Goal: Task Accomplishment & Management: Manage account settings

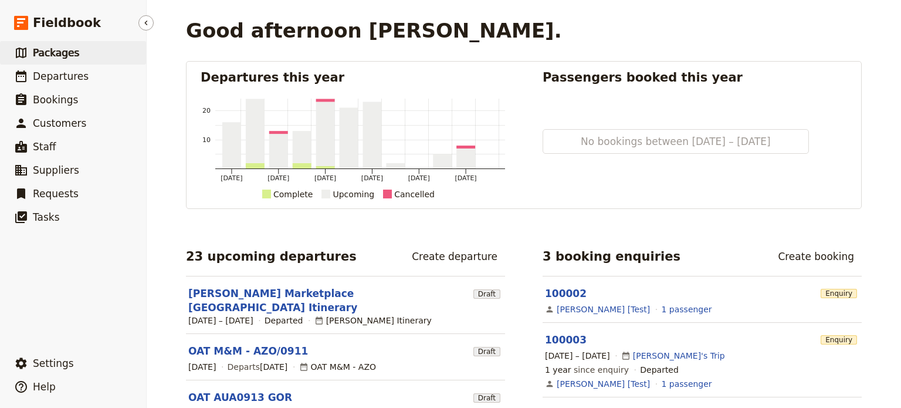
click at [62, 56] on span "Packages" at bounding box center [56, 53] width 46 height 12
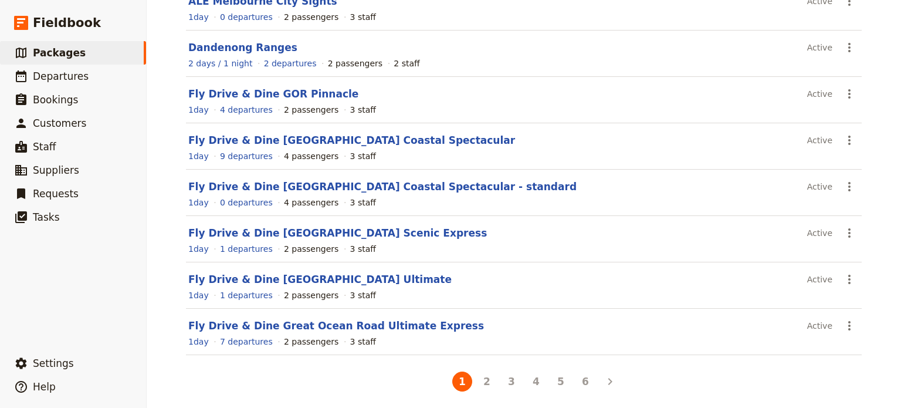
scroll to position [229, 0]
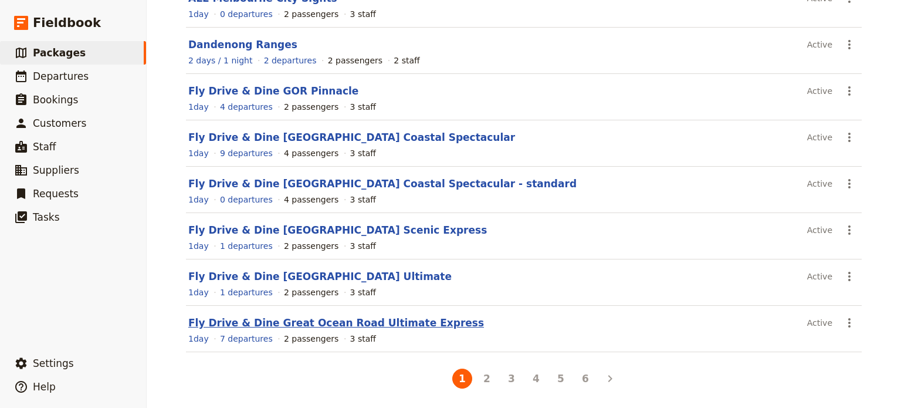
click at [283, 321] on link "Fly Drive & Dine Great Ocean Road Ultimate Express" at bounding box center [336, 323] width 296 height 12
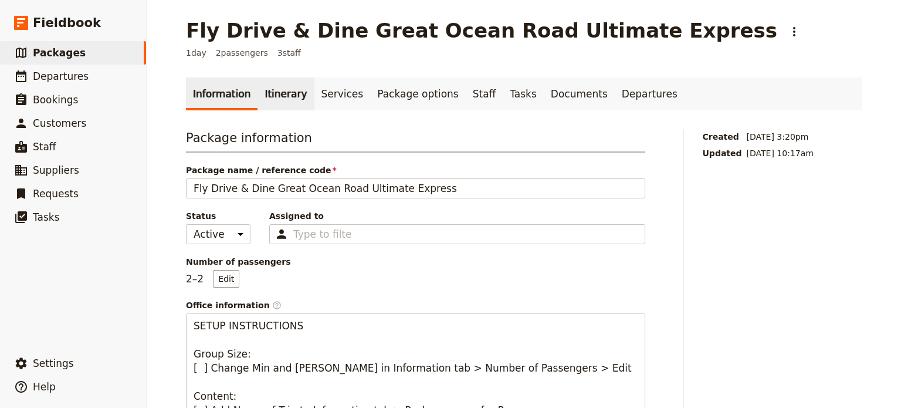
click at [270, 102] on link "Itinerary" at bounding box center [286, 93] width 56 height 33
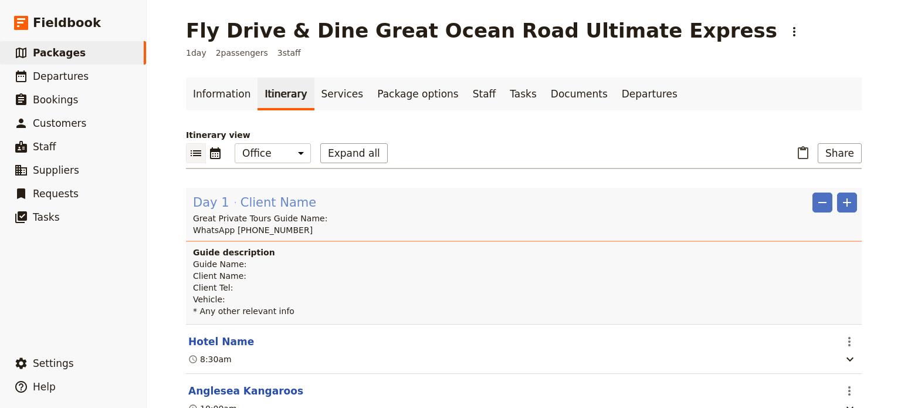
click at [265, 202] on span "Client Name" at bounding box center [279, 203] width 76 height 18
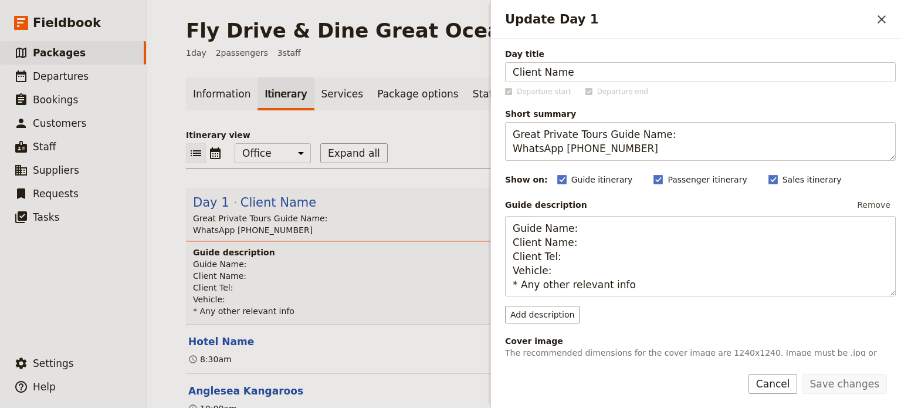
drag, startPoint x: 572, startPoint y: 70, endPoint x: 407, endPoint y: 70, distance: 164.3
click at [407, 70] on div "Fly Drive & Dine Great Ocean Road Ultimate Express ​ 1 day 2 passengers 3 staff…" at bounding box center [524, 204] width 755 height 408
click at [866, 379] on button "Save changes" at bounding box center [844, 384] width 85 height 20
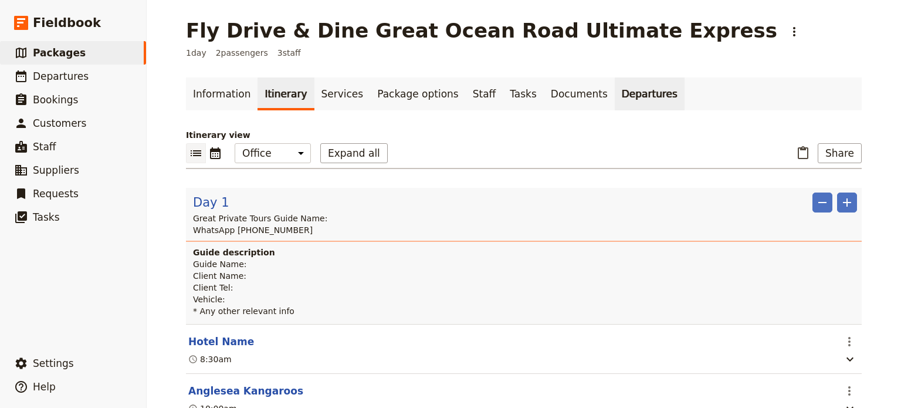
click at [615, 92] on link "Departures" at bounding box center [650, 93] width 70 height 33
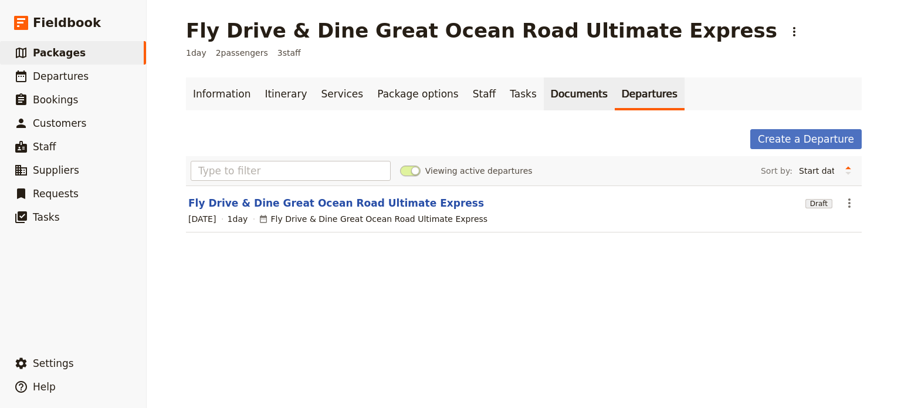
click at [544, 99] on link "Documents" at bounding box center [579, 93] width 71 height 33
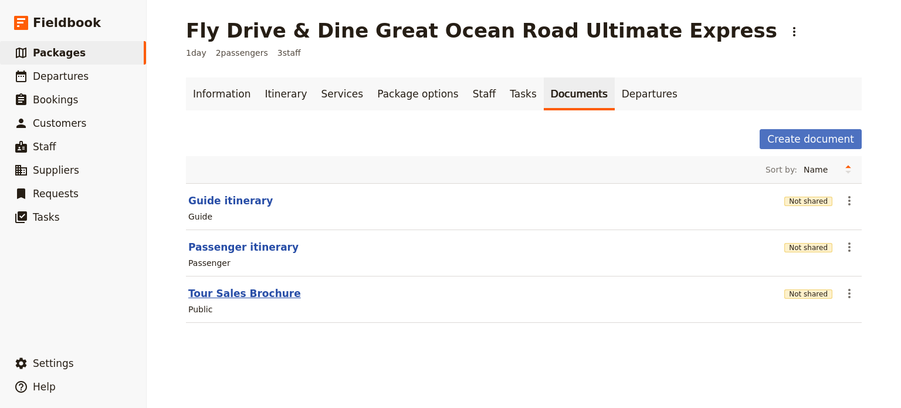
click at [201, 292] on button "Tour Sales Brochure" at bounding box center [244, 293] width 113 height 14
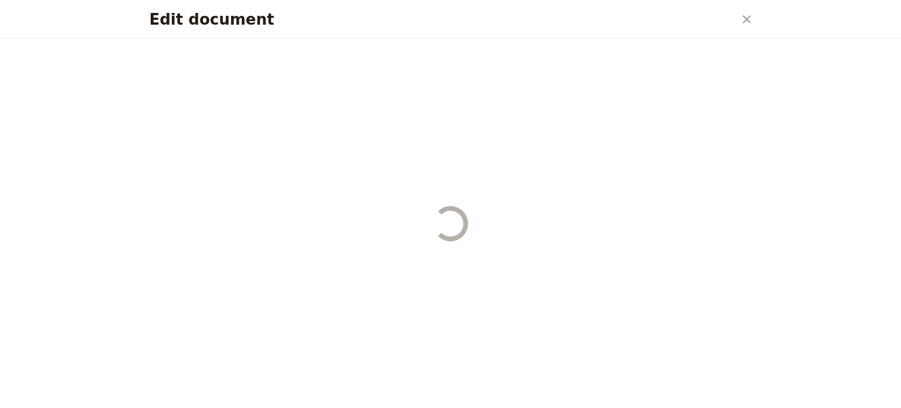
select select "DEFAULT"
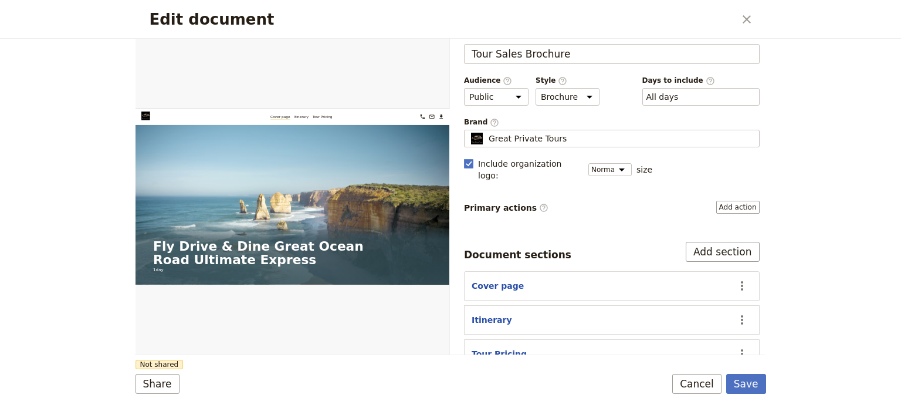
scroll to position [35, 0]
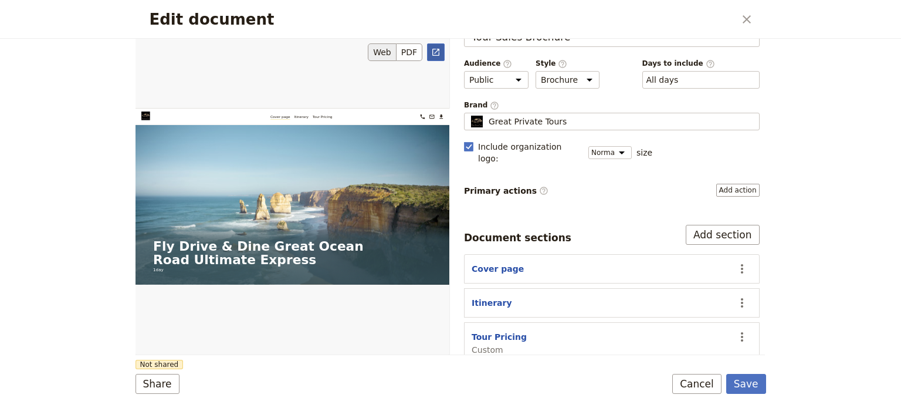
click at [434, 49] on icon "Open full preview" at bounding box center [436, 52] width 7 height 7
click at [698, 389] on button "Cancel" at bounding box center [697, 384] width 49 height 20
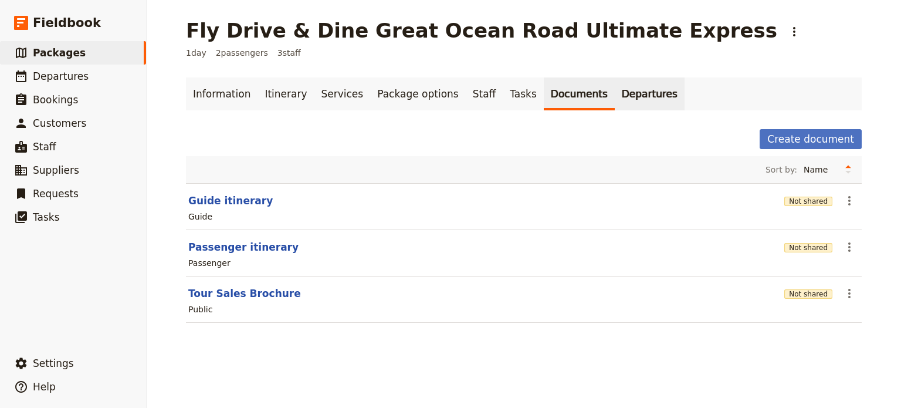
click at [615, 93] on link "Departures" at bounding box center [650, 93] width 70 height 33
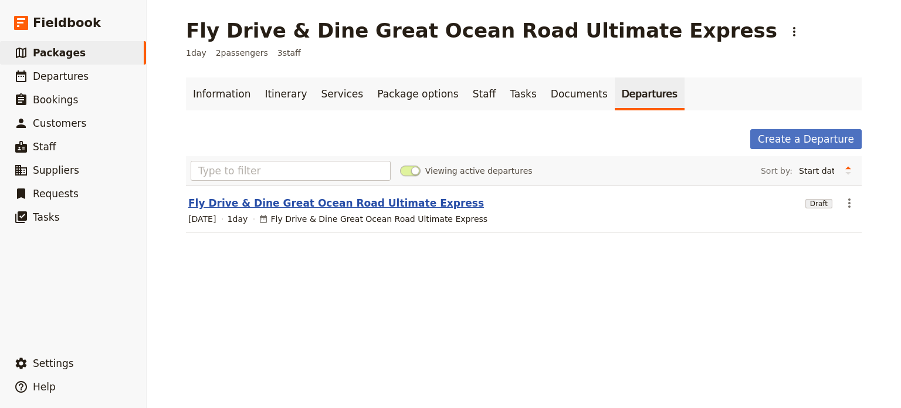
click at [291, 204] on link "Fly Drive & Dine Great Ocean Road Ultimate Express" at bounding box center [336, 203] width 296 height 14
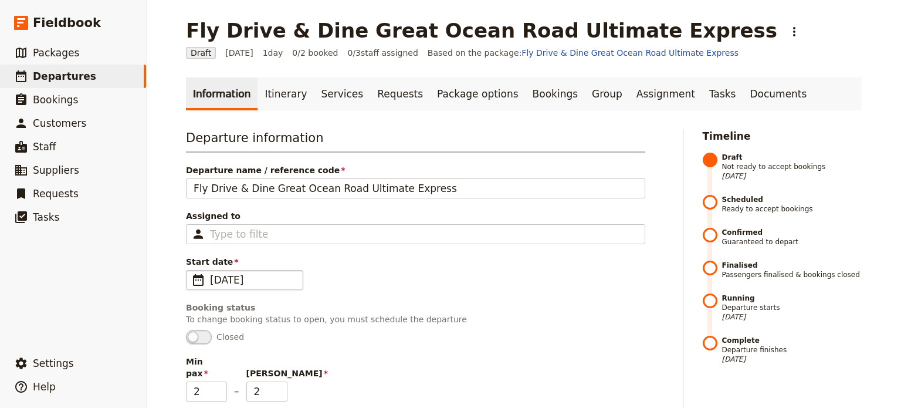
click at [191, 279] on span "​" at bounding box center [198, 280] width 14 height 14
click at [191, 271] on input "03/10/2025" at bounding box center [191, 270] width 1 height 1
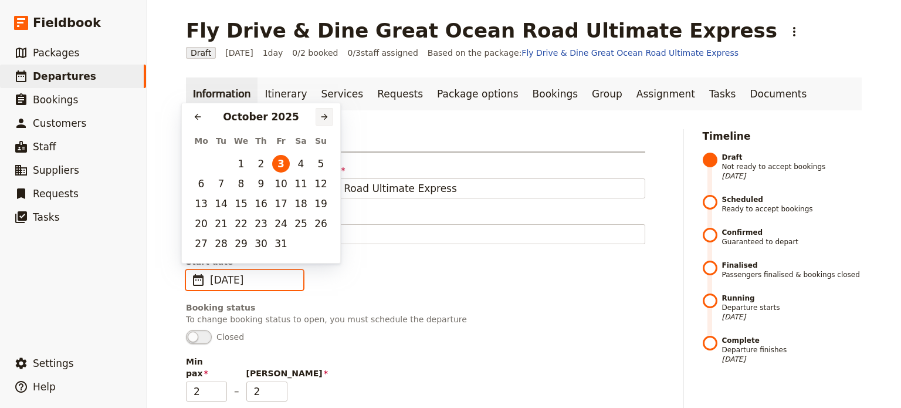
click at [329, 119] on button "​" at bounding box center [325, 117] width 18 height 18
click at [329, 119] on icon "Next month" at bounding box center [324, 116] width 9 height 9
click at [297, 221] on button "27" at bounding box center [301, 224] width 18 height 18
type input "27/12/2025"
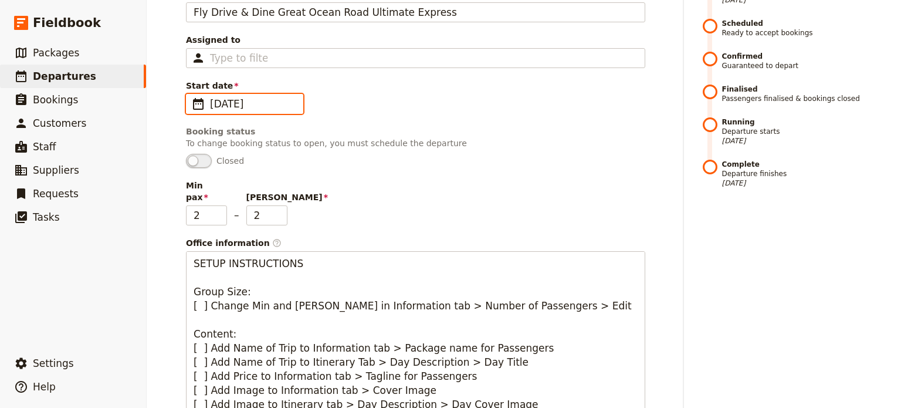
scroll to position [176, 0]
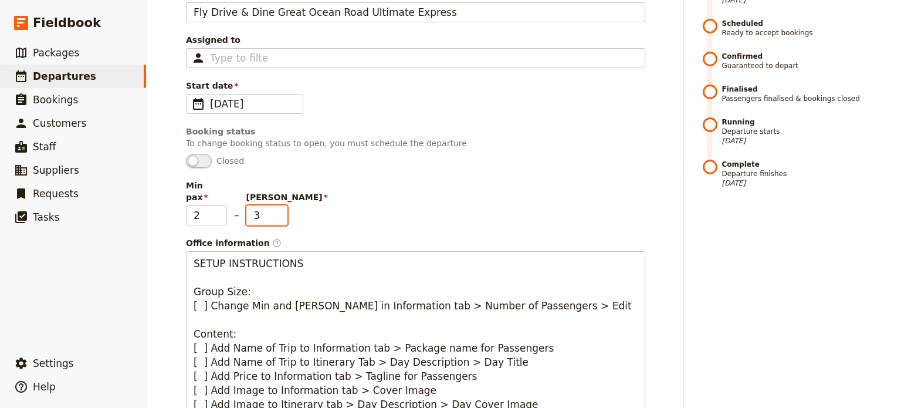
click at [276, 205] on input "3" at bounding box center [266, 215] width 41 height 20
type input "4"
click at [276, 205] on input "4" at bounding box center [266, 215] width 41 height 20
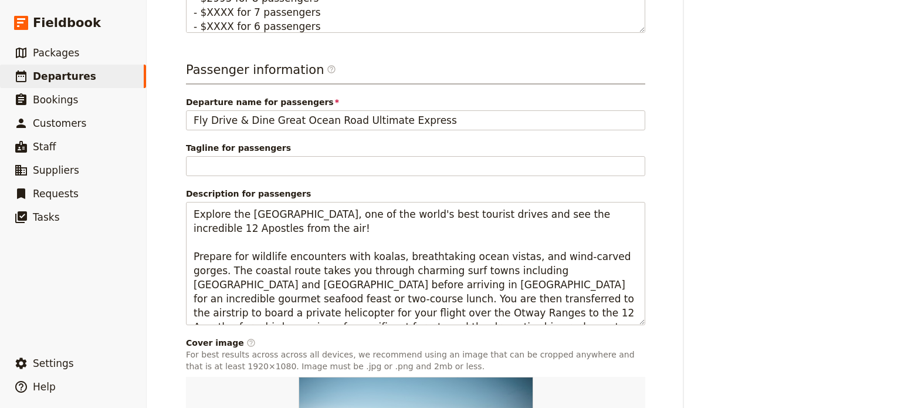
scroll to position [858, 0]
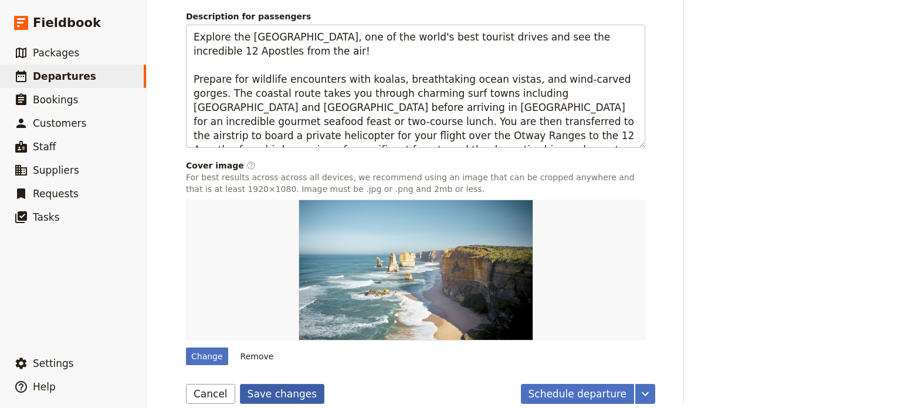
click at [258, 384] on button "Save changes" at bounding box center [282, 394] width 85 height 20
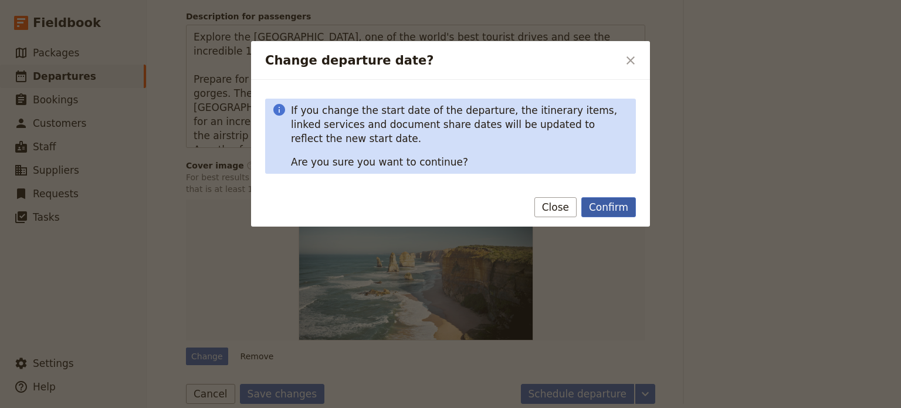
click at [617, 215] on button "Confirm" at bounding box center [609, 207] width 55 height 20
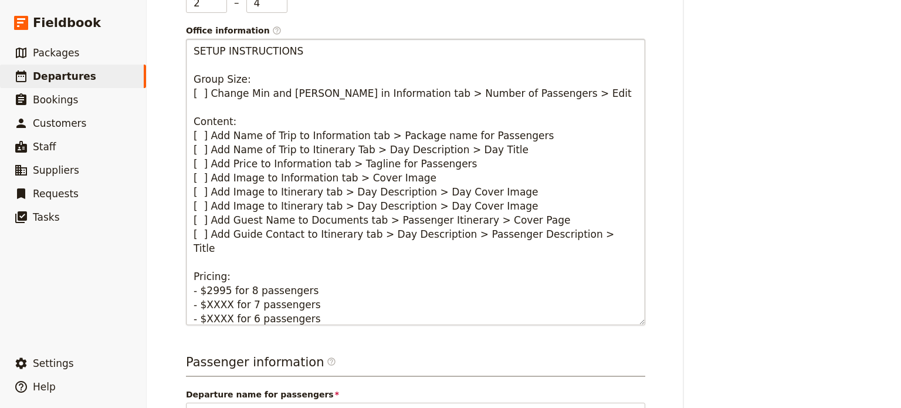
scroll to position [0, 0]
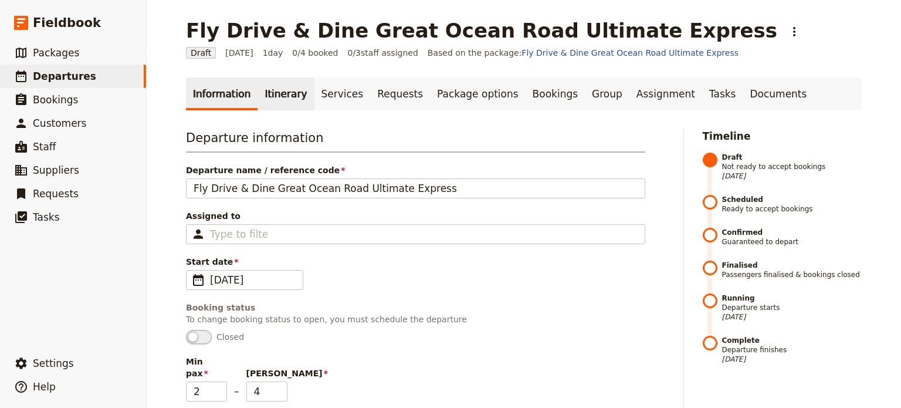
click at [269, 102] on link "Itinerary" at bounding box center [286, 93] width 56 height 33
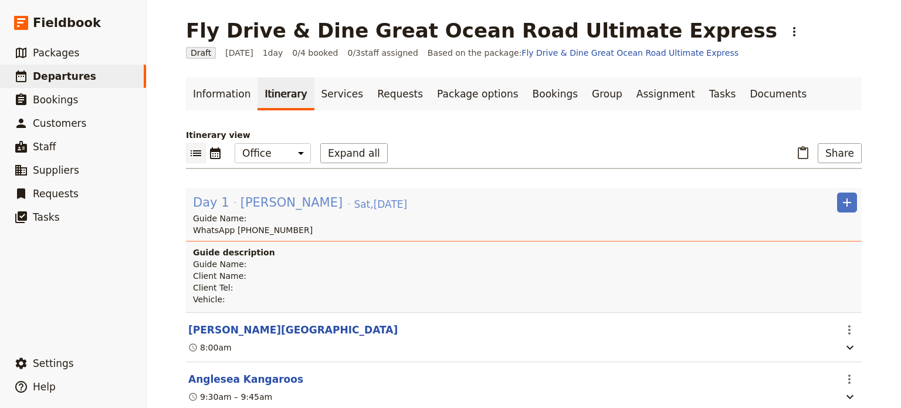
click at [253, 204] on span "David Ellis" at bounding box center [292, 203] width 102 height 18
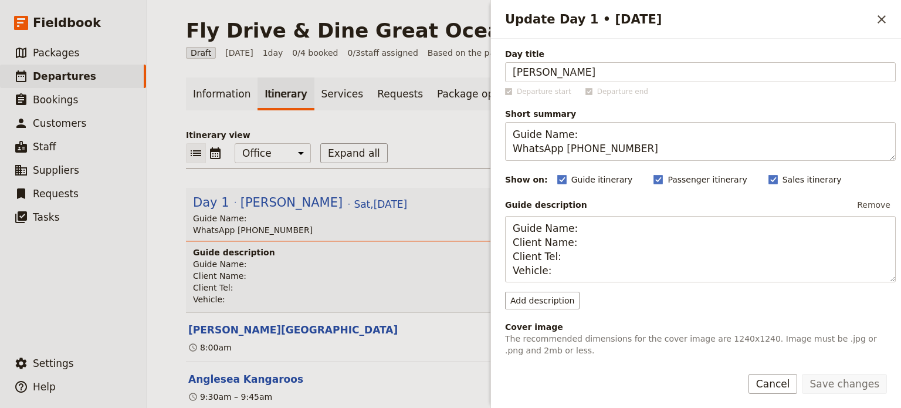
drag, startPoint x: 625, startPoint y: 76, endPoint x: 450, endPoint y: 75, distance: 175.5
click at [450, 75] on div "Fly Drive & Dine Great Ocean Road Ultimate Express ​ Draft 27 Dec 2025 1 day 0/…" at bounding box center [524, 204] width 755 height 408
click at [860, 384] on button "Save changes" at bounding box center [844, 384] width 85 height 20
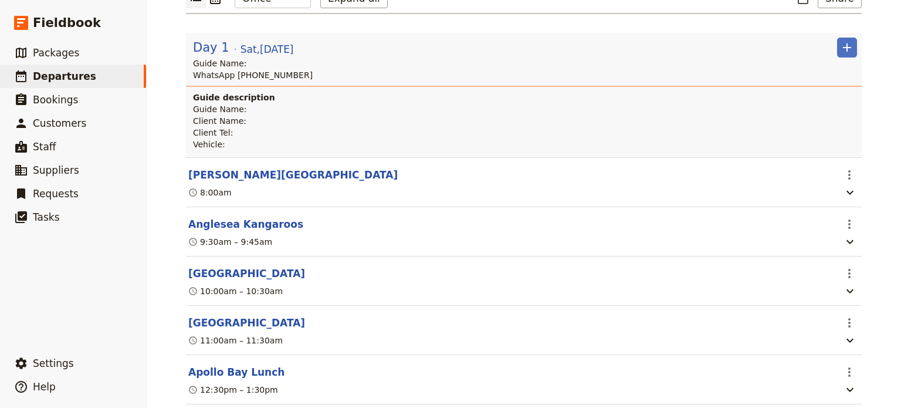
scroll to position [176, 0]
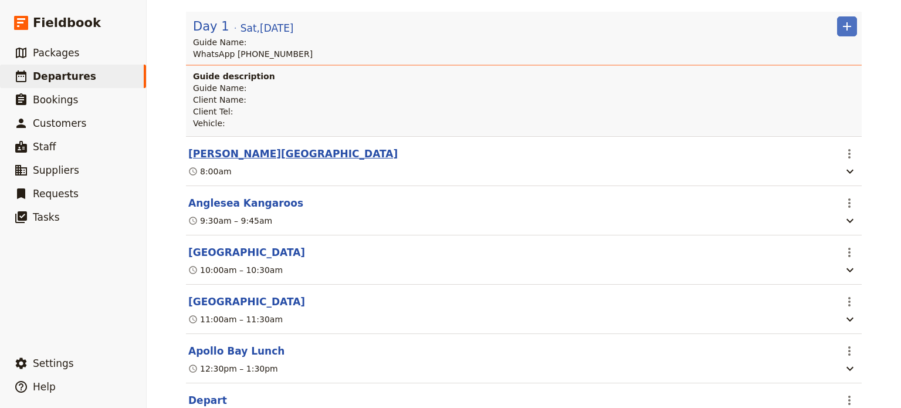
click at [277, 151] on button "Langham Hotel Melbourne" at bounding box center [293, 154] width 210 height 14
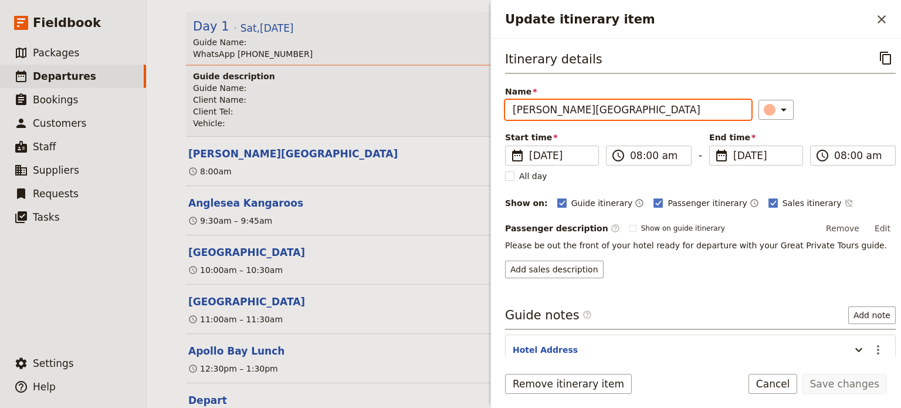
drag, startPoint x: 652, startPoint y: 113, endPoint x: 425, endPoint y: 117, distance: 227.2
click at [425, 117] on div "Fly Drive & Dine Great Ocean Road Ultimate Express ​ Draft 27 Dec 2025 1 day 0/…" at bounding box center [524, 204] width 755 height 408
type input "Hotel Pick Up"
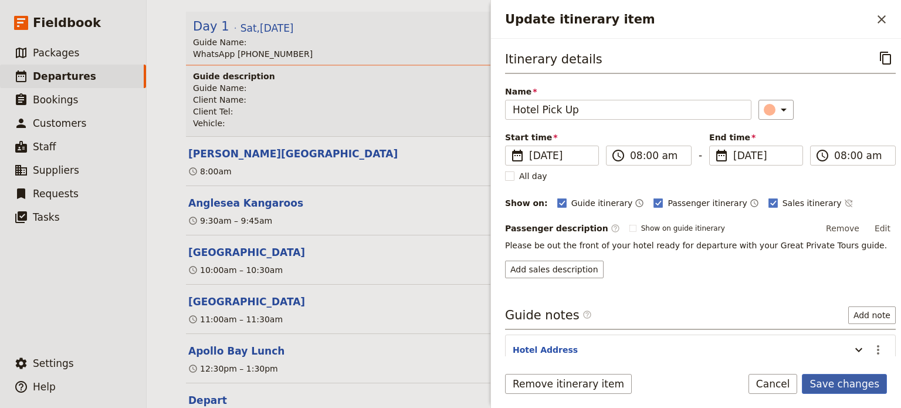
click at [844, 384] on button "Save changes" at bounding box center [844, 384] width 85 height 20
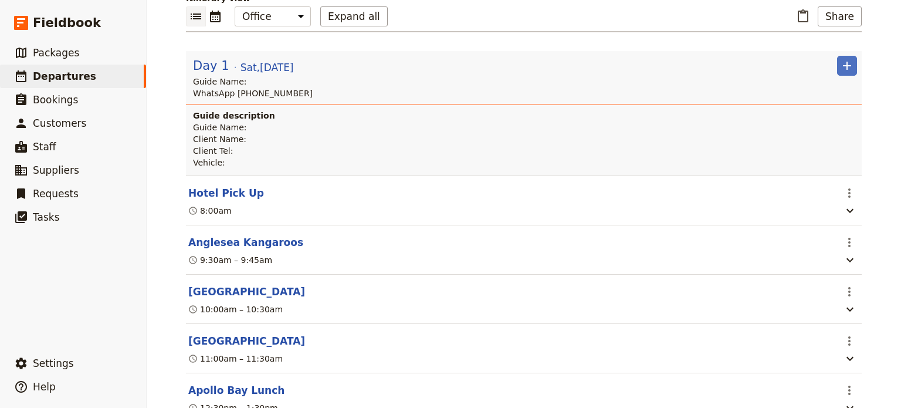
scroll to position [0, 0]
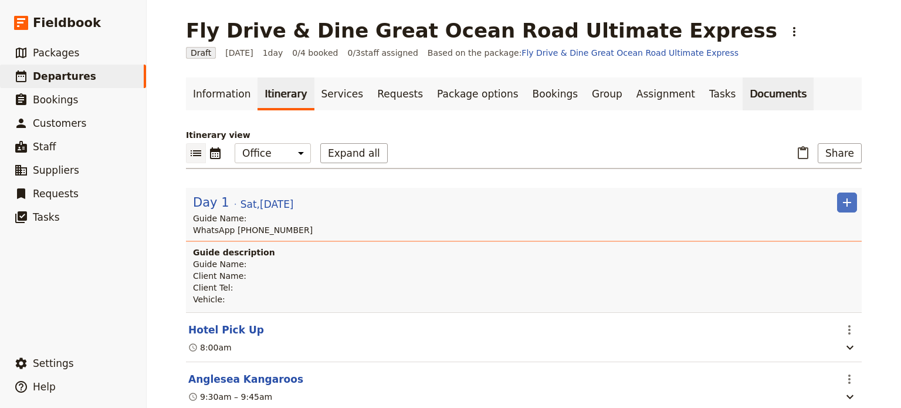
click at [743, 87] on link "Documents" at bounding box center [778, 93] width 71 height 33
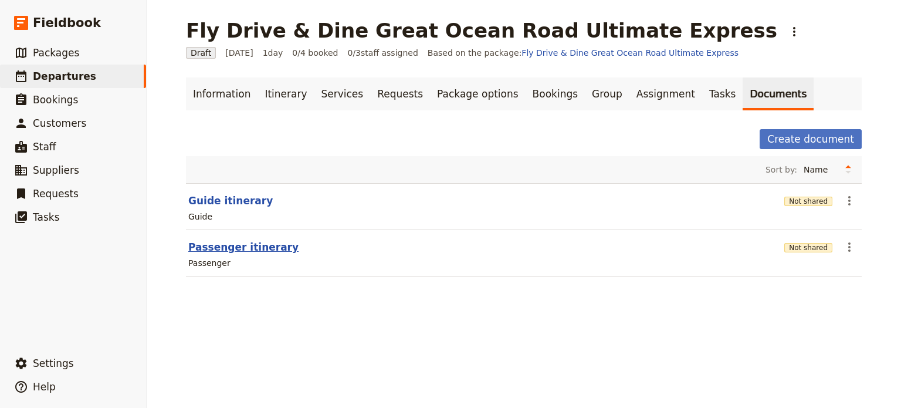
click at [219, 251] on button "Passenger itinerary" at bounding box center [243, 247] width 110 height 14
select select "PASSENGER"
select select "RUN_SHEET"
select select "DEFAULT"
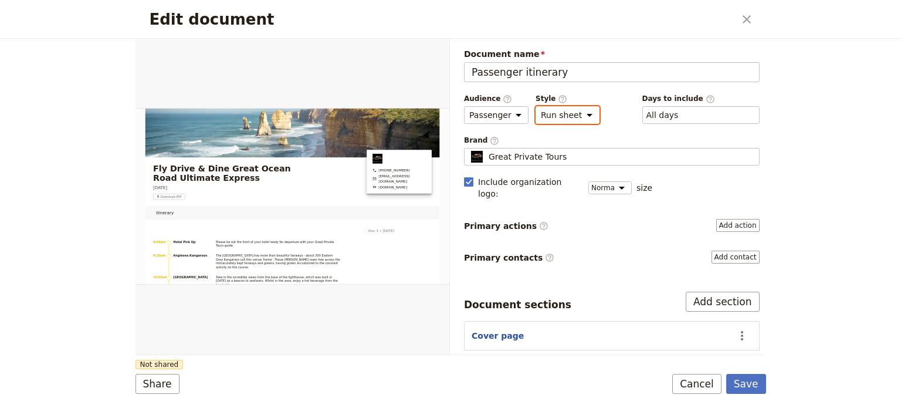
click at [583, 113] on select "Brochure Run sheet" at bounding box center [568, 115] width 64 height 18
select select "BROCHURE"
click at [536, 106] on select "Brochure Run sheet" at bounding box center [568, 115] width 64 height 18
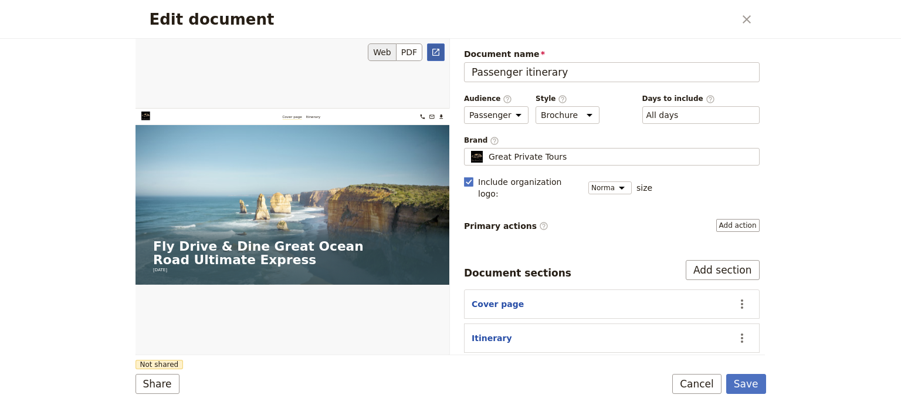
click at [438, 53] on icon "Open full preview" at bounding box center [435, 52] width 9 height 9
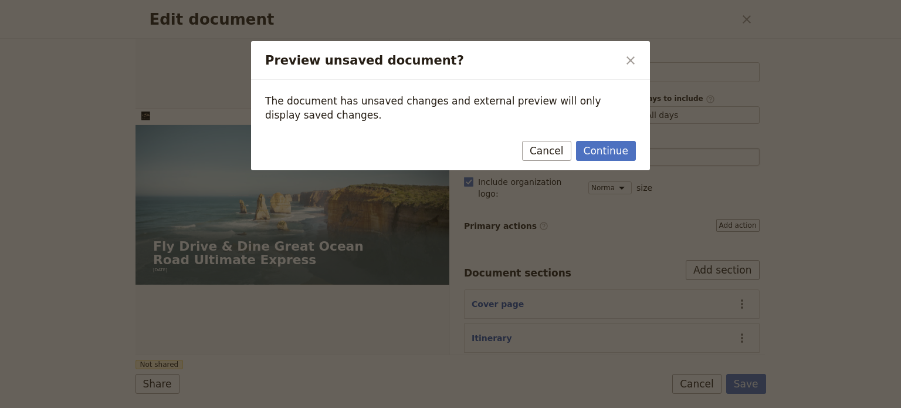
click at [614, 155] on link "Continue" at bounding box center [606, 151] width 60 height 20
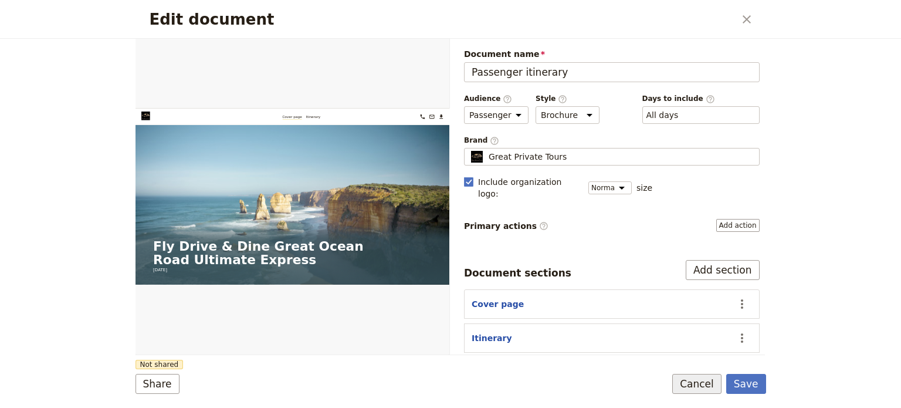
click at [686, 375] on button "Cancel" at bounding box center [697, 384] width 49 height 20
click at [740, 382] on button "Save" at bounding box center [747, 384] width 40 height 20
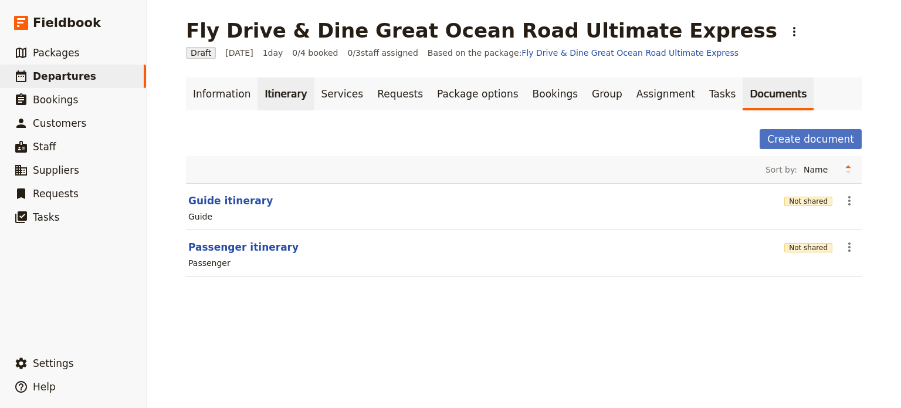
click at [267, 89] on link "Itinerary" at bounding box center [286, 93] width 56 height 33
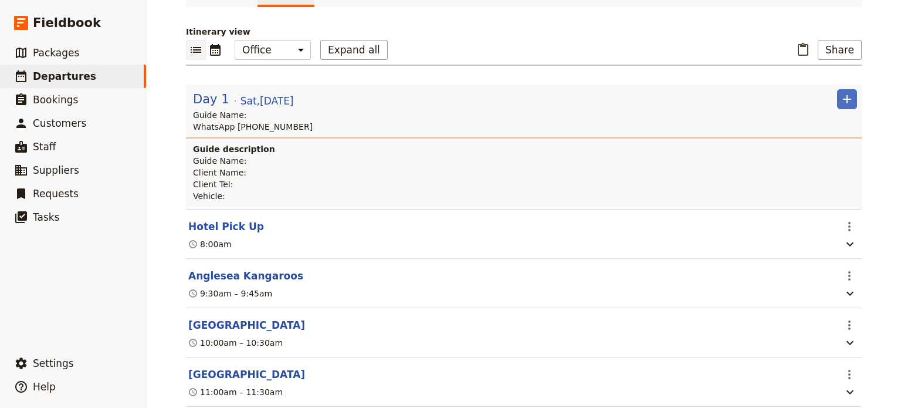
scroll to position [176, 0]
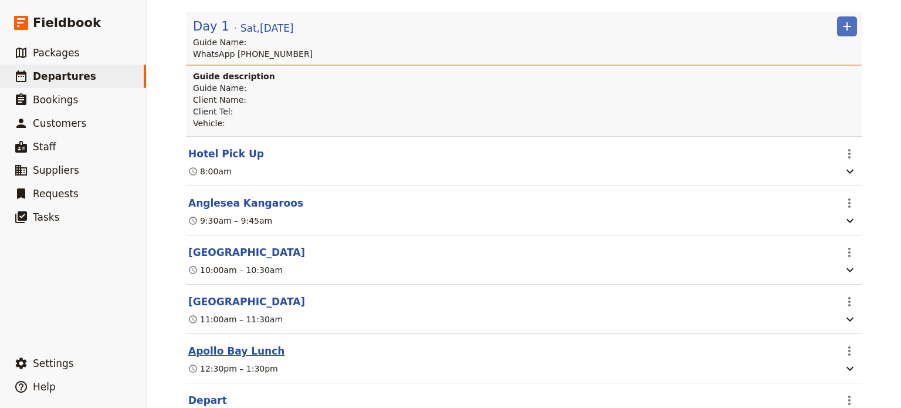
click at [190, 355] on button "Apollo Bay Lunch" at bounding box center [236, 351] width 96 height 14
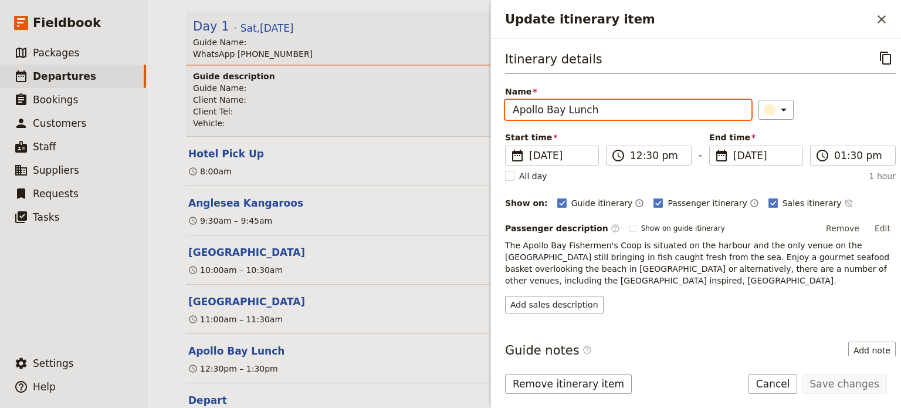
click at [576, 110] on input "Apollo Bay Lunch" at bounding box center [628, 110] width 246 height 20
click at [576, 109] on input "Apollo Bay Lunch" at bounding box center [628, 110] width 246 height 20
type input "Apollo Bay"
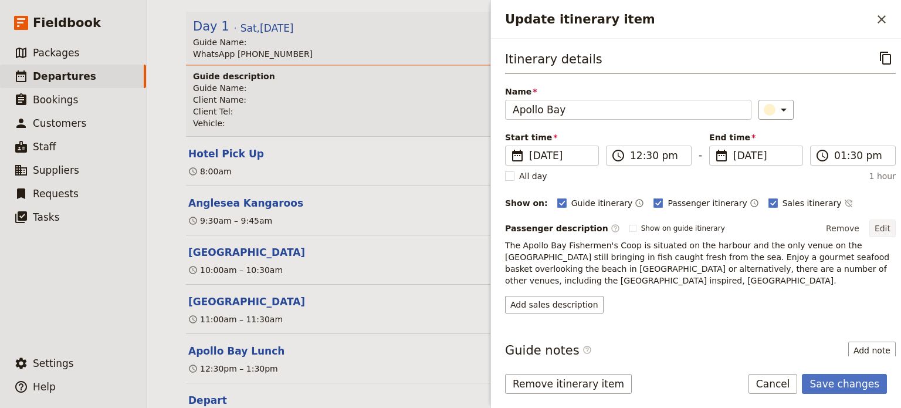
click at [870, 226] on button "Edit" at bounding box center [883, 228] width 26 height 18
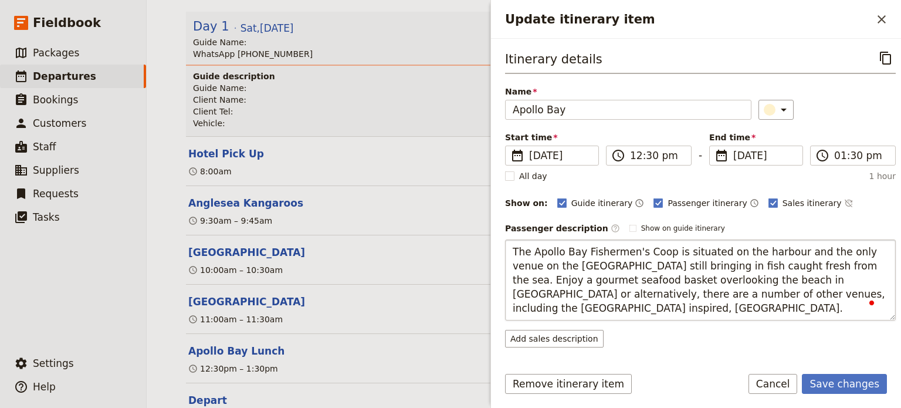
click at [819, 265] on textarea "The Apollo Bay Fishermen's Coop is situated on the harbour and the only venue o…" at bounding box center [700, 279] width 391 height 81
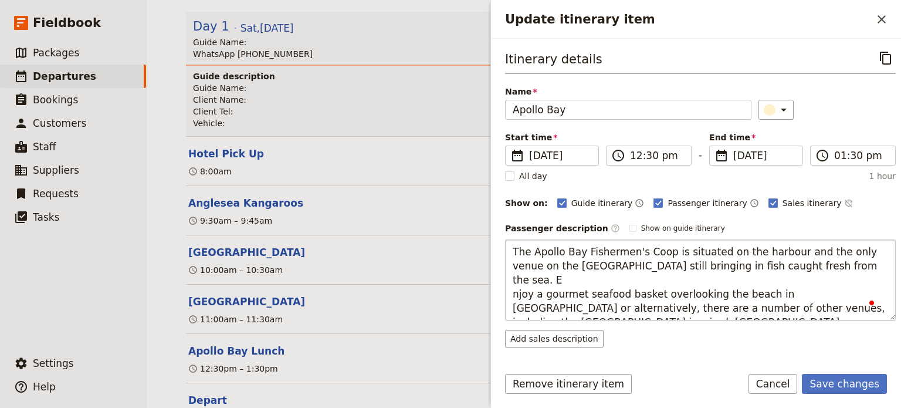
type textarea "The Apollo Bay Fishermen's Coop is situated on the harbour and the only venue o…"
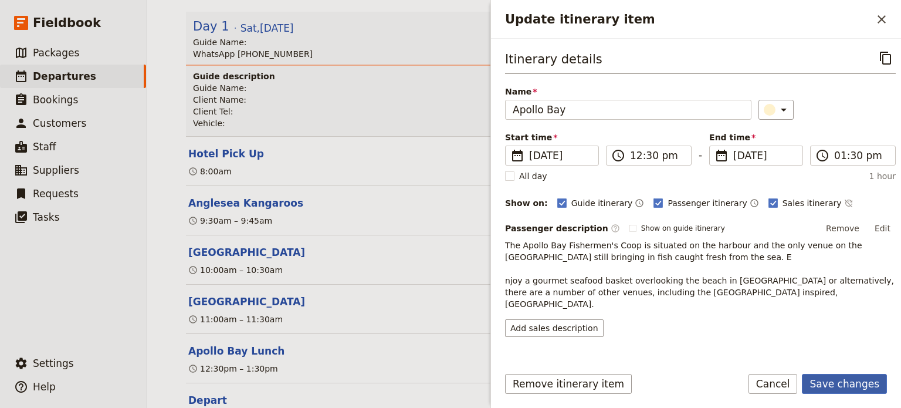
click at [857, 382] on button "Save changes" at bounding box center [844, 384] width 85 height 20
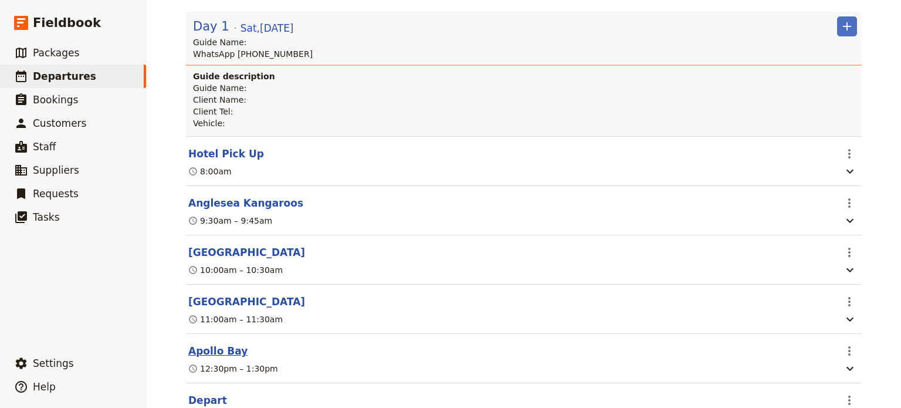
click at [225, 349] on button "Apollo Bay" at bounding box center [217, 351] width 59 height 14
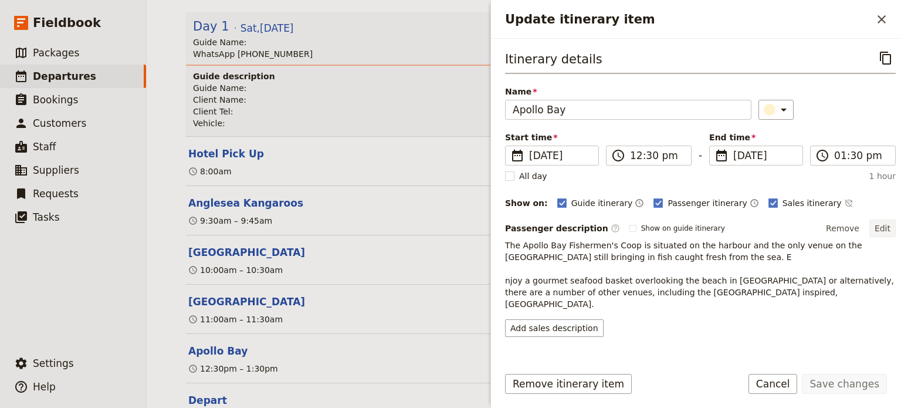
click at [879, 224] on button "Edit" at bounding box center [883, 228] width 26 height 18
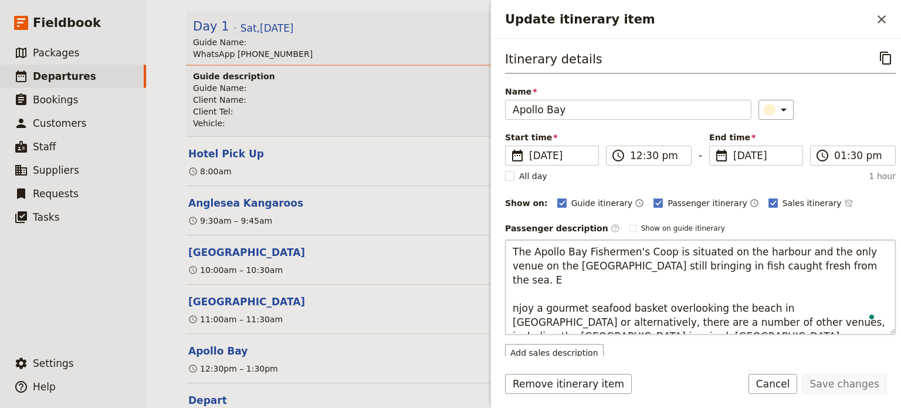
click at [512, 291] on textarea "The Apollo Bay Fishermen's Coop is situated on the harbour and the only venue o…" at bounding box center [700, 286] width 391 height 95
click at [684, 319] on textarea "The Apollo Bay Fishermen's Coop is situated on the harbour and the only venue o…" at bounding box center [700, 286] width 391 height 95
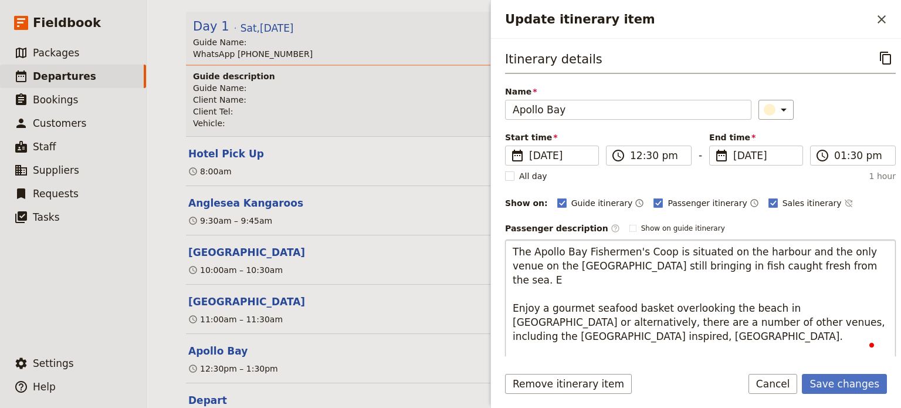
type textarea "The Apollo Bay Fishermen's Coop is situated on the harbour and the only venue o…"
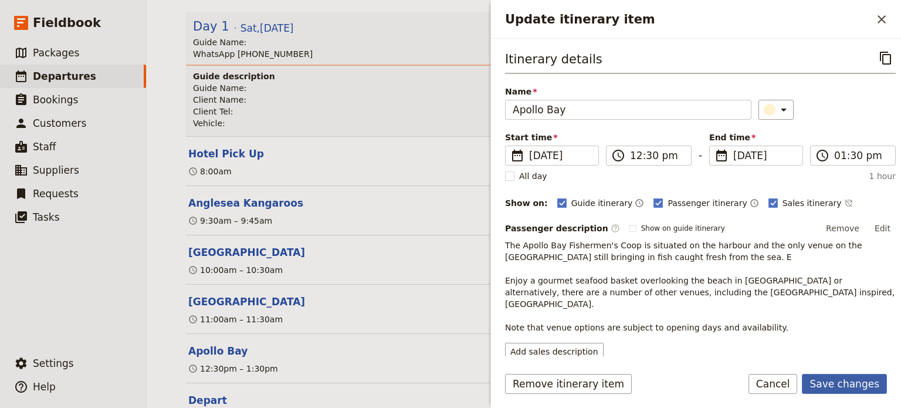
click at [817, 381] on button "Save changes" at bounding box center [844, 384] width 85 height 20
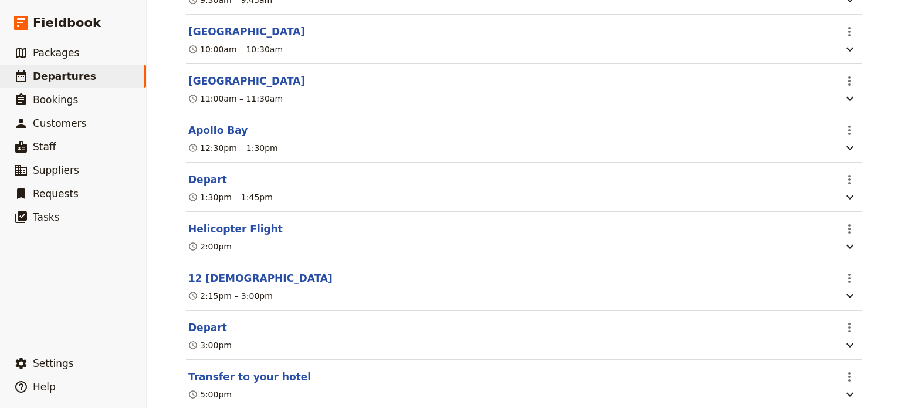
scroll to position [437, 0]
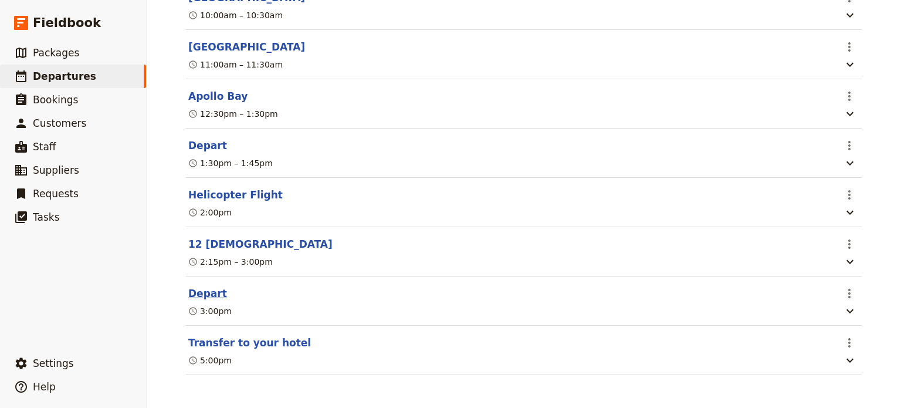
click at [198, 290] on button "Depart" at bounding box center [207, 293] width 39 height 14
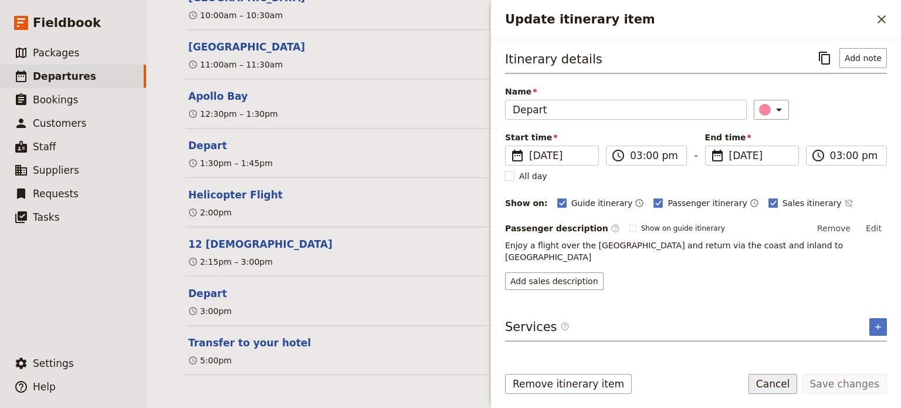
click at [793, 388] on button "Cancel" at bounding box center [773, 384] width 49 height 20
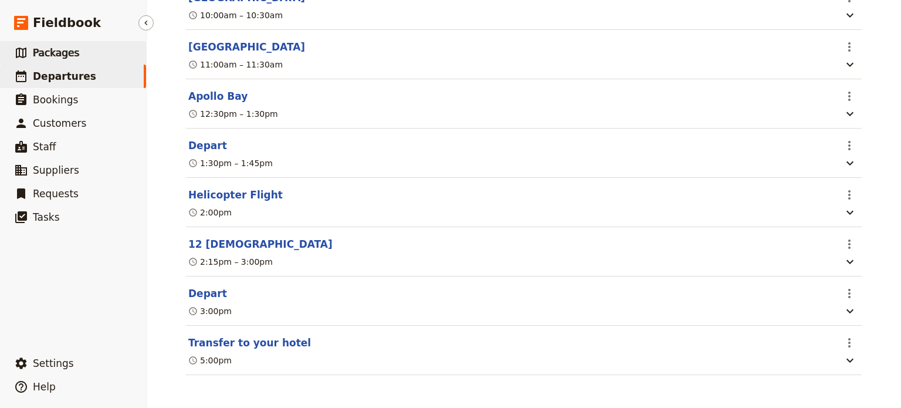
click at [58, 58] on span "Packages" at bounding box center [56, 53] width 46 height 12
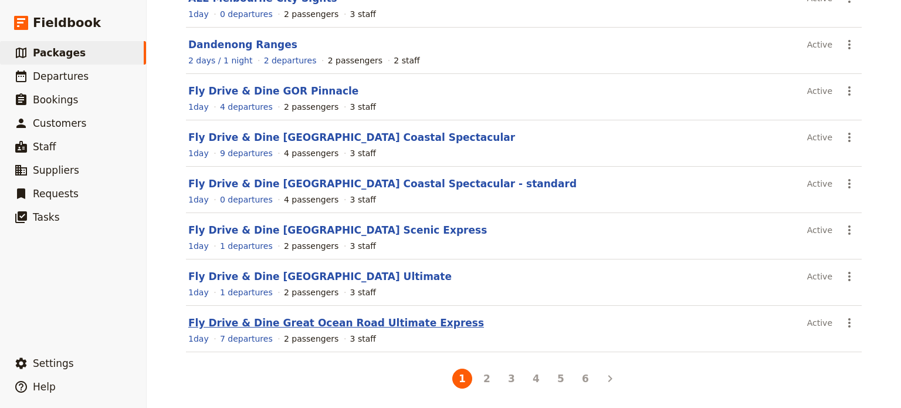
click at [277, 322] on link "Fly Drive & Dine Great Ocean Road Ultimate Express" at bounding box center [336, 323] width 296 height 12
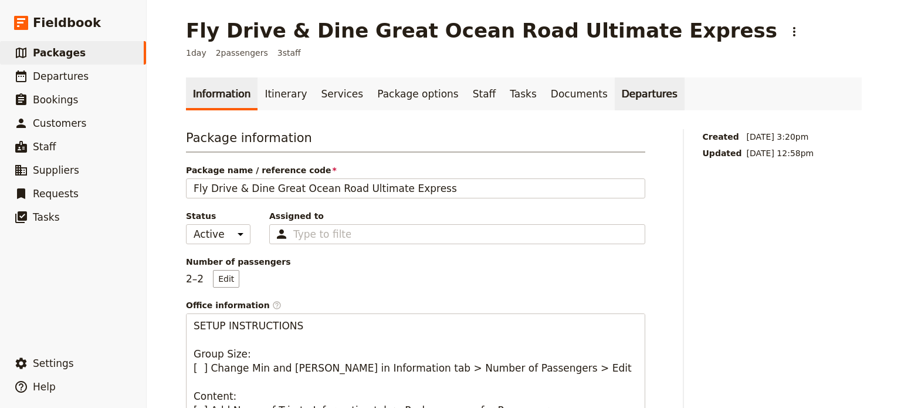
click at [615, 93] on link "Departures" at bounding box center [650, 93] width 70 height 33
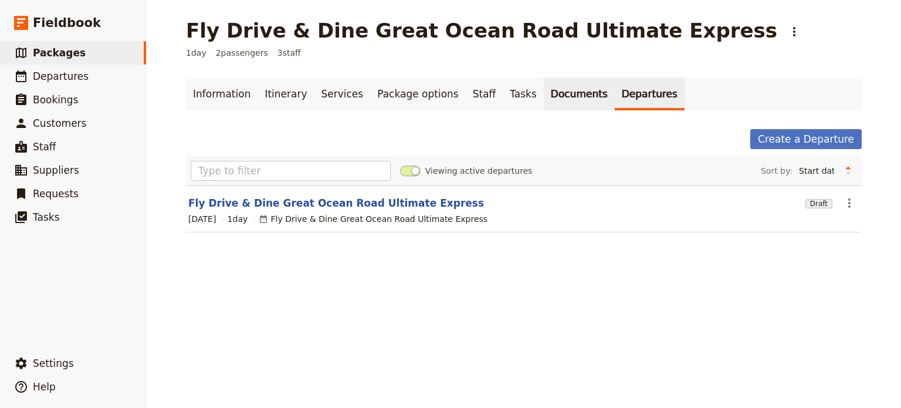
click at [544, 98] on link "Documents" at bounding box center [579, 93] width 71 height 33
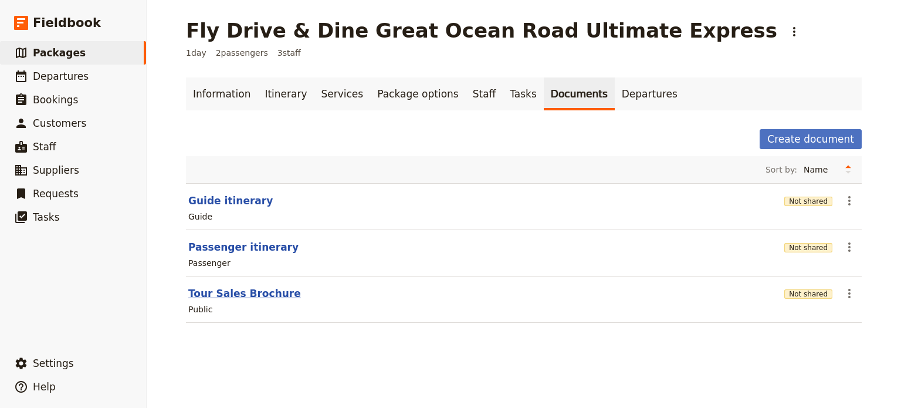
click at [219, 294] on button "Tour Sales Brochure" at bounding box center [244, 293] width 113 height 14
select select "DEFAULT"
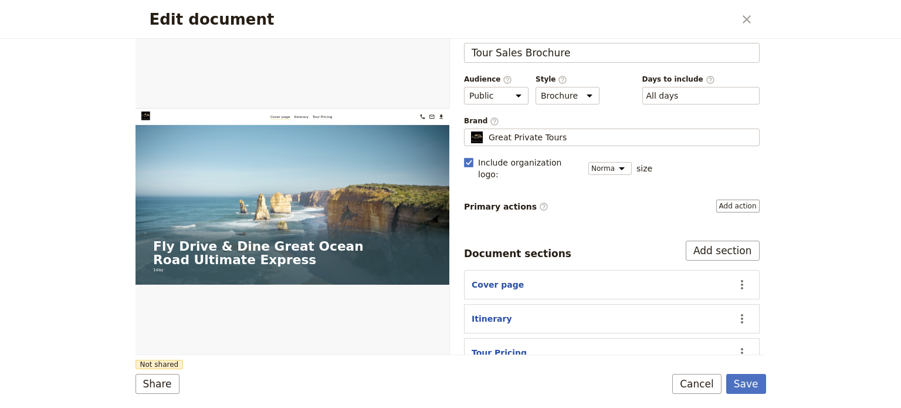
scroll to position [35, 0]
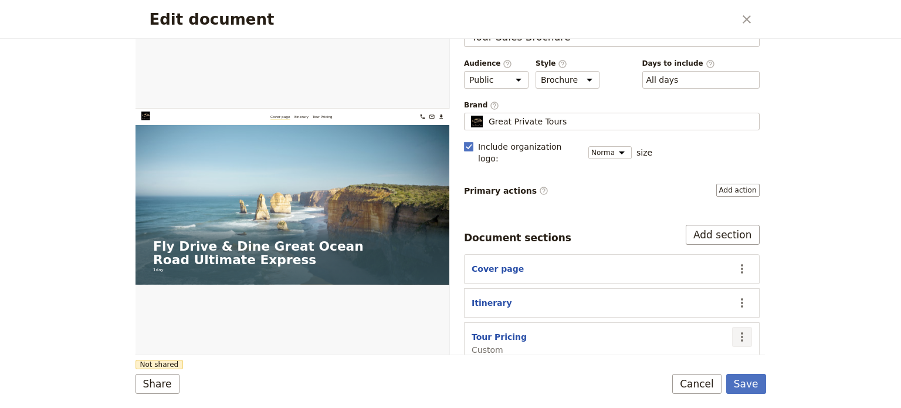
click at [741, 332] on icon "Actions" at bounding box center [742, 336] width 2 height 9
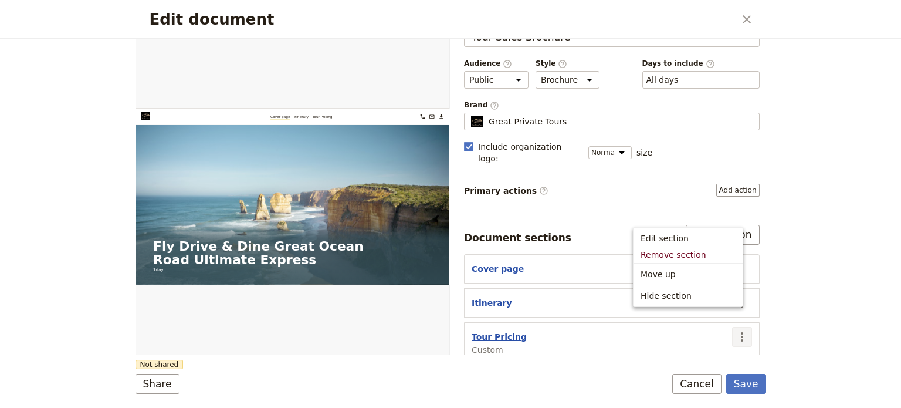
click at [495, 331] on button "Tour Pricing" at bounding box center [499, 337] width 55 height 12
select select "CUSTOM"
select select "default"
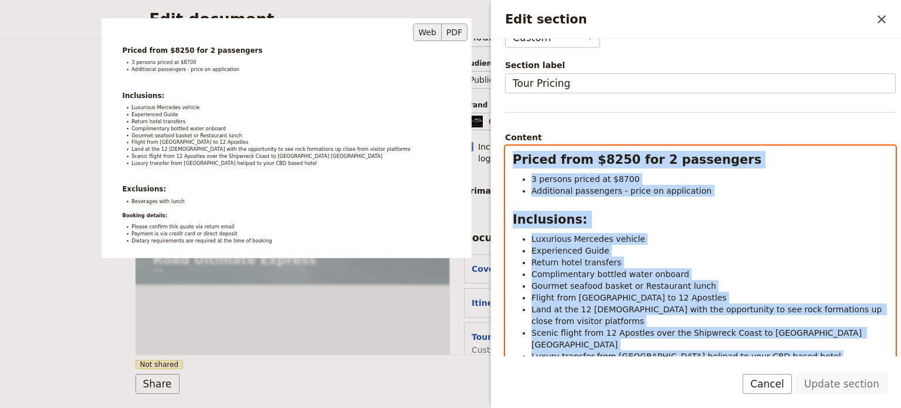
scroll to position [0, 0]
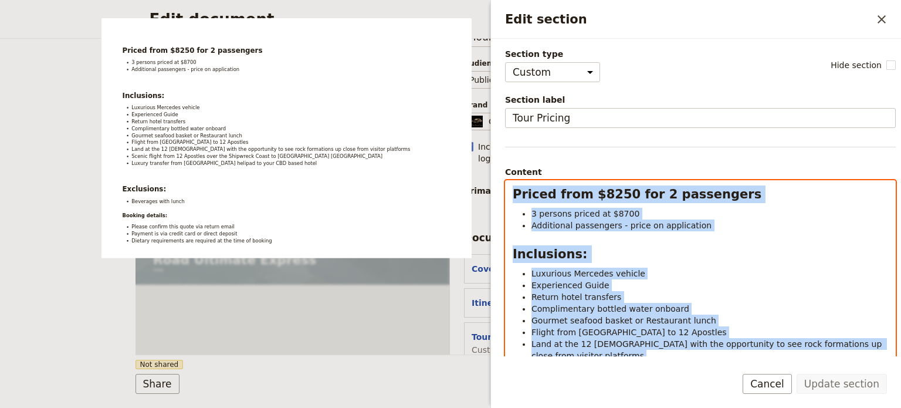
drag, startPoint x: 762, startPoint y: 300, endPoint x: 525, endPoint y: 191, distance: 261.0
click at [508, 185] on div "Priced from $8250 for 2 passengers 3 persons priced at $8700 Additional passeng…" at bounding box center [701, 332] width 390 height 303
copy div "Priced from $8250 for 2 passengers 3 persons priced at $8700 Additional passeng…"
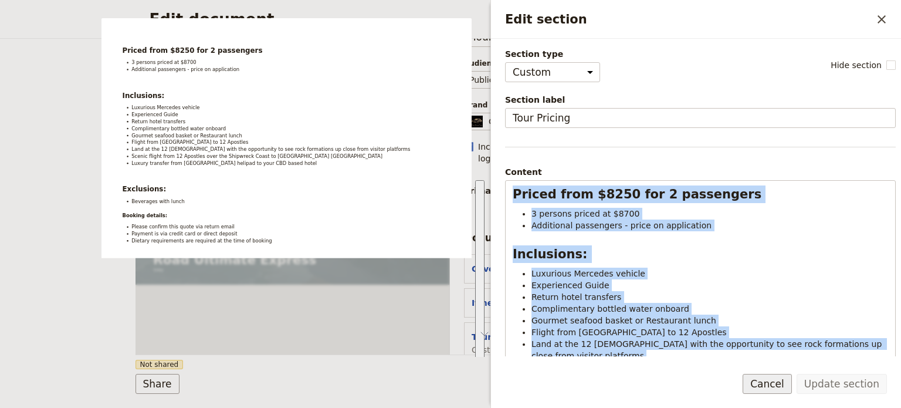
click at [765, 389] on button "Cancel" at bounding box center [767, 384] width 49 height 20
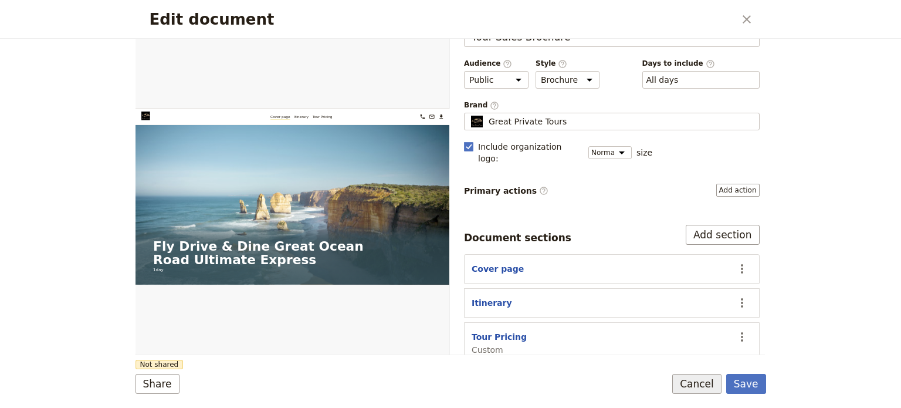
click at [697, 384] on button "Cancel" at bounding box center [697, 384] width 49 height 20
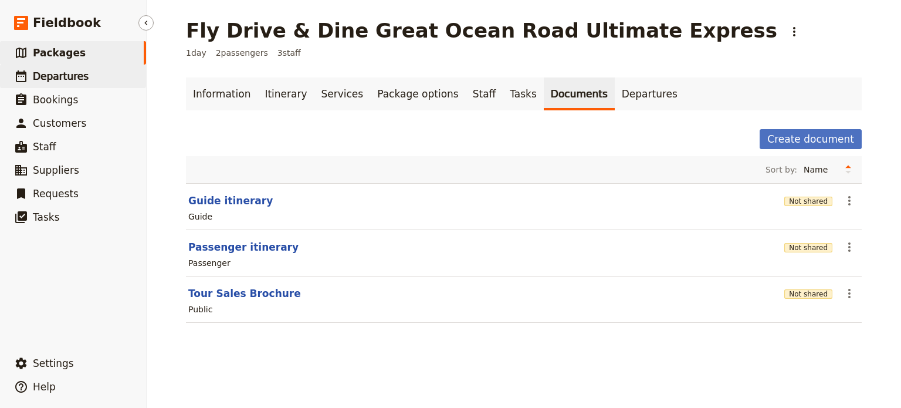
click at [80, 79] on span "Departures" at bounding box center [61, 76] width 56 height 12
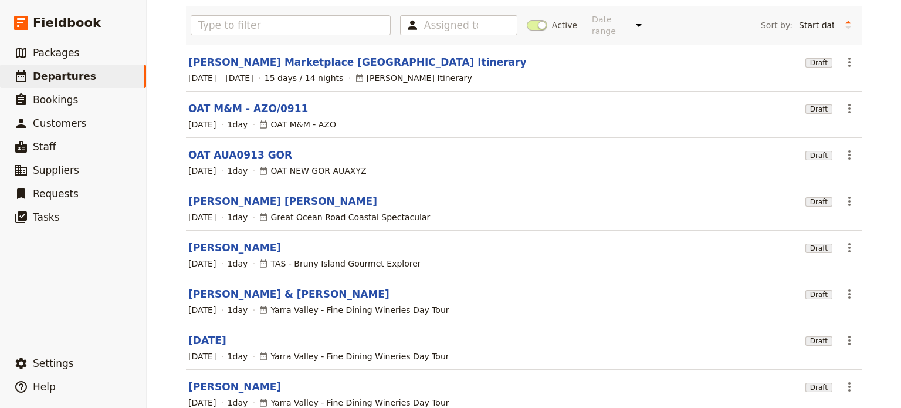
scroll to position [229, 0]
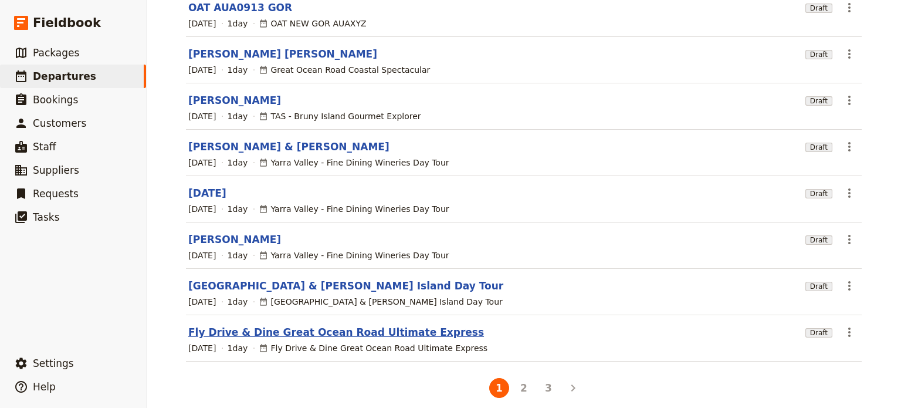
click at [331, 325] on link "Fly Drive & Dine Great Ocean Road Ultimate Express" at bounding box center [336, 332] width 296 height 14
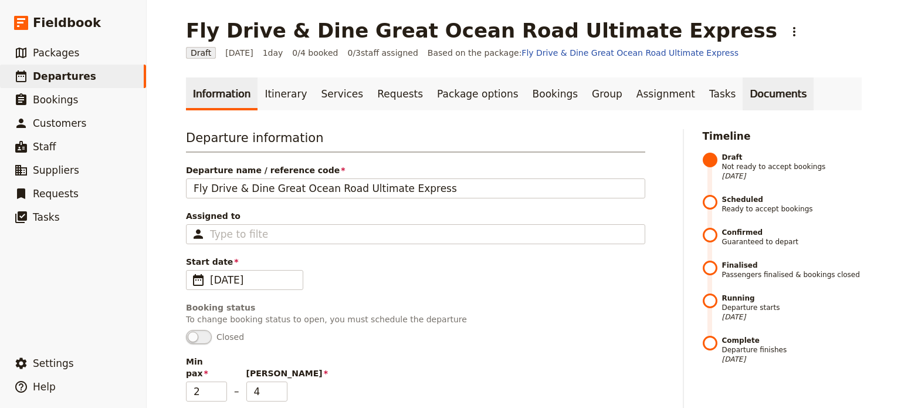
click at [743, 93] on link "Documents" at bounding box center [778, 93] width 71 height 33
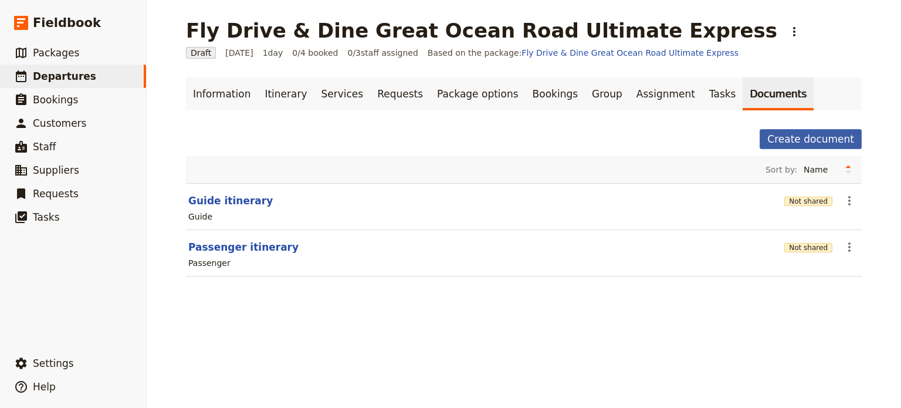
click at [838, 146] on button "Create document" at bounding box center [811, 139] width 102 height 20
select select "RUN_SHEET"
select select "DEFAULT"
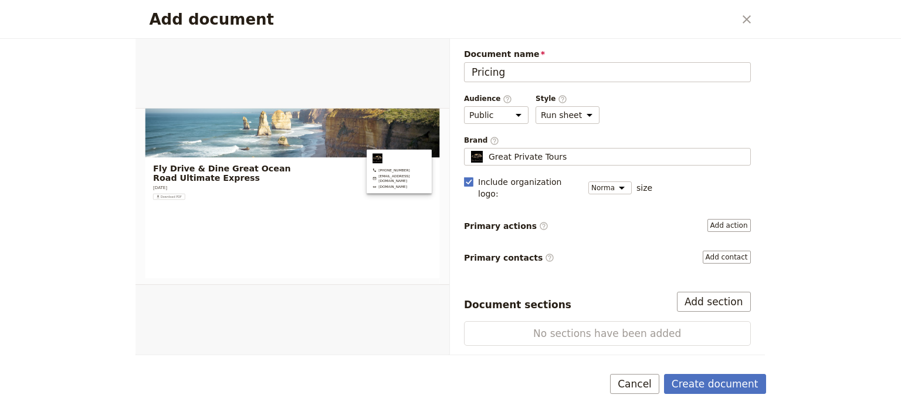
drag, startPoint x: 538, startPoint y: 71, endPoint x: 454, endPoint y: 83, distance: 84.2
click at [454, 83] on div "Document name Pricing Audience ​ Public Passenger Guide Style ​ Brochure Run sh…" at bounding box center [607, 197] width 315 height 316
type input "Tour Pricing"
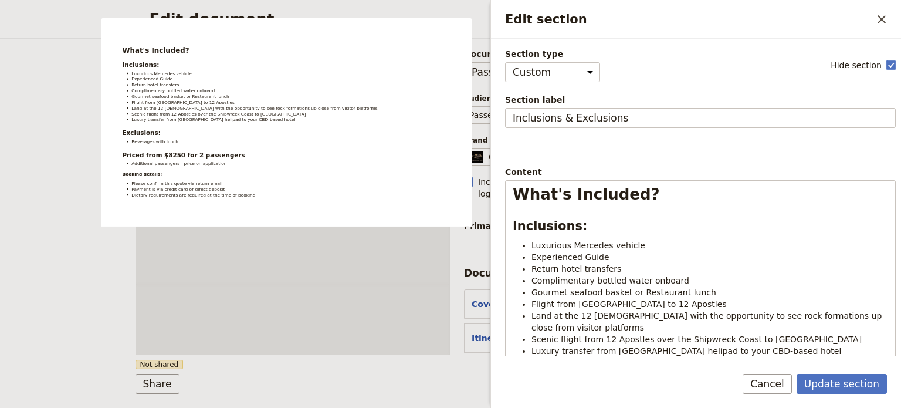
select select "CUSTOM"
select select "PASSENGER"
select select "DEFAULT"
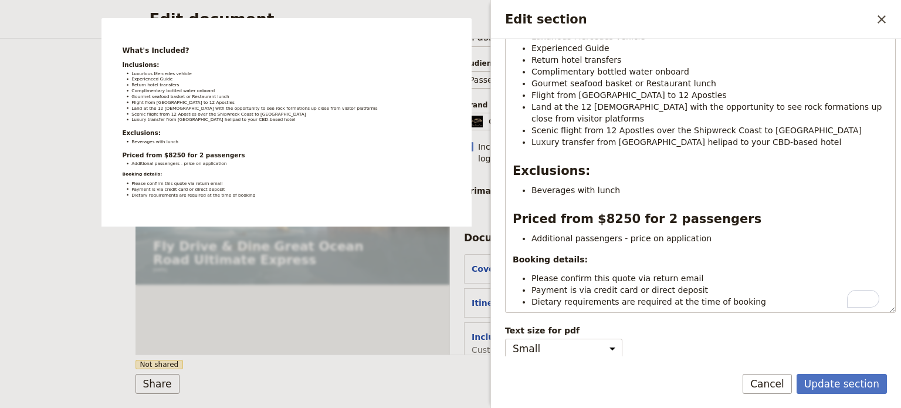
scroll to position [209, 0]
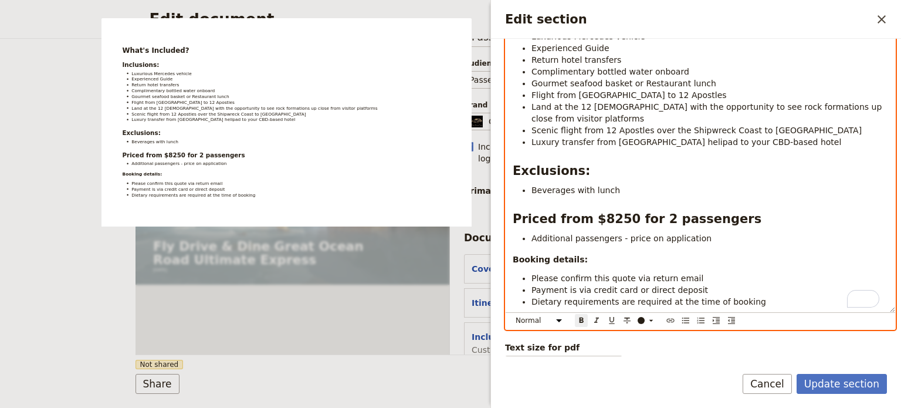
select select "h2"
drag, startPoint x: 642, startPoint y: 220, endPoint x: 651, endPoint y: 221, distance: 9.4
click at [651, 221] on strong "Priced from $8250 for 2 passengers" at bounding box center [637, 219] width 249 height 14
drag, startPoint x: 617, startPoint y: 218, endPoint x: 589, endPoint y: 232, distance: 31.5
click at [595, 219] on strong "Priced from $8250 for 4 passengers" at bounding box center [637, 219] width 249 height 14
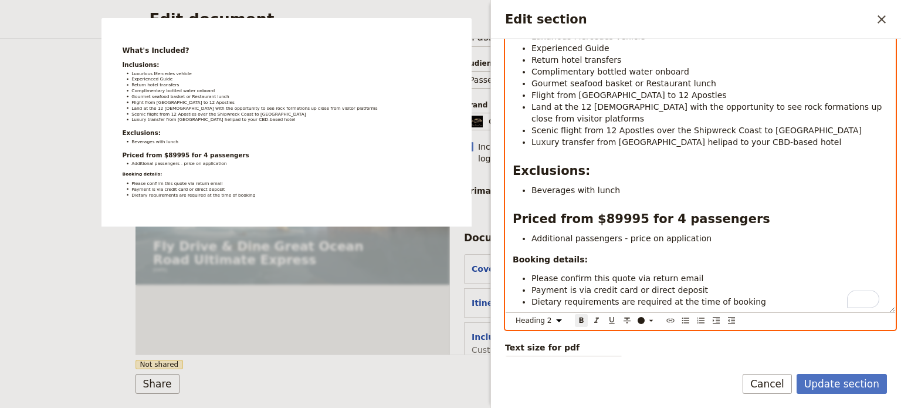
click at [610, 220] on strong "Priced from $89995 for 4 passengers" at bounding box center [642, 219] width 258 height 14
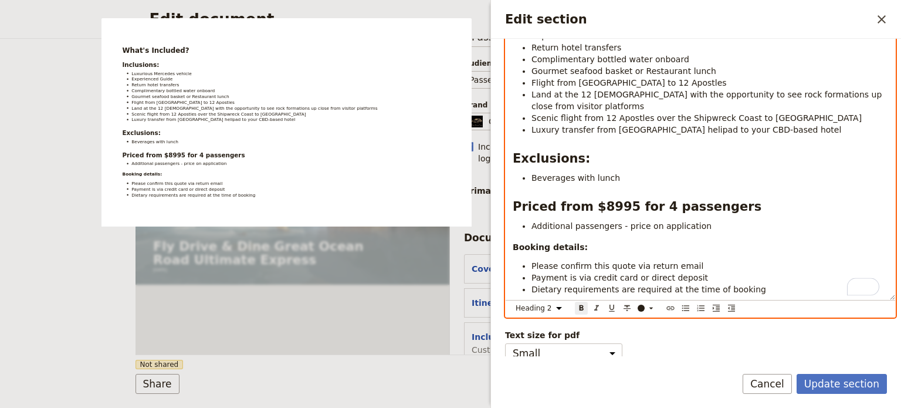
scroll to position [226, 0]
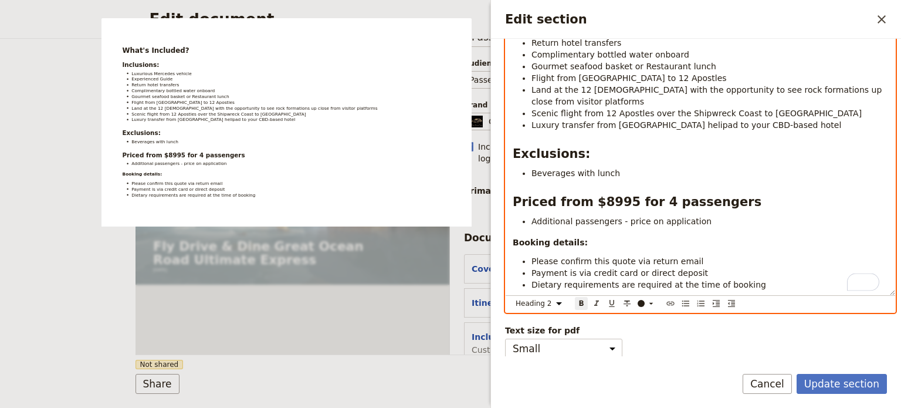
select select "paragraph"
drag, startPoint x: 696, startPoint y: 223, endPoint x: 533, endPoint y: 222, distance: 163.2
click at [533, 222] on li "Additional passengers - price on application" at bounding box center [710, 221] width 357 height 12
click at [702, 270] on li "Payment is via credit card or direct deposit" at bounding box center [710, 273] width 357 height 12
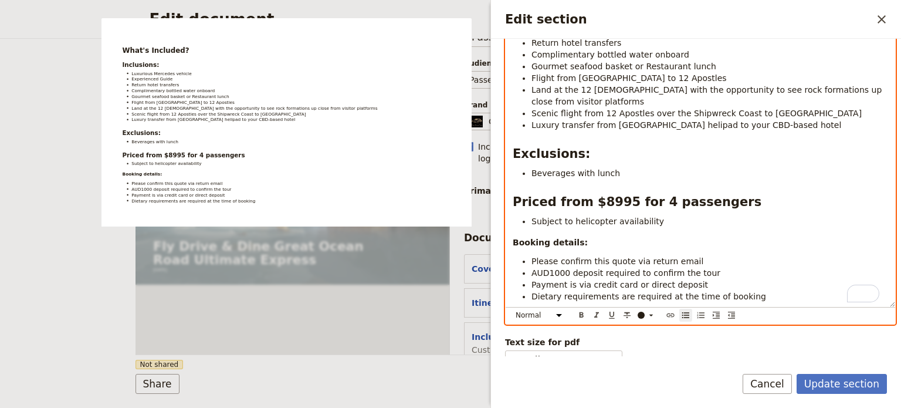
scroll to position [221, 0]
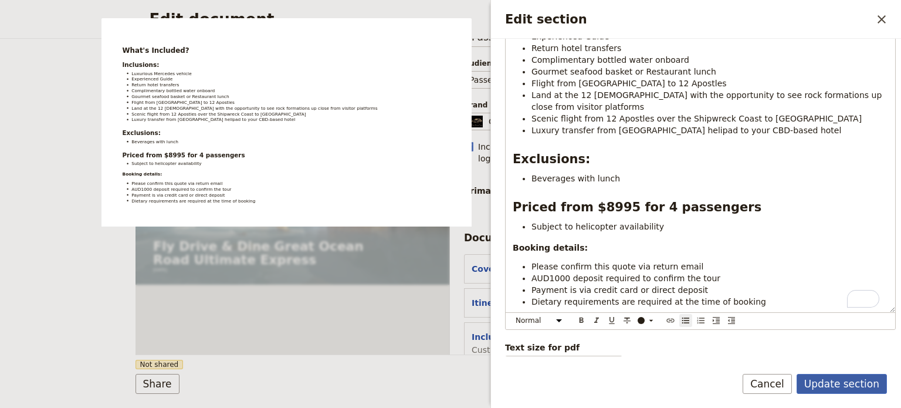
click at [820, 387] on button "Update section" at bounding box center [842, 384] width 90 height 20
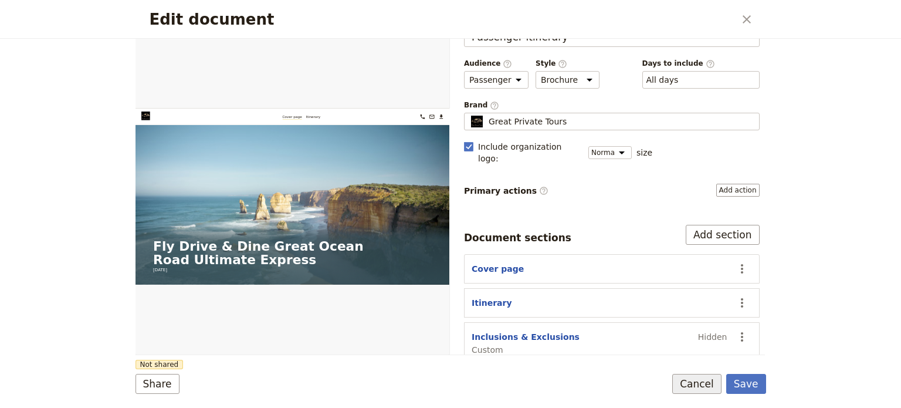
click at [708, 384] on button "Cancel" at bounding box center [697, 384] width 49 height 20
click at [755, 388] on button "Save" at bounding box center [747, 384] width 40 height 20
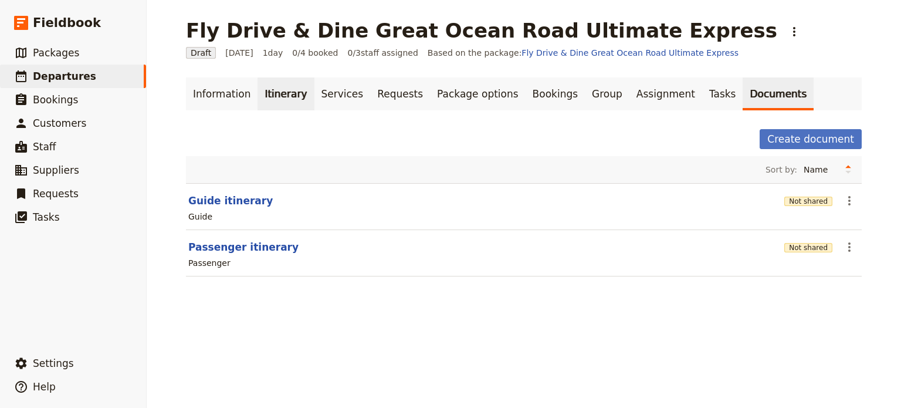
click at [266, 101] on link "Itinerary" at bounding box center [286, 93] width 56 height 33
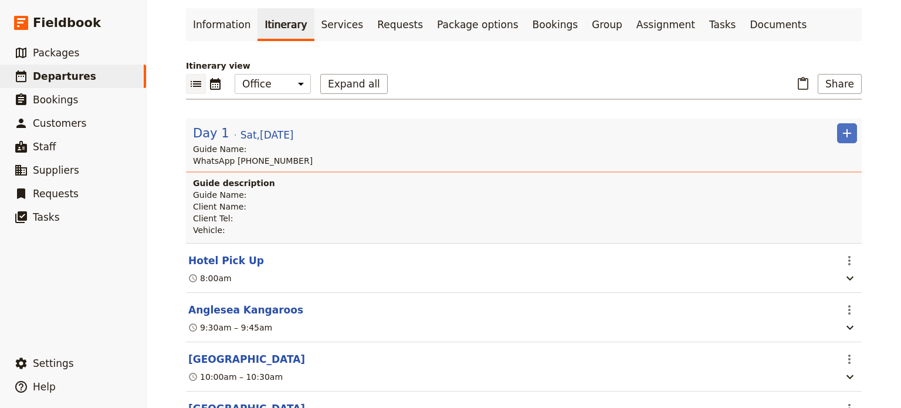
scroll to position [176, 0]
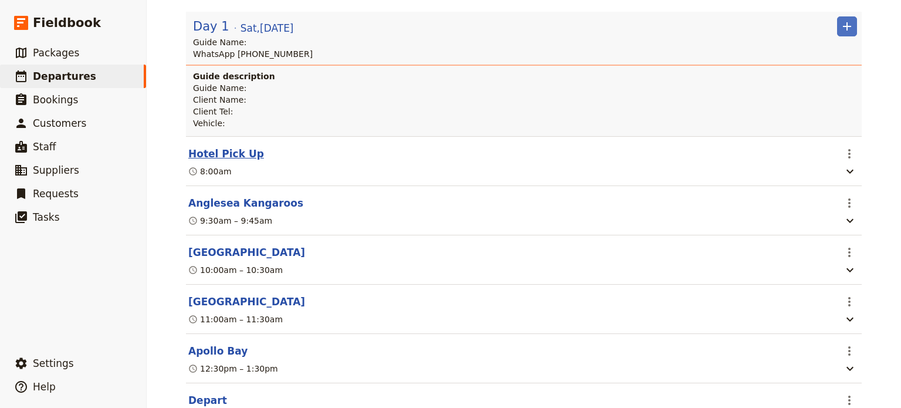
click at [225, 150] on button "Hotel Pick Up" at bounding box center [226, 154] width 76 height 14
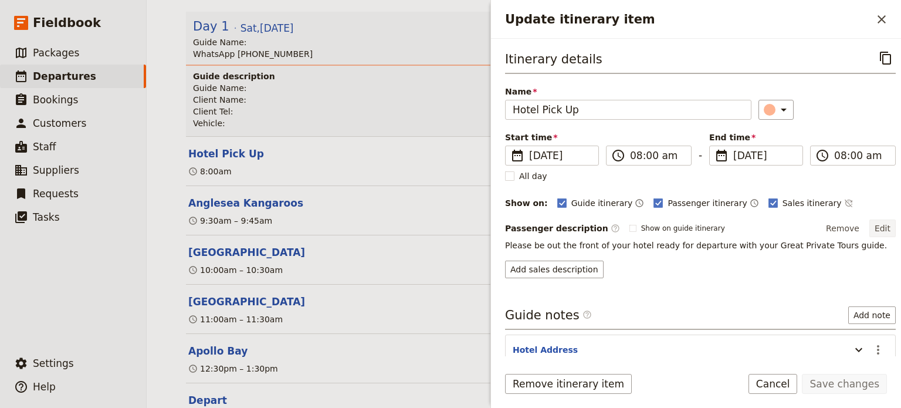
click at [875, 224] on button "Edit" at bounding box center [883, 228] width 26 height 18
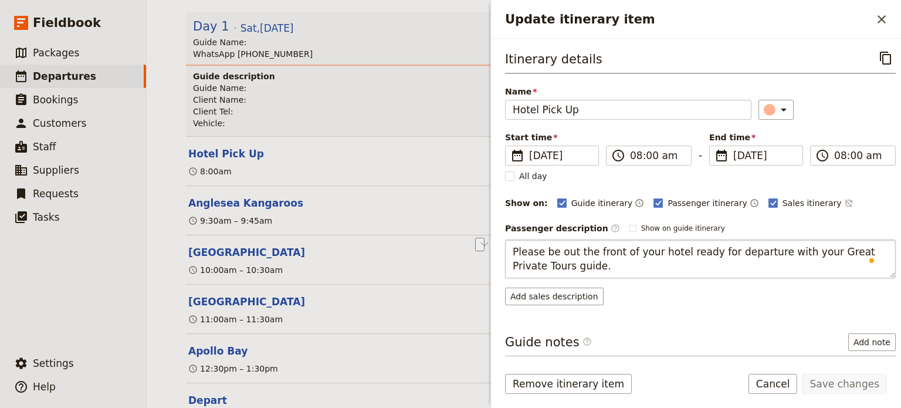
drag, startPoint x: 555, startPoint y: 251, endPoint x: 617, endPoint y: 248, distance: 62.3
click at [617, 248] on textarea "Please be out the front of your hotel ready for departure with your Great Priva…" at bounding box center [700, 258] width 391 height 39
type textarea "Please bein the foyer of your hotel ready for departure with your Great Private…"
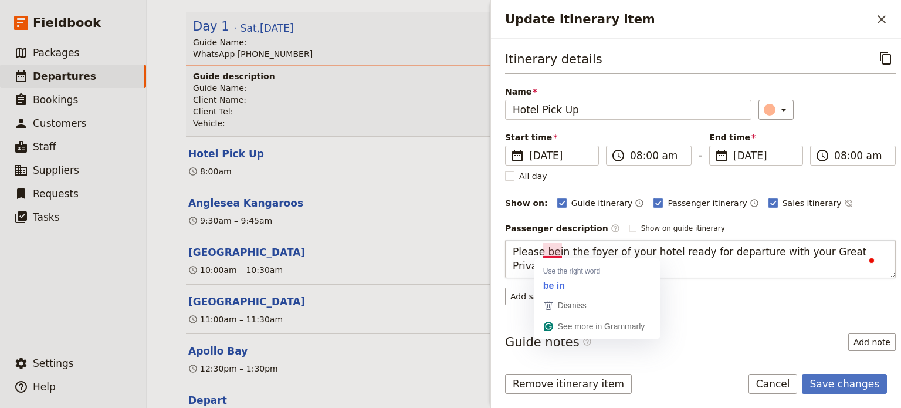
click at [553, 251] on textarea "Please bein the foyer of your hotel ready for departure with your Great Private…" at bounding box center [700, 258] width 391 height 39
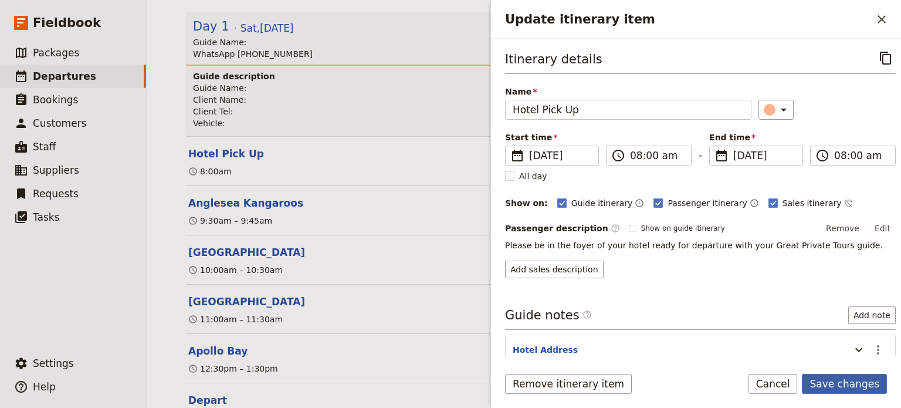
click at [849, 389] on button "Save changes" at bounding box center [844, 384] width 85 height 20
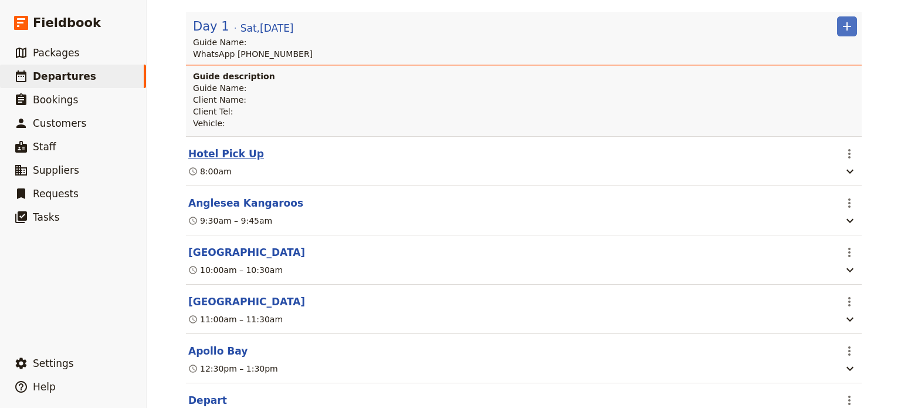
click at [236, 150] on button "Hotel Pick Up" at bounding box center [226, 154] width 76 height 14
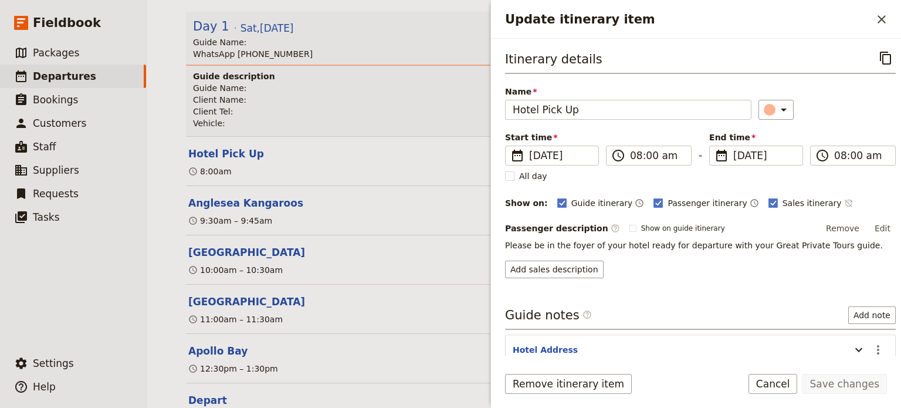
click at [845, 202] on icon "Time not shown on sales itinerary" at bounding box center [849, 202] width 9 height 9
click at [846, 384] on button "Save changes" at bounding box center [844, 384] width 85 height 20
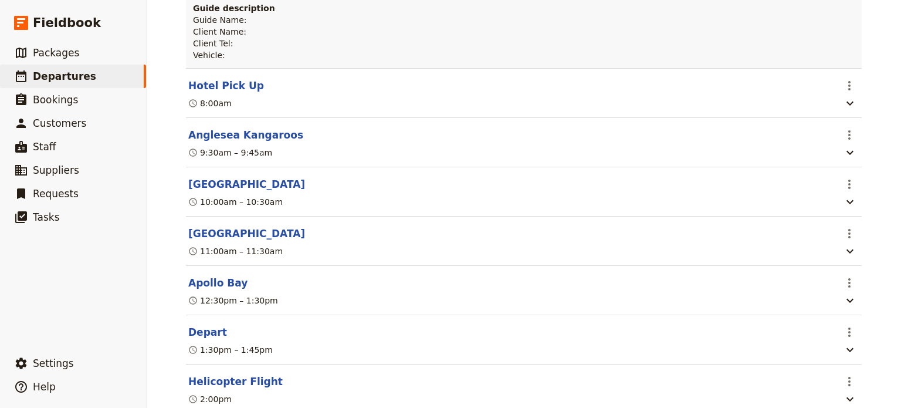
scroll to position [293, 0]
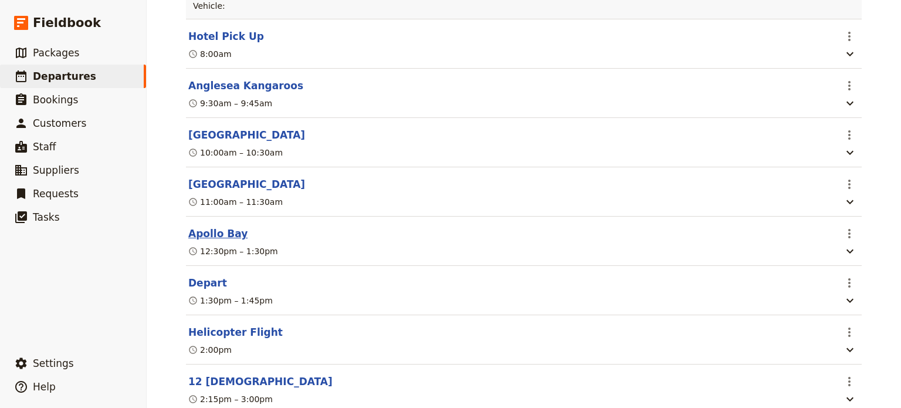
click at [202, 234] on button "Apollo Bay" at bounding box center [217, 234] width 59 height 14
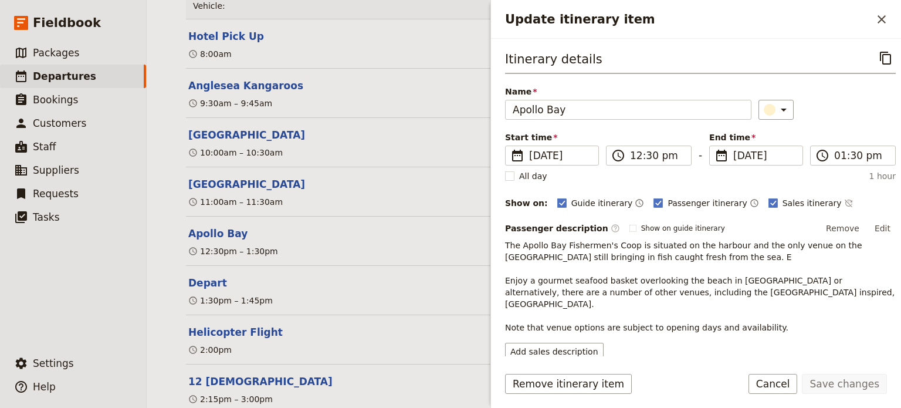
click at [876, 220] on button "Edit" at bounding box center [883, 228] width 26 height 18
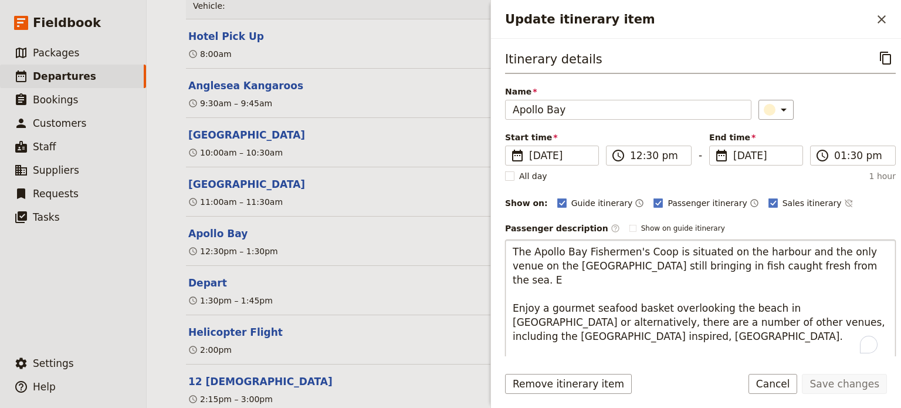
click at [830, 267] on textarea "The Apollo Bay Fishermen's Coop is situated on the harbour and the only venue o…" at bounding box center [700, 300] width 391 height 123
type textarea "The Apollo Bay Fishermen's Coop is situated on the harbour and the only venue o…"
click at [841, 387] on button "Save changes" at bounding box center [844, 384] width 85 height 20
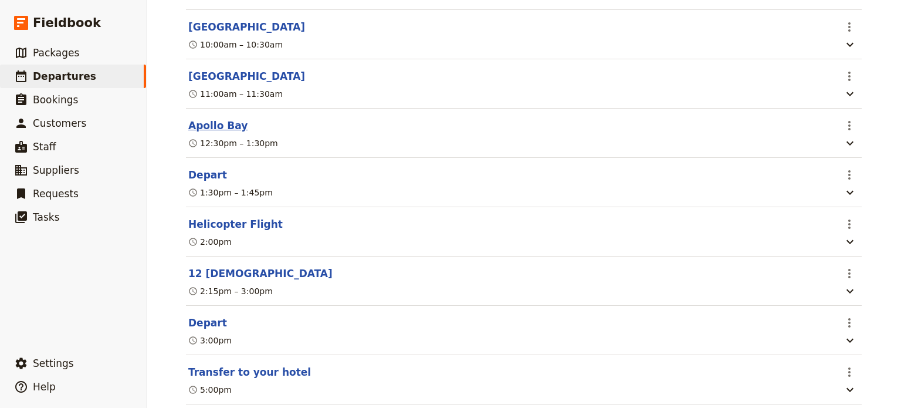
scroll to position [437, 0]
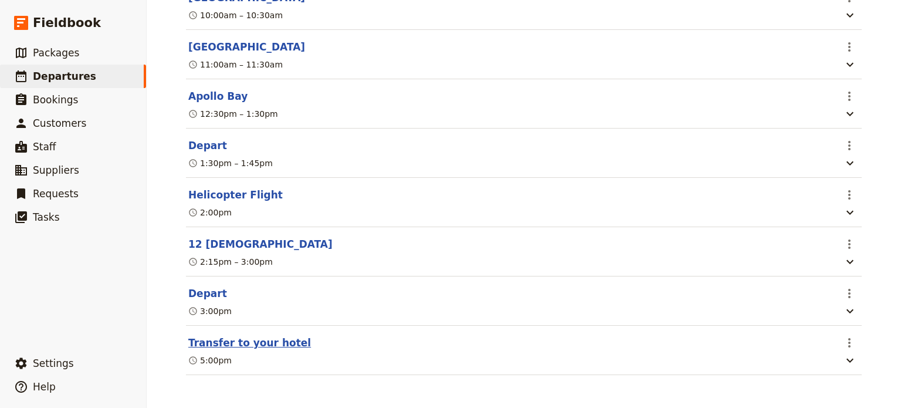
click at [207, 340] on button "Transfer to your hotel" at bounding box center [249, 343] width 123 height 14
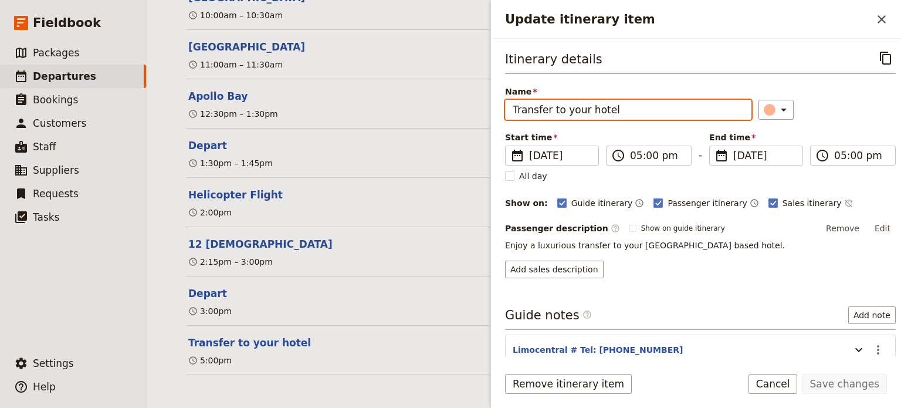
drag, startPoint x: 626, startPoint y: 109, endPoint x: 460, endPoint y: 100, distance: 165.7
click at [460, 100] on div "Fly Drive & Dine Great Ocean Road Ultimate Express ​ Draft 27 Dec 2025 1 day 0/…" at bounding box center [524, 204] width 755 height 408
type input "Transfer"
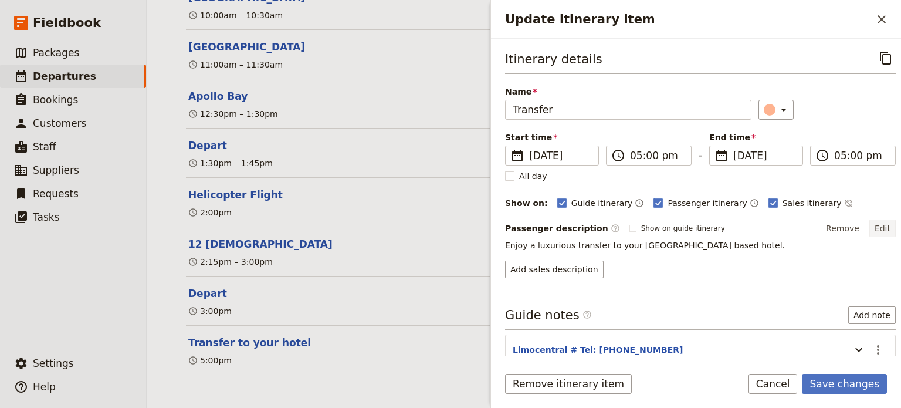
click at [876, 225] on button "Edit" at bounding box center [883, 228] width 26 height 18
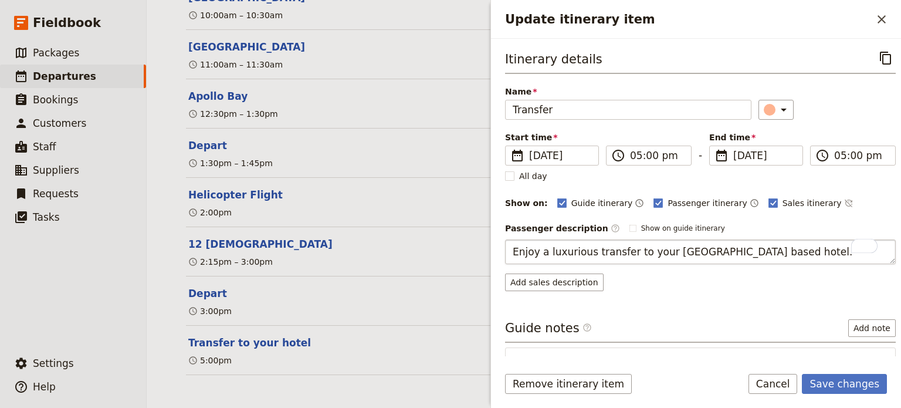
drag, startPoint x: 519, startPoint y: 251, endPoint x: 508, endPoint y: 251, distance: 11.2
click at [508, 251] on textarea "Enjoy a luxurious transfer to your Melbourne based hotel." at bounding box center [700, 251] width 391 height 25
type textarea "Uupon landing, enjoy a luxurious transfer to your Melbourne based hotel."
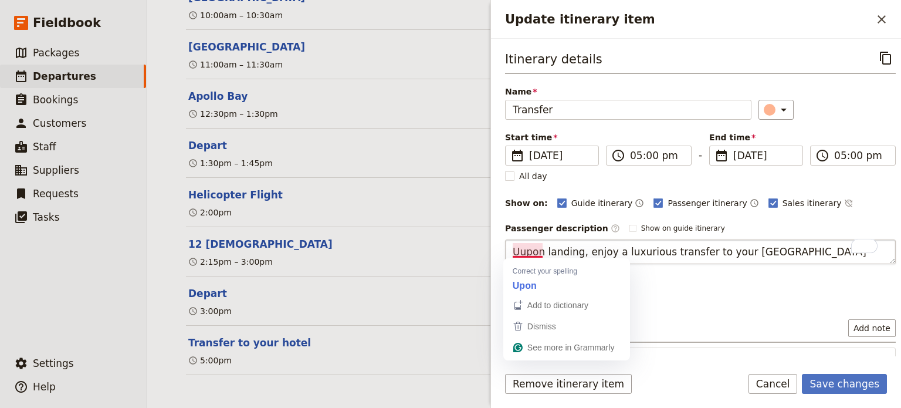
click at [523, 252] on textarea "Uupon landing, enjoy a luxurious transfer to your Melbourne based hotel." at bounding box center [700, 251] width 391 height 25
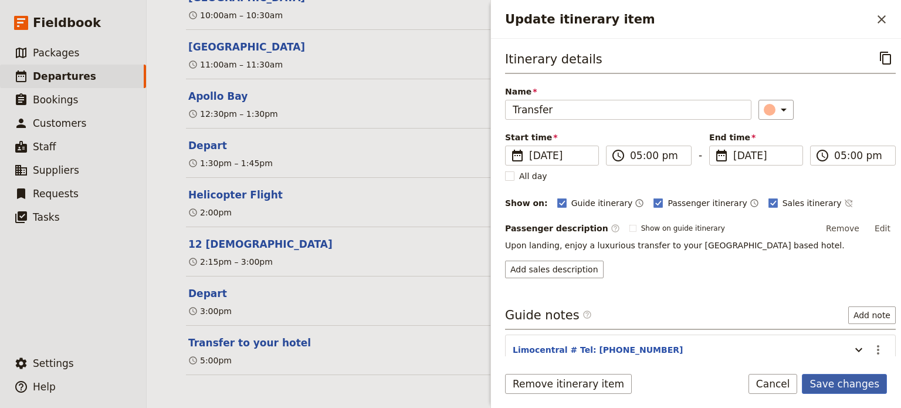
click at [857, 393] on button "Save changes" at bounding box center [844, 384] width 85 height 20
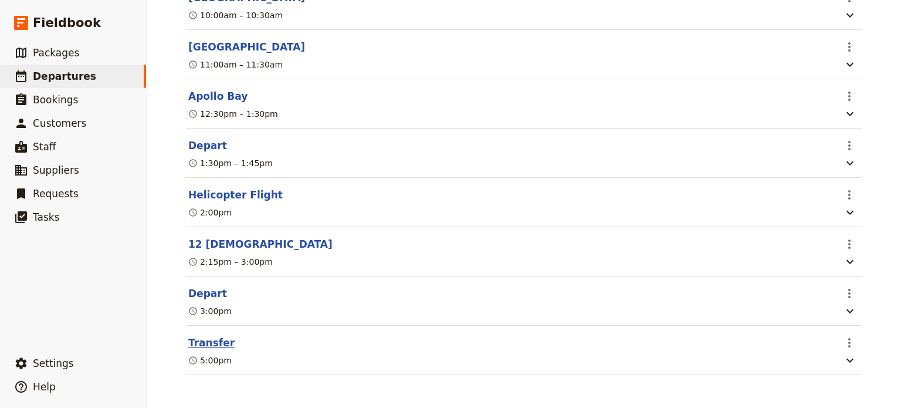
drag, startPoint x: 198, startPoint y: 345, endPoint x: 318, endPoint y: 315, distance: 123.4
click at [198, 345] on button "Transfer" at bounding box center [211, 343] width 46 height 14
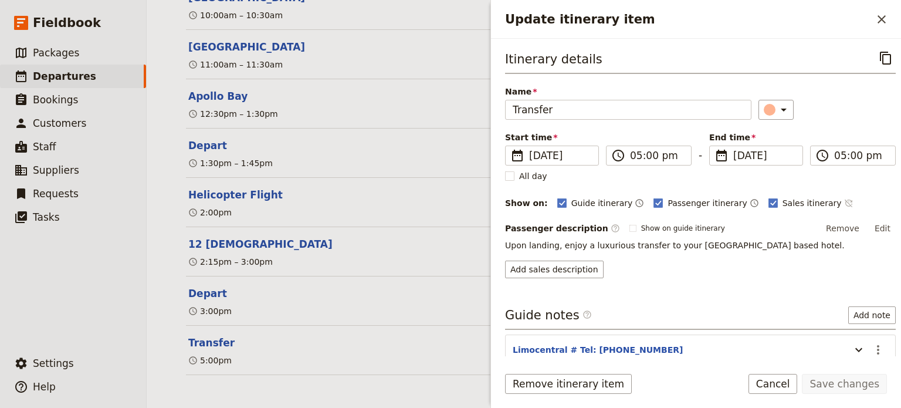
drag, startPoint x: 814, startPoint y: 206, endPoint x: 813, endPoint y: 213, distance: 7.1
click at [845, 206] on button "​" at bounding box center [849, 203] width 9 height 14
click at [832, 381] on button "Save changes" at bounding box center [844, 384] width 85 height 20
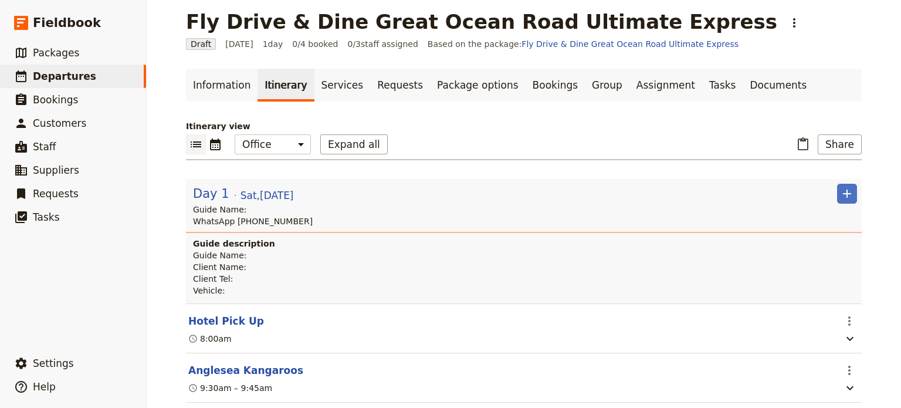
scroll to position [0, 0]
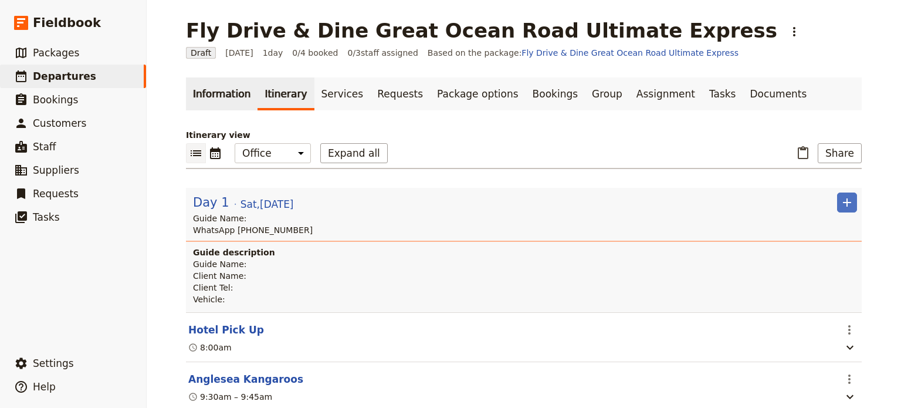
click at [207, 96] on link "Information" at bounding box center [222, 93] width 72 height 33
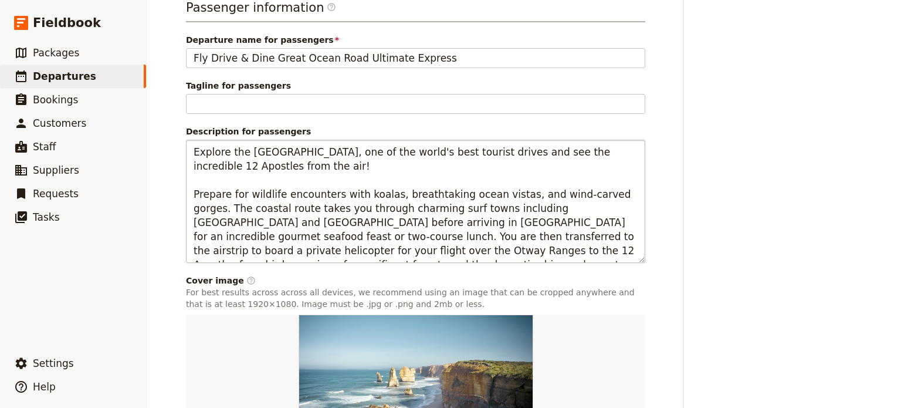
scroll to position [763, 0]
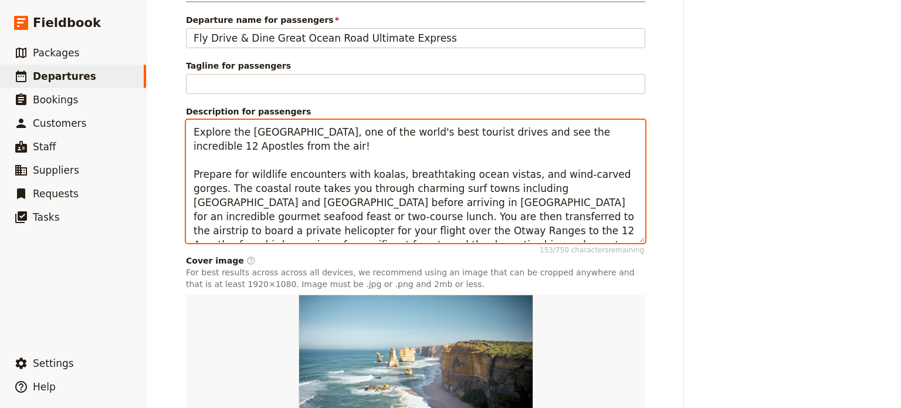
click at [512, 188] on textarea "Explore the Great Ocean Road, one of the world's best tourist drives and see th…" at bounding box center [416, 181] width 460 height 123
click at [509, 188] on textarea "Explore the Great Ocean Road, one of the world's best tourist drives and see th…" at bounding box center [416, 181] width 460 height 123
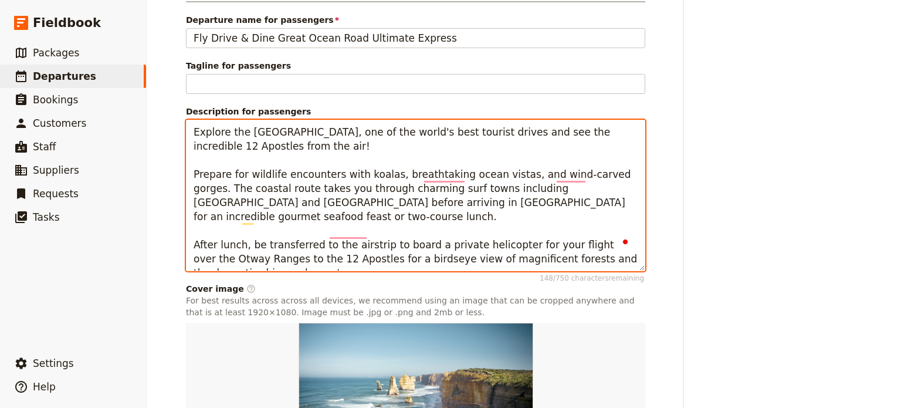
click at [337, 217] on textarea "Explore the Great Ocean Road, one of the world's best tourist drives and see th…" at bounding box center [416, 195] width 460 height 151
click at [331, 234] on textarea "Explore the Great Ocean Road, one of the world's best tourist drives and see th…" at bounding box center [416, 195] width 460 height 151
click at [336, 229] on textarea "Explore the Great Ocean Road, one of the world's best tourist drives and see th…" at bounding box center [416, 195] width 460 height 151
type textarea "Explore the Great Ocean Road, one of the world's best tourist drives and see th…"
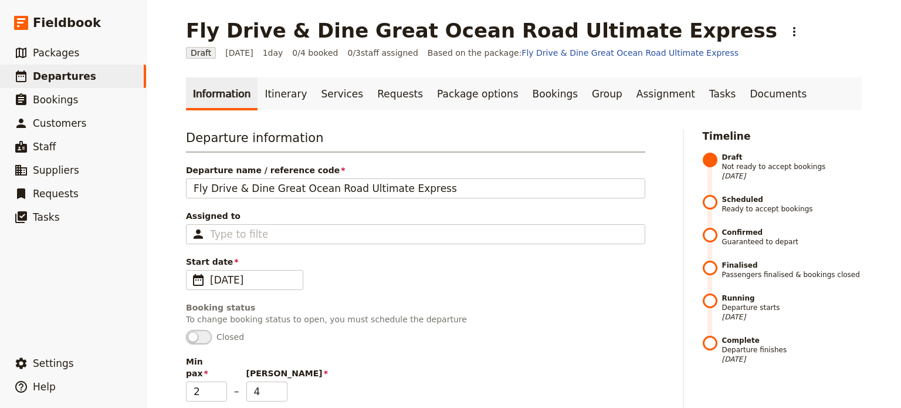
scroll to position [763, 0]
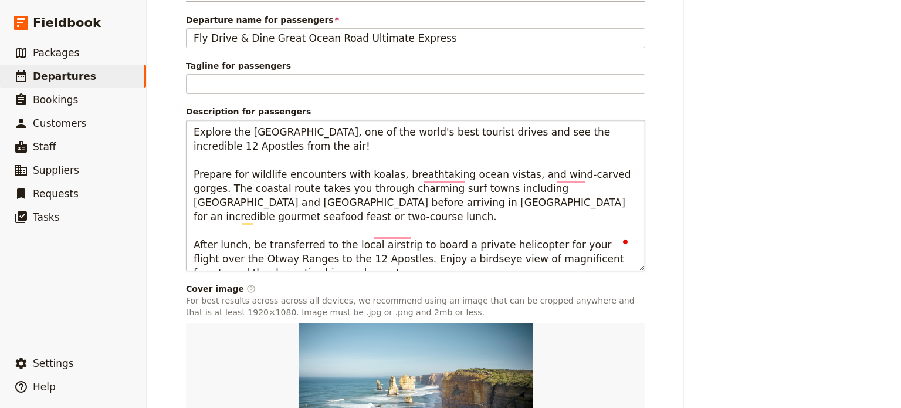
click at [339, 234] on textarea "Explore the [GEOGRAPHIC_DATA], one of the world's best tourist drives and see t…" at bounding box center [416, 195] width 460 height 151
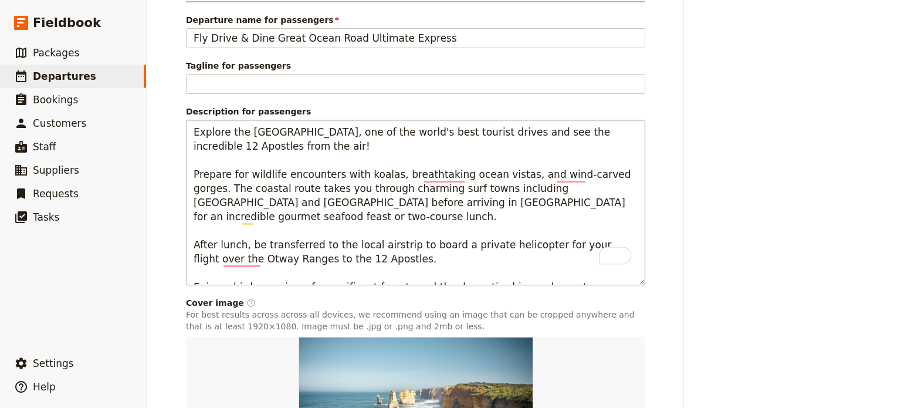
click at [573, 269] on textarea "Explore the Great Ocean Road, one of the world's best tourist drives and see th…" at bounding box center [416, 203] width 460 height 166
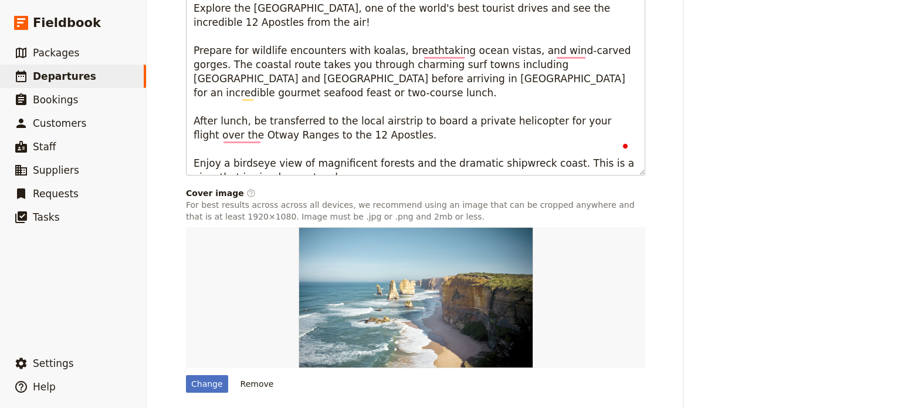
scroll to position [914, 0]
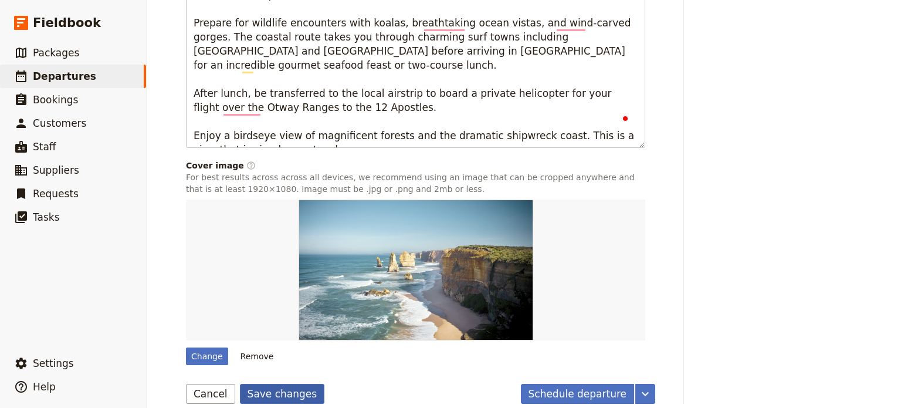
type textarea "Explore the Great Ocean Road, one of the world's best tourist drives and see th…"
click at [256, 384] on button "Save changes" at bounding box center [282, 394] width 85 height 20
click at [56, 58] on span "Packages" at bounding box center [56, 53] width 46 height 12
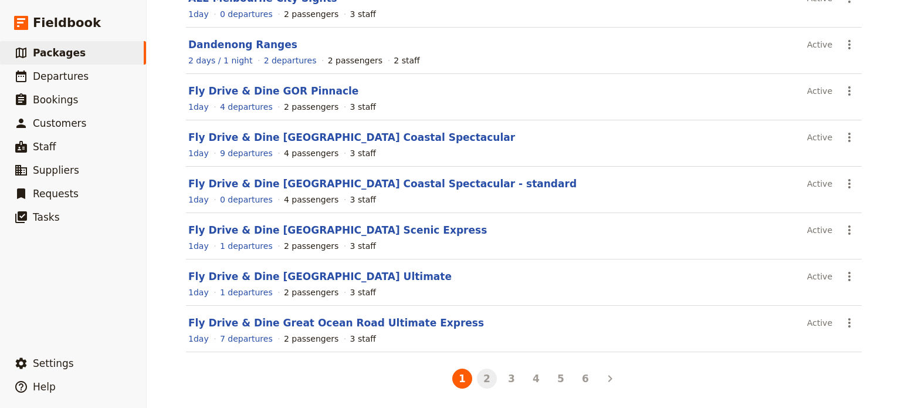
click at [481, 380] on button "2" at bounding box center [487, 379] width 20 height 20
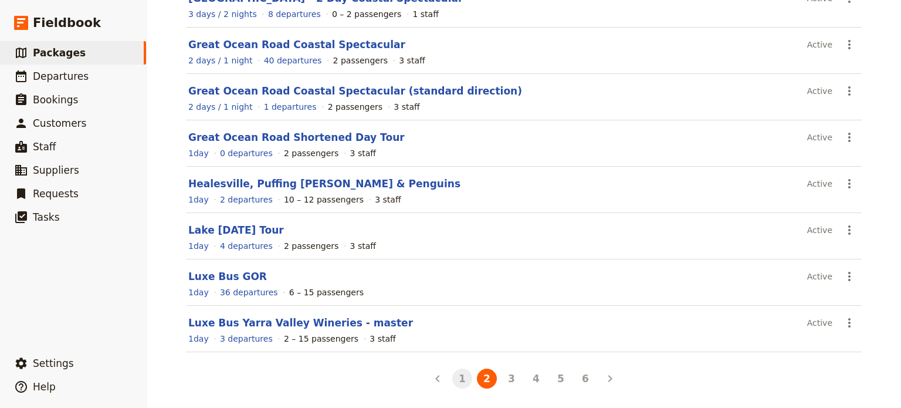
click at [459, 380] on button "1" at bounding box center [462, 379] width 20 height 20
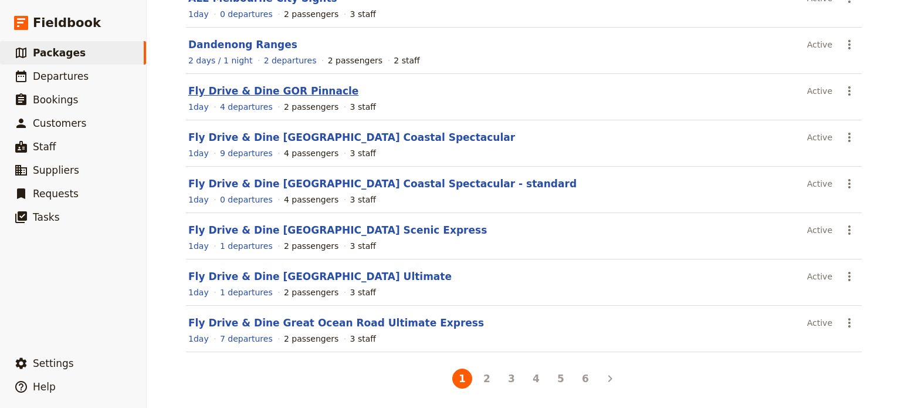
click at [248, 89] on link "Fly Drive & Dine GOR Pinnacle" at bounding box center [273, 91] width 170 height 12
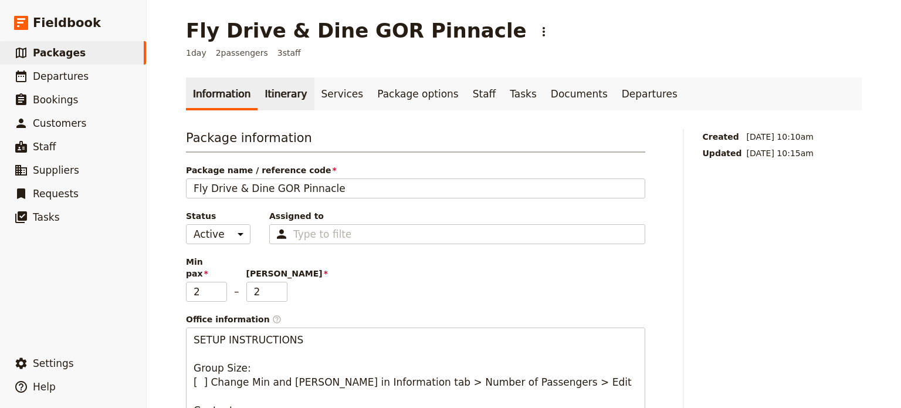
click at [268, 90] on link "Itinerary" at bounding box center [286, 93] width 56 height 33
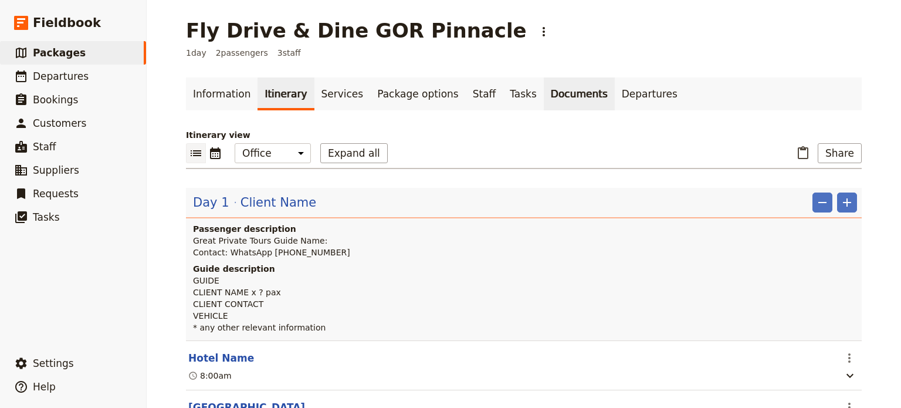
click at [545, 90] on link "Documents" at bounding box center [579, 93] width 71 height 33
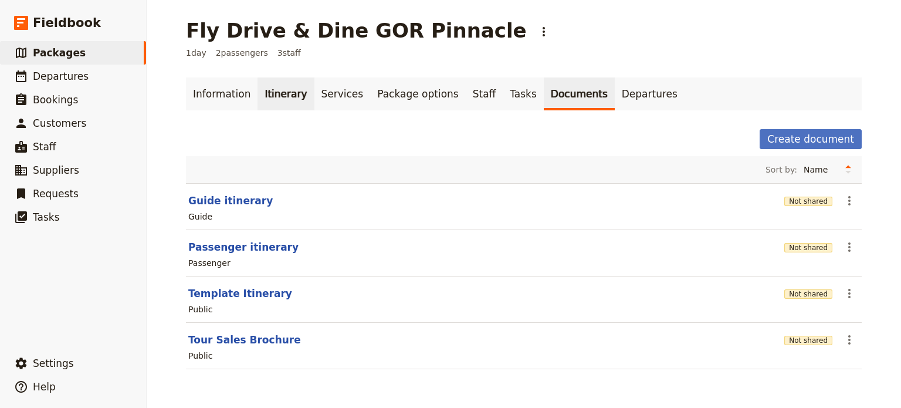
click at [271, 94] on link "Itinerary" at bounding box center [286, 93] width 56 height 33
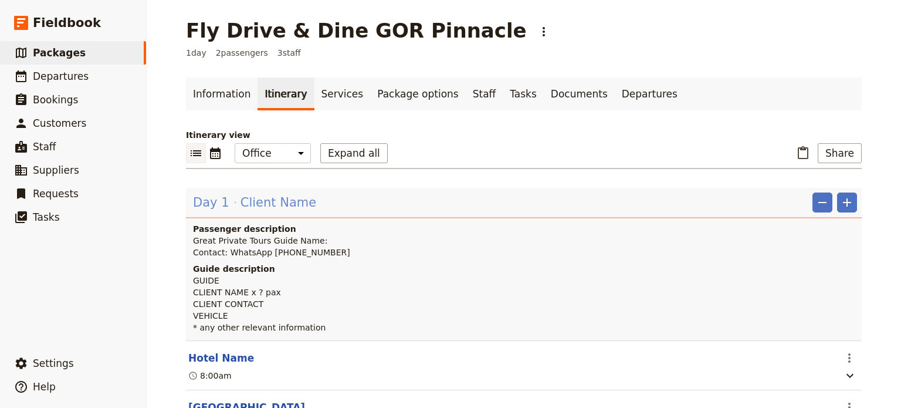
click at [263, 200] on span "Client Name" at bounding box center [279, 203] width 76 height 18
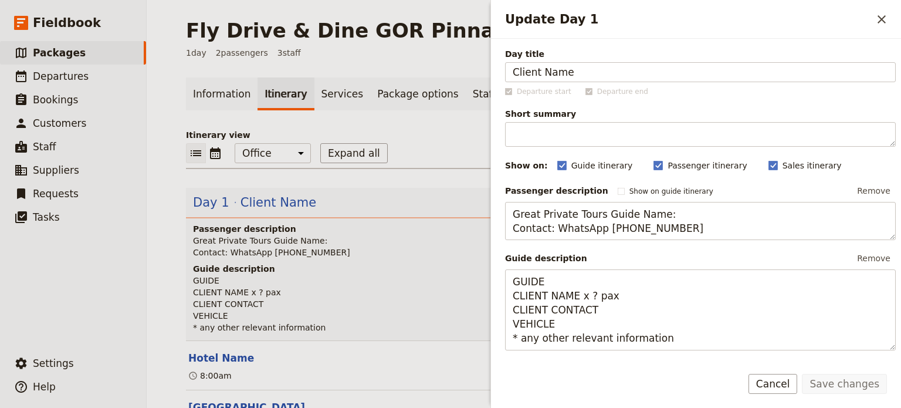
drag, startPoint x: 540, startPoint y: 70, endPoint x: 460, endPoint y: 73, distance: 80.5
click at [460, 73] on div "Fly Drive & Dine GOR Pinnacle ​ 1 day 2 passengers 3 staff Information Itinerar…" at bounding box center [524, 204] width 755 height 408
click at [835, 387] on button "Save changes" at bounding box center [844, 384] width 85 height 20
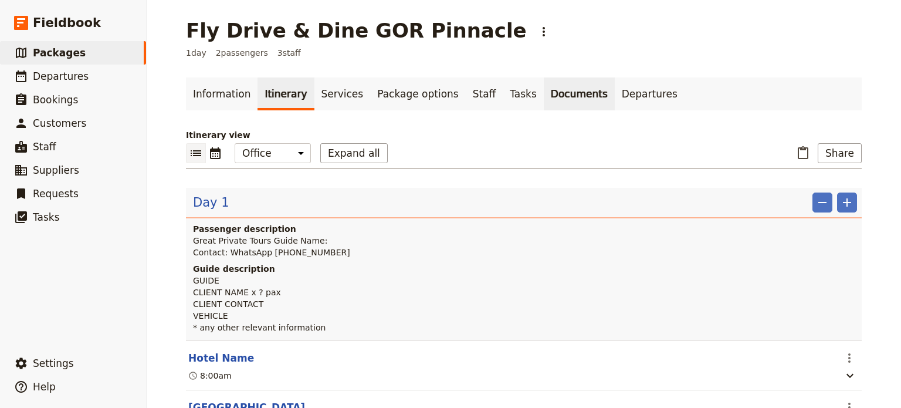
click at [544, 98] on link "Documents" at bounding box center [579, 93] width 71 height 33
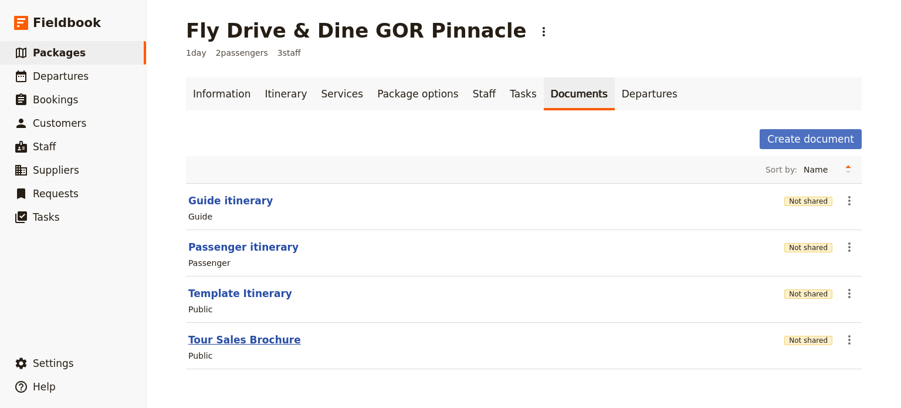
click at [213, 337] on button "Tour Sales Brochure" at bounding box center [244, 340] width 113 height 14
select select "DEFAULT"
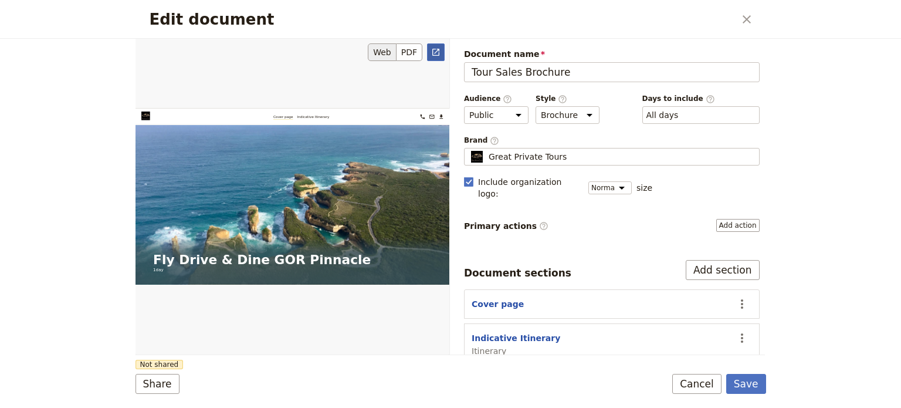
click at [436, 56] on icon "Open full preview" at bounding box center [435, 52] width 9 height 9
click at [701, 382] on button "Cancel" at bounding box center [697, 384] width 49 height 20
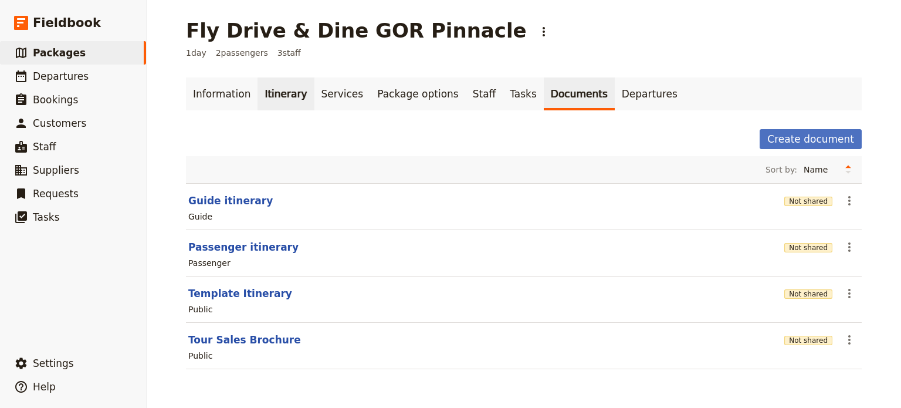
click at [262, 96] on link "Itinerary" at bounding box center [286, 93] width 56 height 33
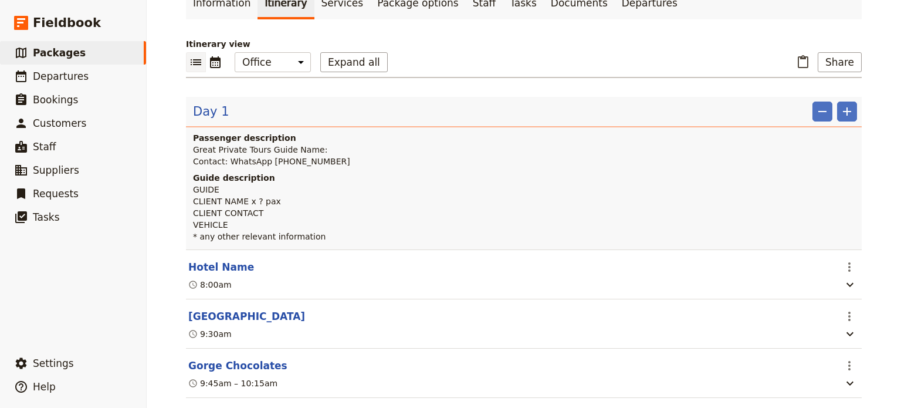
scroll to position [176, 0]
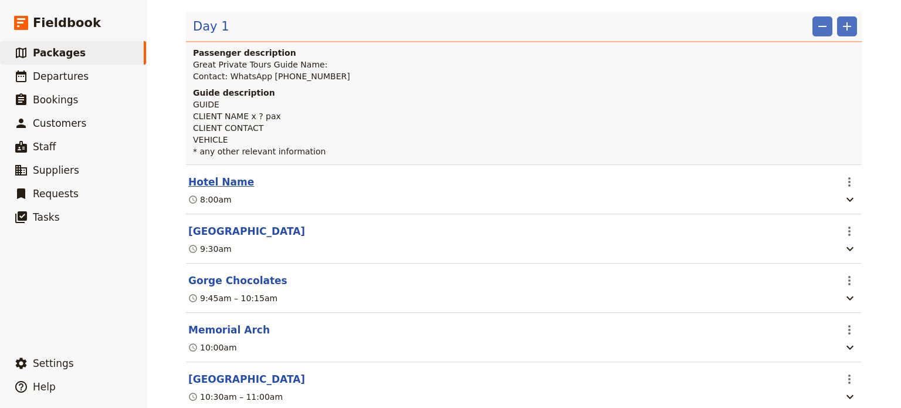
click at [225, 178] on button "Hotel Name" at bounding box center [221, 182] width 66 height 14
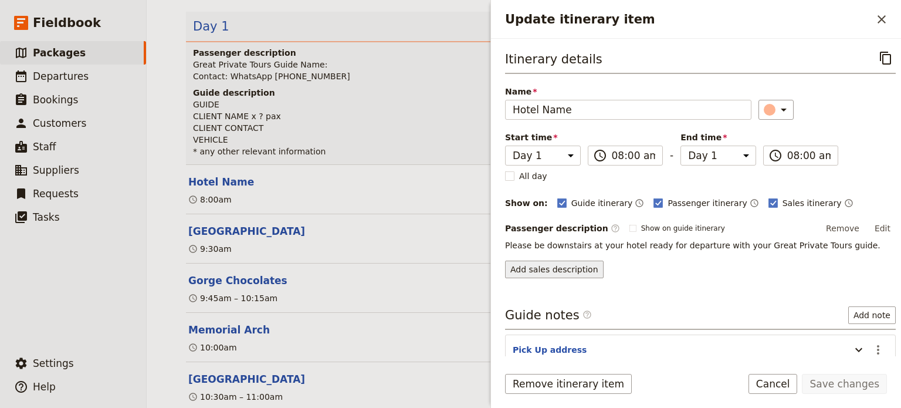
click at [556, 265] on button "Add sales description" at bounding box center [554, 270] width 99 height 18
drag, startPoint x: 839, startPoint y: 245, endPoint x: 559, endPoint y: 237, distance: 280.7
click at [559, 239] on p "Please be downstairs at your hotel ready for departure with your Great Private …" at bounding box center [700, 245] width 391 height 12
click at [878, 221] on button "Edit" at bounding box center [883, 228] width 26 height 18
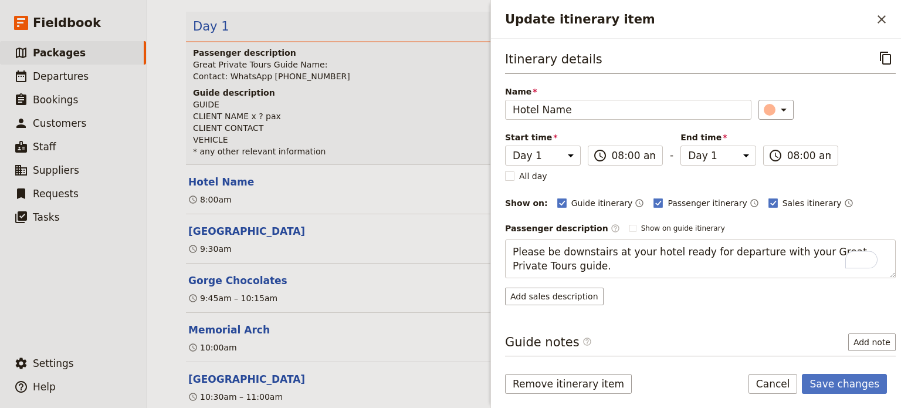
drag, startPoint x: 570, startPoint y: 269, endPoint x: 494, endPoint y: 248, distance: 79.6
click at [494, 248] on div "Itinerary details ​ Name Hotel Name ​ Start time Day 1 Day +1 08:00 ​ 08:00 am …" at bounding box center [696, 198] width 410 height 318
click at [567, 288] on div "Itinerary details ​ Name Hotel Name ​ Start time Day 1 Day +1 08:00 ​ 08:00 am …" at bounding box center [700, 201] width 391 height 307
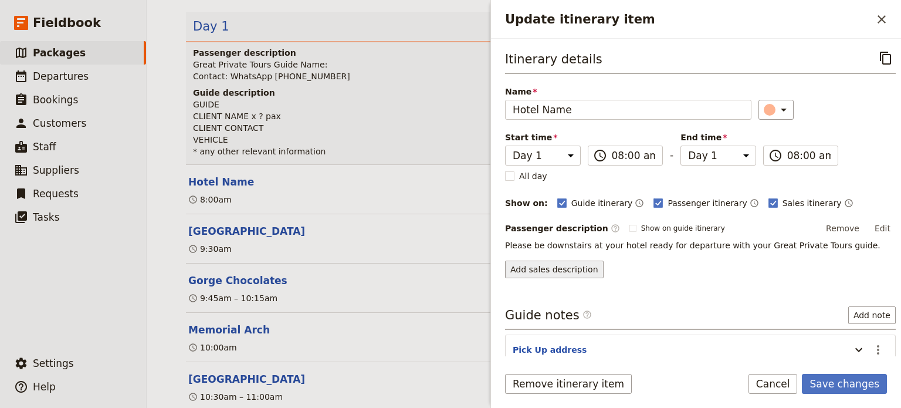
click at [559, 266] on button "Add sales description" at bounding box center [554, 270] width 99 height 18
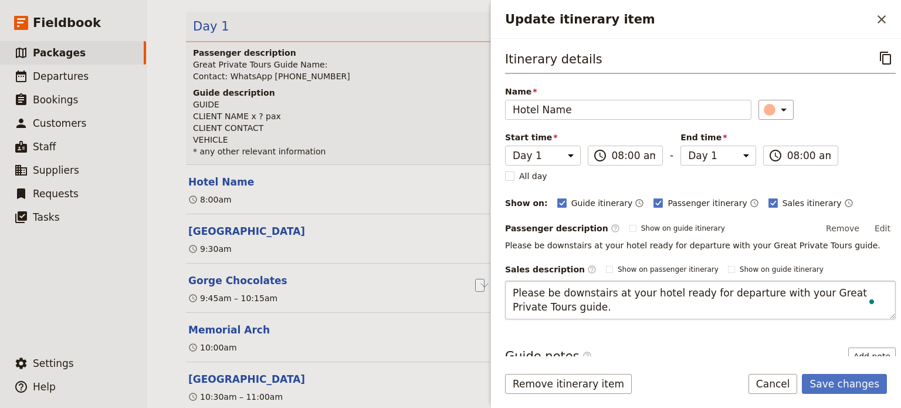
drag, startPoint x: 664, startPoint y: 291, endPoint x: 559, endPoint y: 288, distance: 105.7
click at [559, 288] on textarea "Please be downstairs at your hotel ready for departure with your Great Private …" at bounding box center [700, 300] width 391 height 39
type textarea "Please be in the foyer of your hotel ready for departure with your Great Privat…"
click at [875, 387] on button "Save changes" at bounding box center [844, 384] width 85 height 20
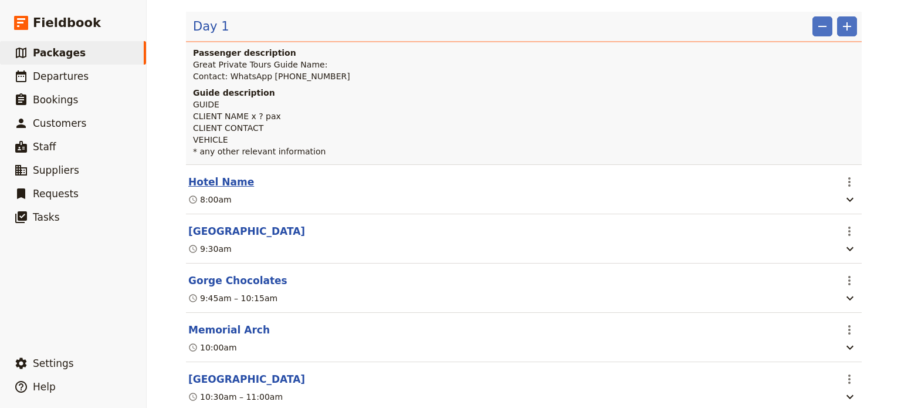
click at [217, 180] on button "Hotel Name" at bounding box center [221, 182] width 66 height 14
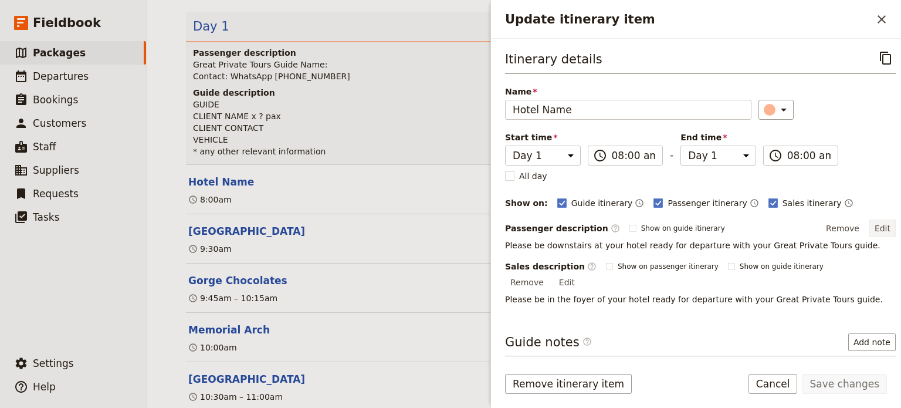
click at [878, 227] on button "Edit" at bounding box center [883, 228] width 26 height 18
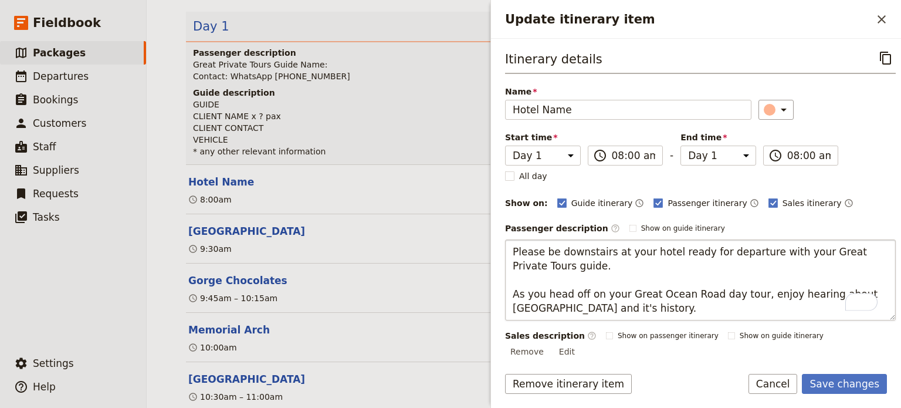
click at [569, 306] on textarea "Please be downstairs at your hotel ready for departure with your Great Private …" at bounding box center [700, 279] width 391 height 81
type textarea "Please be downstairs at your hotel ready for departure with your Great Private …"
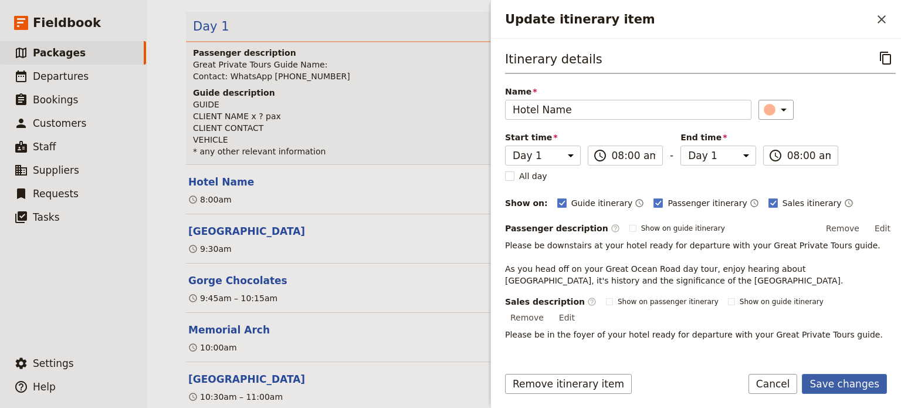
click at [828, 379] on button "Save changes" at bounding box center [844, 384] width 85 height 20
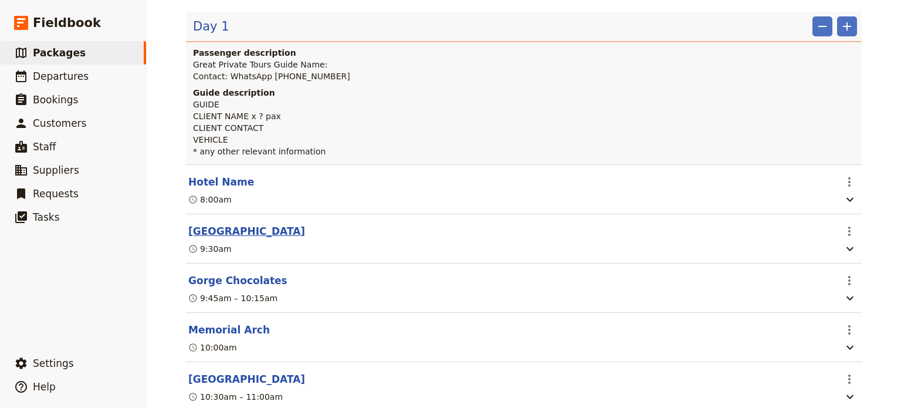
click at [235, 225] on button "[GEOGRAPHIC_DATA]" at bounding box center [246, 231] width 117 height 14
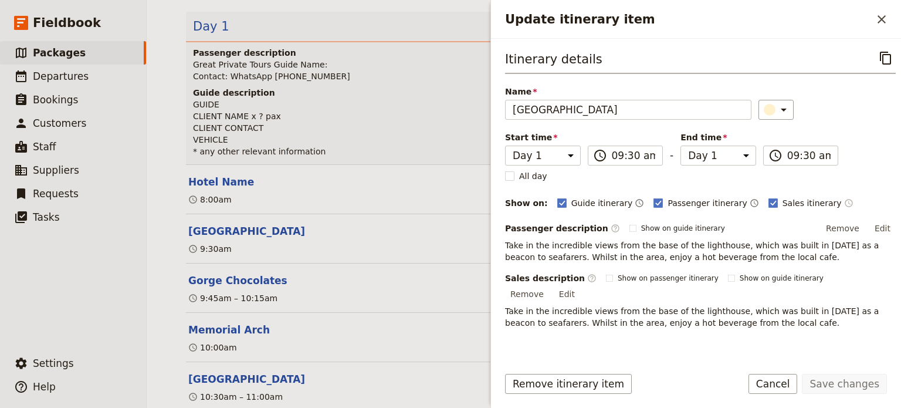
click at [845, 201] on icon "Time shown on sales itinerary" at bounding box center [849, 202] width 9 height 9
click at [847, 383] on button "Save changes" at bounding box center [844, 384] width 85 height 20
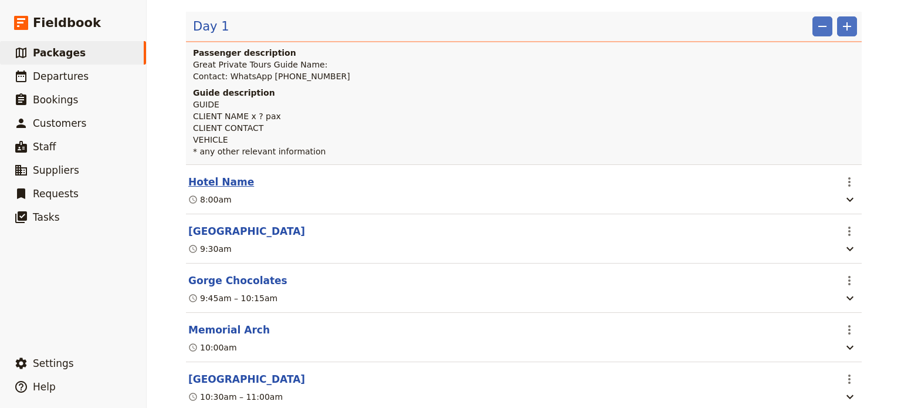
click at [219, 183] on button "Hotel Name" at bounding box center [221, 182] width 66 height 14
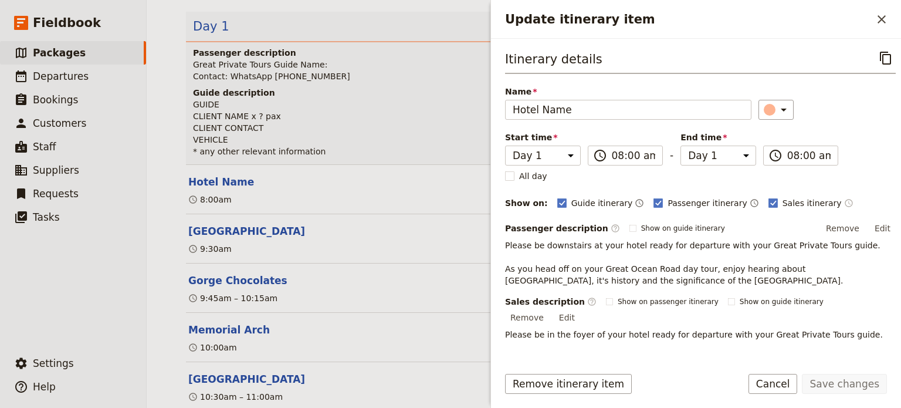
click at [845, 201] on icon "Time shown on sales itinerary" at bounding box center [849, 202] width 9 height 9
click at [845, 201] on icon "Time not shown on sales itinerary" at bounding box center [849, 202] width 9 height 9
click at [842, 377] on button "Save changes" at bounding box center [844, 384] width 85 height 20
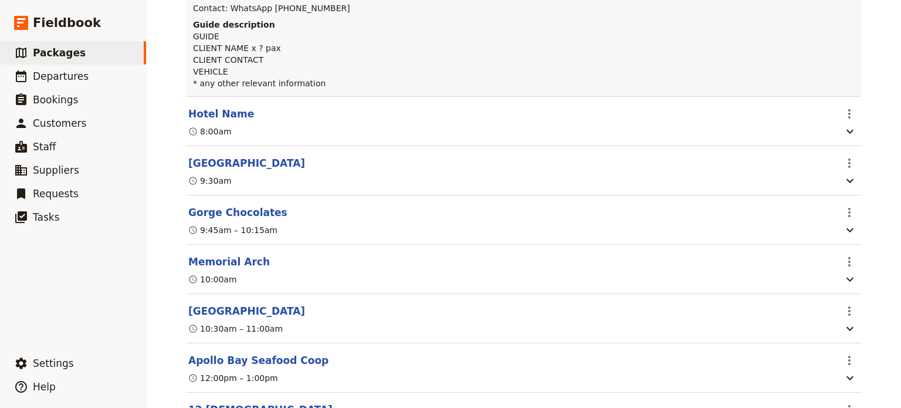
scroll to position [352, 0]
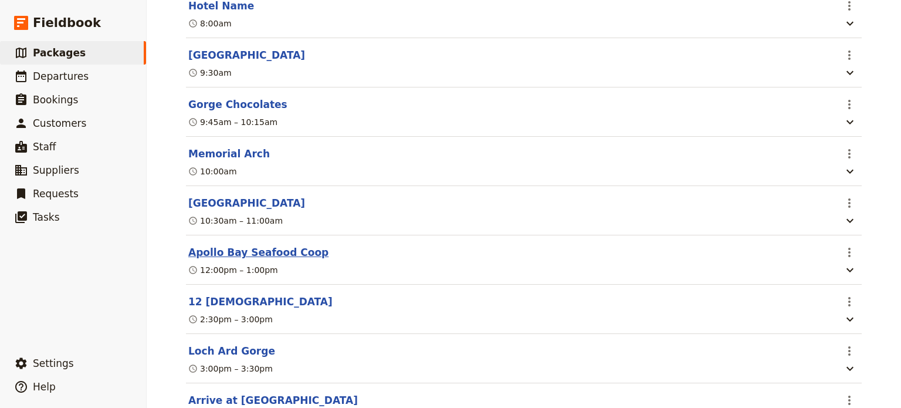
click at [256, 254] on button "Apollo Bay Seafood Coop" at bounding box center [258, 252] width 140 height 14
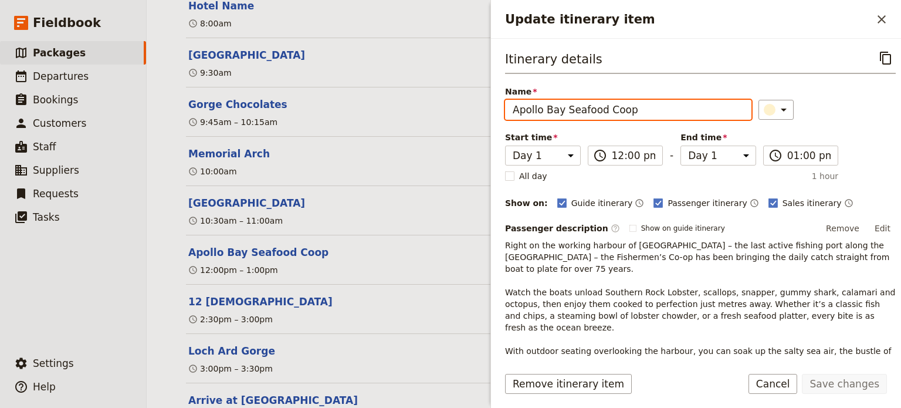
drag, startPoint x: 630, startPoint y: 105, endPoint x: 558, endPoint y: 114, distance: 72.7
click at [558, 114] on input "Apollo Bay Seafood Coop" at bounding box center [628, 110] width 246 height 20
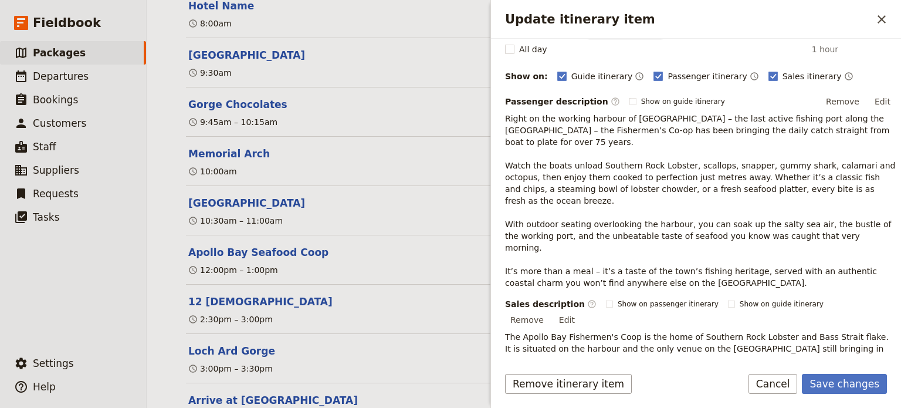
scroll to position [176, 0]
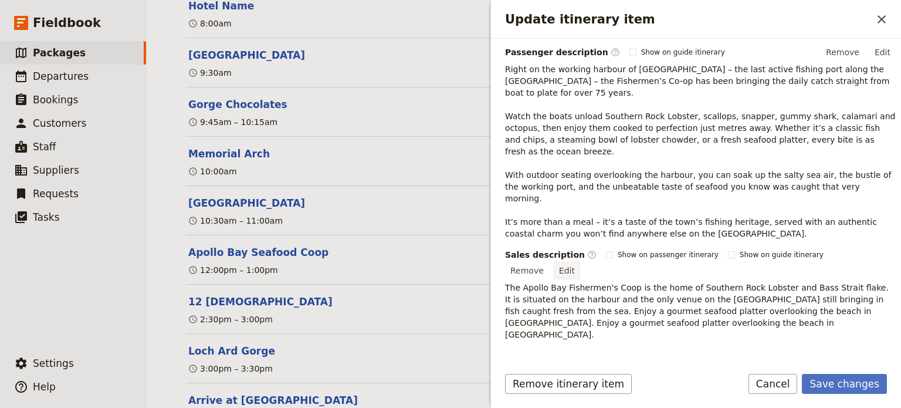
type input "Apollo Bay"
click at [580, 262] on button "Edit" at bounding box center [567, 271] width 26 height 18
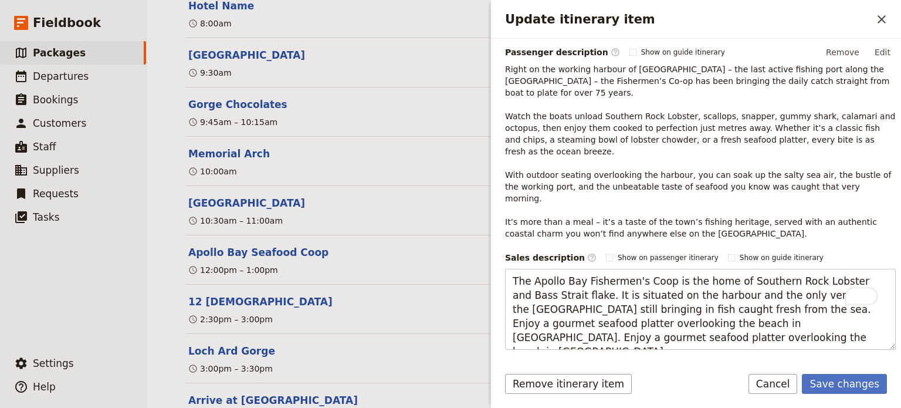
drag, startPoint x: 691, startPoint y: 305, endPoint x: 501, endPoint y: 242, distance: 200.8
click at [501, 242] on div "Itinerary details ​ Name Apollo Bay ​ Start time Day 1 Day +1 12:00 ​ 12:00 pm …" at bounding box center [696, 198] width 410 height 318
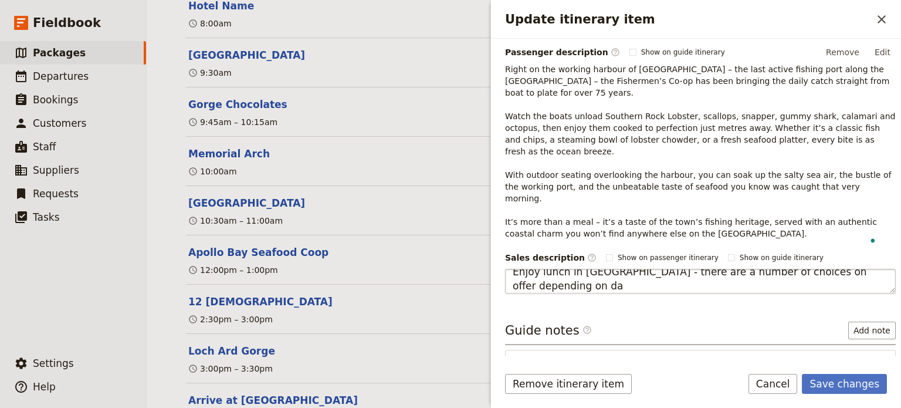
scroll to position [9, 0]
type textarea "Enjoy lunch in Apollo Bay - there are a number of choices on offer depending on…"
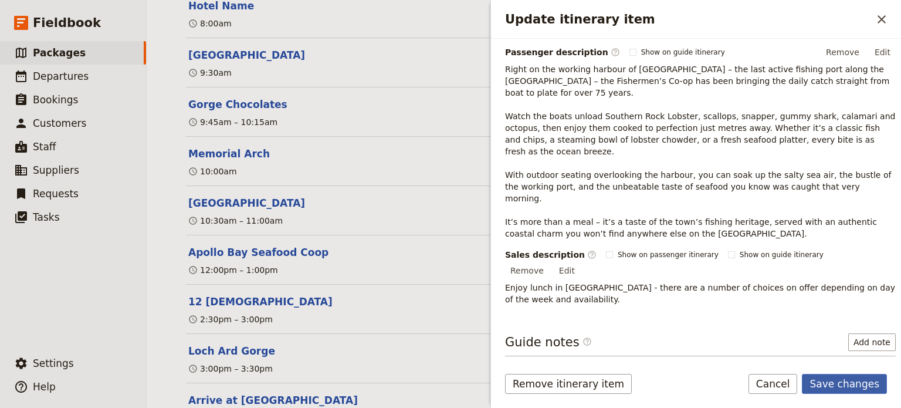
click at [843, 384] on button "Save changes" at bounding box center [844, 384] width 85 height 20
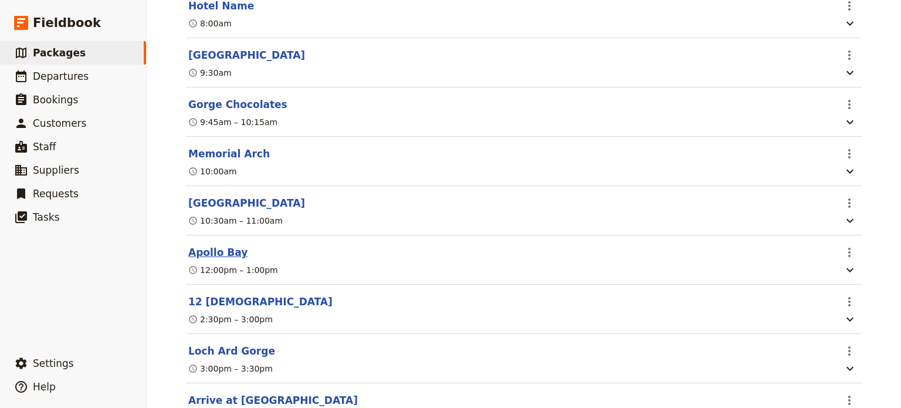
click at [211, 255] on button "Apollo Bay" at bounding box center [217, 252] width 59 height 14
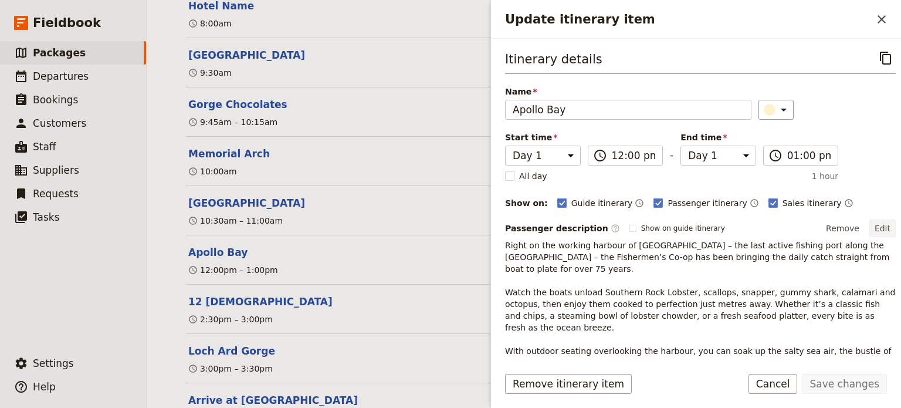
click at [876, 231] on button "Edit" at bounding box center [883, 228] width 26 height 18
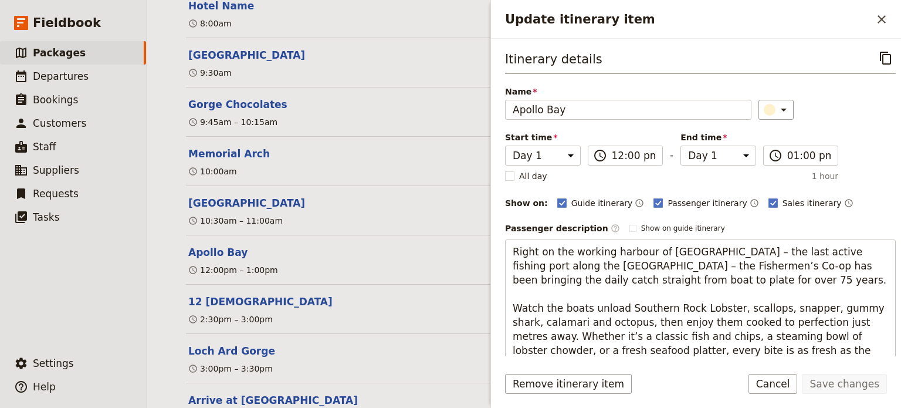
click at [852, 148] on div "Itinerary details ​ Name Apollo Bay ​ Start time Day 1 Day +1 12:00 ​ 12:00 pm …" at bounding box center [700, 287] width 391 height 479
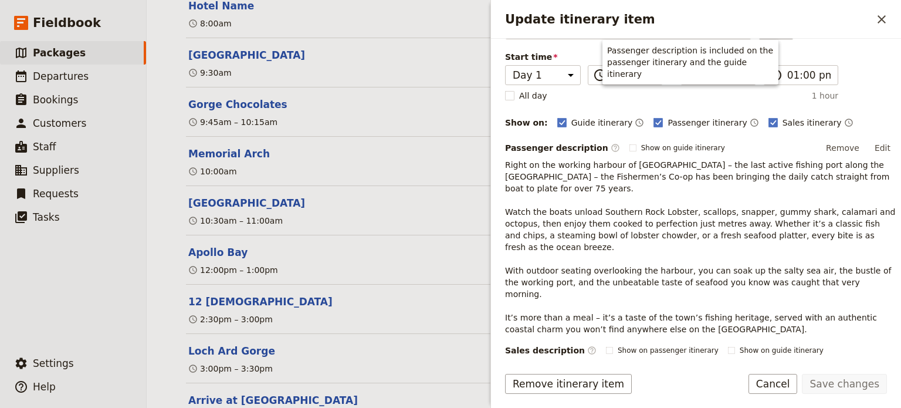
scroll to position [176, 0]
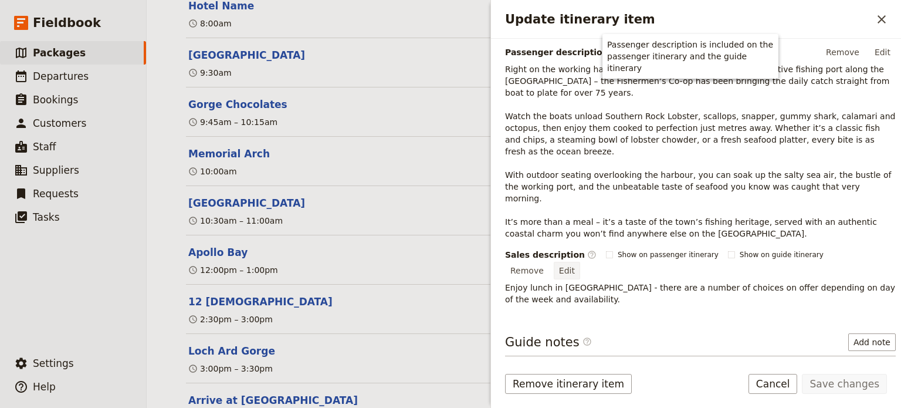
click at [580, 262] on button "Edit" at bounding box center [567, 271] width 26 height 18
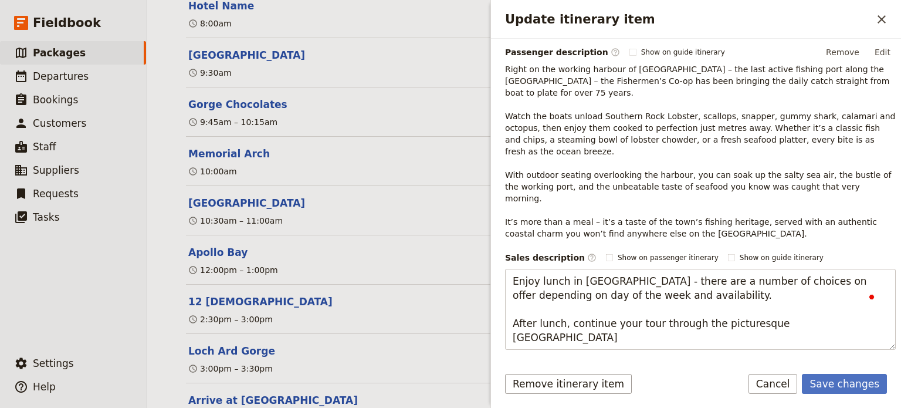
type textarea "Enjoy lunch in [GEOGRAPHIC_DATA] - there are a number of choices on offer depen…"
click at [824, 383] on button "Save changes" at bounding box center [844, 384] width 85 height 20
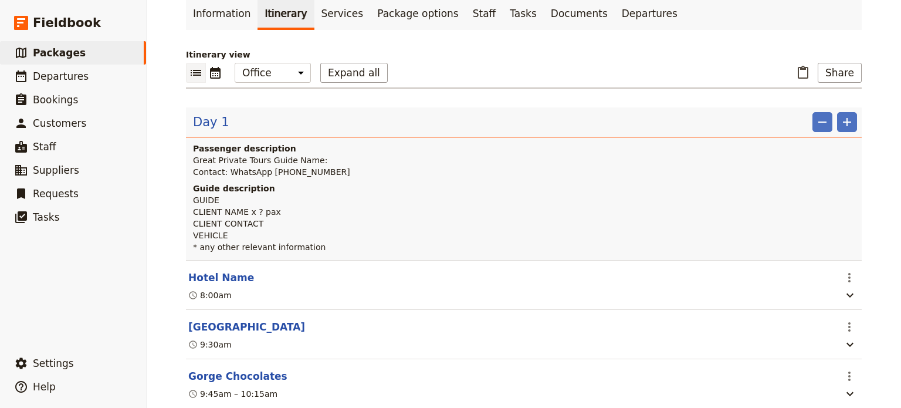
scroll to position [0, 0]
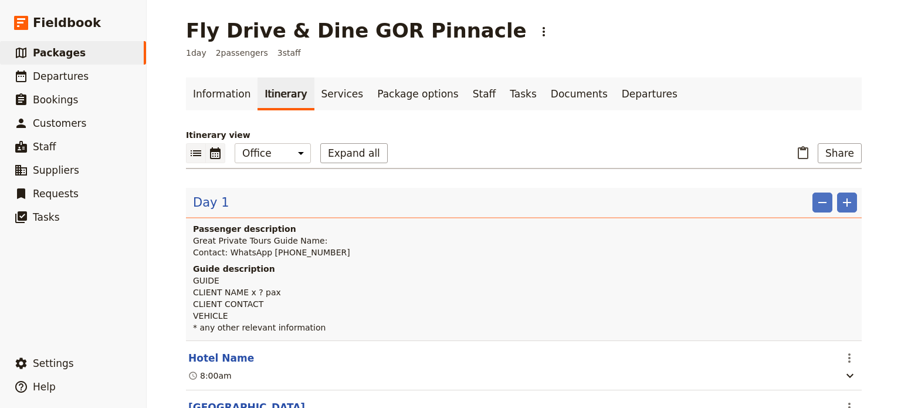
click at [210, 156] on icon "Calendar view" at bounding box center [215, 153] width 11 height 12
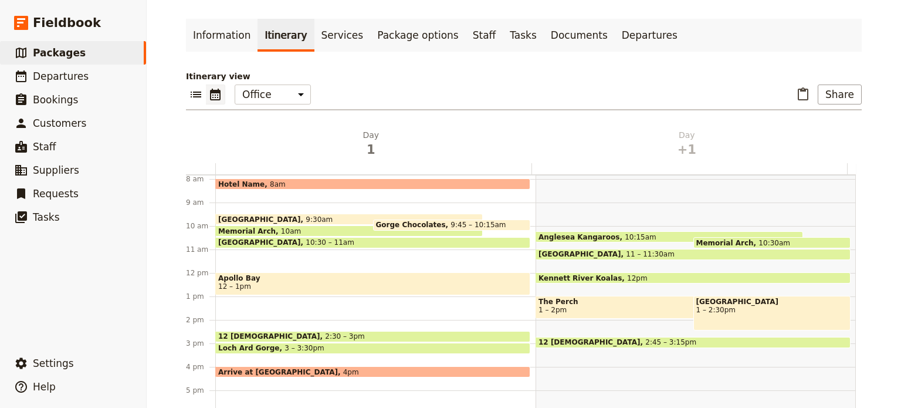
scroll to position [210, 0]
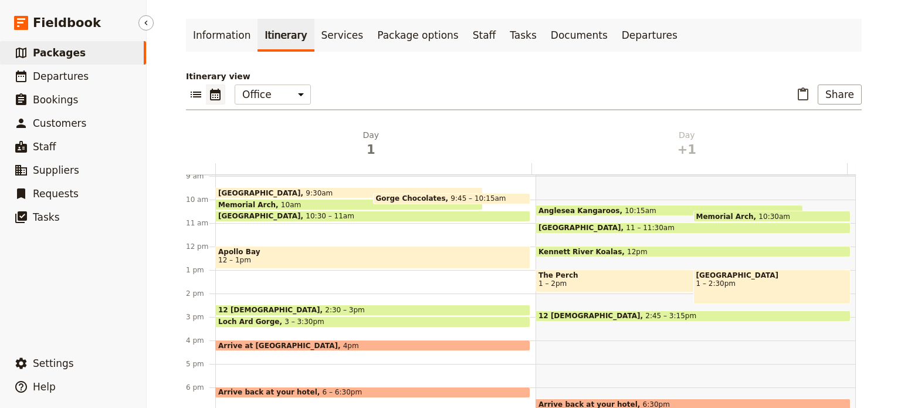
click at [61, 52] on span "Packages" at bounding box center [59, 53] width 53 height 12
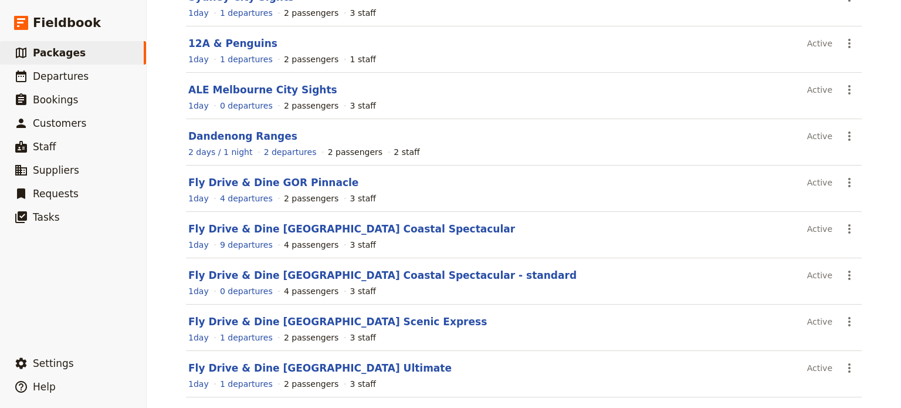
scroll to position [229, 0]
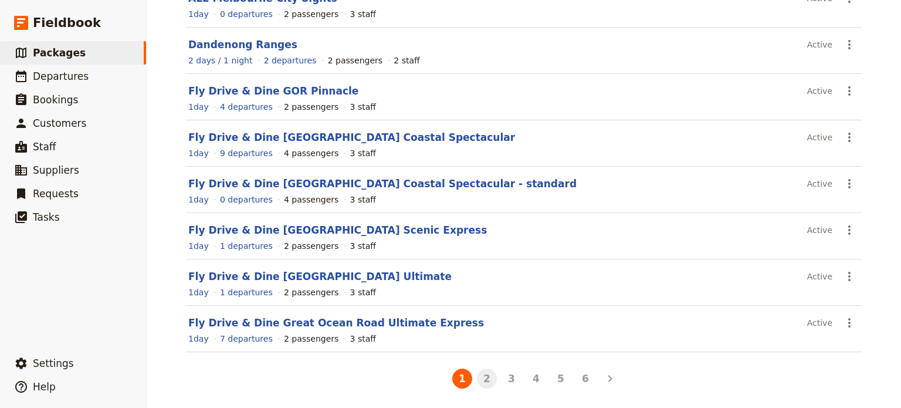
click at [480, 377] on button "2" at bounding box center [487, 379] width 20 height 20
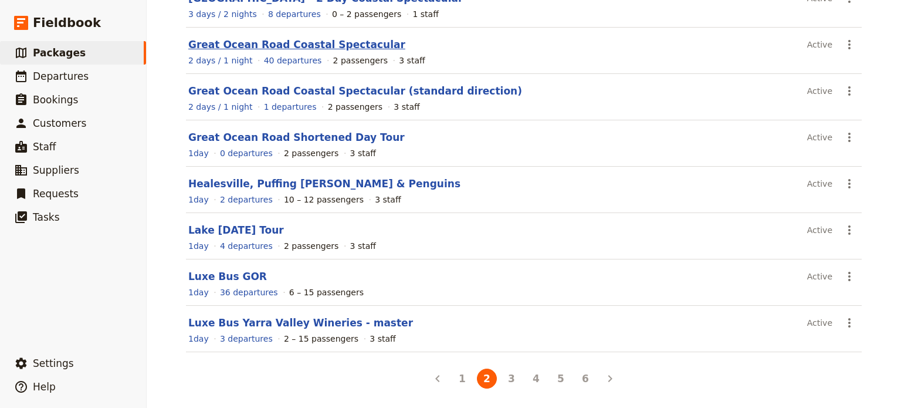
click at [282, 43] on link "Great Ocean Road Coastal Spectacular" at bounding box center [296, 45] width 217 height 12
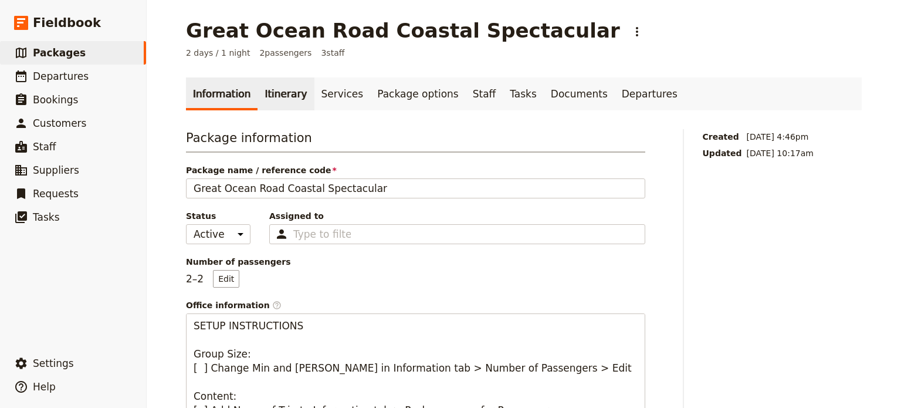
click at [273, 90] on link "Itinerary" at bounding box center [286, 93] width 56 height 33
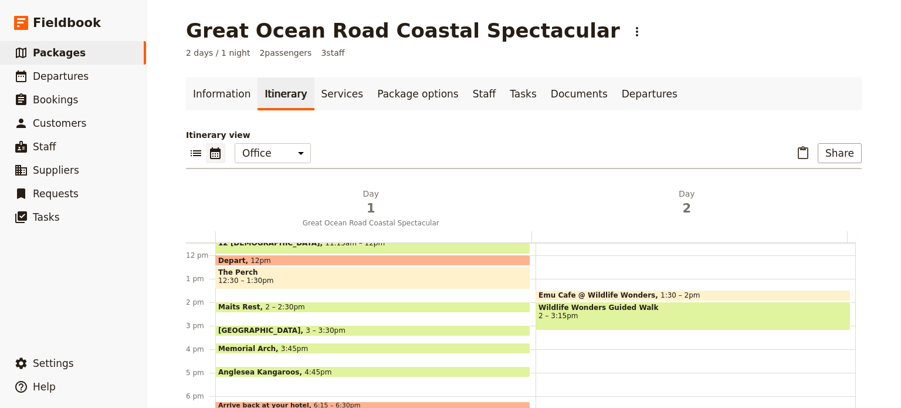
scroll to position [270, 0]
click at [326, 304] on div "Maits Rest 2 – 2:30pm" at bounding box center [372, 306] width 315 height 11
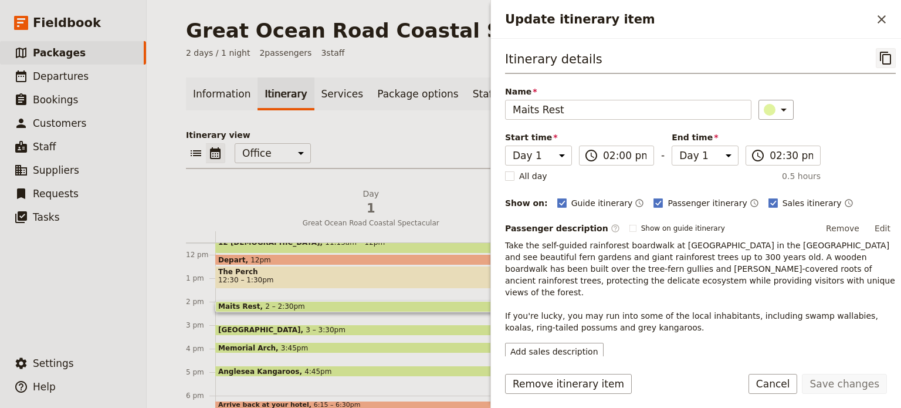
click at [879, 62] on icon "Copy itinerary item" at bounding box center [886, 58] width 14 height 14
click at [45, 55] on span "Packages" at bounding box center [59, 53] width 53 height 12
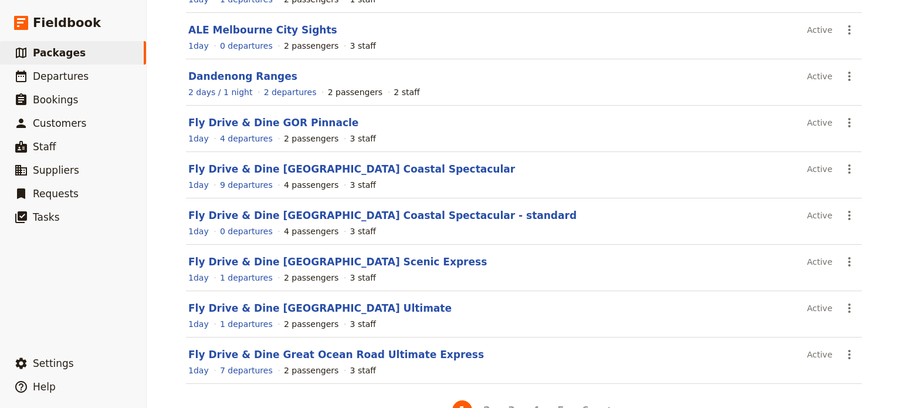
scroll to position [229, 0]
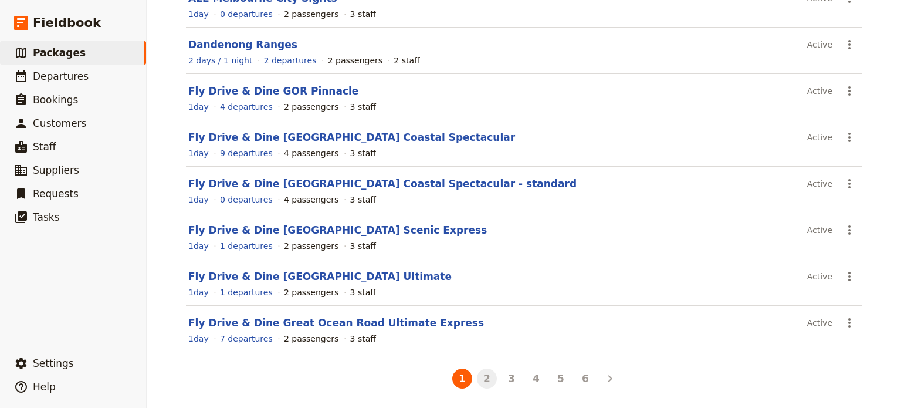
click at [479, 376] on button "2" at bounding box center [487, 379] width 20 height 20
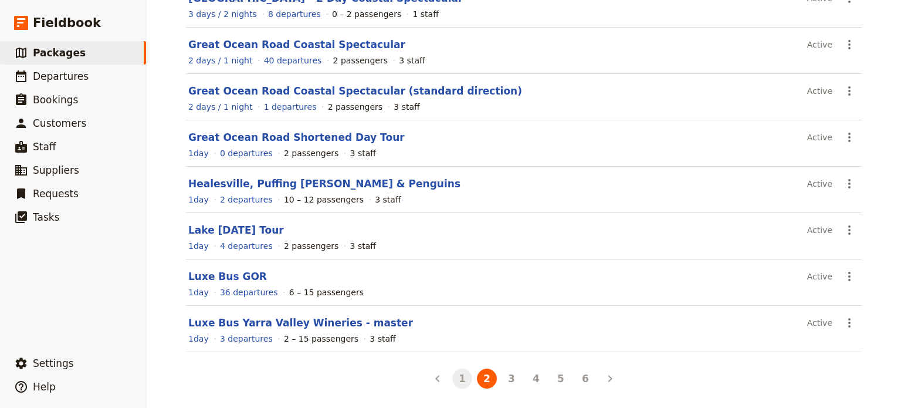
click at [455, 380] on button "1" at bounding box center [462, 379] width 20 height 20
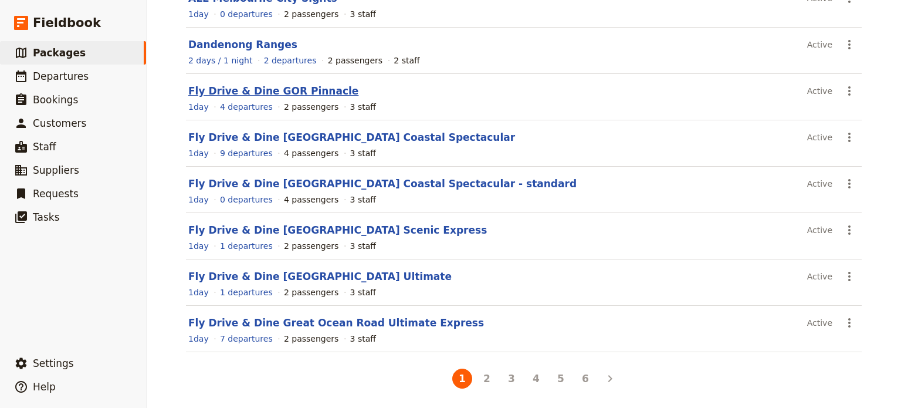
click at [268, 91] on link "Fly Drive & Dine GOR Pinnacle" at bounding box center [273, 91] width 170 height 12
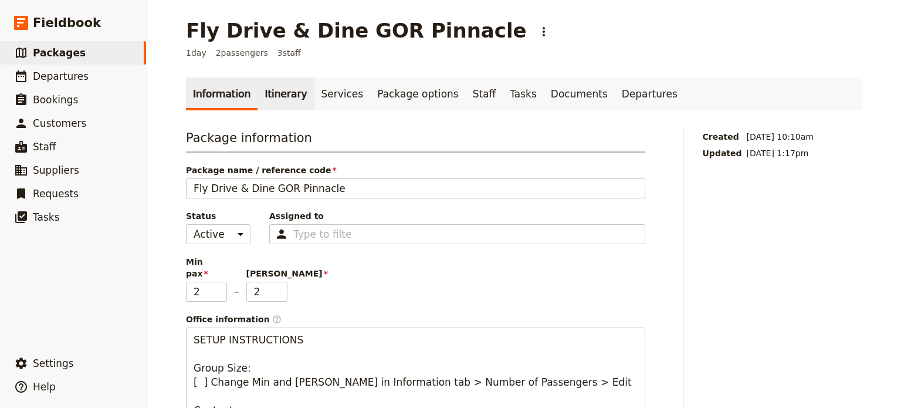
click at [264, 94] on link "Itinerary" at bounding box center [286, 93] width 56 height 33
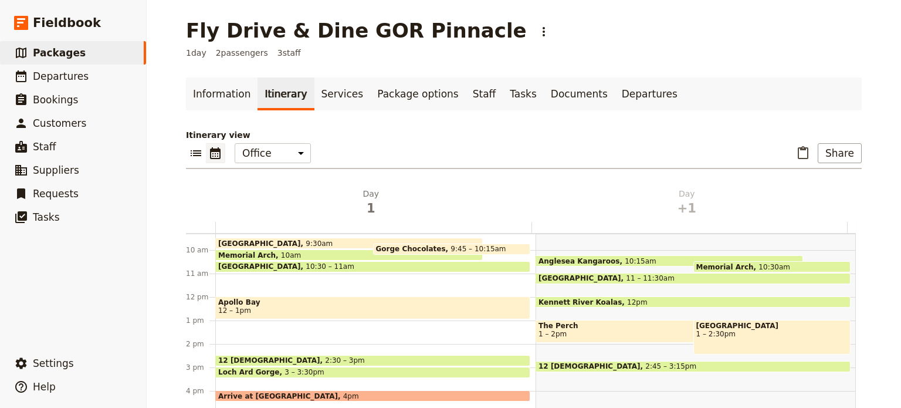
scroll to position [268, 0]
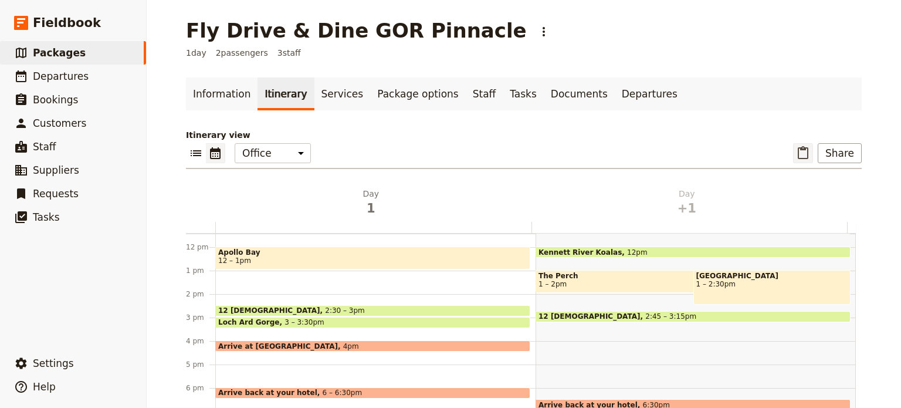
click at [804, 159] on icon "Paste itinerary item" at bounding box center [803, 153] width 14 height 14
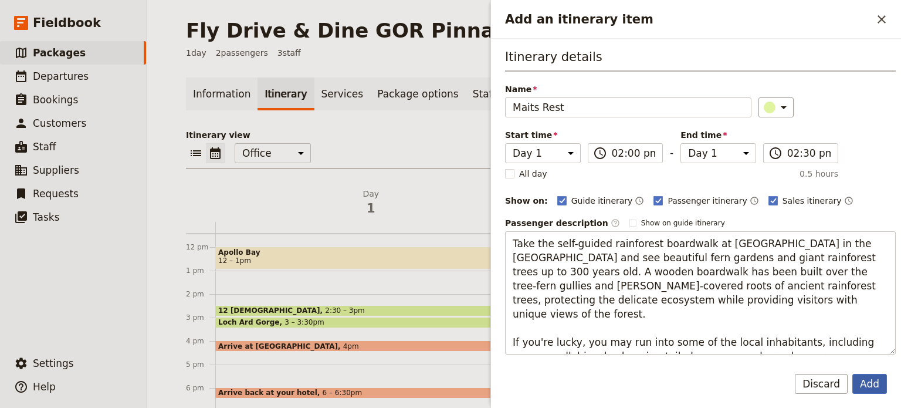
click at [869, 384] on button "Add" at bounding box center [870, 384] width 35 height 20
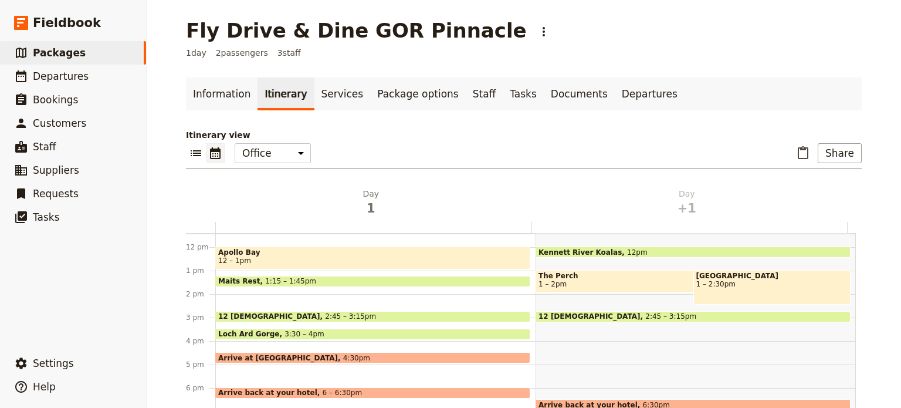
click at [239, 277] on span "Maits Rest" at bounding box center [241, 281] width 47 height 8
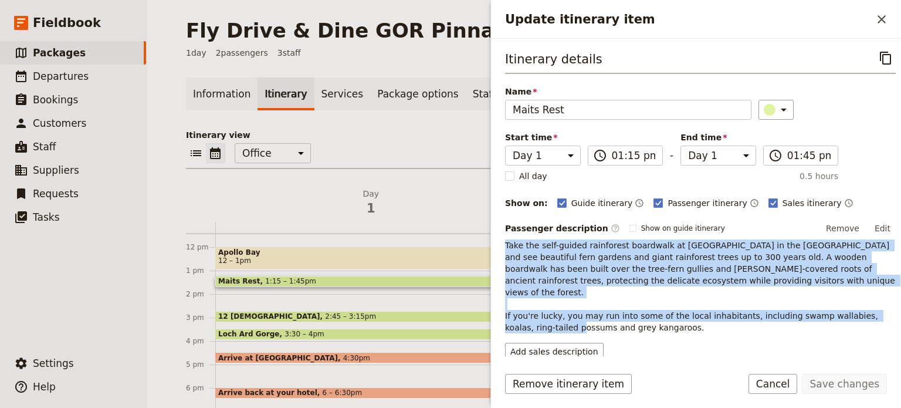
drag, startPoint x: 639, startPoint y: 316, endPoint x: 499, endPoint y: 244, distance: 157.2
click at [499, 244] on div "Itinerary details ​ Name Maits Rest ​ Start time Day 1 Day +1 13:15 ​ 01:15 pm …" at bounding box center [696, 198] width 410 height 318
copy p "Take the self-guided rainforest boardwalk at Maits Rest in the Otways and see b…"
click at [549, 343] on button "Add sales description" at bounding box center [554, 352] width 99 height 18
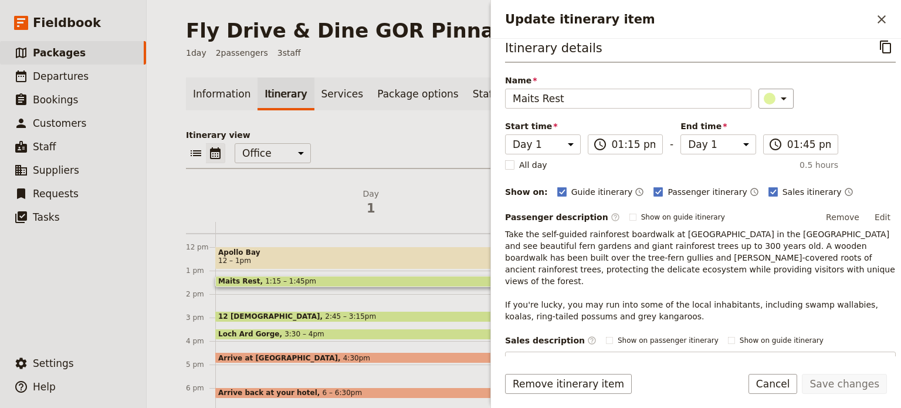
scroll to position [11, 0]
type textarea "Take the self-guided rainforest boardwalk at Maits Rest in the Otways and see b…"
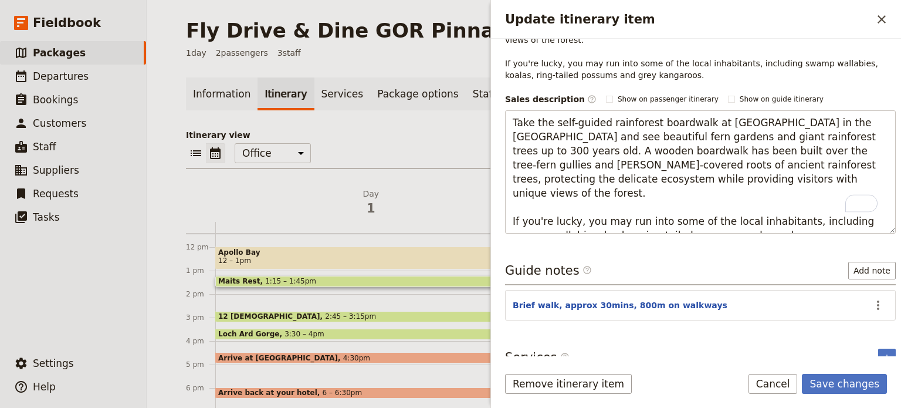
scroll to position [252, 0]
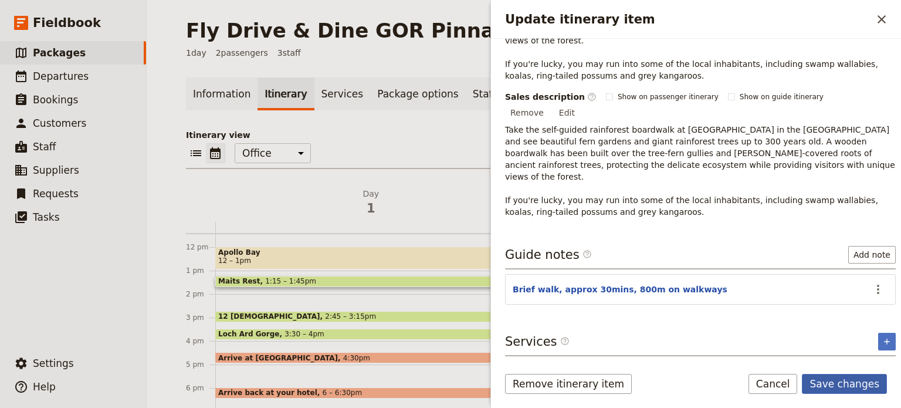
click at [838, 386] on button "Save changes" at bounding box center [844, 384] width 85 height 20
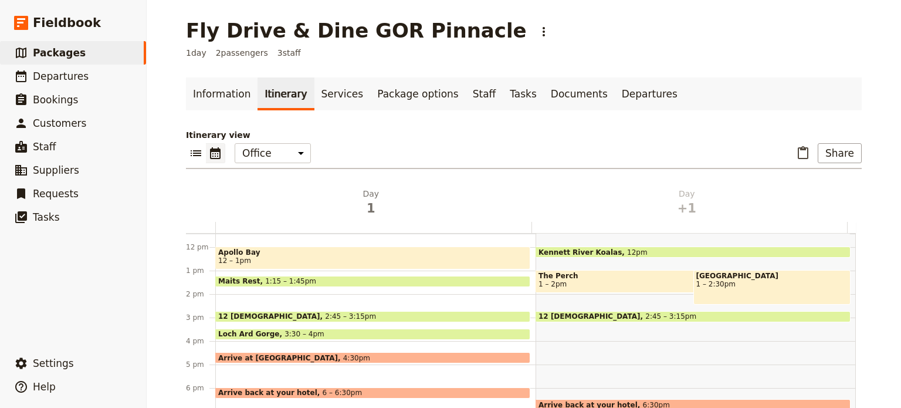
click at [256, 354] on span "Arrive at Peterborough Airport" at bounding box center [280, 358] width 125 height 8
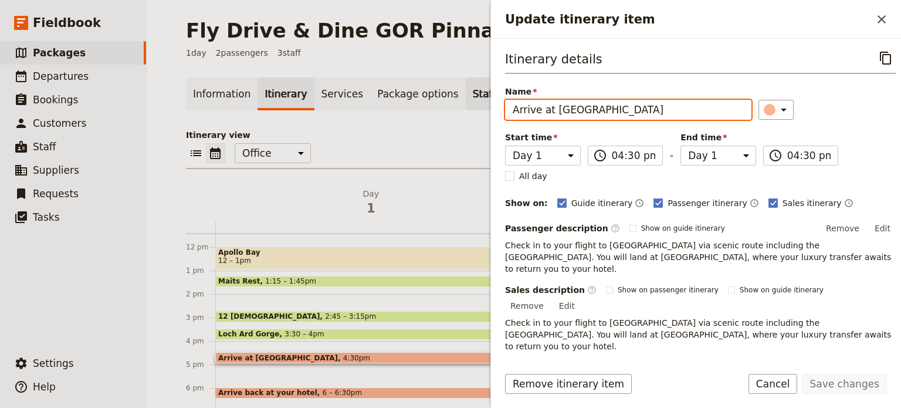
drag, startPoint x: 554, startPoint y: 112, endPoint x: 441, endPoint y: 107, distance: 112.8
click at [441, 107] on div "Fly Drive & Dine GOR Pinnacle ​ 1 day 2 passengers 3 staff Information Itinerar…" at bounding box center [524, 204] width 755 height 408
type input "Peterborough Airport"
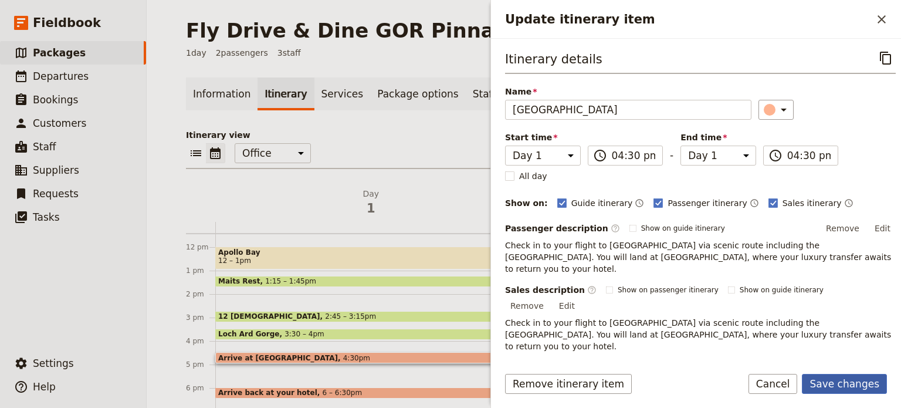
click at [832, 380] on button "Save changes" at bounding box center [844, 384] width 85 height 20
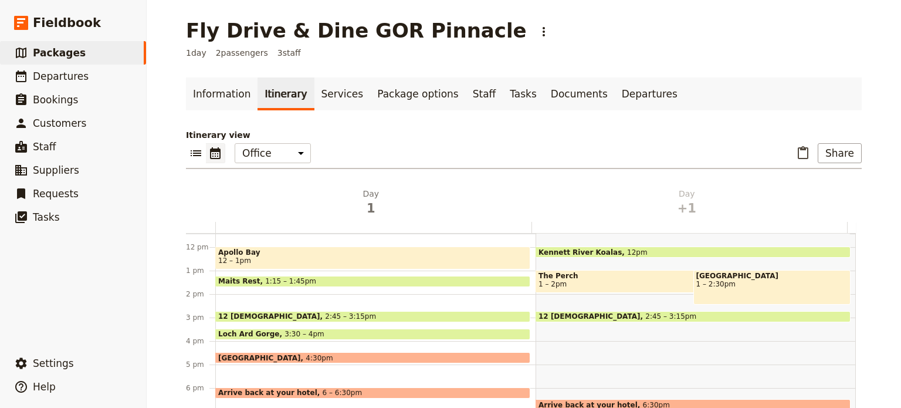
click at [276, 389] on span "Arrive back at your hotel" at bounding box center [270, 393] width 104 height 8
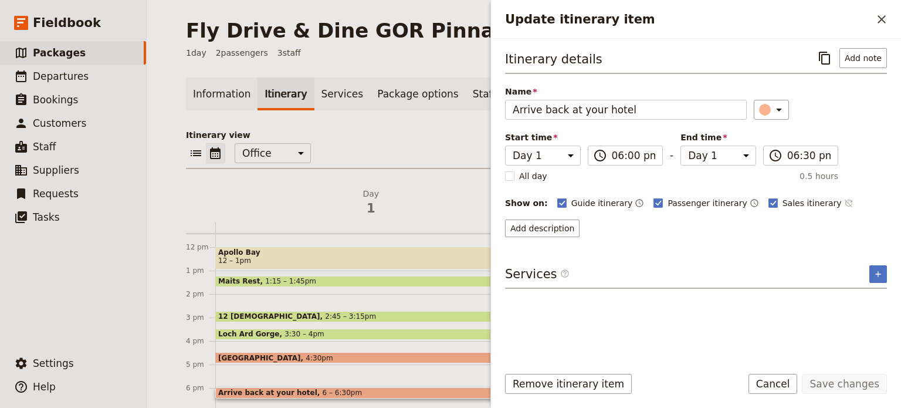
click at [845, 201] on icon "Time not shown on sales itinerary" at bounding box center [849, 202] width 9 height 9
drag, startPoint x: 842, startPoint y: 386, endPoint x: 825, endPoint y: 356, distance: 33.9
click at [842, 386] on button "Save changes" at bounding box center [844, 384] width 85 height 20
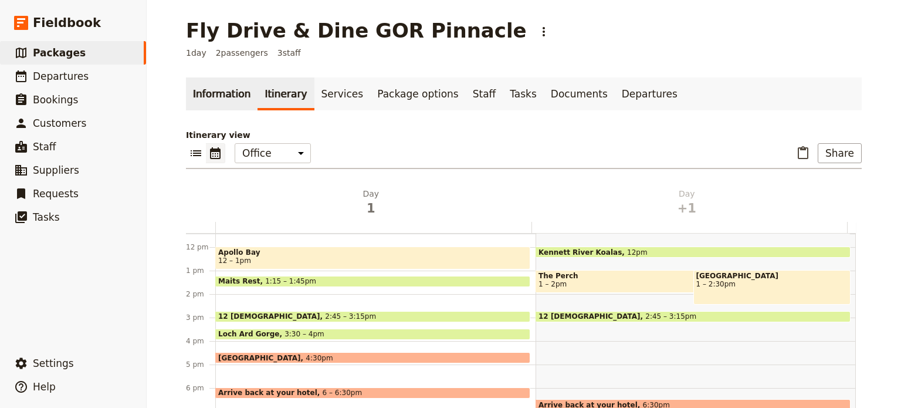
click at [195, 97] on link "Information" at bounding box center [222, 93] width 72 height 33
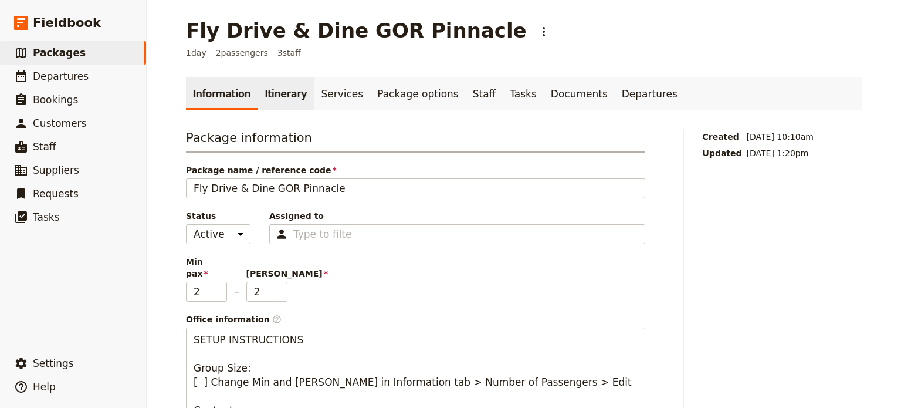
click at [259, 97] on link "Itinerary" at bounding box center [286, 93] width 56 height 33
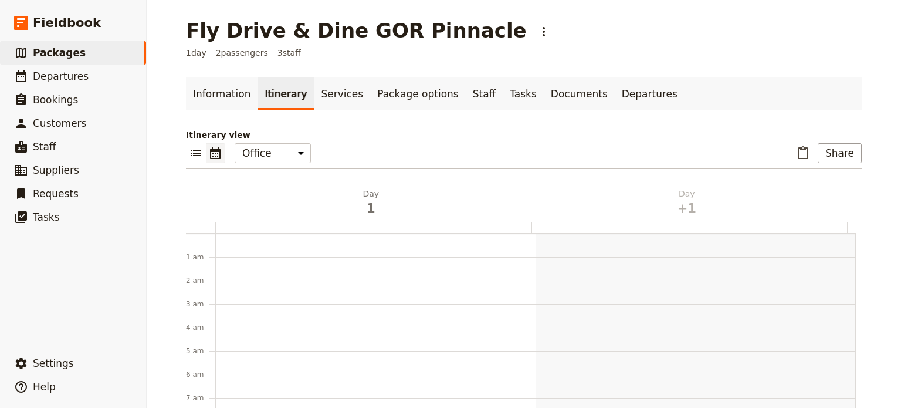
scroll to position [153, 0]
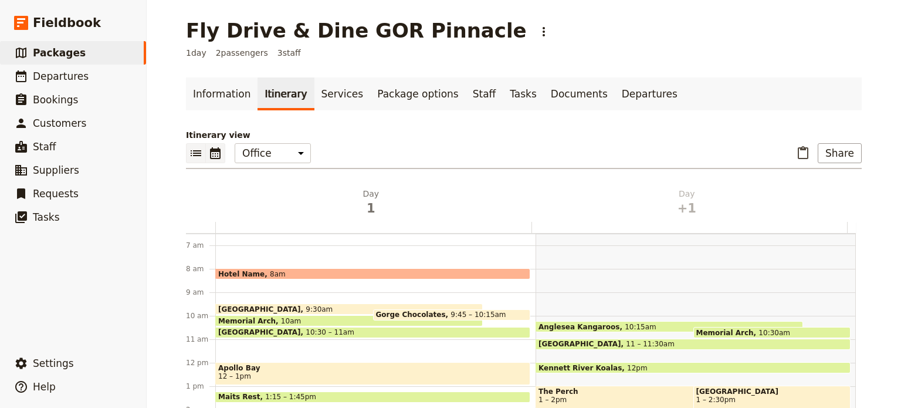
click at [196, 148] on icon "List view" at bounding box center [196, 153] width 14 height 14
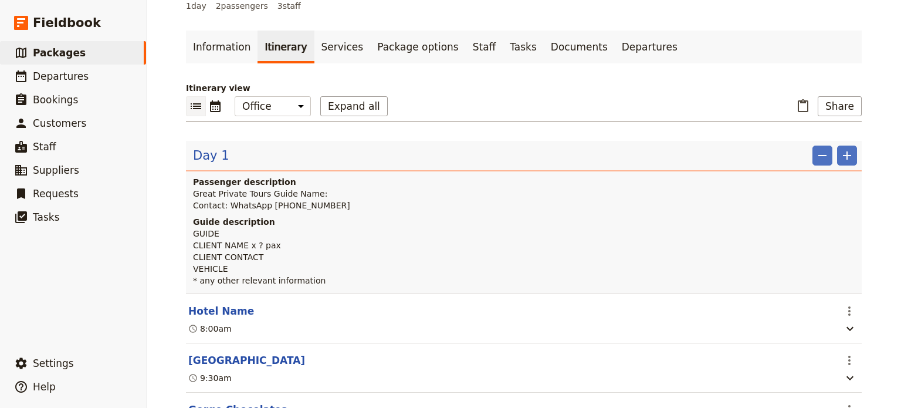
scroll to position [117, 0]
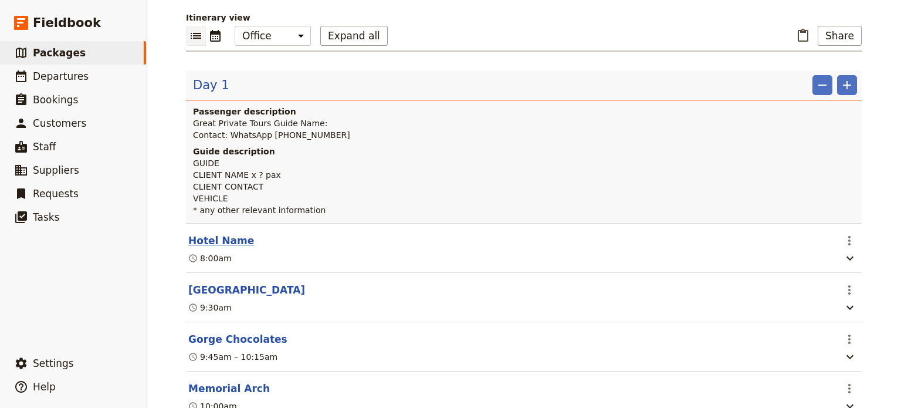
click at [229, 242] on button "Hotel Name" at bounding box center [221, 241] width 66 height 14
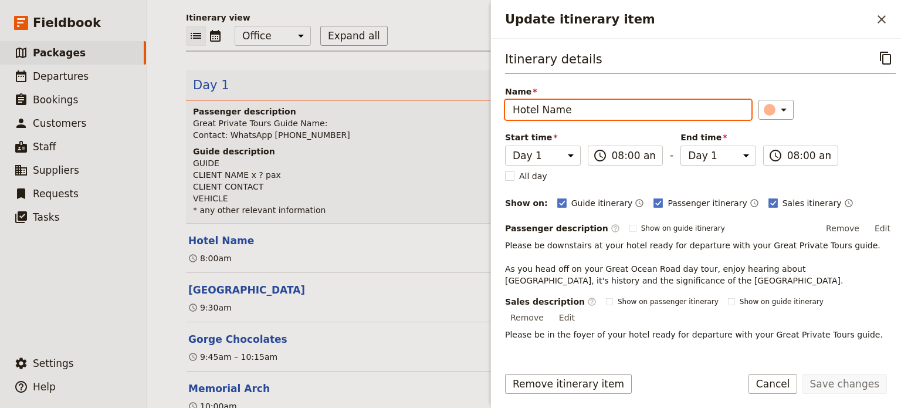
click at [559, 112] on input "Hotel Name" at bounding box center [628, 110] width 246 height 20
type input "Hotel Pick Up"
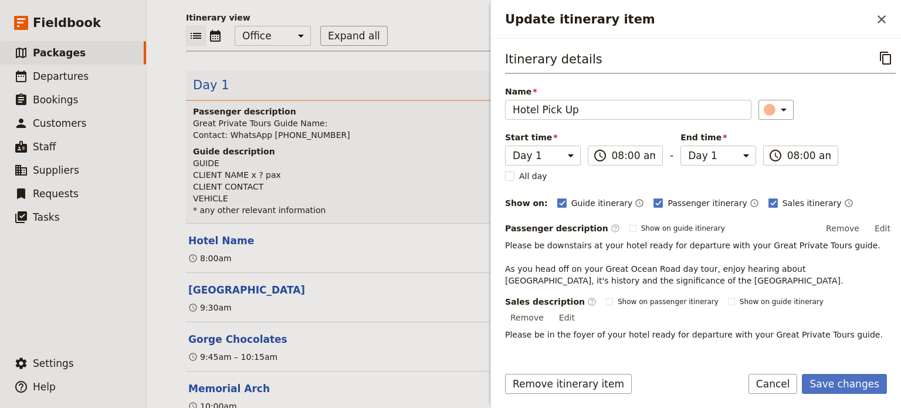
drag, startPoint x: 826, startPoint y: 381, endPoint x: 747, endPoint y: 178, distance: 218.0
click at [826, 381] on button "Save changes" at bounding box center [844, 384] width 85 height 20
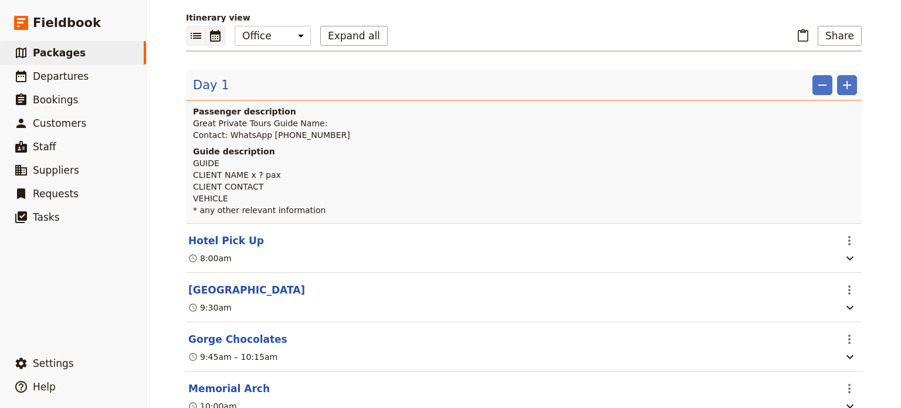
click at [214, 35] on icon "Calendar view" at bounding box center [215, 36] width 14 height 14
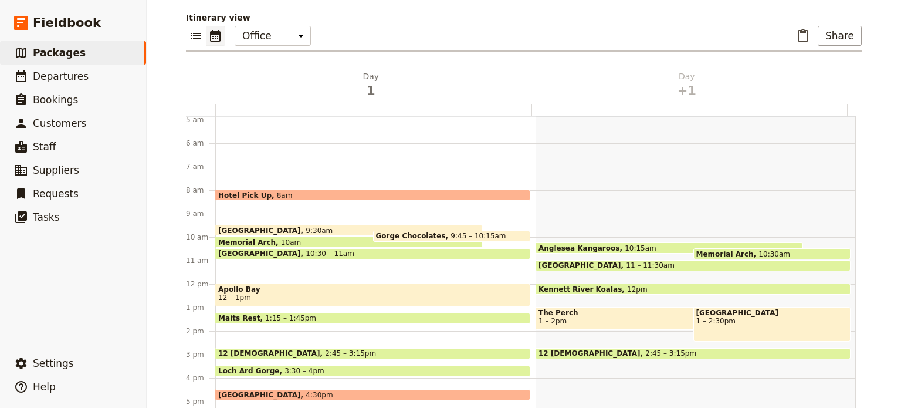
scroll to position [94, 0]
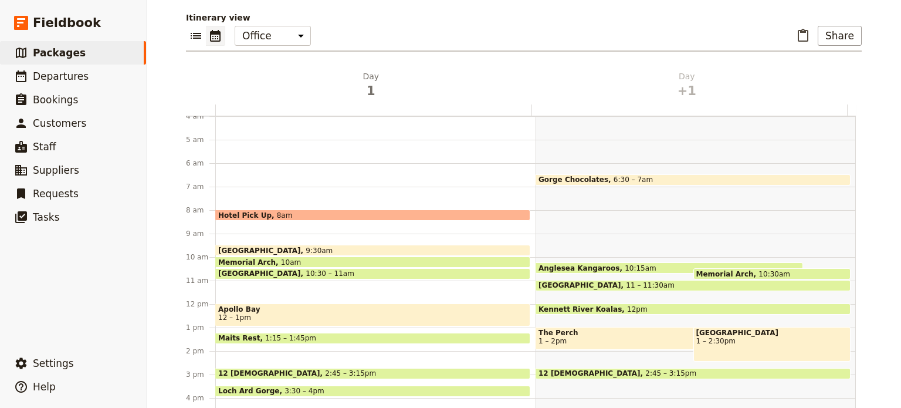
click at [270, 248] on span "Split Point Lighthouse" at bounding box center [261, 250] width 87 height 8
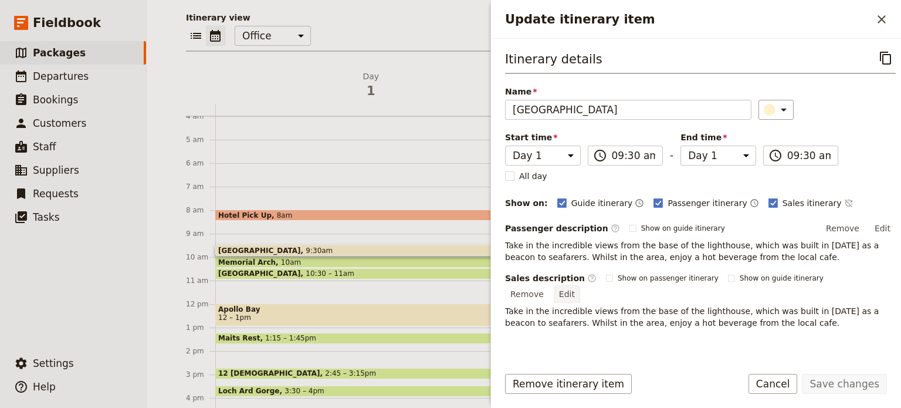
click at [580, 285] on button "Edit" at bounding box center [567, 294] width 26 height 18
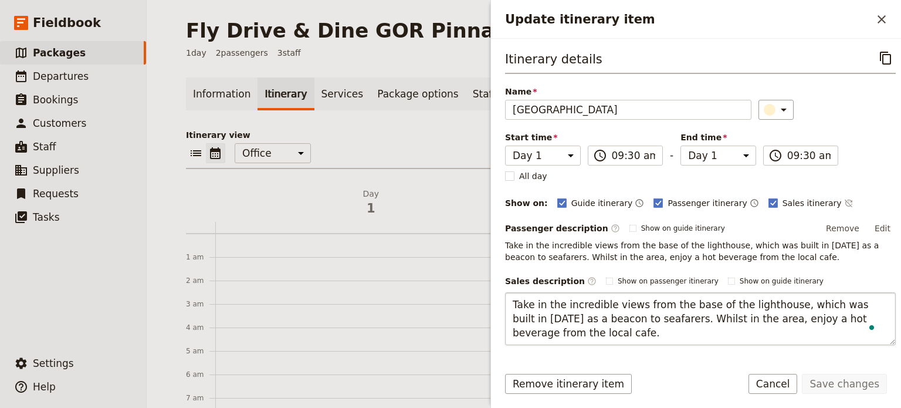
scroll to position [94, 0]
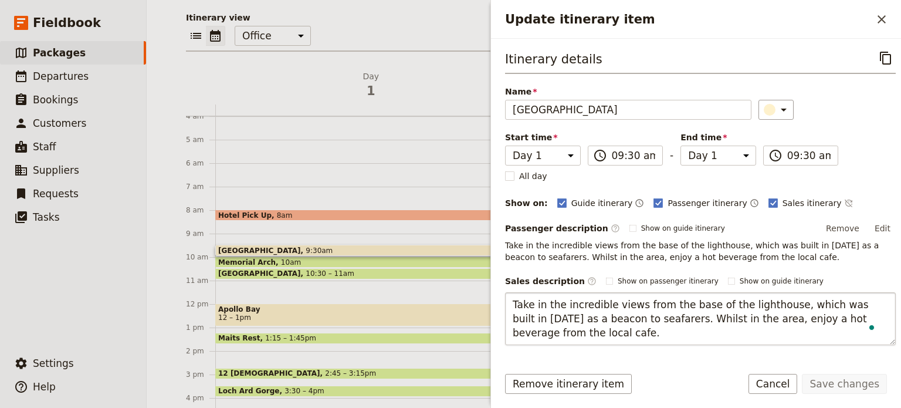
click at [651, 313] on textarea "Take in the incredible views from the base of the lighthouse, which was built i…" at bounding box center [700, 318] width 391 height 53
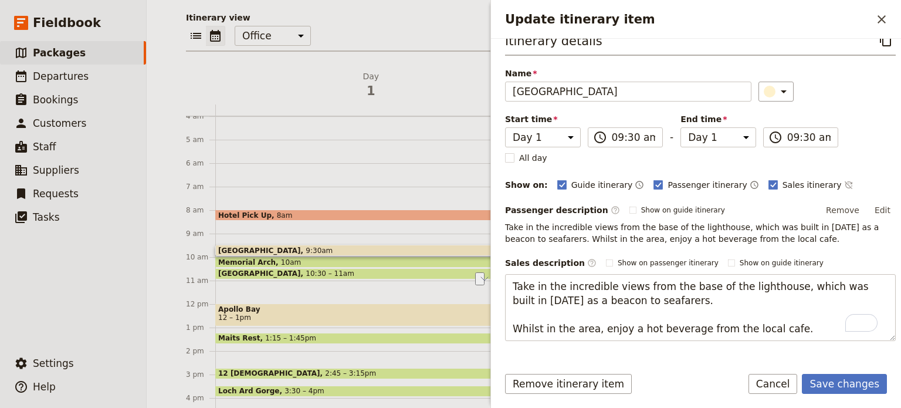
scroll to position [0, 0]
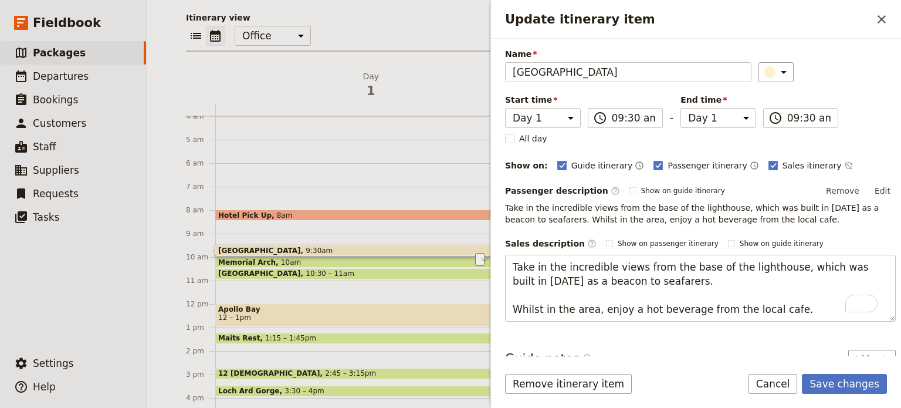
drag, startPoint x: 589, startPoint y: 344, endPoint x: 547, endPoint y: 348, distance: 42.5
click at [547, 318] on div "Itinerary details ​ Name [GEOGRAPHIC_DATA] ​ Start time Day 1 Day +1 09:30 ​ 09…" at bounding box center [700, 164] width 391 height 307
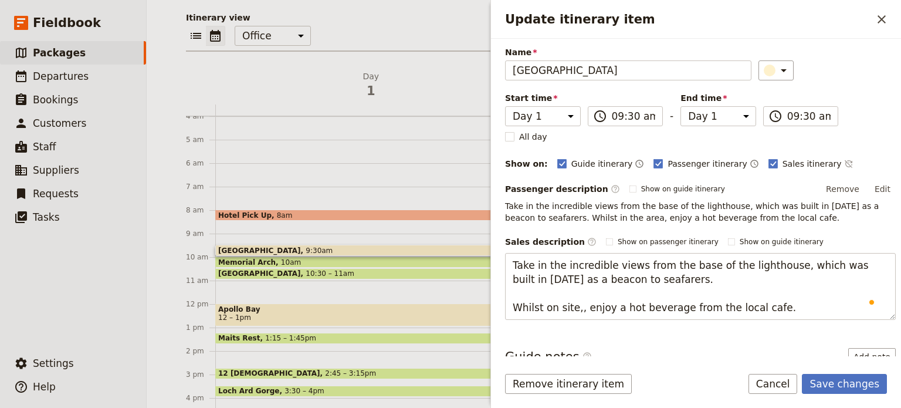
type textarea "Take in the incredible views from the base of the lighthouse, which was built i…"
click at [777, 308] on textarea "Take in the incredible views from the base of the lighthouse, which was built i…" at bounding box center [700, 286] width 391 height 67
click at [862, 384] on button "Save changes" at bounding box center [844, 384] width 85 height 20
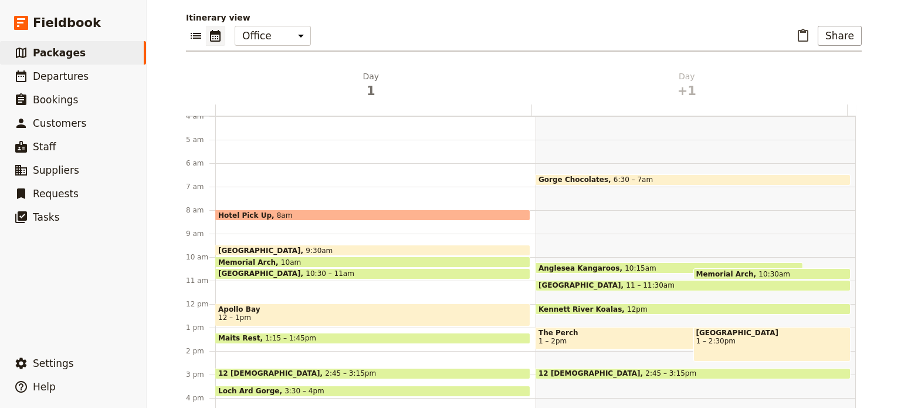
click at [245, 212] on span "Hotel Pick Up" at bounding box center [247, 215] width 59 height 8
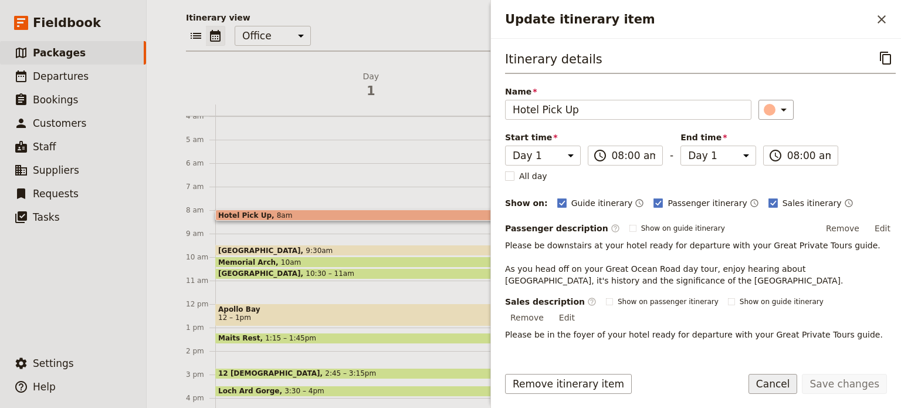
click at [792, 381] on button "Cancel" at bounding box center [773, 384] width 49 height 20
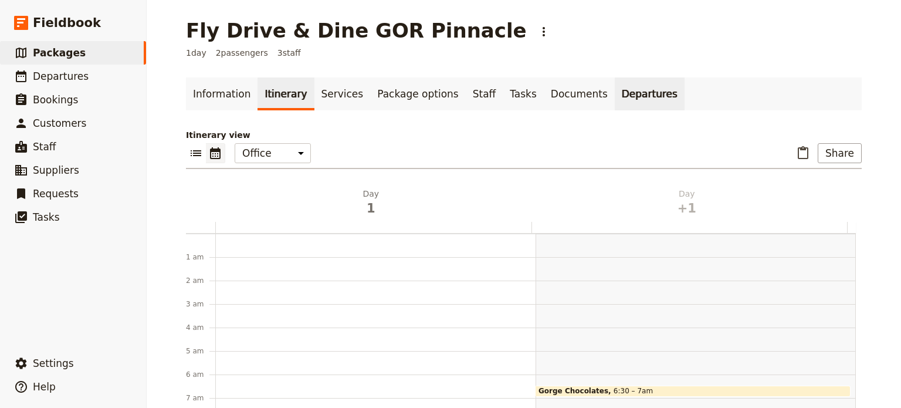
click at [615, 96] on link "Departures" at bounding box center [650, 93] width 70 height 33
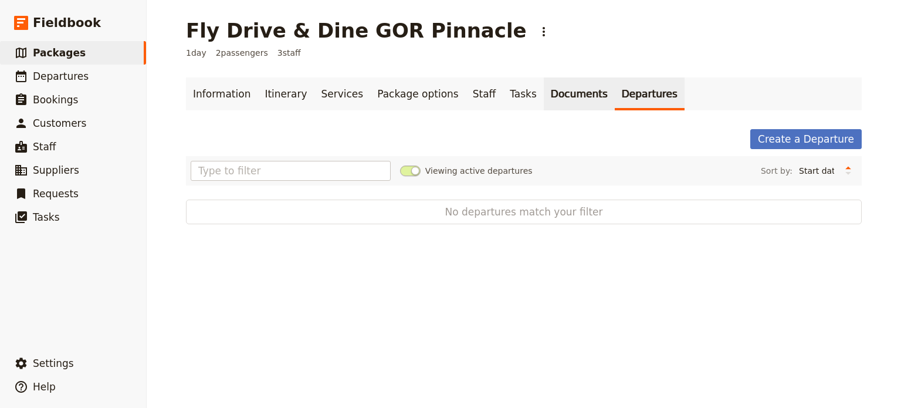
click at [551, 102] on link "Documents" at bounding box center [579, 93] width 71 height 33
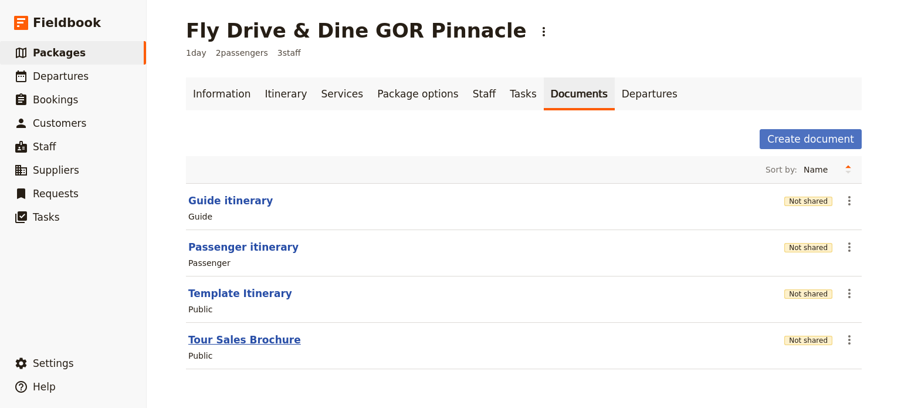
click at [245, 339] on button "Tour Sales Brochure" at bounding box center [244, 340] width 113 height 14
select select "DEFAULT"
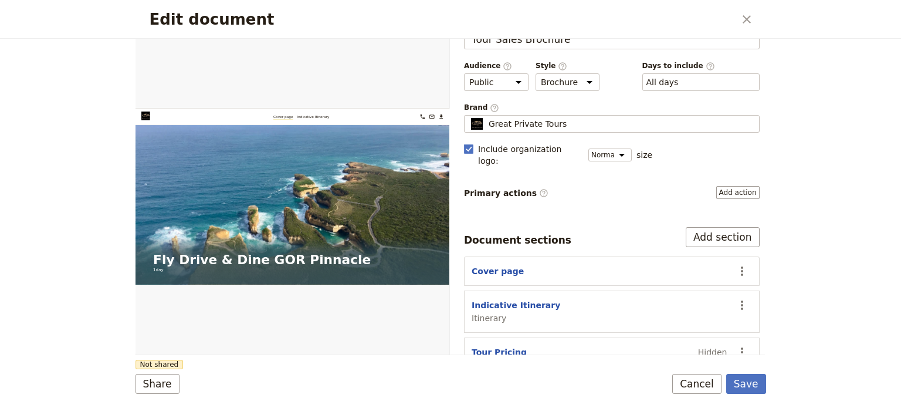
scroll to position [48, 0]
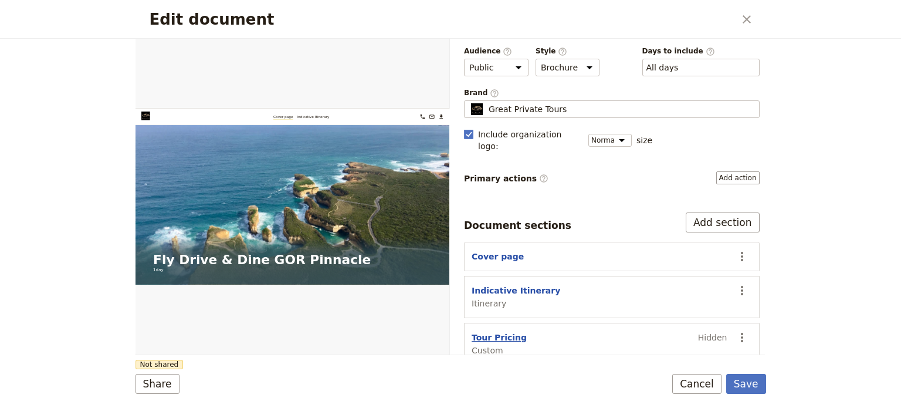
click at [497, 332] on button "Tour Pricing" at bounding box center [499, 338] width 55 height 12
select select "CUSTOM"
select select "default"
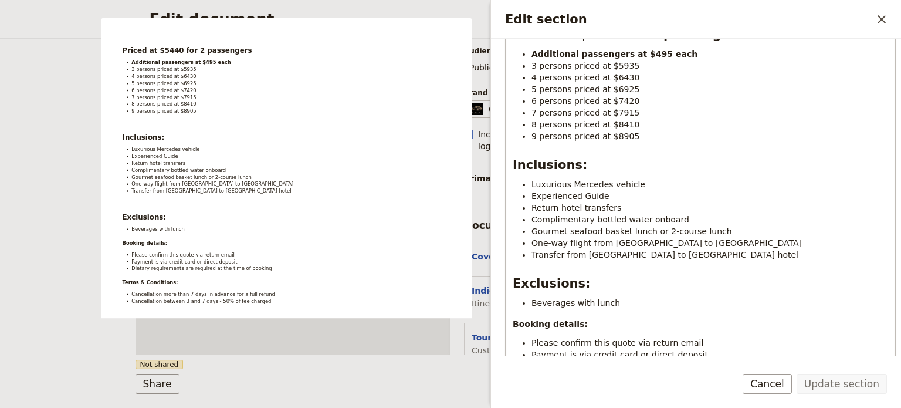
scroll to position [276, 0]
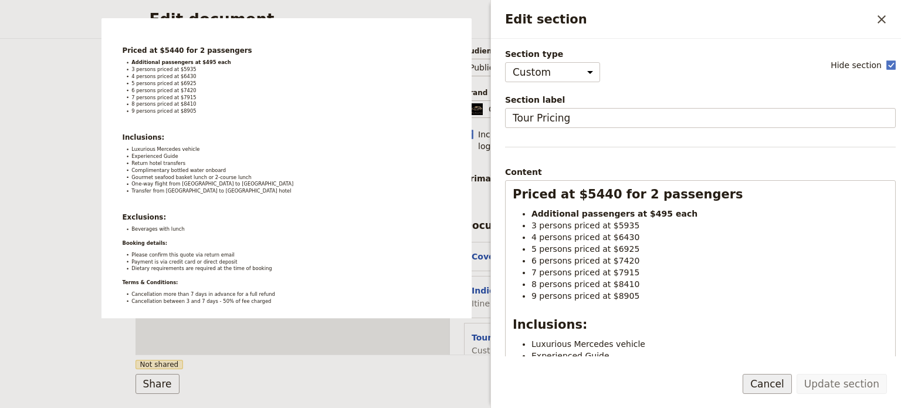
click at [765, 394] on div "Update section Cancel" at bounding box center [696, 391] width 410 height 34
click at [887, 63] on rect "Edit section" at bounding box center [891, 64] width 9 height 9
click at [896, 59] on input "Hide section" at bounding box center [896, 59] width 1 height 1
checkbox input "false"
click at [822, 384] on button "Update section" at bounding box center [842, 384] width 90 height 20
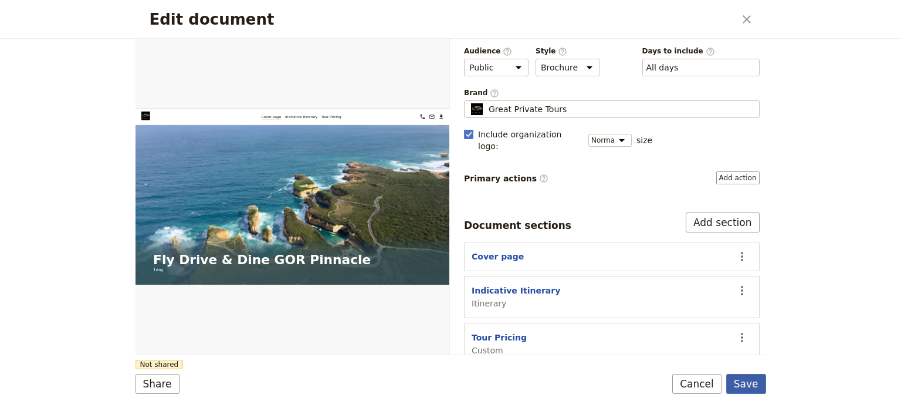
click at [737, 387] on button "Save" at bounding box center [747, 384] width 40 height 20
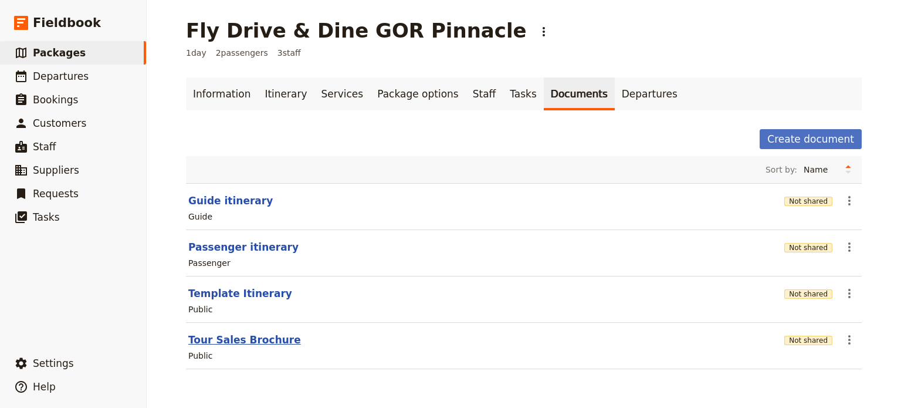
click at [210, 339] on button "Tour Sales Brochure" at bounding box center [244, 340] width 113 height 14
select select "DEFAULT"
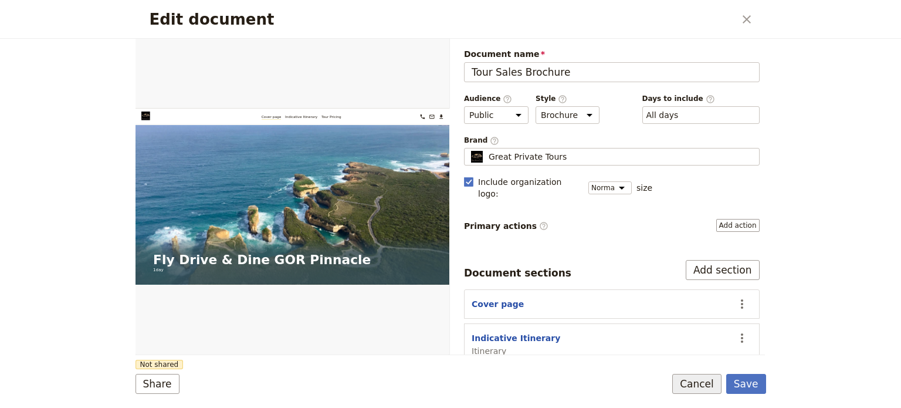
click at [689, 374] on button "Cancel" at bounding box center [697, 384] width 49 height 20
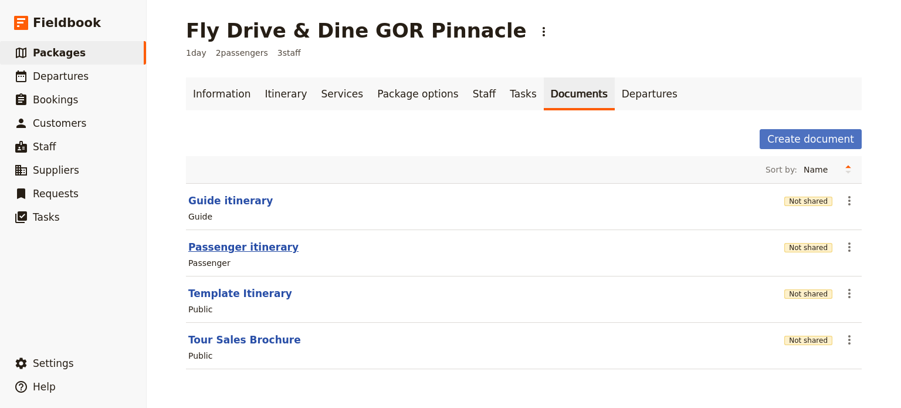
click at [215, 246] on button "Passenger itinerary" at bounding box center [243, 247] width 110 height 14
select select "PASSENGER"
select select "DEFAULT"
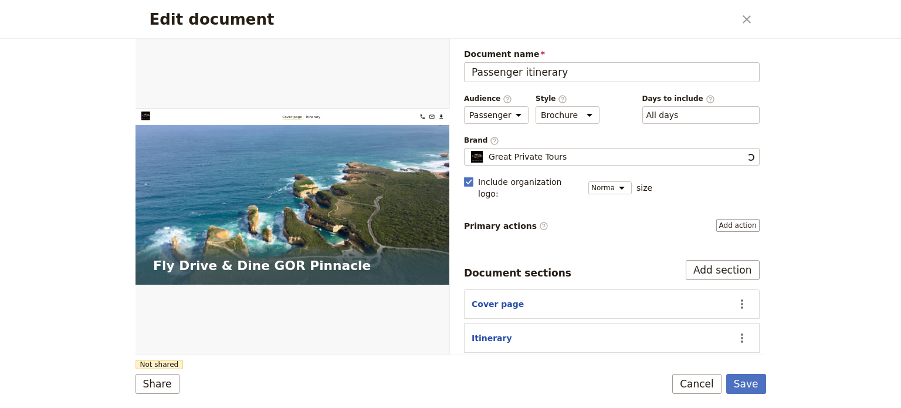
scroll to position [0, 0]
click at [701, 389] on button "Cancel" at bounding box center [697, 384] width 49 height 20
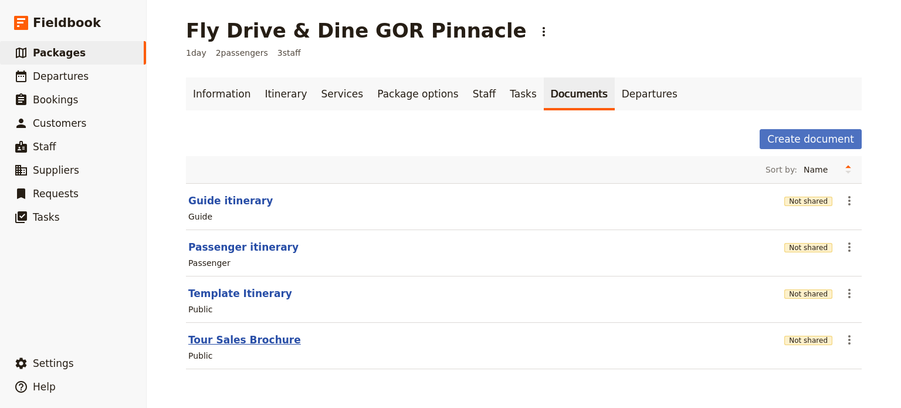
click at [251, 342] on button "Tour Sales Brochure" at bounding box center [244, 340] width 113 height 14
select select "DEFAULT"
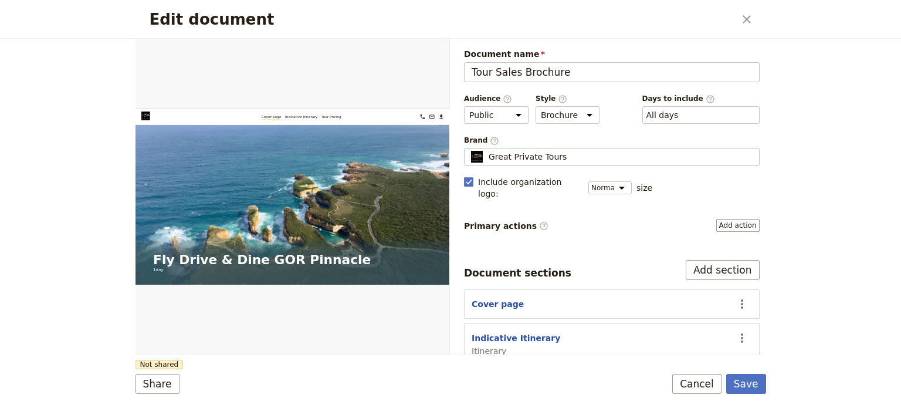
scroll to position [48, 0]
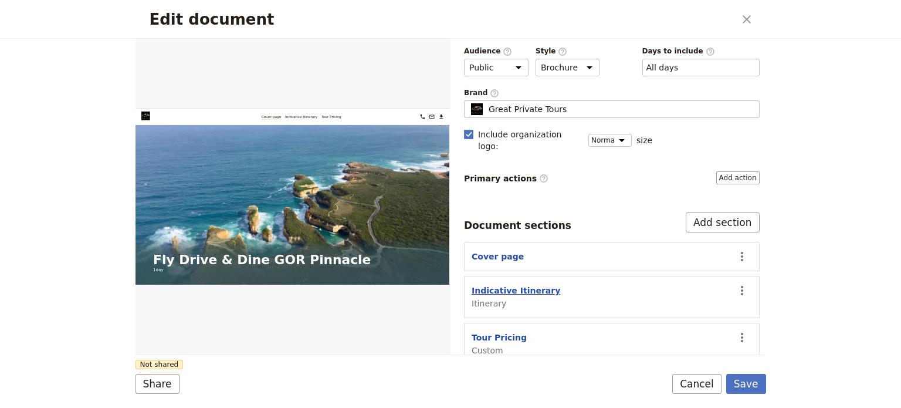
click at [503, 285] on button "Indicative Itinerary" at bounding box center [516, 291] width 89 height 12
select select "ITINERARY"
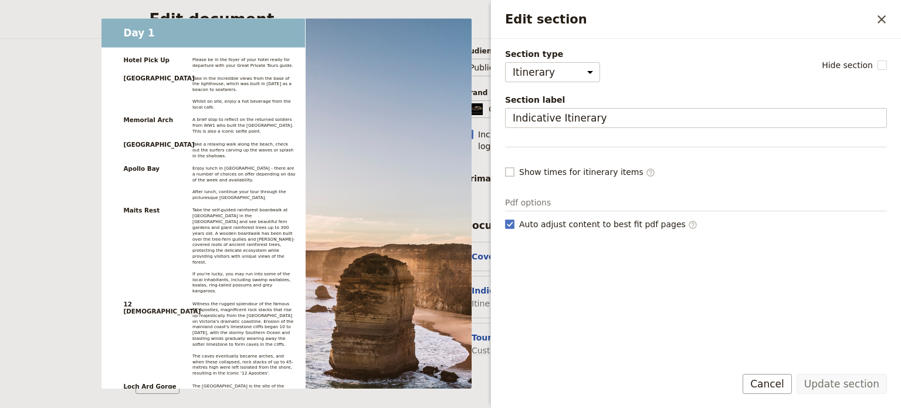
click at [516, 173] on label "Show times for itinerary items ​" at bounding box center [696, 172] width 382 height 12
click at [505, 166] on input "Show times for itinerary items ​" at bounding box center [505, 166] width 1 height 1
checkbox input "true"
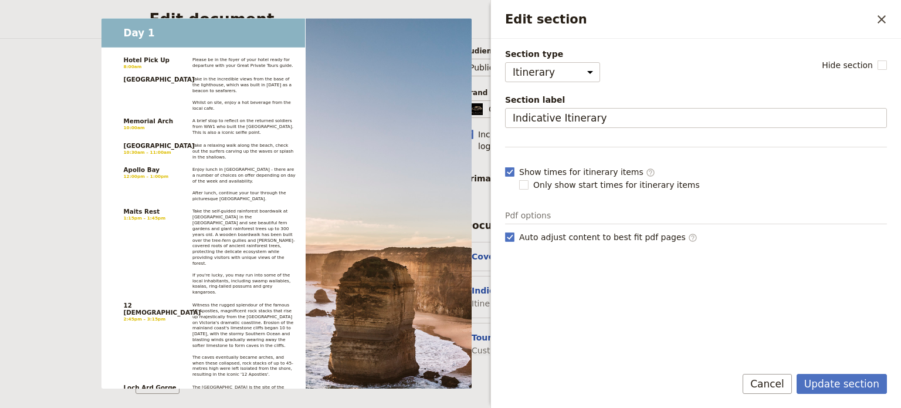
click at [526, 192] on div "Section type Cover page Day summary Itinerary Custom Hide section Section label…" at bounding box center [696, 201] width 382 height 307
click at [524, 184] on rect "Edit section" at bounding box center [523, 184] width 9 height 9
click at [519, 179] on input "Only show start times for itinerary items" at bounding box center [519, 178] width 1 height 1
checkbox input "true"
click at [815, 389] on button "Update section" at bounding box center [842, 384] width 90 height 20
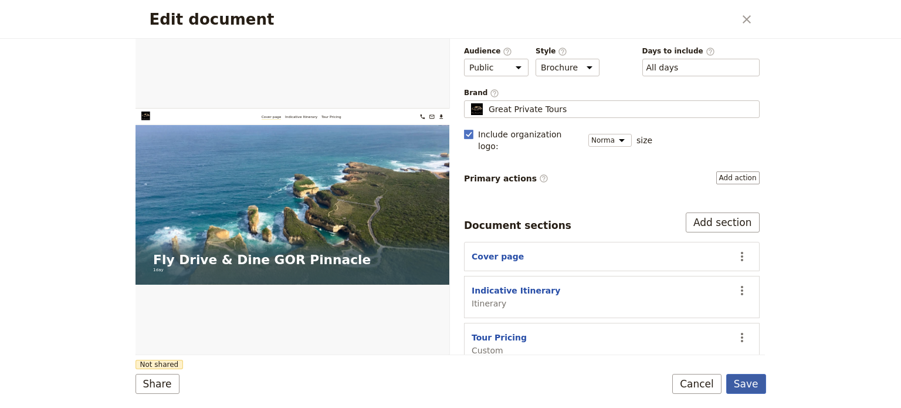
click at [739, 380] on button "Save" at bounding box center [747, 384] width 40 height 20
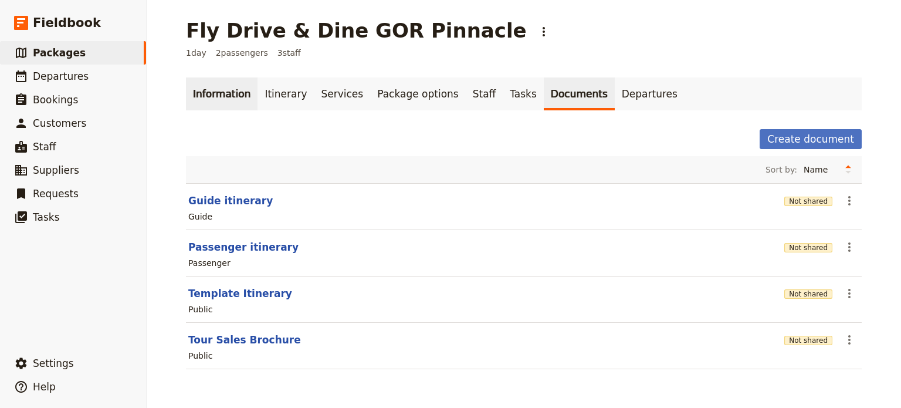
click at [216, 94] on link "Information" at bounding box center [222, 93] width 72 height 33
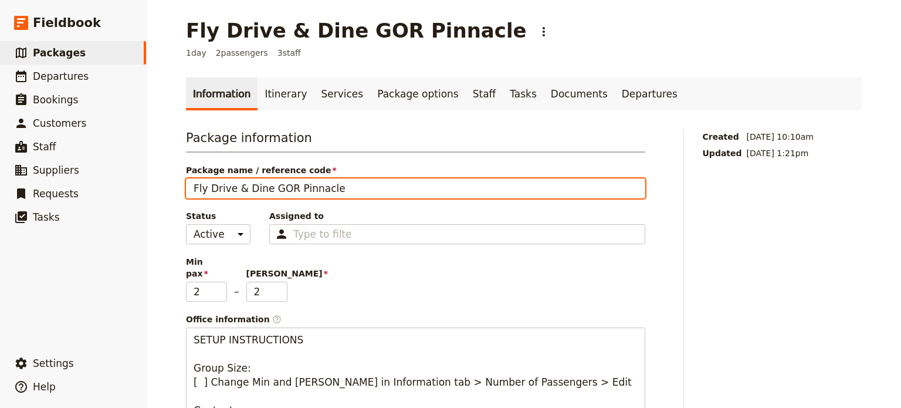
click at [271, 189] on input "Fly Drive & Dine GOR Pinnacle" at bounding box center [416, 188] width 460 height 20
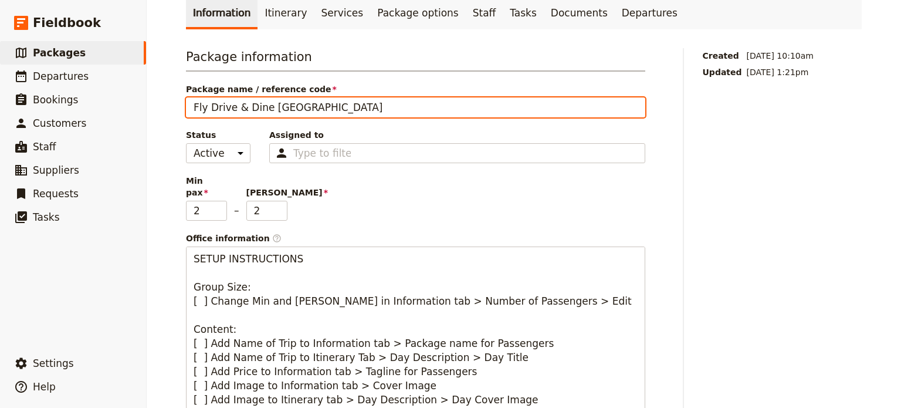
scroll to position [235, 0]
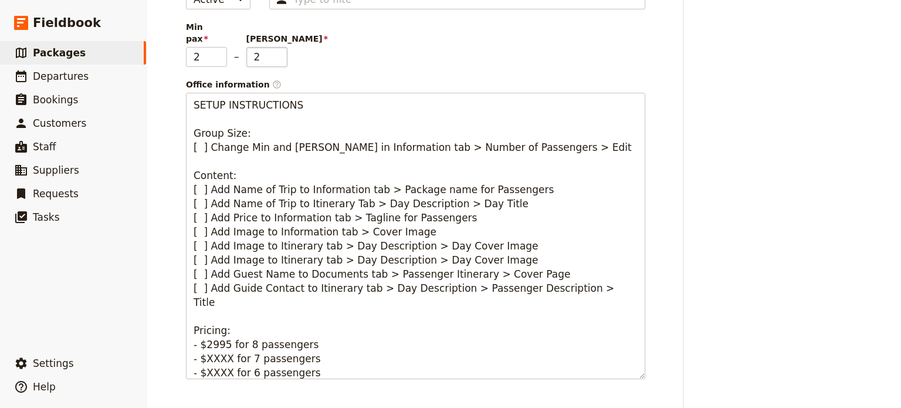
type input "Fly Drive & Dine [GEOGRAPHIC_DATA]"
click at [274, 47] on input "3" at bounding box center [266, 57] width 41 height 20
click at [275, 47] on input "4" at bounding box center [266, 57] width 41 height 20
click at [275, 47] on input "5" at bounding box center [266, 57] width 41 height 20
click at [275, 47] on input "6" at bounding box center [266, 57] width 41 height 20
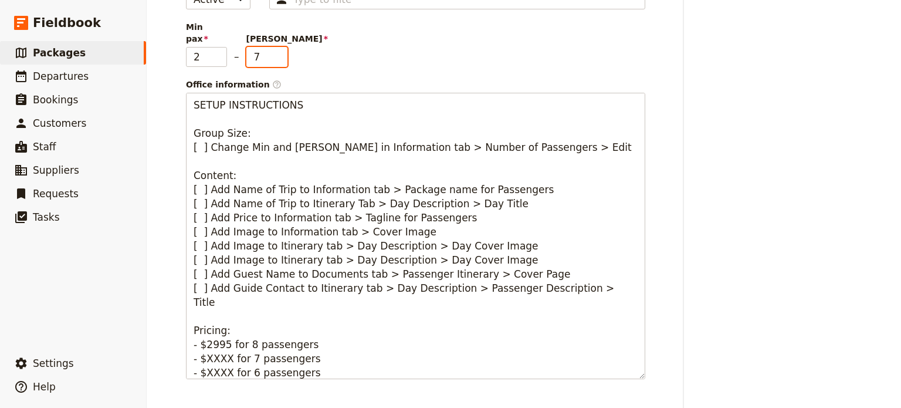
click at [275, 47] on input "7" at bounding box center [266, 57] width 41 height 20
click at [275, 47] on input "8" at bounding box center [266, 57] width 41 height 20
type input "9"
click at [275, 47] on input "9" at bounding box center [266, 57] width 41 height 20
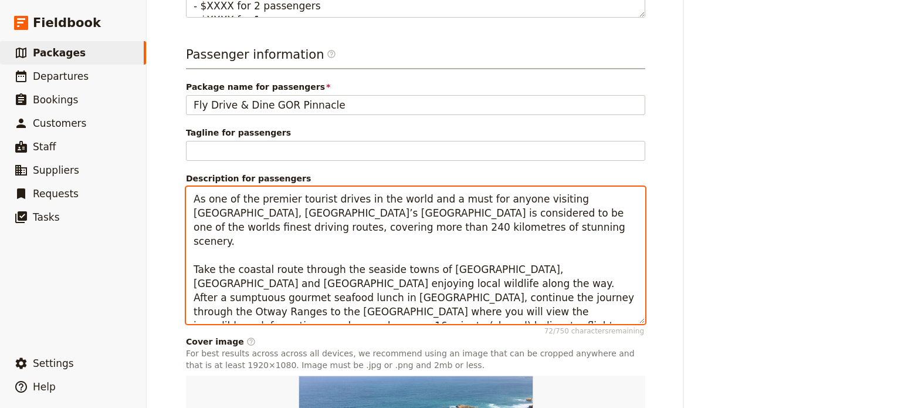
scroll to position [596, 0]
drag, startPoint x: 420, startPoint y: 282, endPoint x: 336, endPoint y: 279, distance: 84.6
click at [336, 279] on textarea "As one of the premier tourist drives in the world and a must for anyone visitin…" at bounding box center [416, 255] width 460 height 137
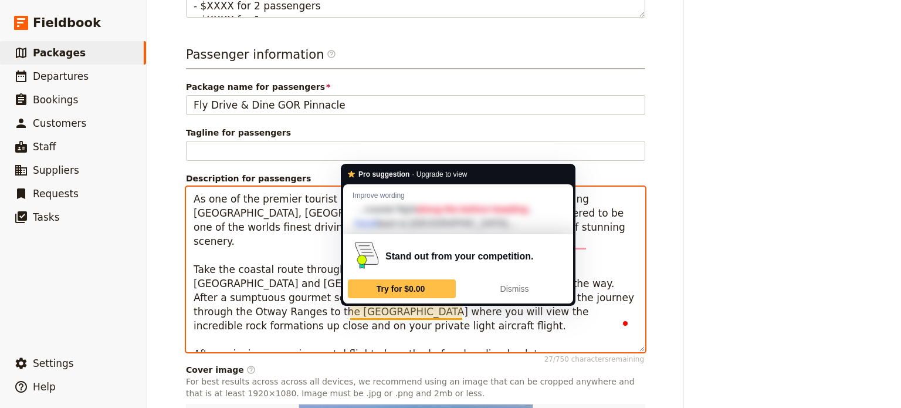
drag, startPoint x: 350, startPoint y: 316, endPoint x: 376, endPoint y: 312, distance: 25.7
click at [379, 313] on textarea "As one of the premier tourist drives in the world and a must for anyone visitin…" at bounding box center [416, 270] width 460 height 166
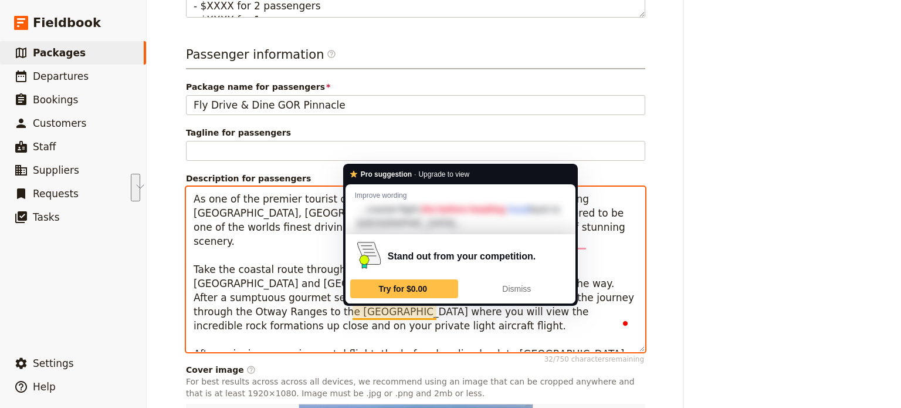
drag, startPoint x: 365, startPoint y: 327, endPoint x: 352, endPoint y: 315, distance: 18.3
click at [352, 314] on textarea "As one of the premier tourist drives in the world and a must for anyone visitin…" at bounding box center [416, 270] width 460 height 166
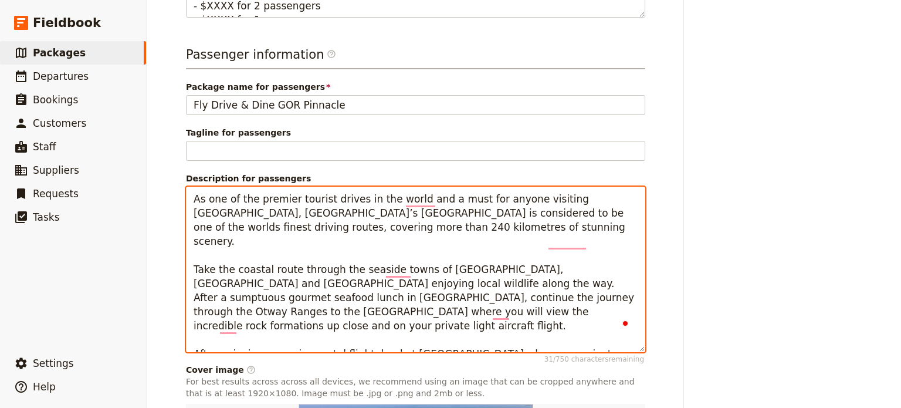
drag, startPoint x: 455, startPoint y: 242, endPoint x: 421, endPoint y: 241, distance: 34.1
click at [421, 239] on textarea "As one of the premier tourist drives in the world and a must for anyone visitin…" at bounding box center [416, 270] width 460 height 166
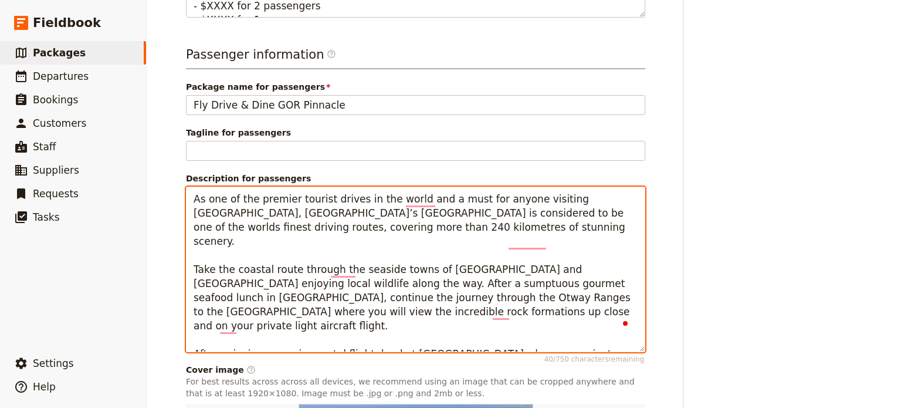
click at [231, 253] on textarea "As one of the premier tourist drives in the world and a must for anyone visitin…" at bounding box center [416, 270] width 460 height 166
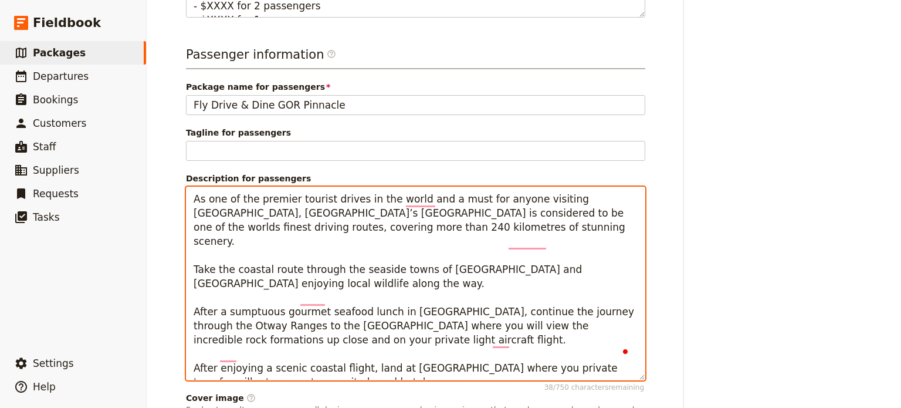
click at [324, 283] on textarea "As one of the premier tourist drives in the world and a must for anyone visitin…" at bounding box center [416, 284] width 460 height 194
click at [325, 283] on textarea "As one of the premier tourist drives in the world and a must for anyone visitin…" at bounding box center [416, 284] width 460 height 194
click at [326, 283] on textarea "As one of the premier tourist drives in the world and a must for anyone visitin…" at bounding box center [416, 284] width 460 height 194
click at [539, 300] on textarea "As one of the premier tourist drives in the world and a must for anyone visitin…" at bounding box center [416, 284] width 460 height 194
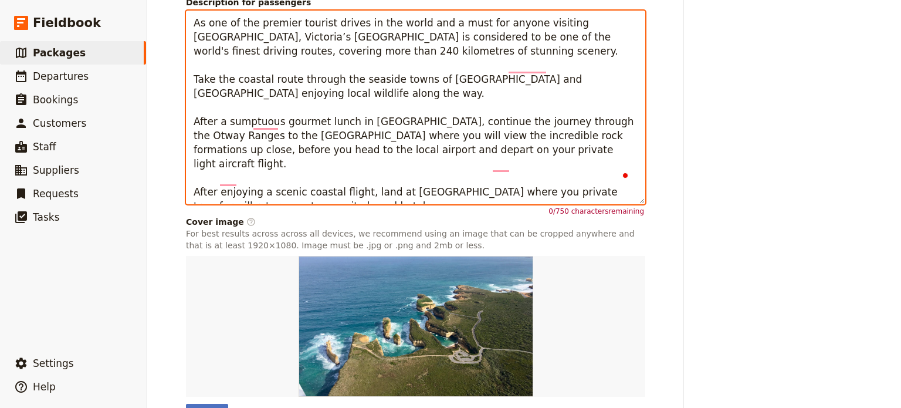
scroll to position [829, 0]
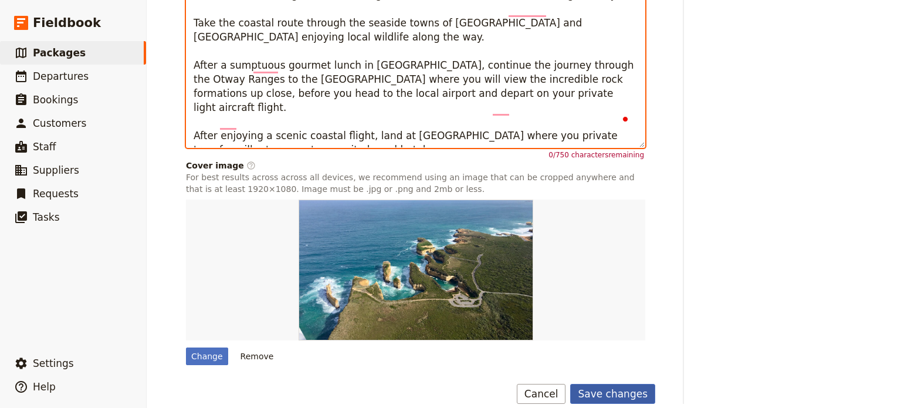
type textarea "As one of the premier tourist drives in the world and a must for anyone visitin…"
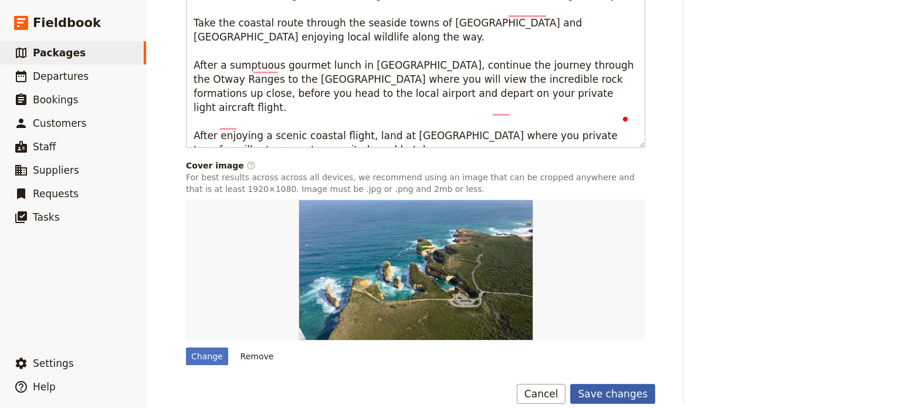
click at [593, 384] on button "Save changes" at bounding box center [612, 394] width 85 height 20
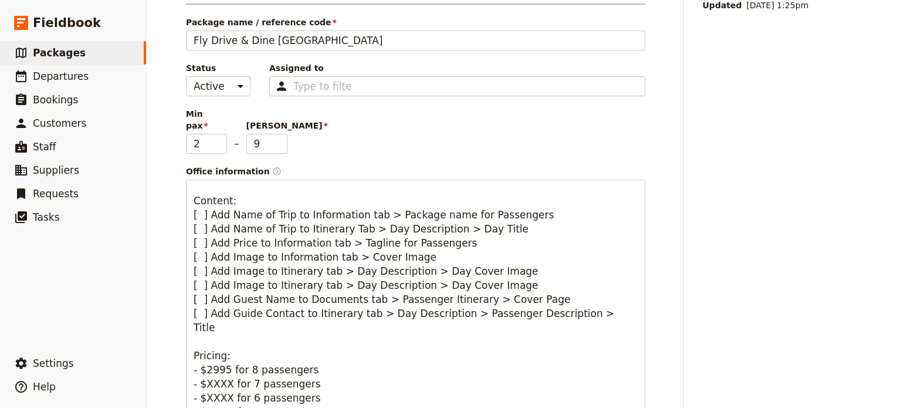
scroll to position [0, 0]
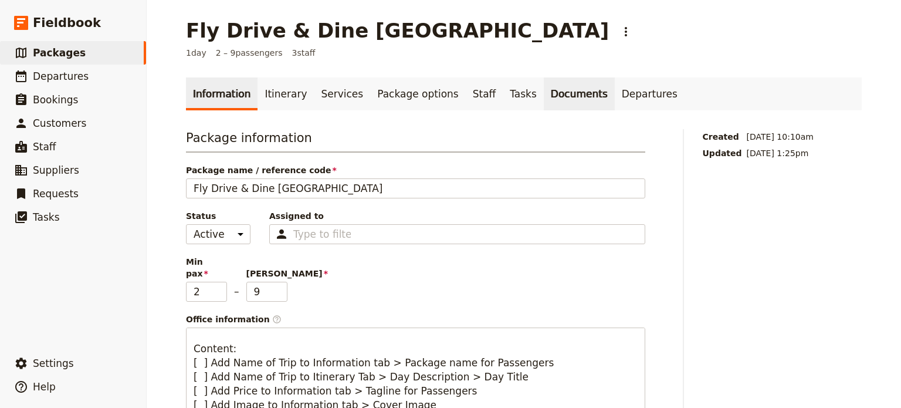
click at [544, 94] on link "Documents" at bounding box center [579, 93] width 71 height 33
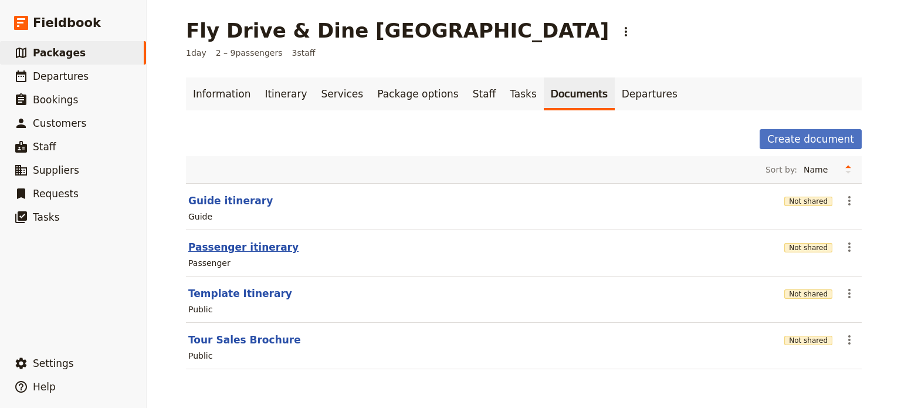
click at [237, 244] on button "Passenger itinerary" at bounding box center [243, 247] width 110 height 14
select select "PASSENGER"
select select "DEFAULT"
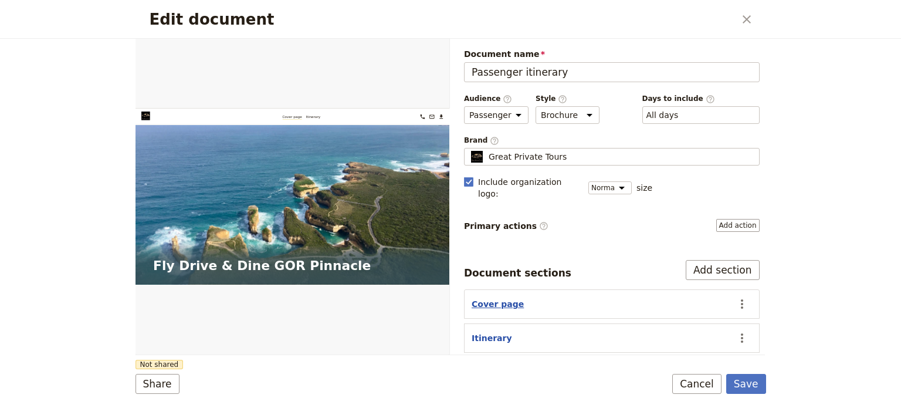
click at [498, 298] on button "Cover page" at bounding box center [498, 304] width 52 height 12
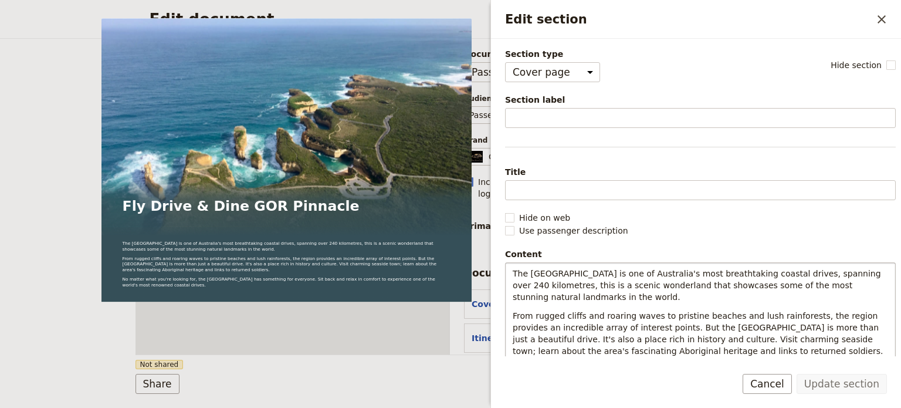
scroll to position [117, 0]
select select "PASSENGER"
select select "DEFAULT"
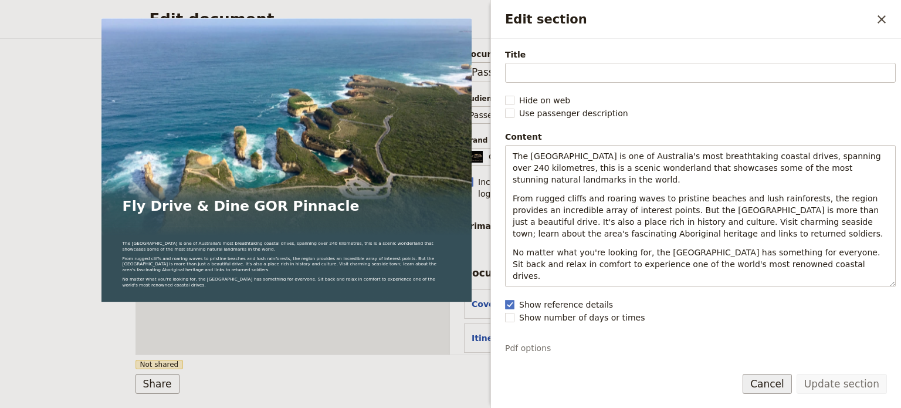
click at [766, 389] on button "Cancel" at bounding box center [767, 384] width 49 height 20
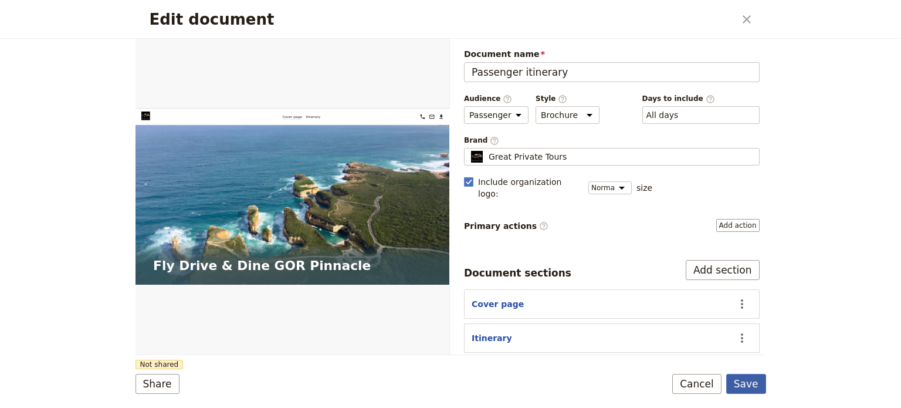
click at [744, 380] on button "Save" at bounding box center [747, 384] width 40 height 20
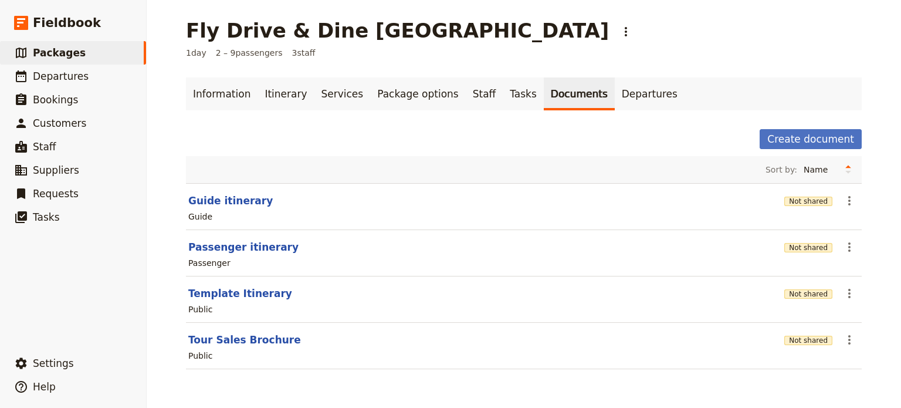
click at [228, 331] on section "Tour Sales Brochure Not shared ​ Public" at bounding box center [524, 346] width 676 height 46
click at [228, 335] on button "Tour Sales Brochure" at bounding box center [244, 340] width 113 height 14
select select "DEFAULT"
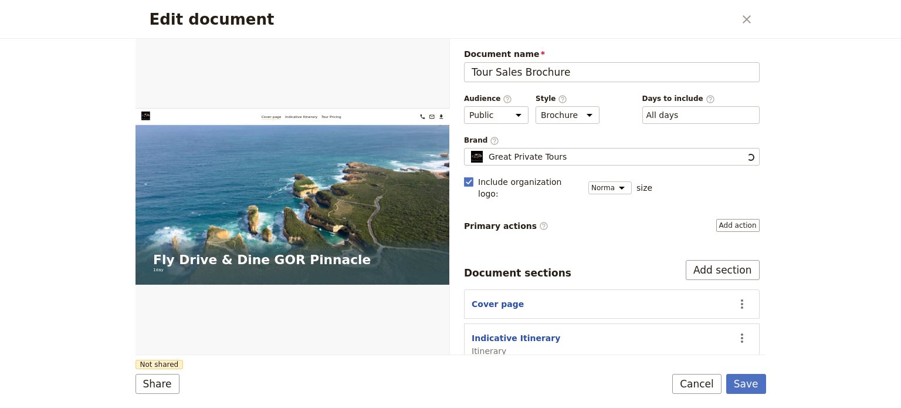
scroll to position [0, 0]
click at [702, 383] on button "Cancel" at bounding box center [697, 384] width 49 height 20
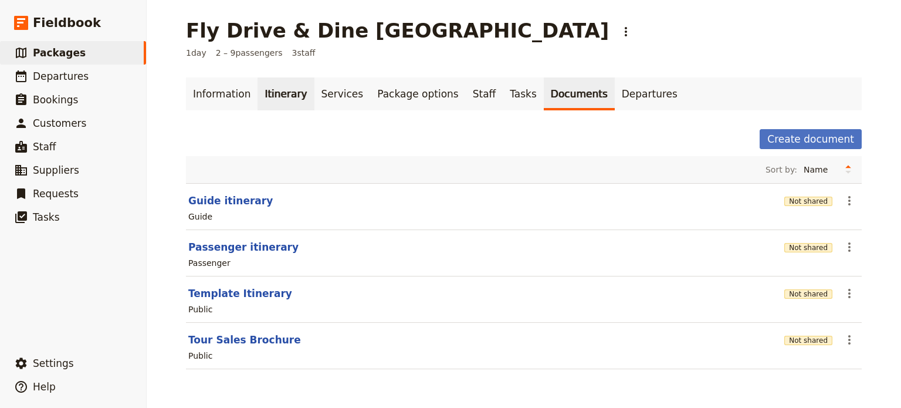
click at [272, 86] on link "Itinerary" at bounding box center [286, 93] width 56 height 33
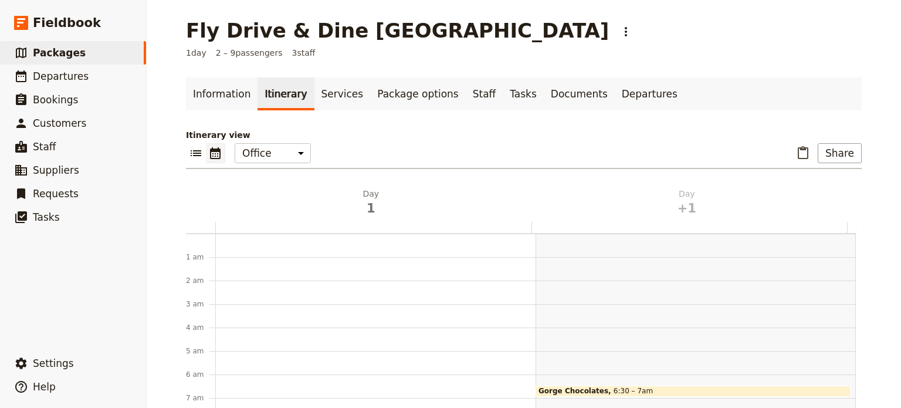
scroll to position [141, 0]
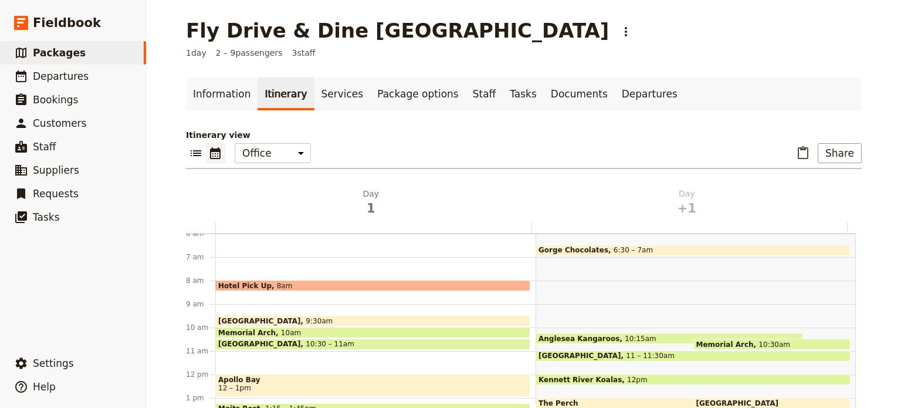
click at [249, 329] on span "Memorial Arch" at bounding box center [249, 333] width 63 height 8
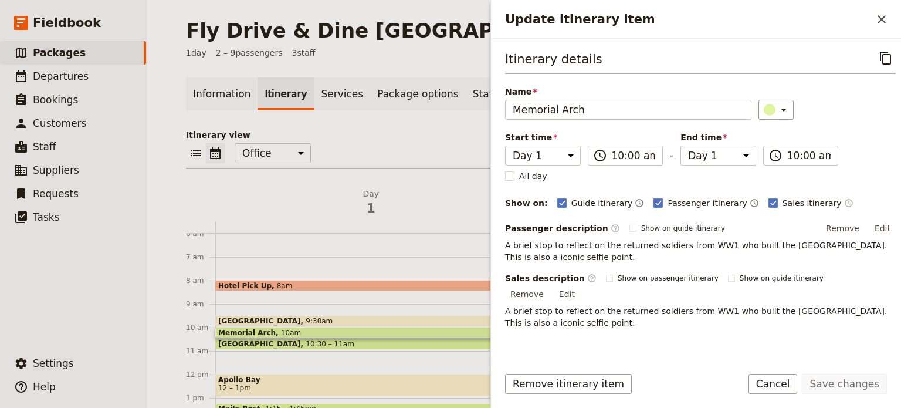
click at [845, 202] on icon "Time shown on sales itinerary" at bounding box center [849, 202] width 9 height 9
click at [832, 387] on button "Save changes" at bounding box center [844, 384] width 85 height 20
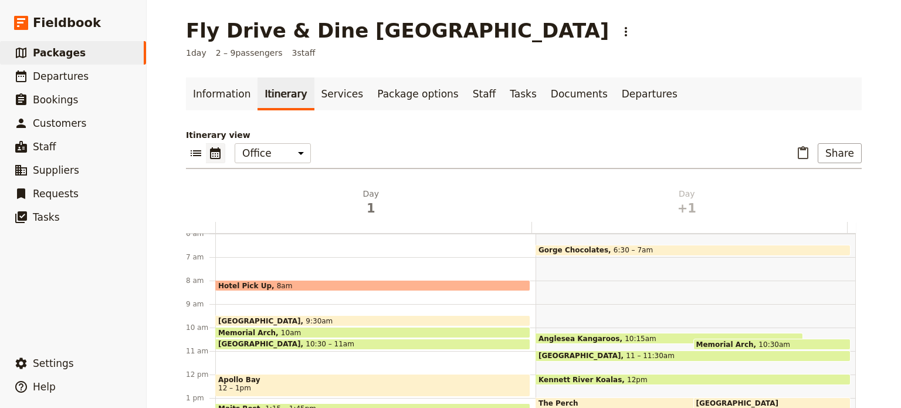
click at [306, 340] on span "10:30 – 11am" at bounding box center [330, 344] width 49 height 8
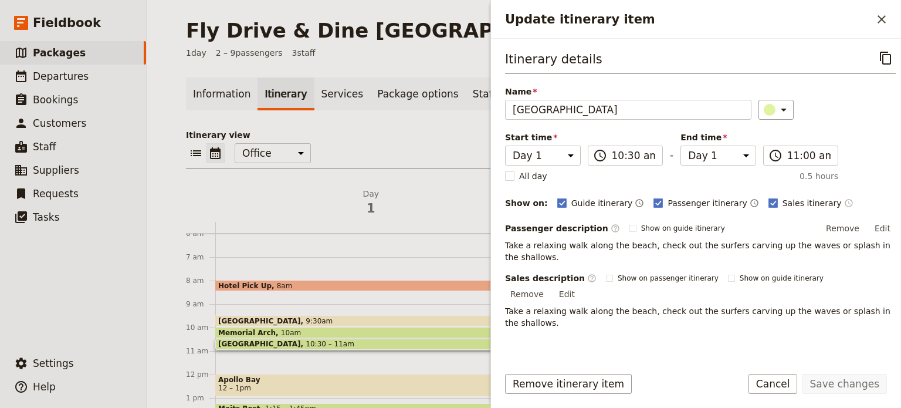
click at [845, 204] on icon "Time shown on sales itinerary" at bounding box center [849, 202] width 9 height 9
click at [838, 387] on button "Save changes" at bounding box center [844, 384] width 85 height 20
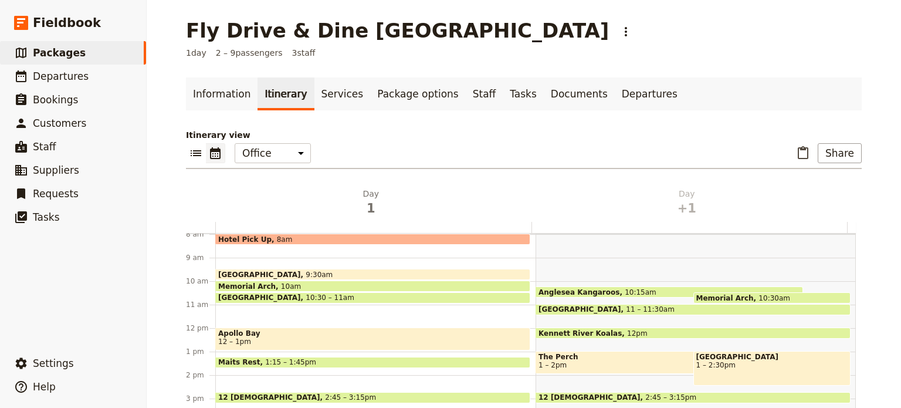
scroll to position [258, 0]
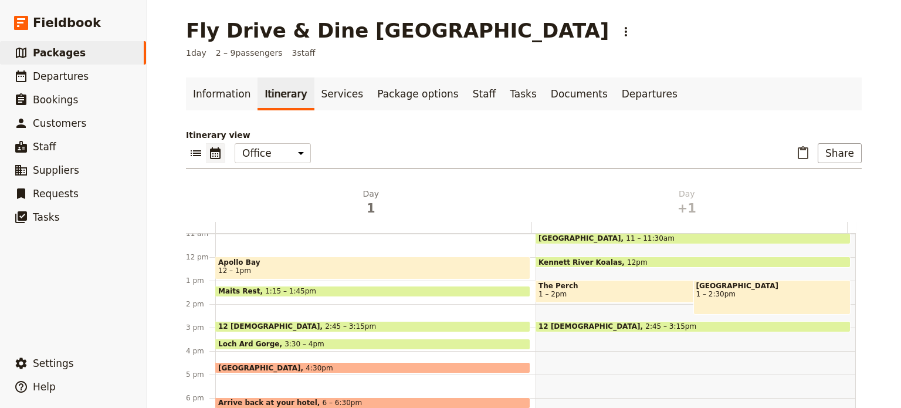
click at [275, 294] on span at bounding box center [373, 294] width 314 height 5
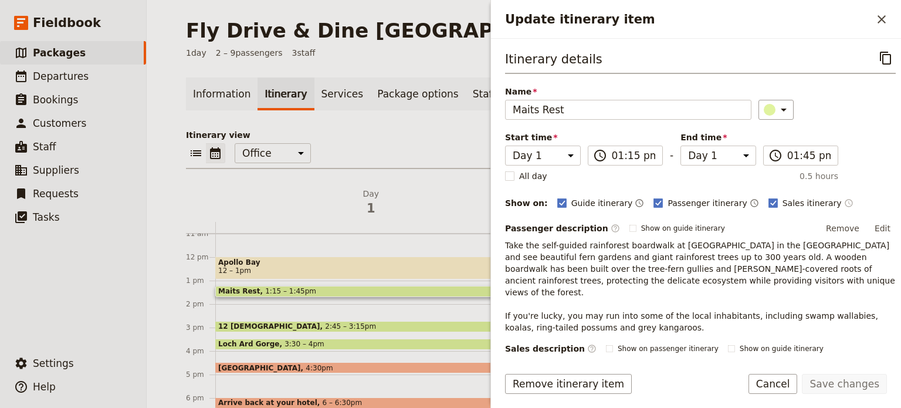
click at [845, 201] on icon "Time shown on sales itinerary" at bounding box center [849, 202] width 9 height 9
click at [837, 385] on button "Save changes" at bounding box center [844, 384] width 85 height 20
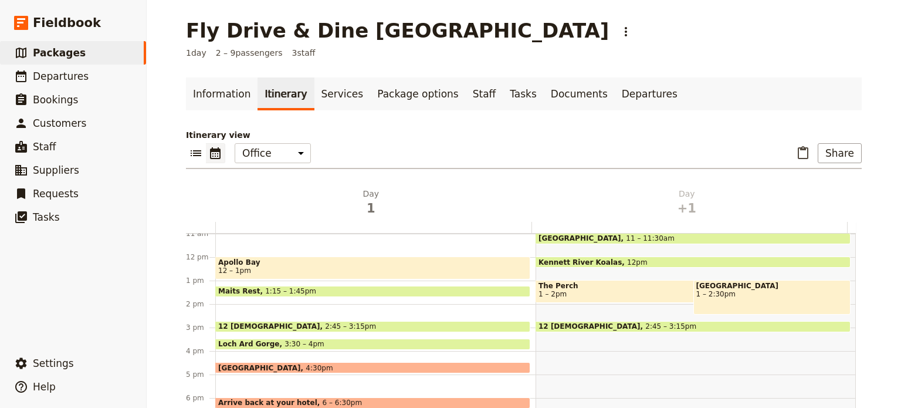
click at [300, 325] on div "12 Apostles 2:45 – 3:15pm" at bounding box center [372, 326] width 315 height 11
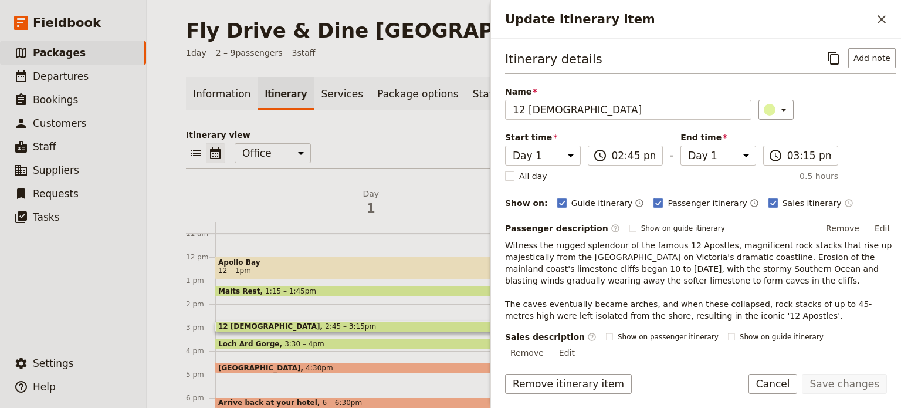
click at [845, 201] on icon "Time shown on sales itinerary" at bounding box center [849, 202] width 9 height 9
click at [828, 377] on button "Save changes" at bounding box center [844, 384] width 85 height 20
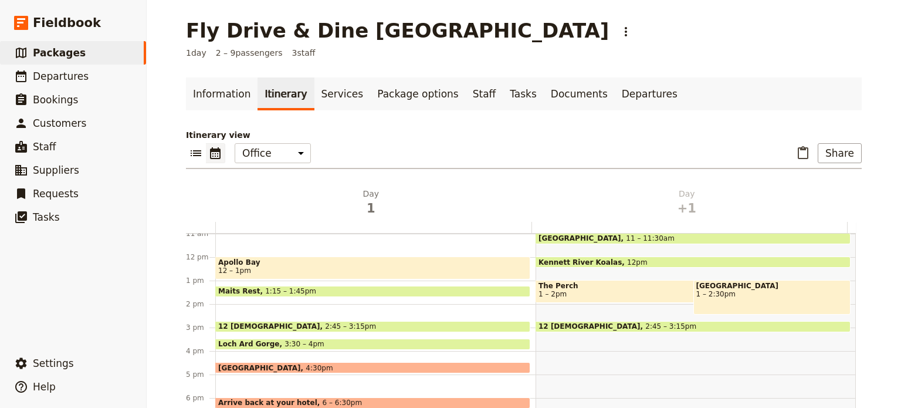
click at [362, 340] on div "Loch Ard Gorge 3:30 – 4pm" at bounding box center [372, 344] width 315 height 11
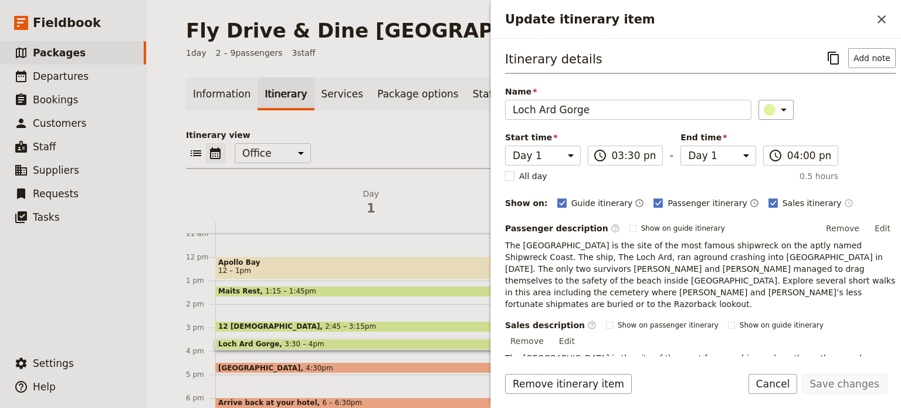
click at [845, 199] on icon "Time shown on sales itinerary" at bounding box center [849, 202] width 9 height 9
click at [822, 387] on button "Save changes" at bounding box center [844, 384] width 85 height 20
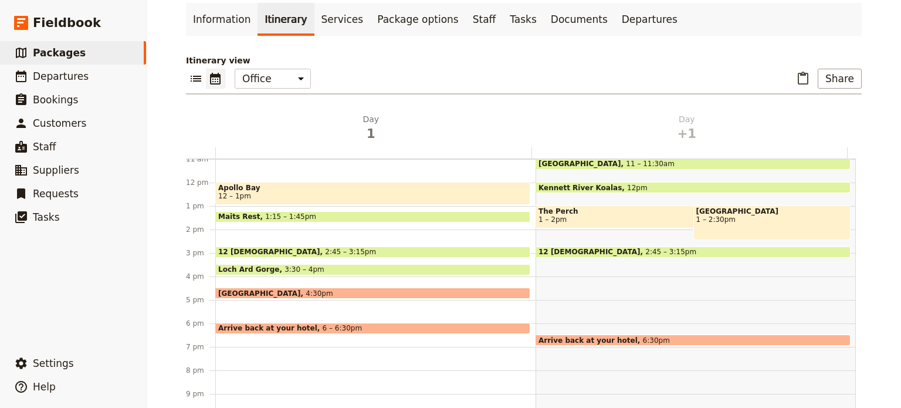
scroll to position [139, 0]
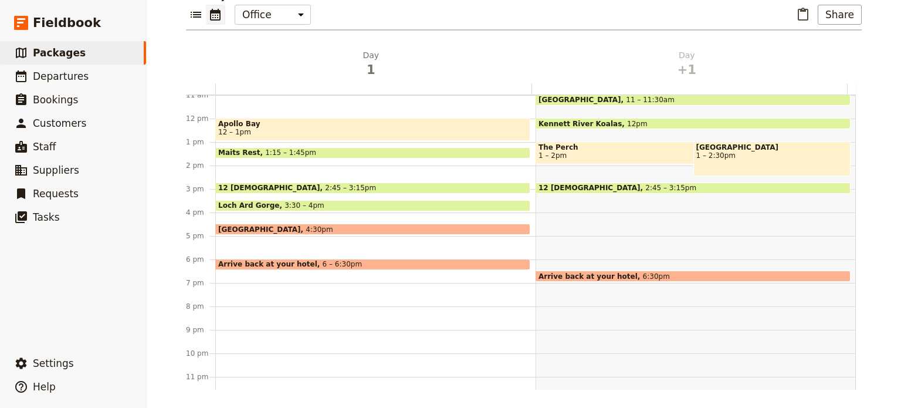
click at [323, 262] on span "6 – 6:30pm" at bounding box center [343, 264] width 40 height 8
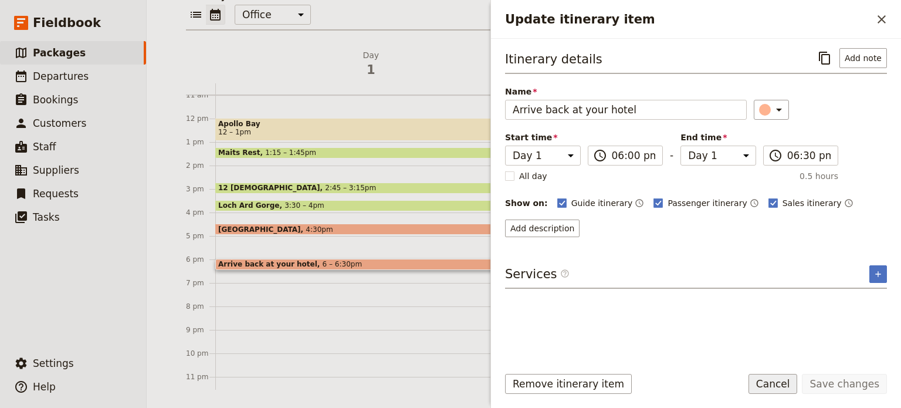
click at [789, 384] on button "Cancel" at bounding box center [773, 384] width 49 height 20
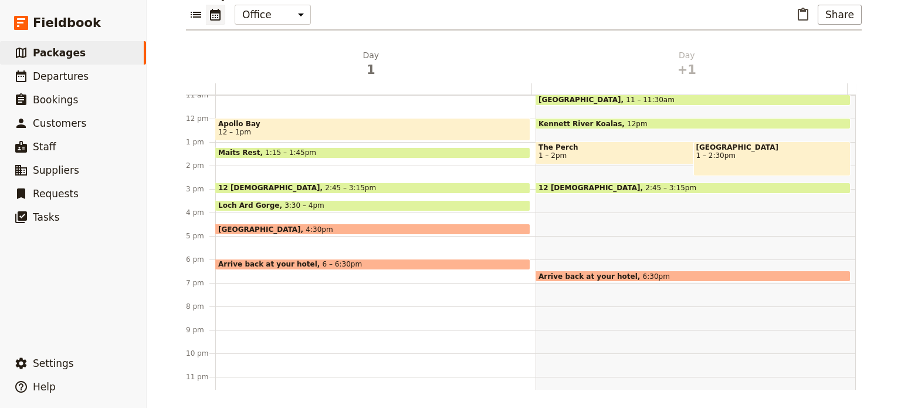
click at [323, 261] on span "6 – 6:30pm" at bounding box center [343, 264] width 40 height 8
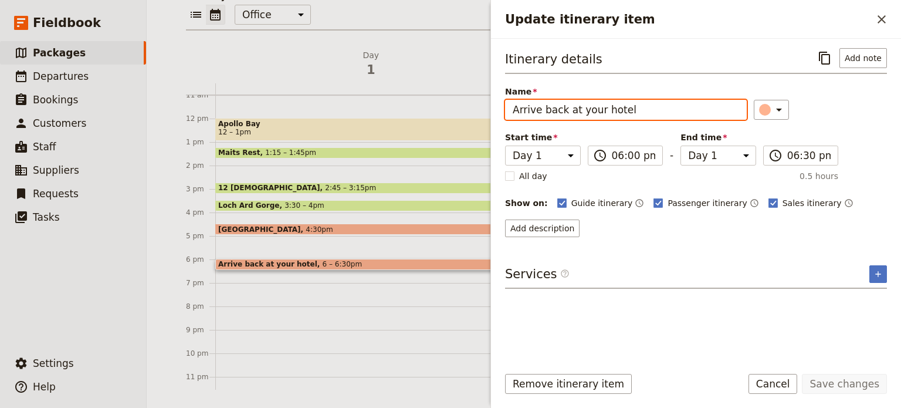
drag, startPoint x: 660, startPoint y: 105, endPoint x: 481, endPoint y: 106, distance: 179.0
click at [481, 106] on div "Fly Drive & Dine Great Ocean Road Pinnacle ​ 1 day 2 – 9 passengers 3 staff Inf…" at bounding box center [524, 204] width 755 height 408
type input "Hotel drop off"
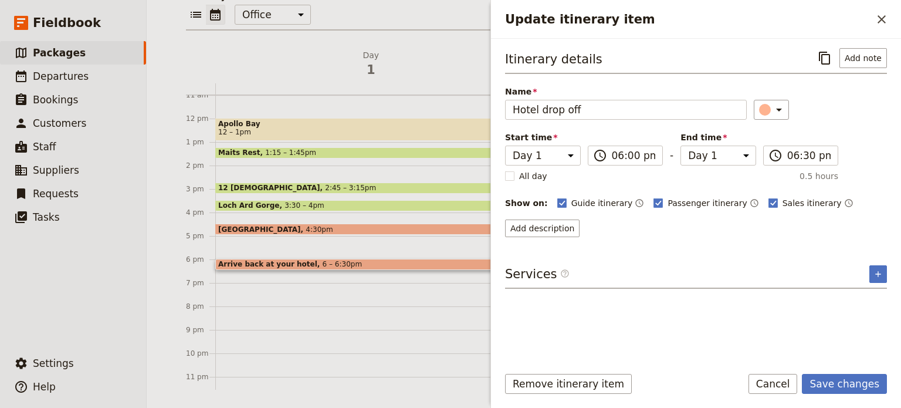
click at [543, 235] on div "Itinerary details ​ Add note Name Hotel drop off ​ Start time Day 1 Day +1 18:0…" at bounding box center [696, 201] width 382 height 307
click at [548, 227] on button "Add description" at bounding box center [542, 228] width 75 height 18
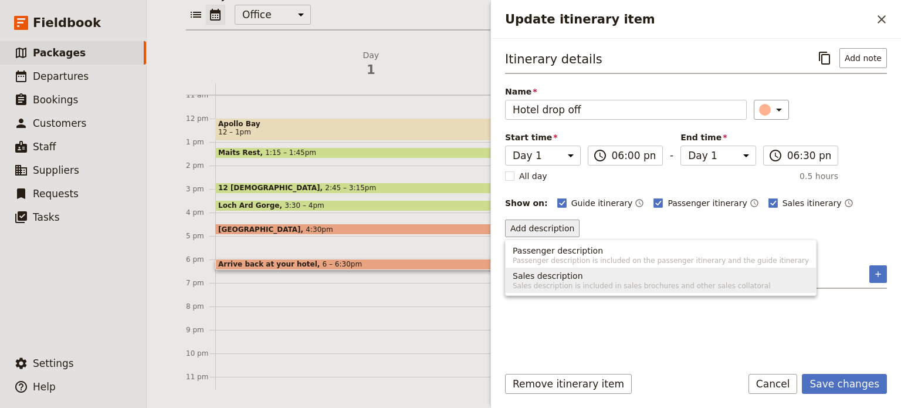
click at [548, 275] on span "Sales description" at bounding box center [548, 276] width 70 height 12
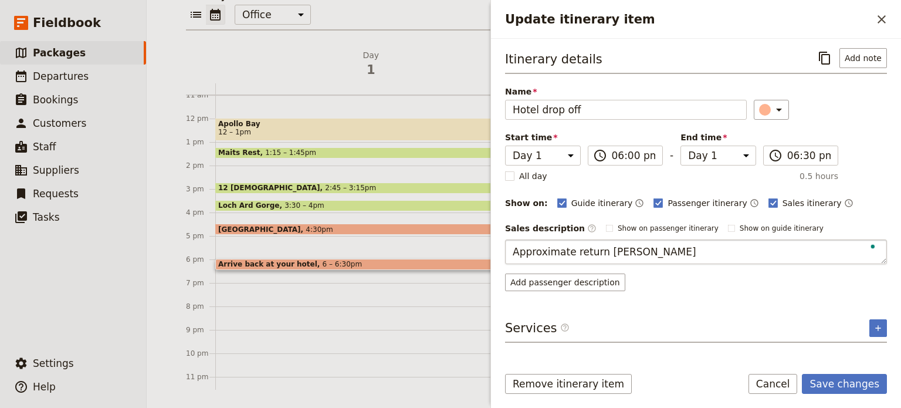
type textarea "Approximate return time"
click at [851, 384] on button "Save changes" at bounding box center [844, 384] width 85 height 20
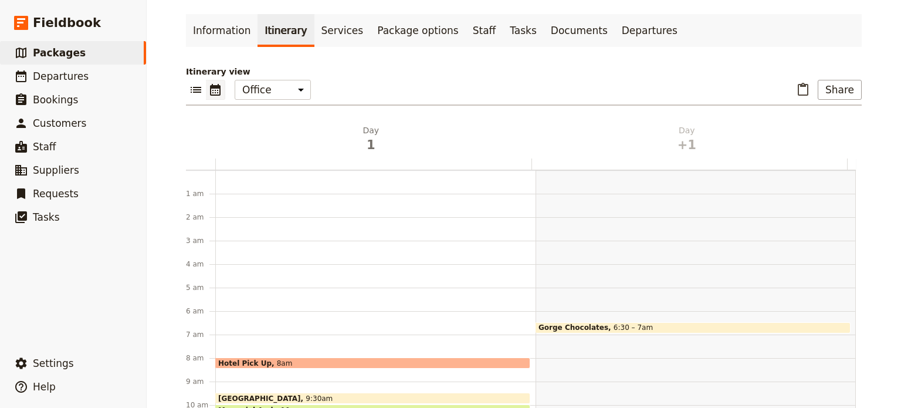
scroll to position [0, 0]
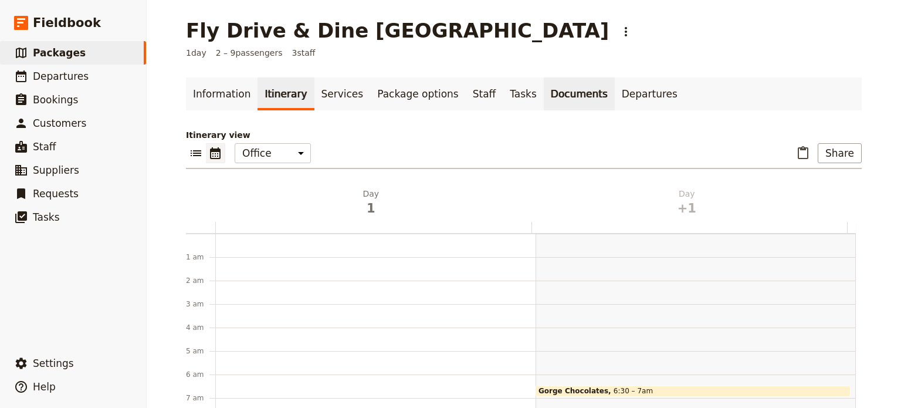
click at [545, 100] on link "Documents" at bounding box center [579, 93] width 71 height 33
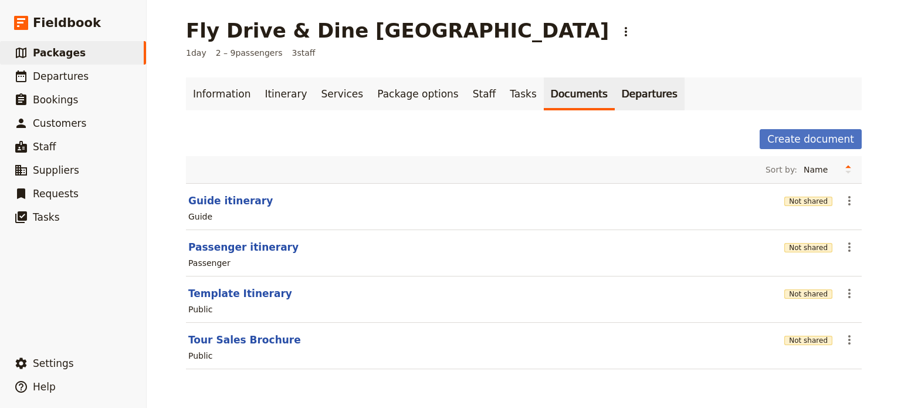
click at [615, 99] on link "Departures" at bounding box center [650, 93] width 70 height 33
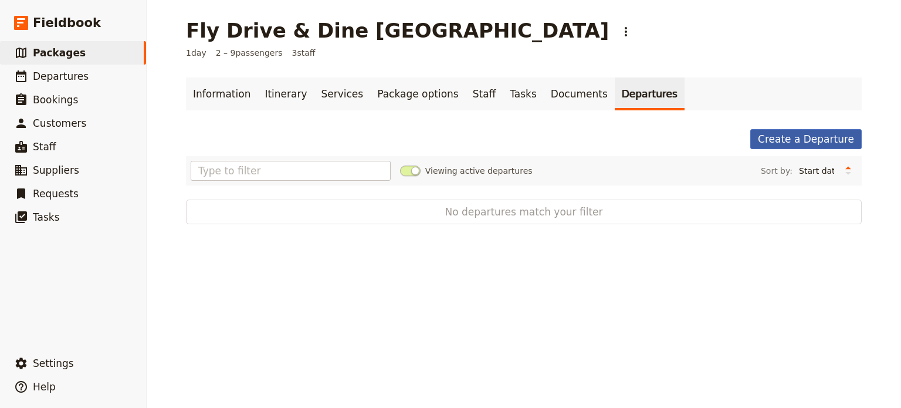
click at [828, 137] on link "Create a Departure" at bounding box center [807, 139] width 112 height 20
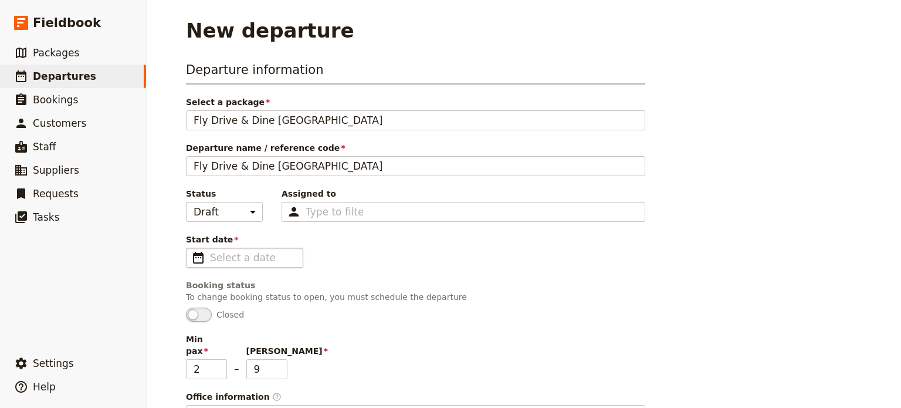
click at [191, 255] on span "​" at bounding box center [198, 258] width 14 height 14
click at [210, 255] on input "Start date ​" at bounding box center [253, 258] width 86 height 14
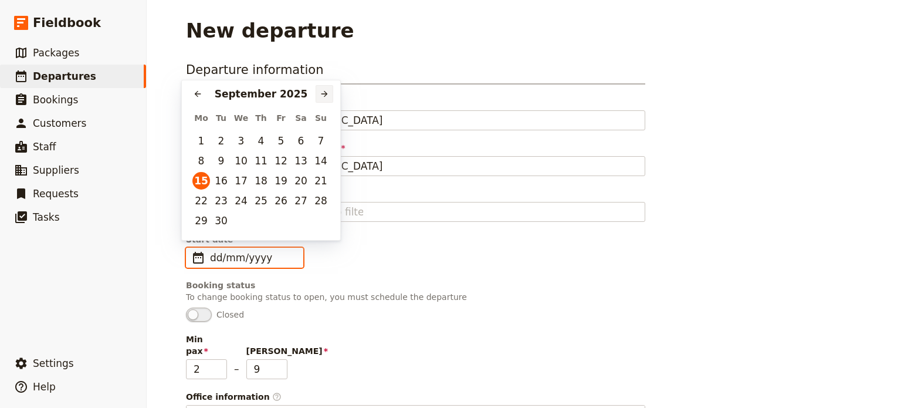
click at [331, 97] on button "​" at bounding box center [325, 94] width 18 height 18
click at [330, 97] on button "​" at bounding box center [325, 94] width 18 height 18
click at [300, 201] on button "27" at bounding box center [301, 201] width 18 height 18
type input "27/12/2025"
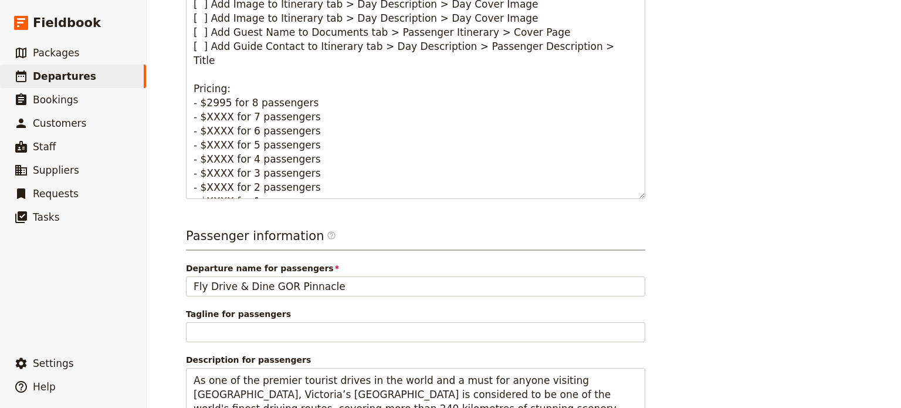
scroll to position [702, 0]
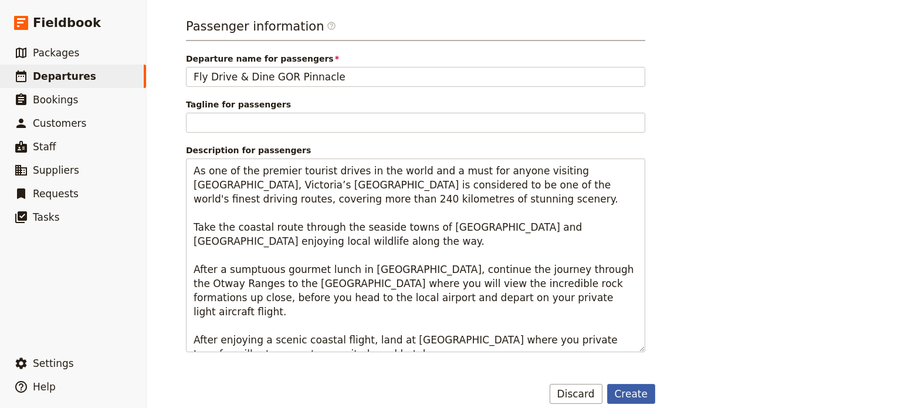
click at [626, 384] on button "Create" at bounding box center [631, 394] width 49 height 20
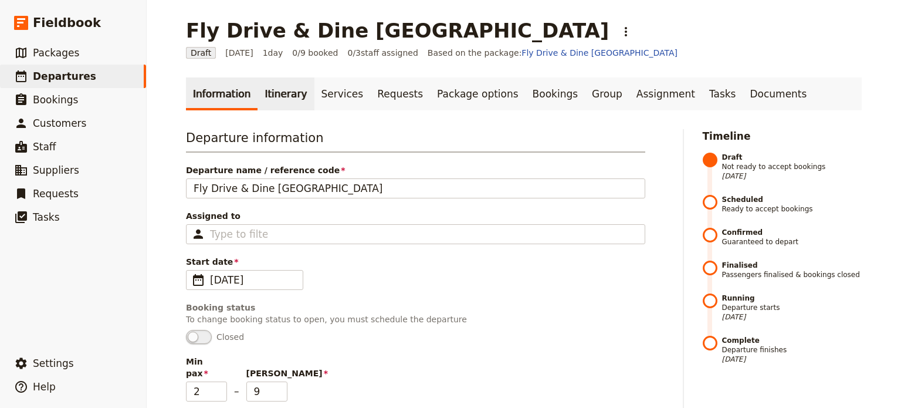
click at [269, 100] on link "Itinerary" at bounding box center [286, 93] width 56 height 33
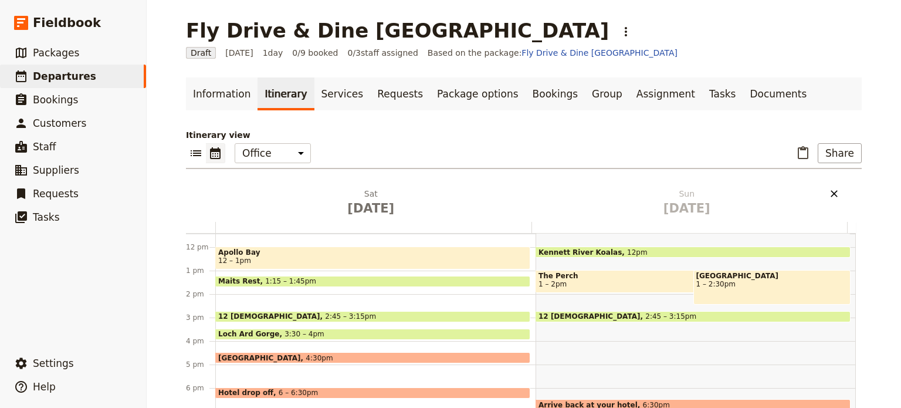
click at [829, 190] on icon "Delete Sun Dec 28" at bounding box center [835, 194] width 12 height 12
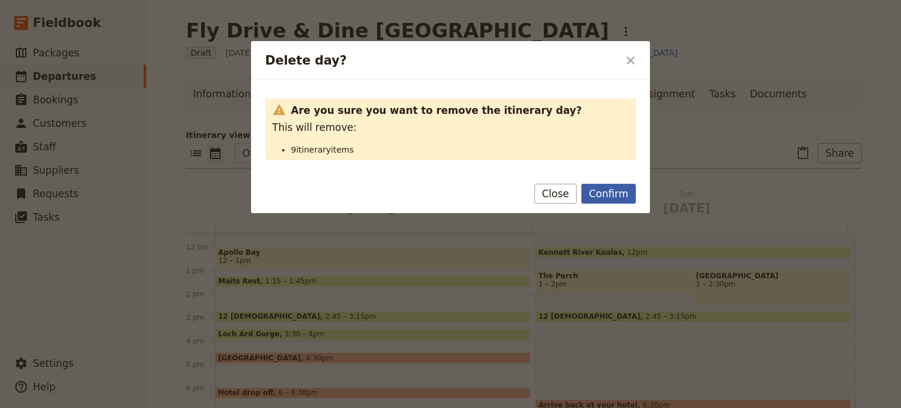
click at [600, 191] on button "Confirm" at bounding box center [609, 194] width 55 height 20
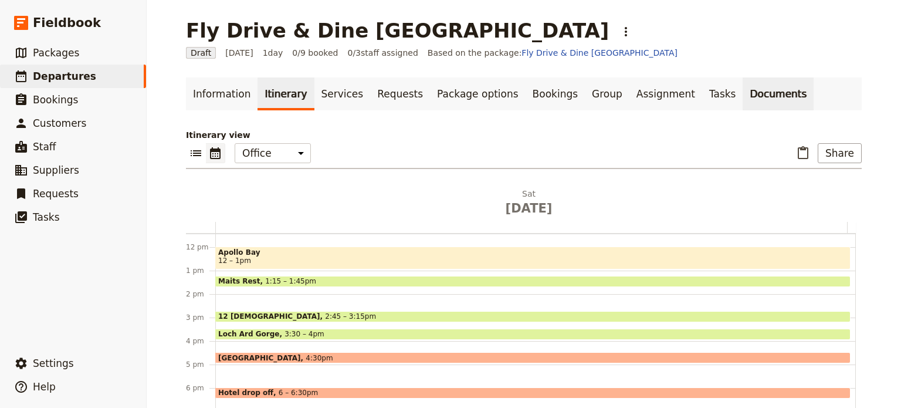
click at [743, 91] on link "Documents" at bounding box center [778, 93] width 71 height 33
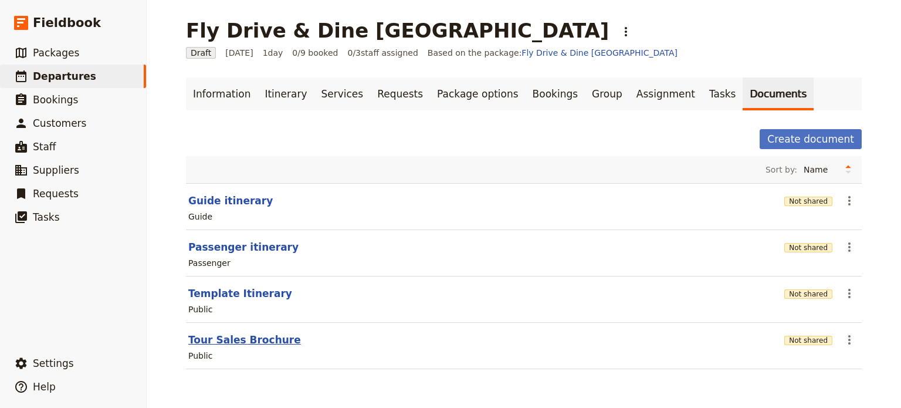
click at [214, 342] on button "Tour Sales Brochure" at bounding box center [244, 340] width 113 height 14
select select "DEFAULT"
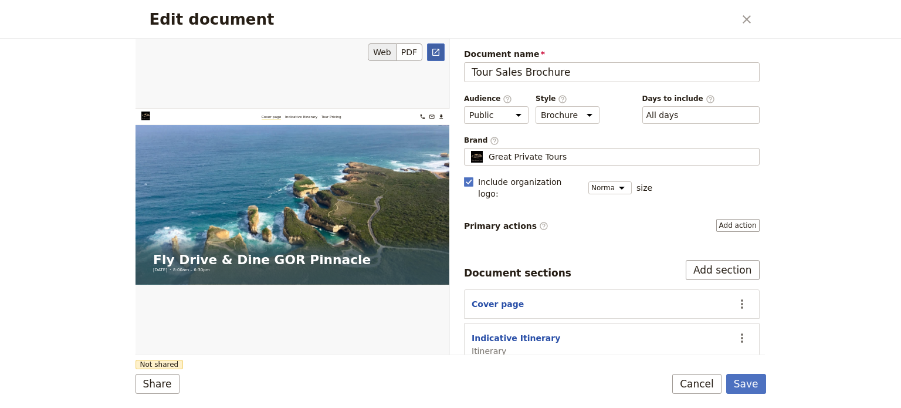
click at [433, 51] on icon "Open full preview" at bounding box center [436, 52] width 7 height 7
click at [739, 384] on button "Save" at bounding box center [747, 384] width 40 height 20
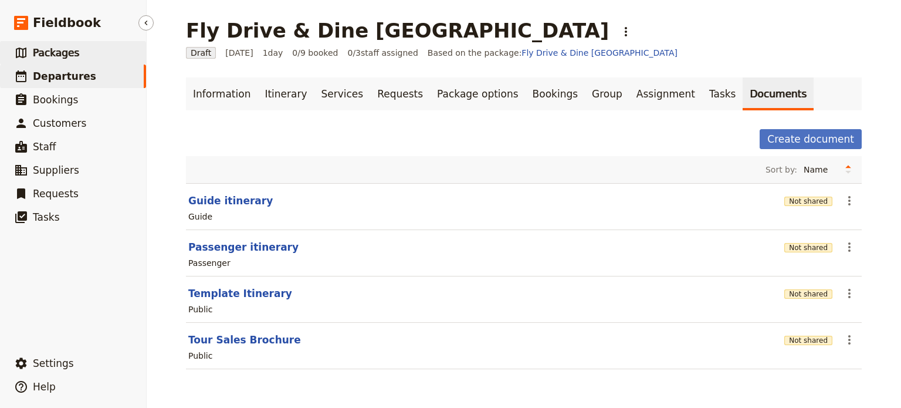
click at [41, 45] on link "​ Packages" at bounding box center [73, 52] width 146 height 23
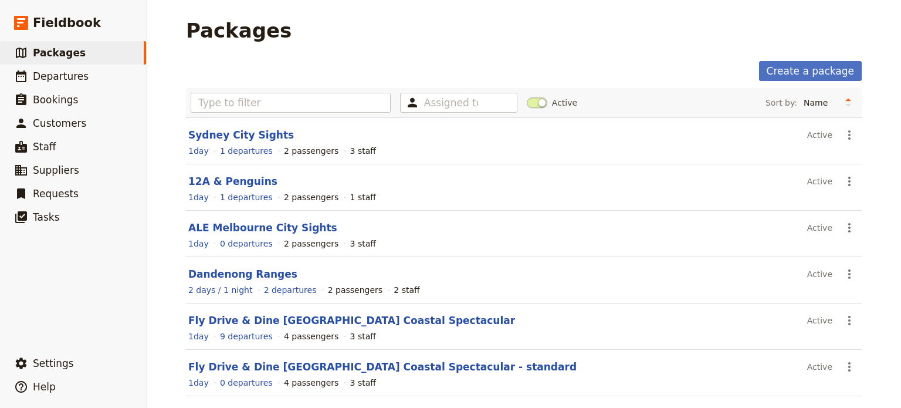
scroll to position [229, 0]
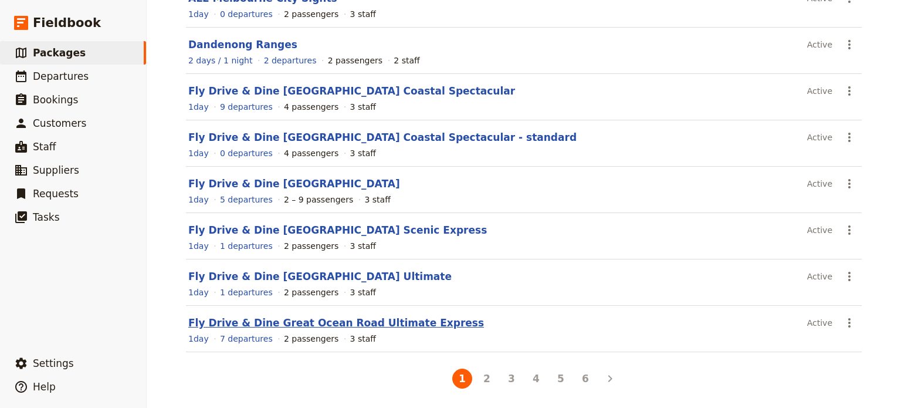
click at [347, 324] on link "Fly Drive & Dine Great Ocean Road Ultimate Express" at bounding box center [336, 323] width 296 height 12
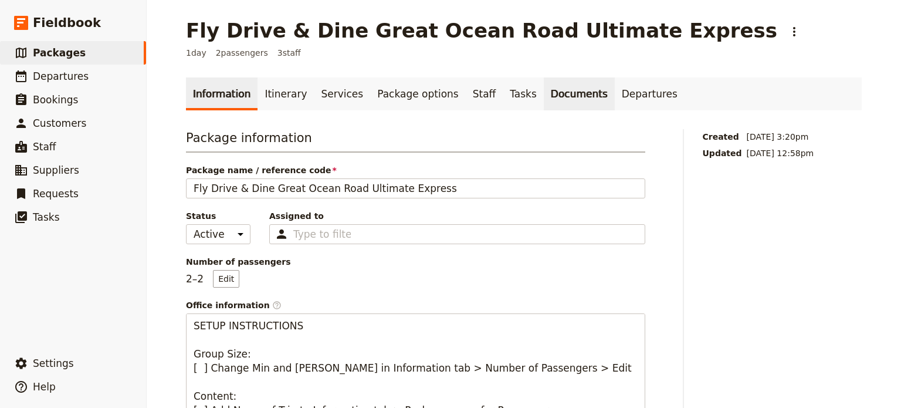
click at [551, 97] on link "Documents" at bounding box center [579, 93] width 71 height 33
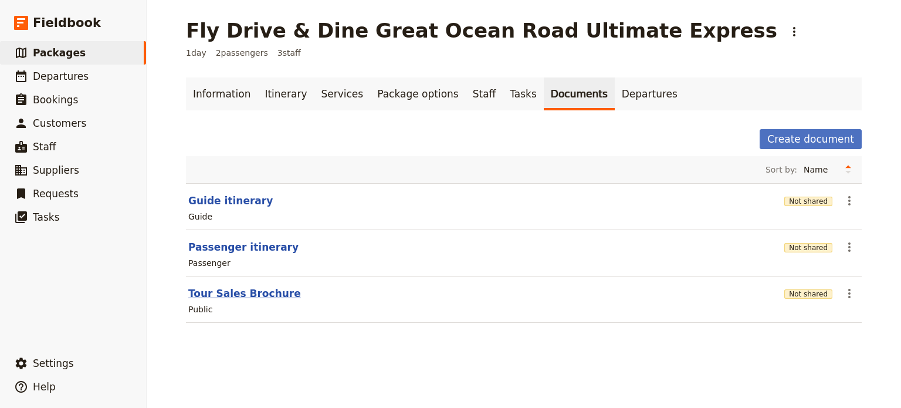
click at [236, 288] on button "Tour Sales Brochure" at bounding box center [244, 293] width 113 height 14
select select "DEFAULT"
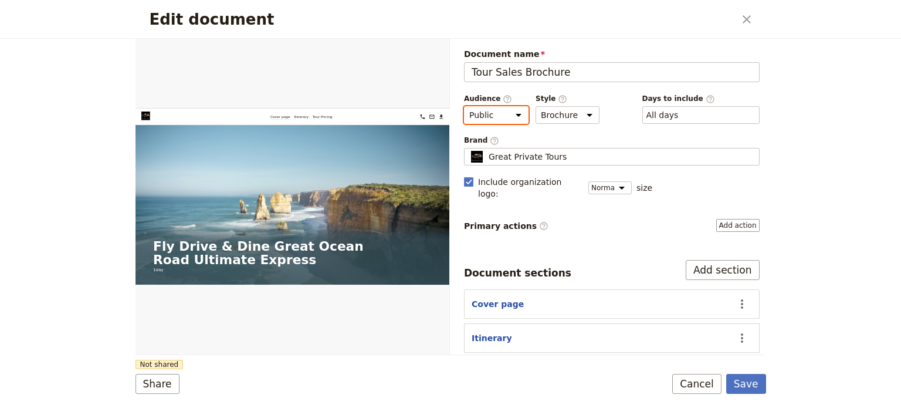
click at [516, 118] on select "Public Passenger Guide" at bounding box center [496, 115] width 65 height 18
select select "PASSENGER"
click at [464, 106] on select "Public Passenger Guide" at bounding box center [496, 115] width 65 height 18
click at [751, 390] on button "Save" at bounding box center [747, 384] width 40 height 20
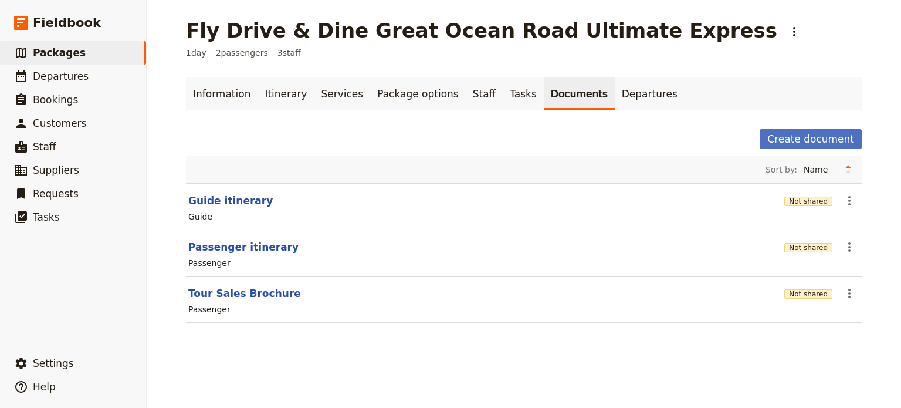
click at [254, 295] on button "Tour Sales Brochure" at bounding box center [244, 293] width 113 height 14
select select "PASSENGER"
select select "DEFAULT"
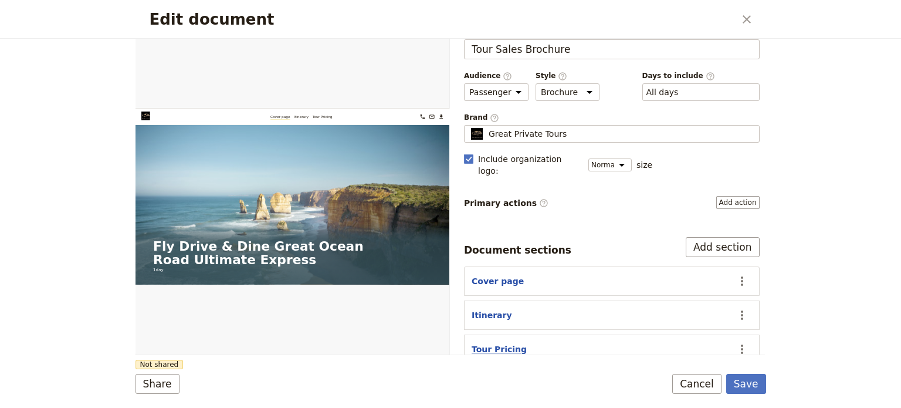
scroll to position [35, 0]
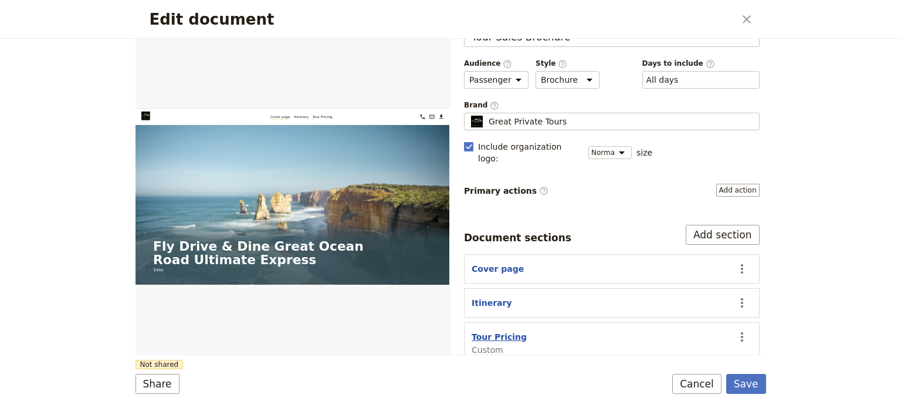
click at [494, 331] on button "Tour Pricing" at bounding box center [499, 337] width 55 height 12
select select "CUSTOM"
select select "default"
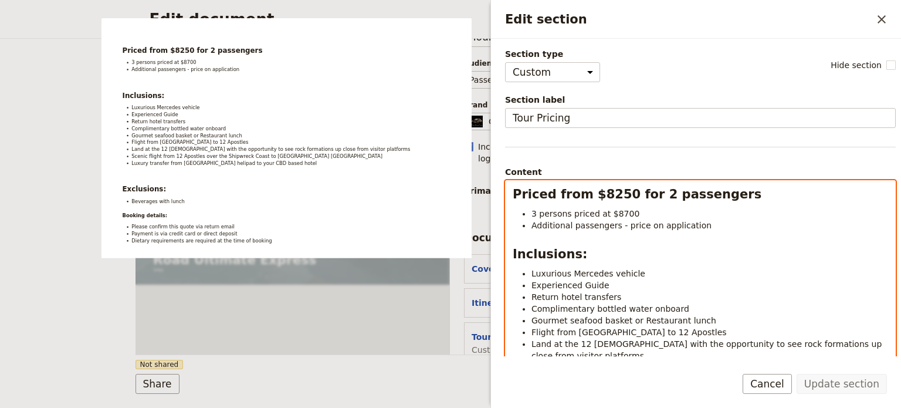
select select "h2"
drag, startPoint x: 619, startPoint y: 194, endPoint x: 591, endPoint y: 197, distance: 27.7
click at [591, 197] on strong "Priced from $8250 for 2 passengers" at bounding box center [637, 194] width 249 height 14
select select "paragraph"
drag, startPoint x: 638, startPoint y: 213, endPoint x: 516, endPoint y: 220, distance: 121.7
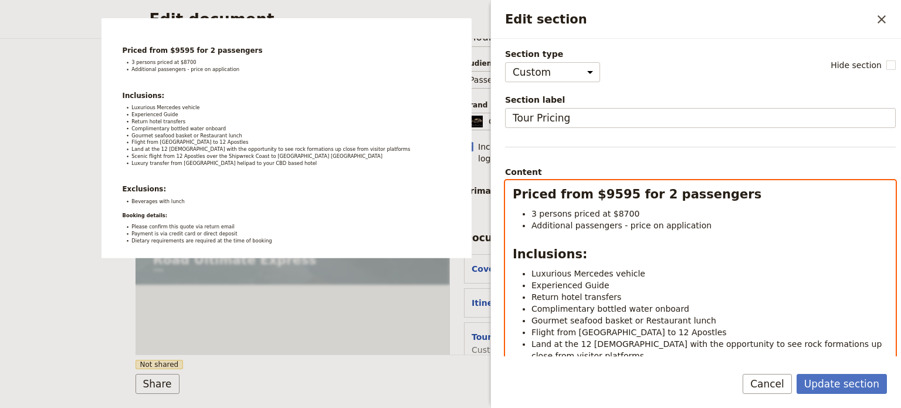
click at [516, 220] on ul "3 persons priced at $8700 Additional passengers - price on application" at bounding box center [701, 219] width 376 height 23
click at [545, 211] on span "3 persons priced at $8700" at bounding box center [586, 213] width 108 height 9
click at [614, 209] on span "3 persons priced at $8700" at bounding box center [586, 213] width 108 height 9
drag, startPoint x: 633, startPoint y: 213, endPoint x: 531, endPoint y: 218, distance: 102.8
click at [531, 218] on ul "3 persons priced at $8700 Additional passengers - price on application" at bounding box center [701, 219] width 376 height 23
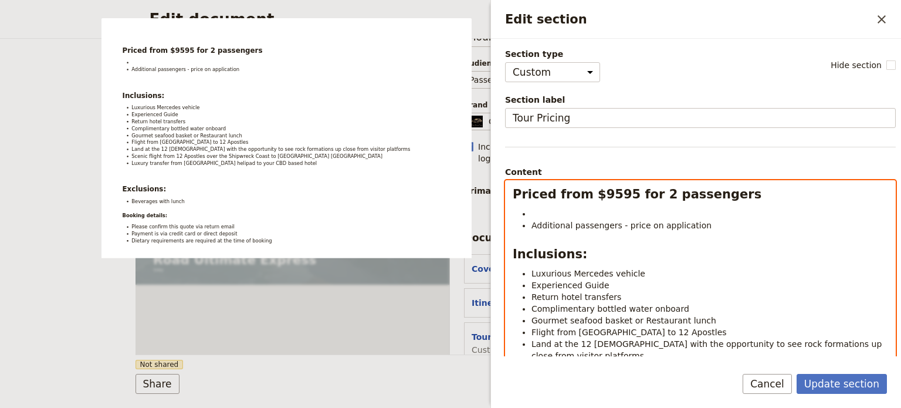
click at [533, 225] on span "Additional passengers - price on application" at bounding box center [622, 225] width 180 height 9
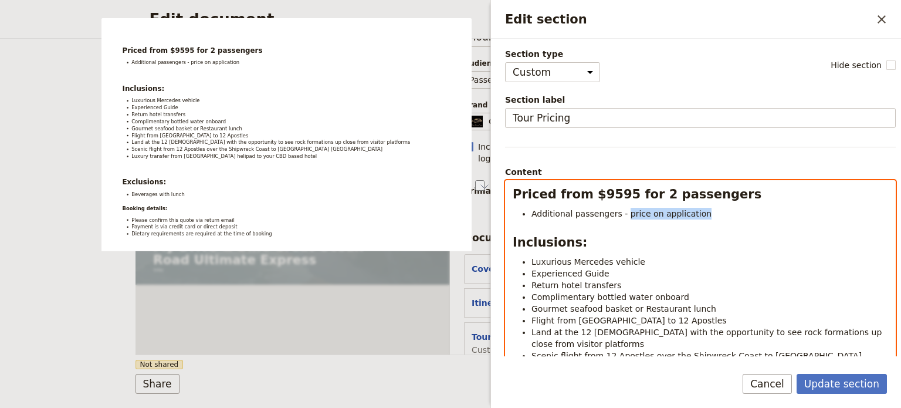
drag, startPoint x: 687, startPoint y: 211, endPoint x: 625, endPoint y: 217, distance: 62.5
click at [620, 215] on li "Additional passengers - price on application" at bounding box center [710, 214] width 357 height 12
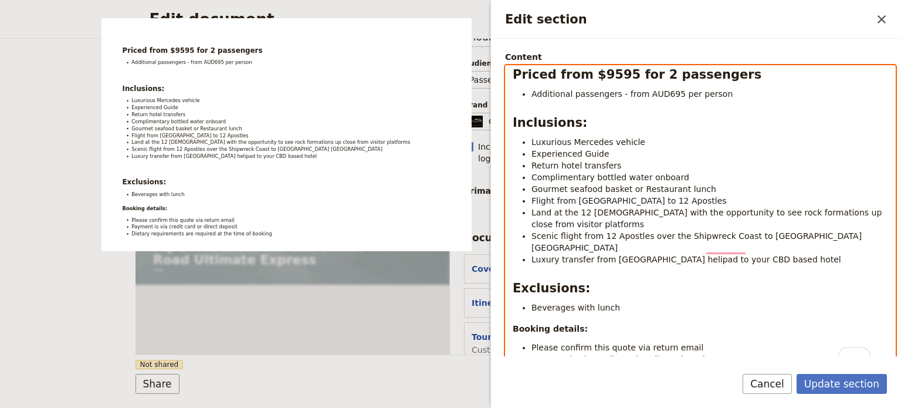
scroll to position [117, 0]
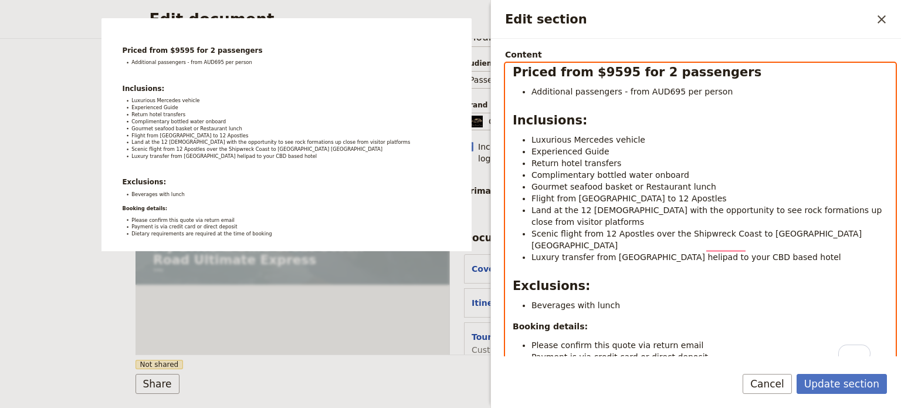
click at [619, 213] on span "Land at the 12 Apostles with the opportunity to see rock formations up close fr…" at bounding box center [708, 215] width 353 height 21
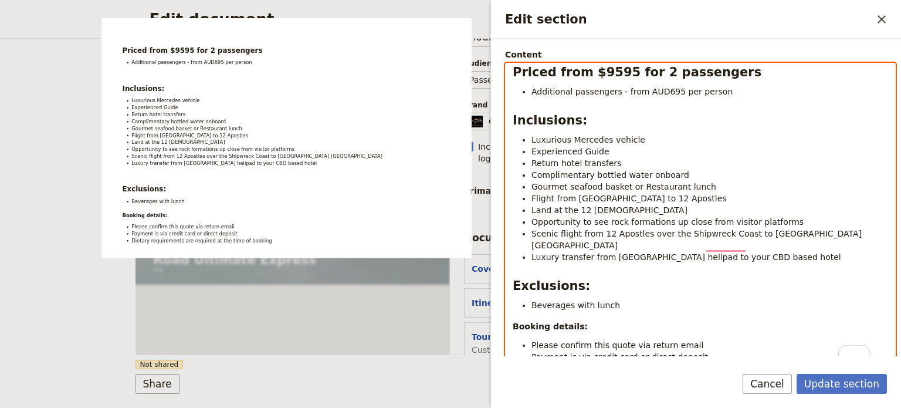
click at [782, 222] on li "Opportunity to see rock formations up close from visitor platforms" at bounding box center [710, 222] width 357 height 12
click at [801, 234] on span "Scenic flight from 12 Apostles over the Shipwreck Coast to Melbourne Helipad" at bounding box center [698, 239] width 333 height 21
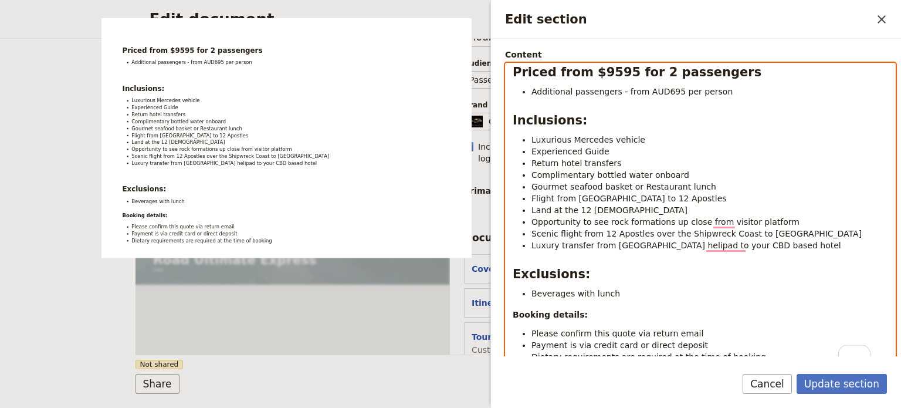
click at [657, 244] on span "Luxury transfer from Melbourne helipad to your CBD based hotel" at bounding box center [687, 245] width 310 height 9
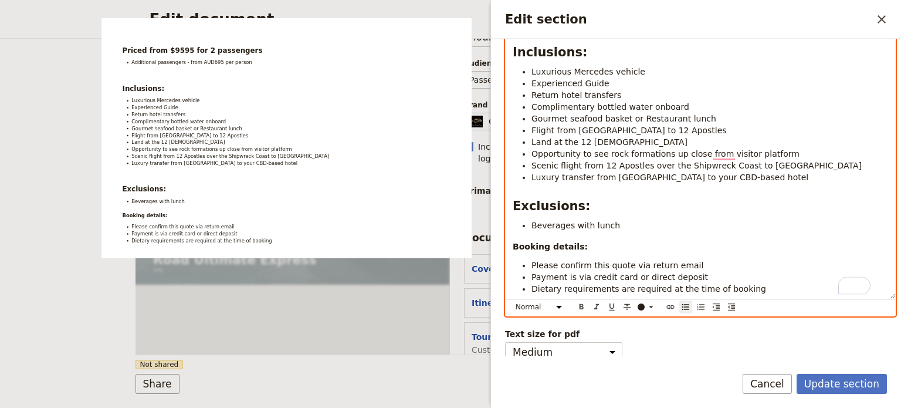
scroll to position [190, 0]
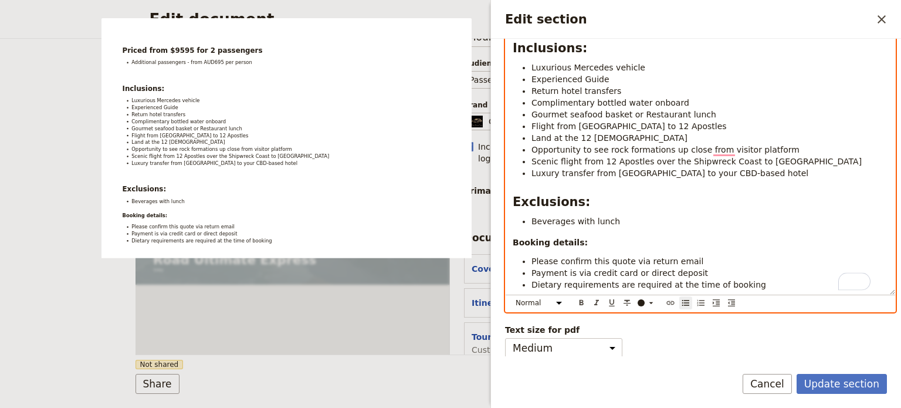
click at [608, 221] on li "Beverages with lunch" at bounding box center [710, 221] width 357 height 12
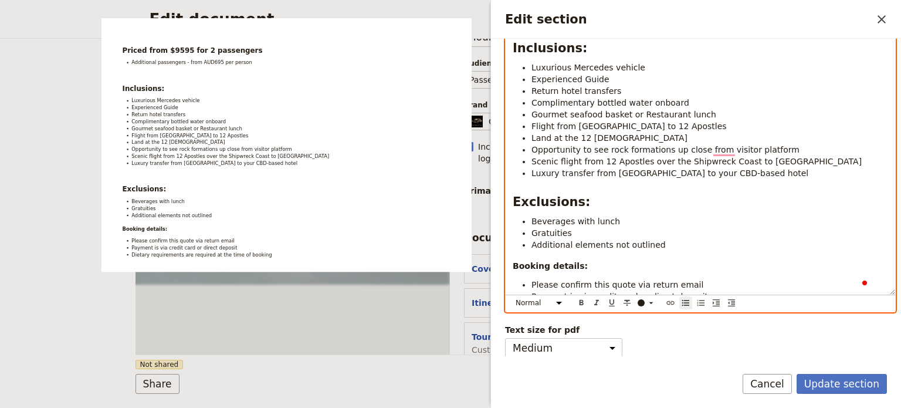
scroll to position [28, 0]
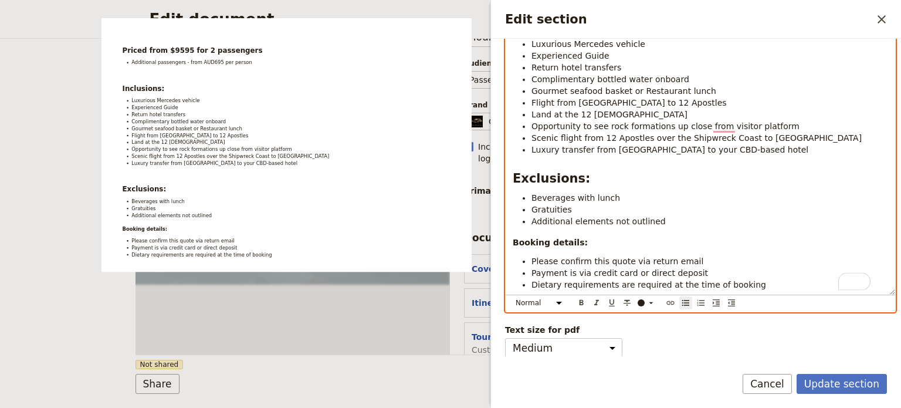
click at [731, 272] on li "Payment is via credit card or direct deposit" at bounding box center [710, 273] width 357 height 12
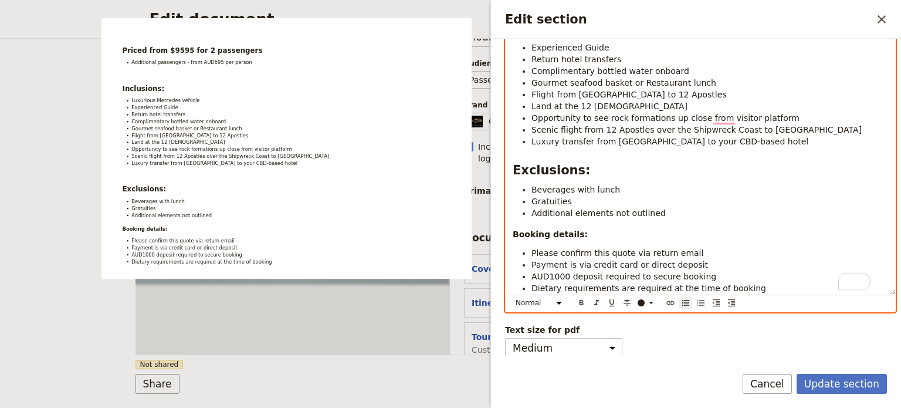
scroll to position [40, 0]
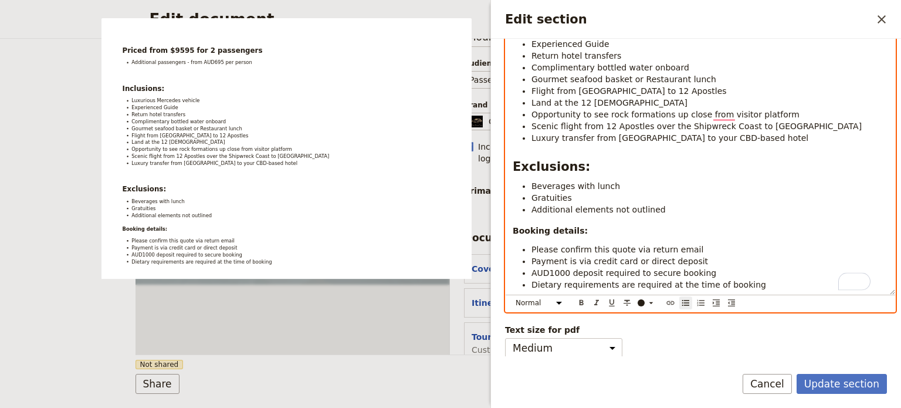
click at [703, 258] on li "Payment is via credit card or direct deposit" at bounding box center [710, 261] width 357 height 12
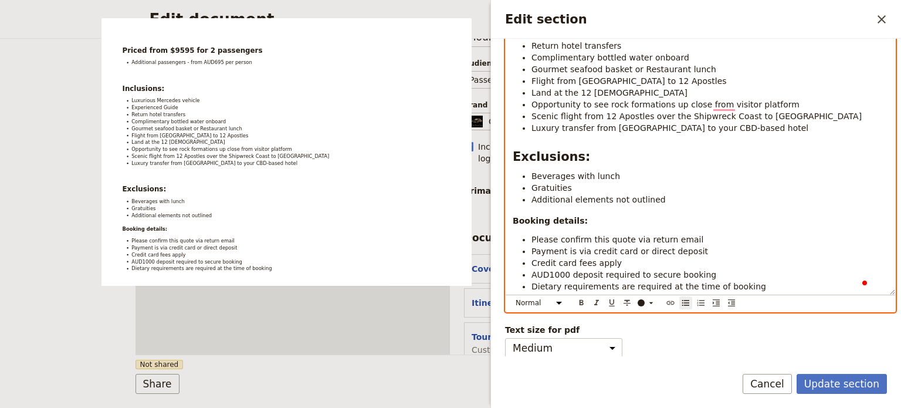
scroll to position [52, 0]
click at [757, 286] on li "Dietary requirements are required at the time of booking" at bounding box center [710, 285] width 357 height 12
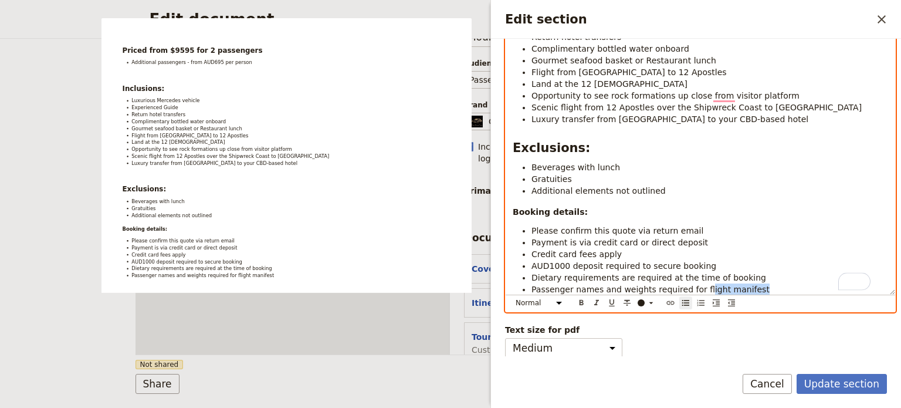
scroll to position [64, 0]
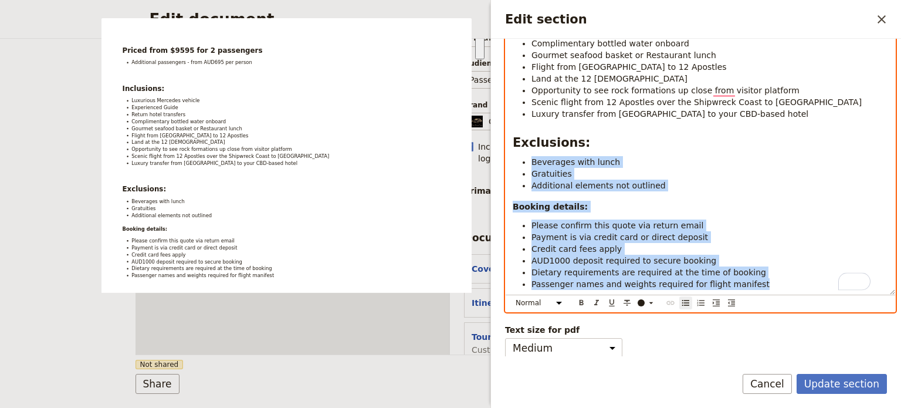
drag, startPoint x: 757, startPoint y: 285, endPoint x: 506, endPoint y: 163, distance: 278.8
click at [506, 163] on div "Priced from $9595 for 2 passengers Additional passengers - from AUD695 per pers…" at bounding box center [701, 142] width 390 height 303
copy div "Beverages with lunch Gratuities Additional elements not outlined Booking detail…"
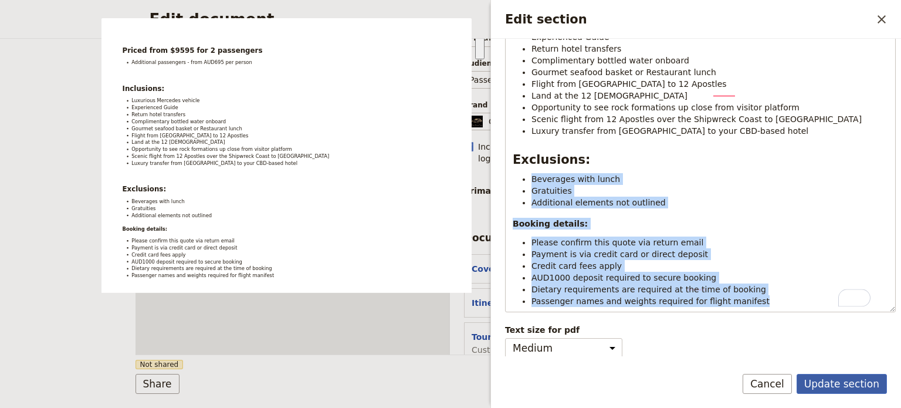
click at [854, 381] on button "Update section" at bounding box center [842, 384] width 90 height 20
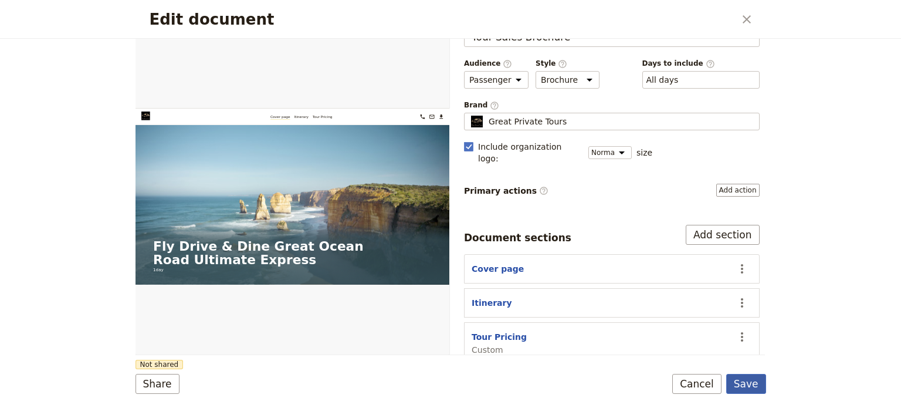
click at [745, 377] on button "Save" at bounding box center [747, 384] width 40 height 20
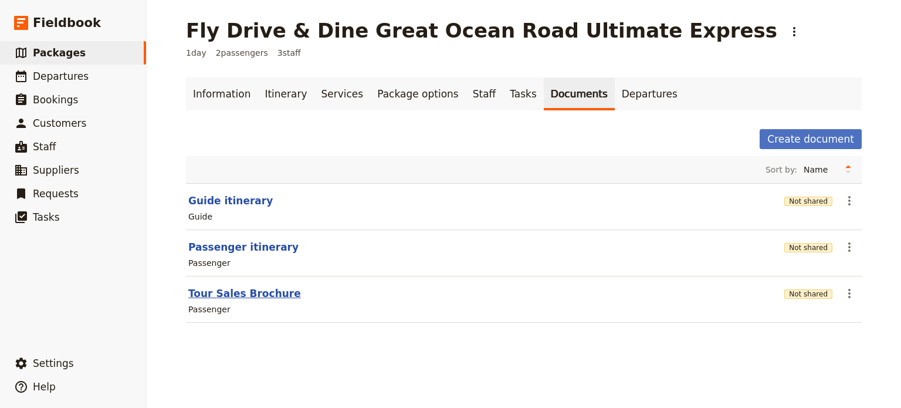
click at [246, 295] on button "Tour Sales Brochure" at bounding box center [244, 293] width 113 height 14
select select "PASSENGER"
select select "DEFAULT"
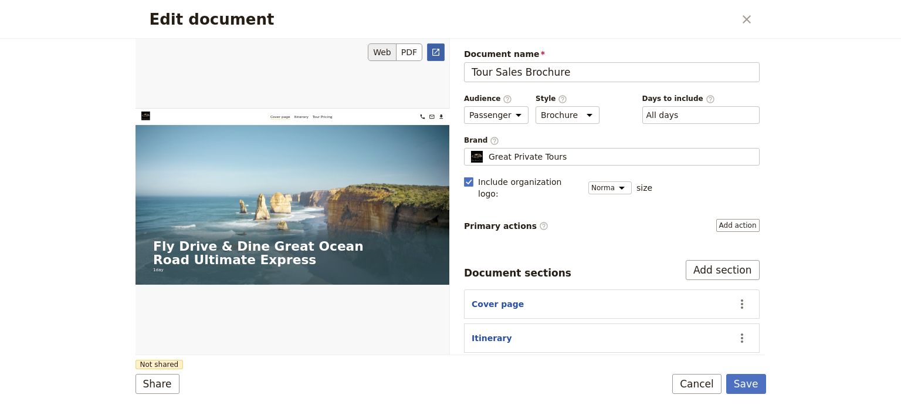
click at [431, 52] on link "​" at bounding box center [436, 52] width 18 height 18
click at [693, 391] on button "Cancel" at bounding box center [697, 384] width 49 height 20
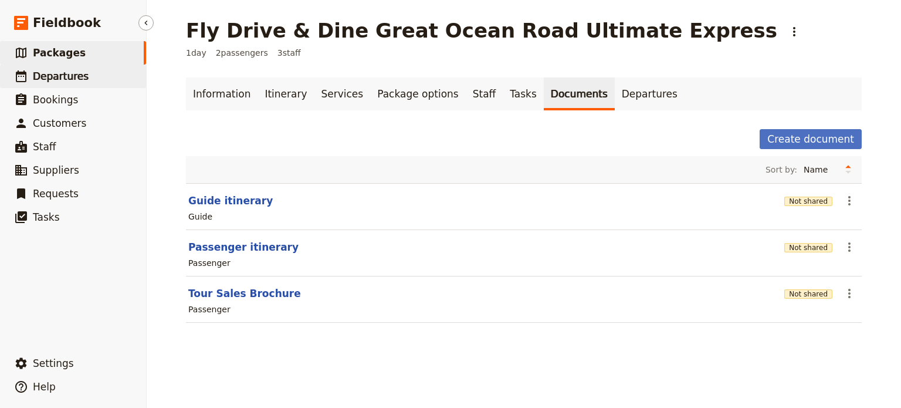
click at [72, 78] on span "Departures" at bounding box center [61, 76] width 56 height 12
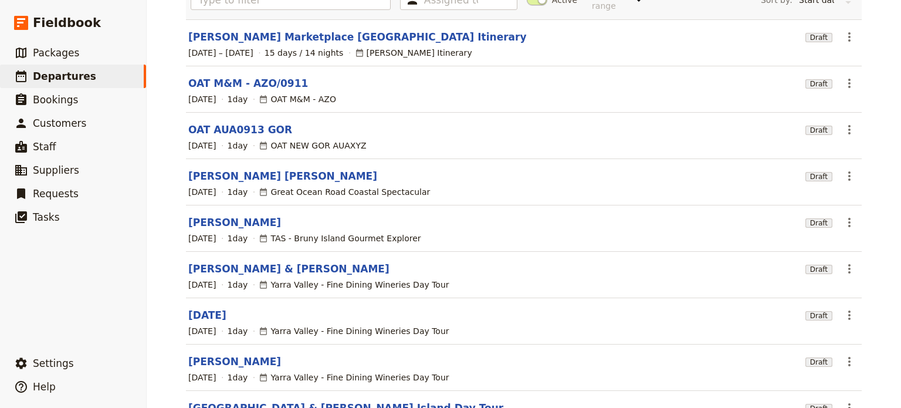
scroll to position [229, 0]
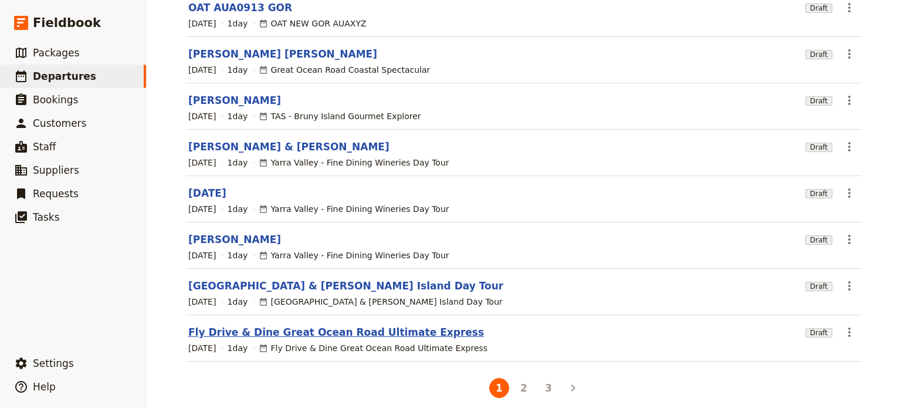
click at [264, 325] on link "Fly Drive & Dine Great Ocean Road Ultimate Express" at bounding box center [336, 332] width 296 height 14
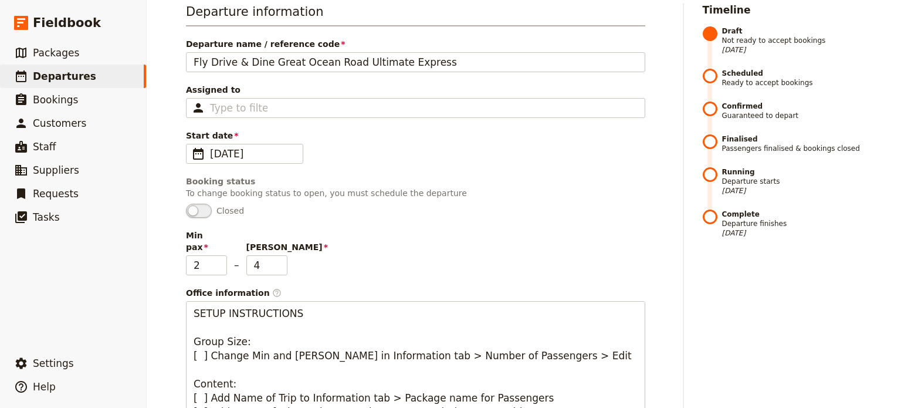
scroll to position [53, 0]
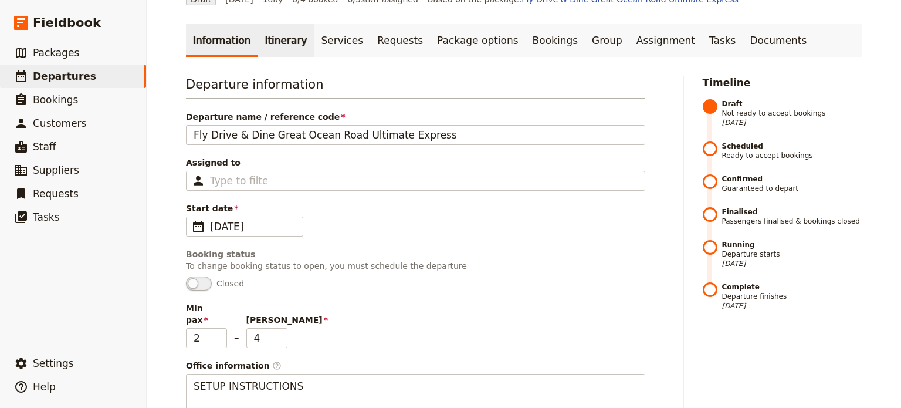
click at [271, 30] on link "Itinerary" at bounding box center [286, 40] width 56 height 33
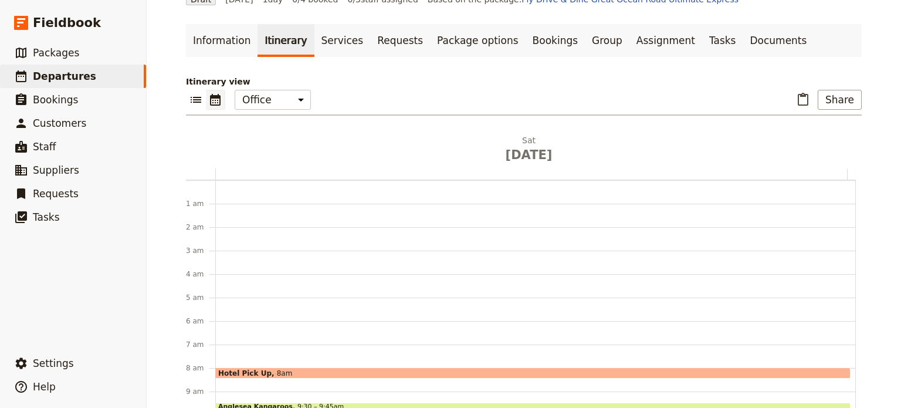
scroll to position [153, 0]
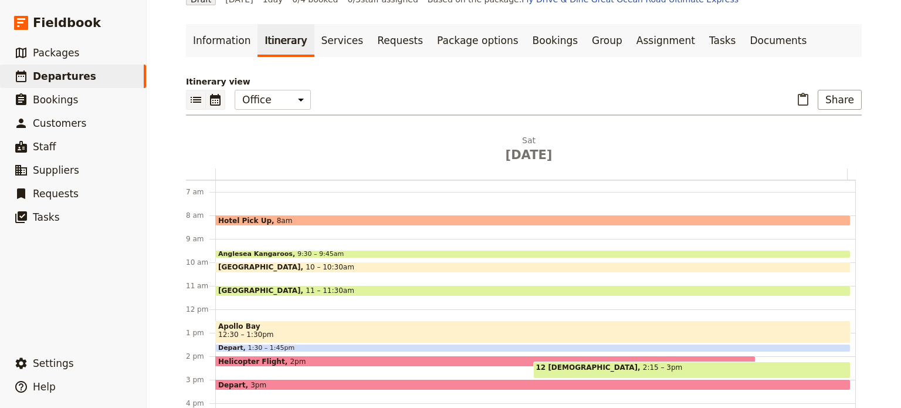
click at [194, 98] on icon "List view" at bounding box center [196, 100] width 14 height 14
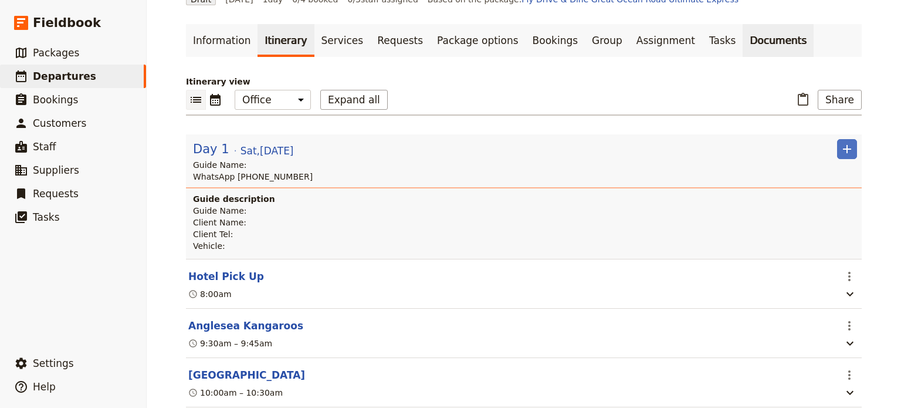
click at [743, 43] on link "Documents" at bounding box center [778, 40] width 71 height 33
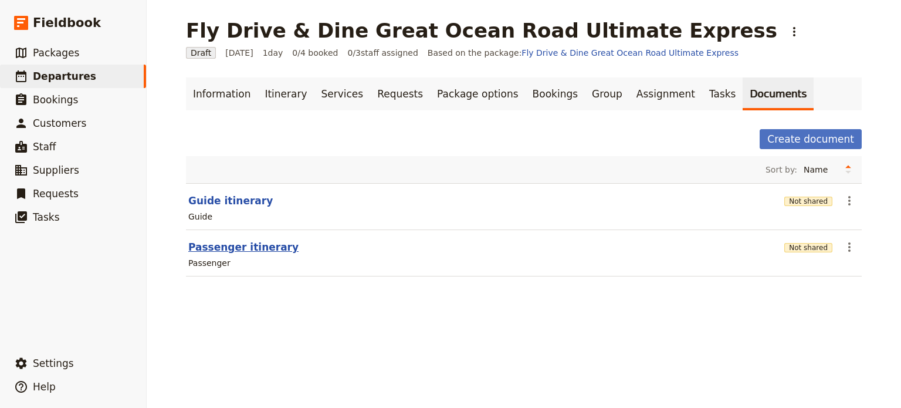
click at [223, 244] on button "Passenger itinerary" at bounding box center [243, 247] width 110 height 14
select select "PASSENGER"
select select "DEFAULT"
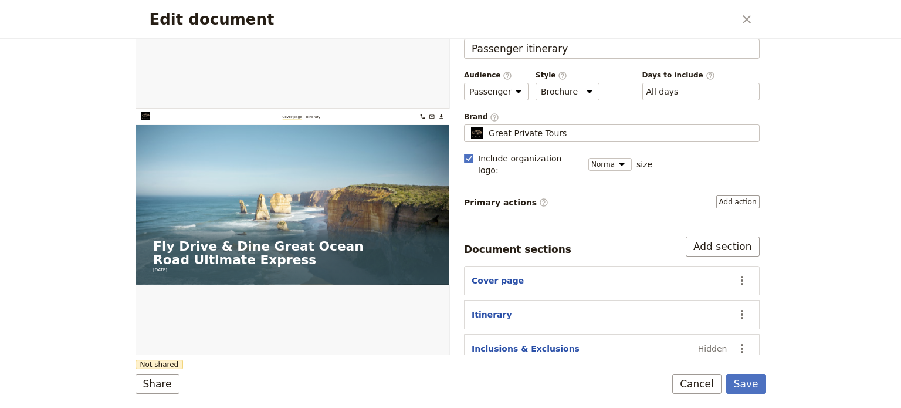
scroll to position [35, 0]
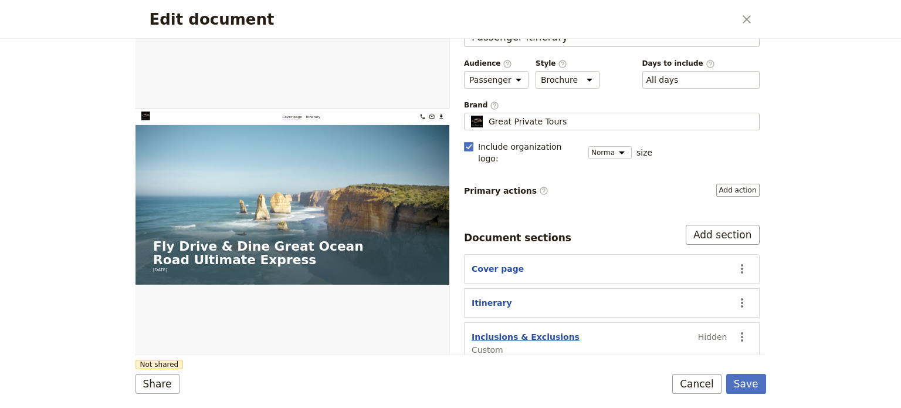
click at [501, 331] on button "Inclusions & Exclusions" at bounding box center [526, 337] width 108 height 12
select select "CUSTOM"
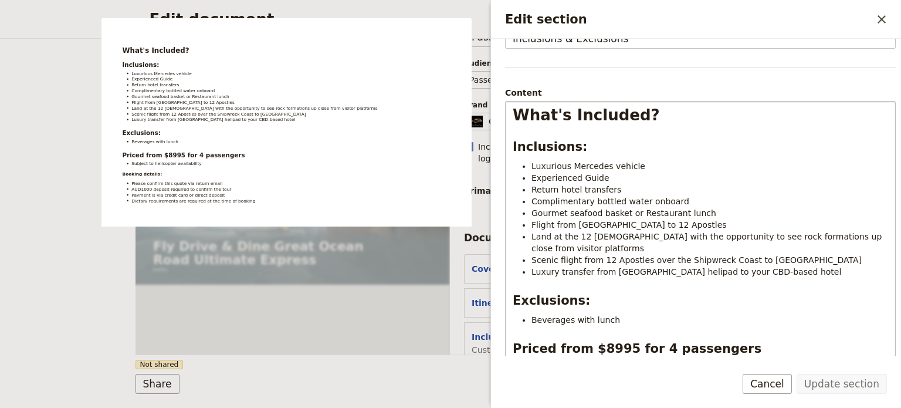
scroll to position [221, 0]
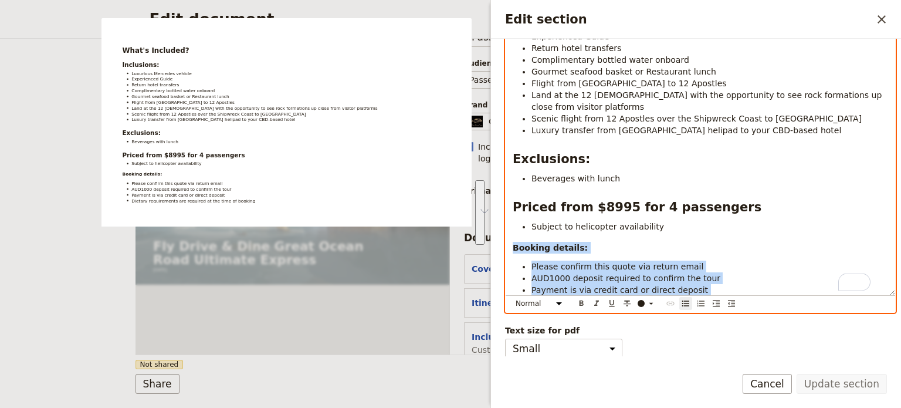
drag, startPoint x: 615, startPoint y: 294, endPoint x: 493, endPoint y: 251, distance: 129.4
click at [493, 251] on div "Edit section ​ Section type Cover page Day summary Itinerary Custom Hide sectio…" at bounding box center [696, 204] width 411 height 408
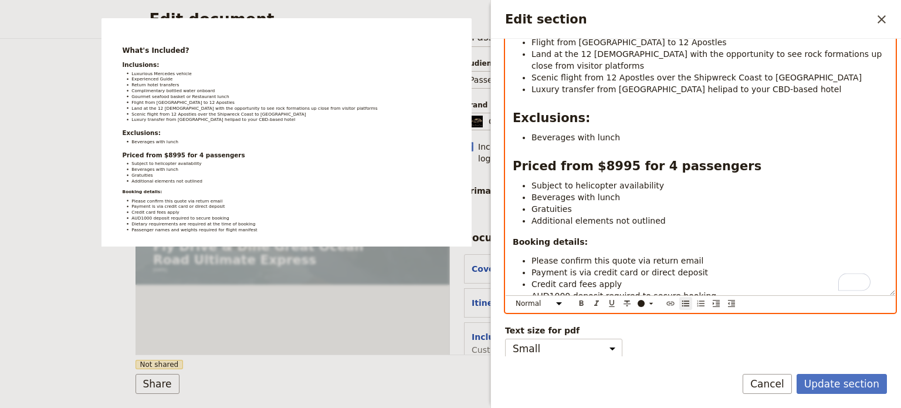
scroll to position [0, 0]
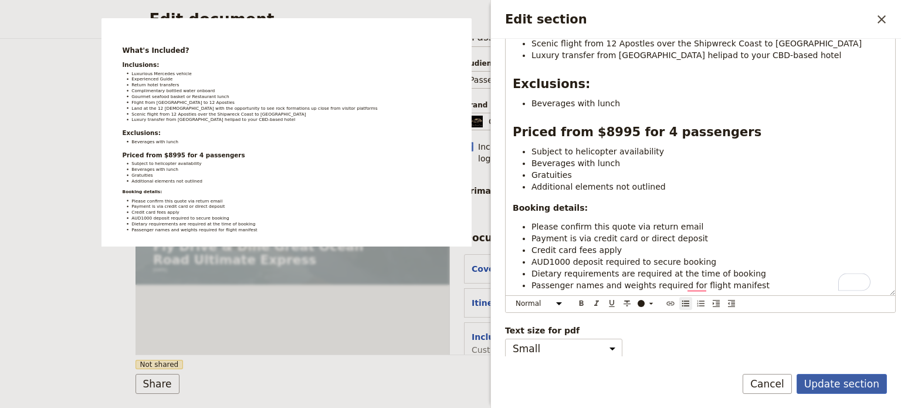
click at [849, 380] on button "Update section" at bounding box center [842, 384] width 90 height 20
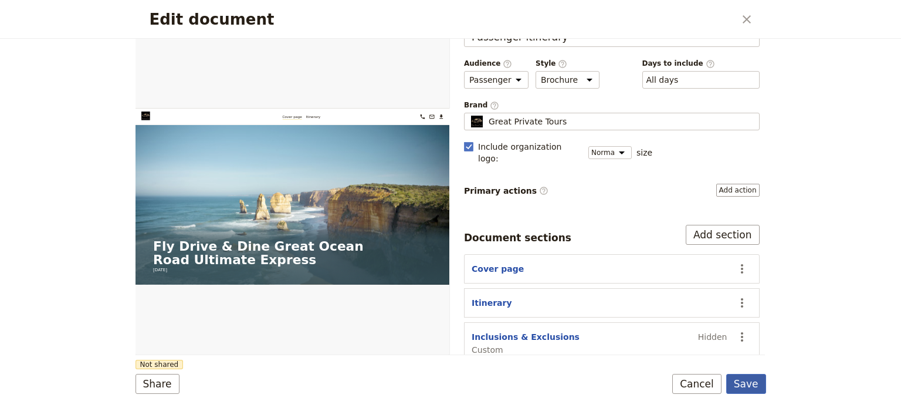
click at [743, 385] on button "Save" at bounding box center [747, 384] width 40 height 20
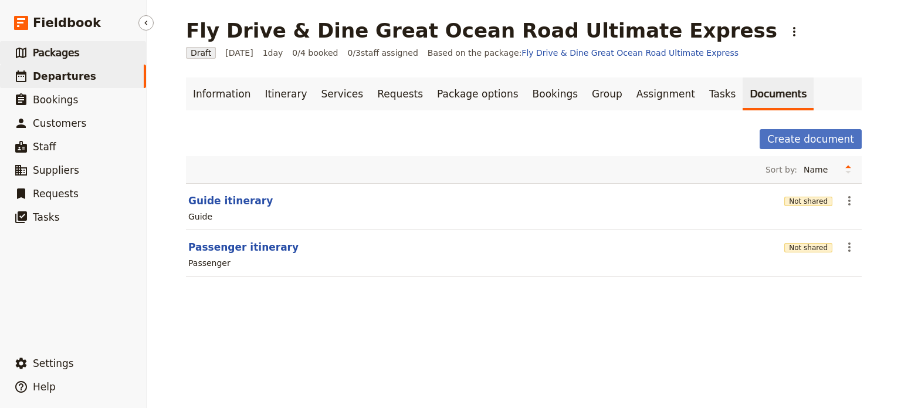
click at [45, 56] on span "Packages" at bounding box center [56, 53] width 46 height 12
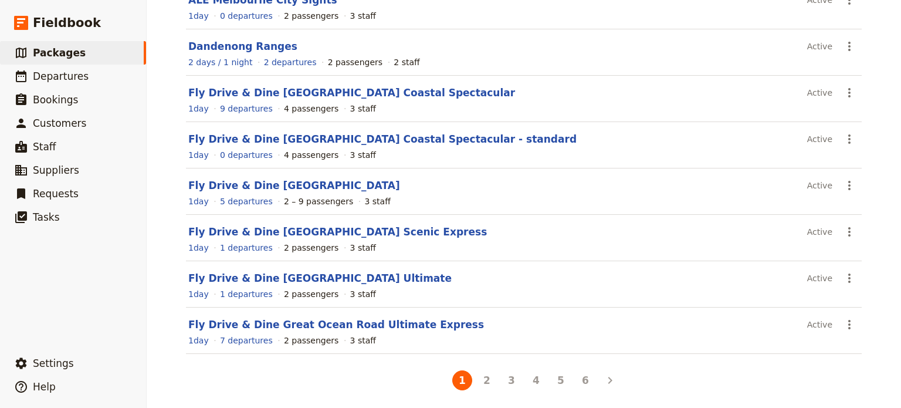
scroll to position [229, 0]
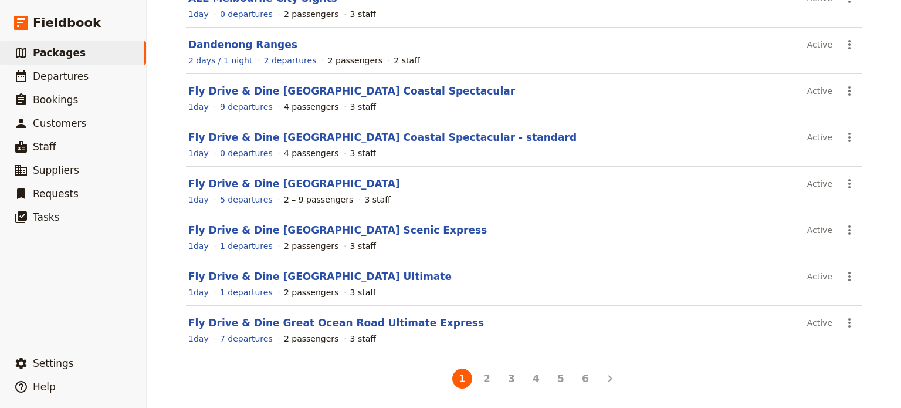
click at [312, 187] on link "Fly Drive & Dine Great Ocean Road Pinnacle" at bounding box center [294, 184] width 212 height 12
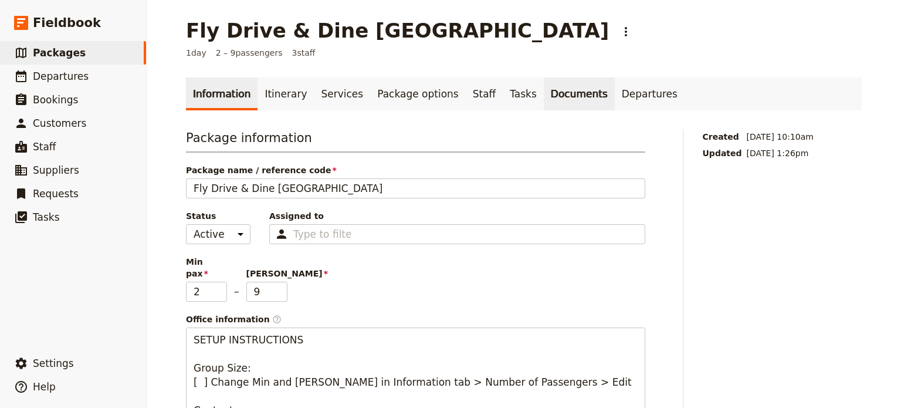
click at [544, 89] on link "Documents" at bounding box center [579, 93] width 71 height 33
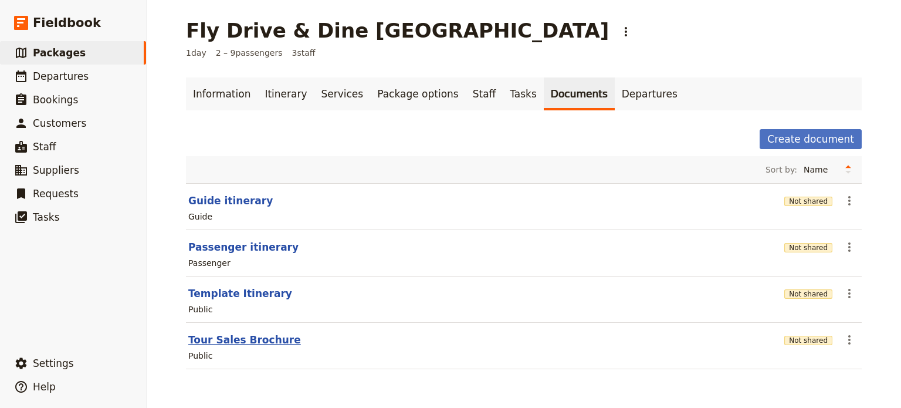
click at [245, 334] on button "Tour Sales Brochure" at bounding box center [244, 340] width 113 height 14
select select "DEFAULT"
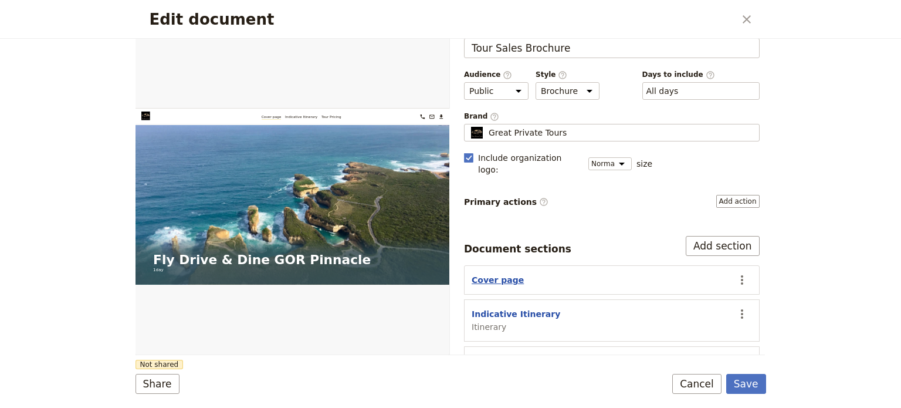
scroll to position [48, 0]
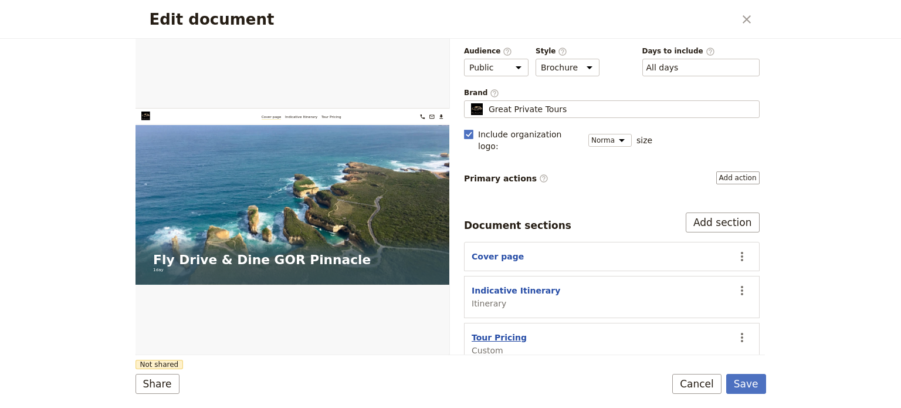
click at [491, 332] on button "Tour Pricing" at bounding box center [499, 338] width 55 height 12
select select "CUSTOM"
select select "default"
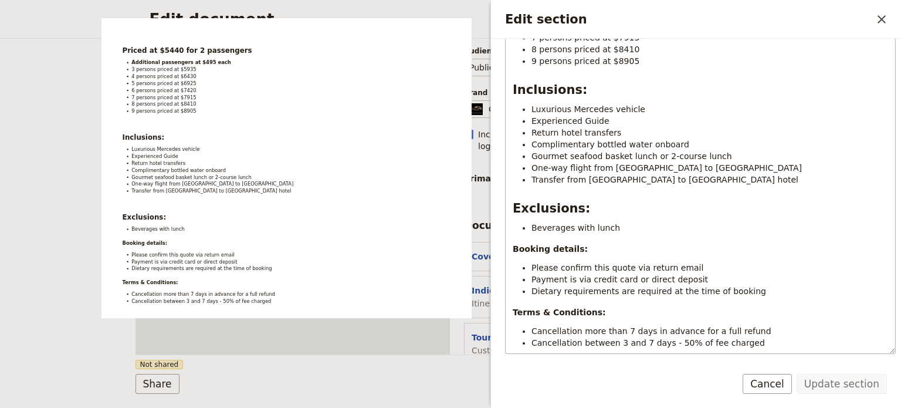
scroll to position [276, 0]
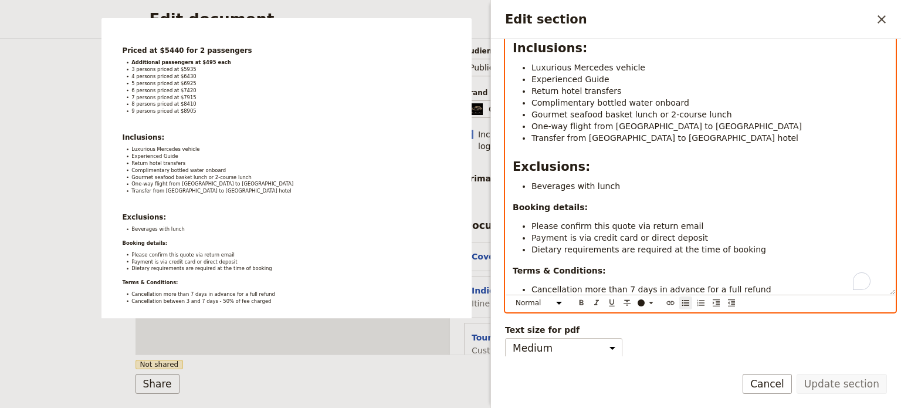
click at [752, 302] on div "Priced at $5440 for 2 passengers Additional passengers at $495 each 3 persons p…" at bounding box center [700, 108] width 391 height 408
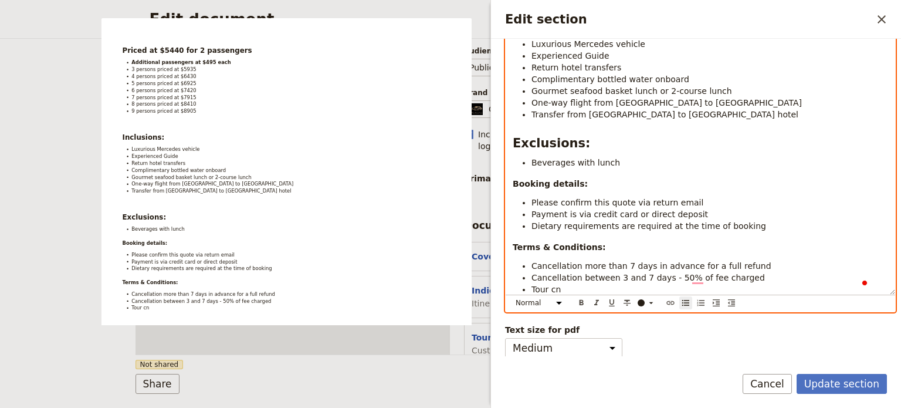
scroll to position [23, 0]
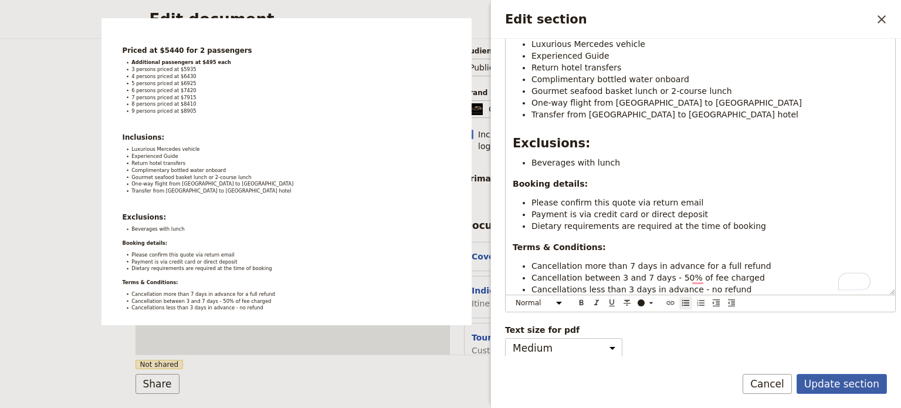
click at [826, 375] on button "Update section" at bounding box center [842, 384] width 90 height 20
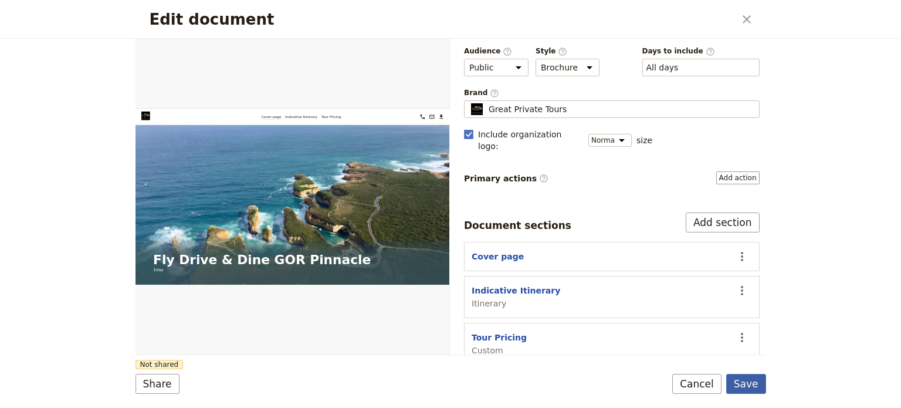
click at [757, 380] on button "Save" at bounding box center [747, 384] width 40 height 20
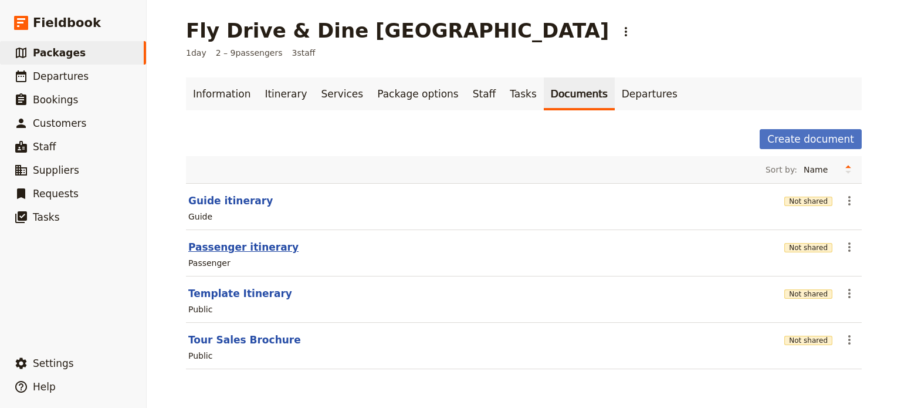
click at [225, 247] on button "Passenger itinerary" at bounding box center [243, 247] width 110 height 14
select select "PASSENGER"
select select "DEFAULT"
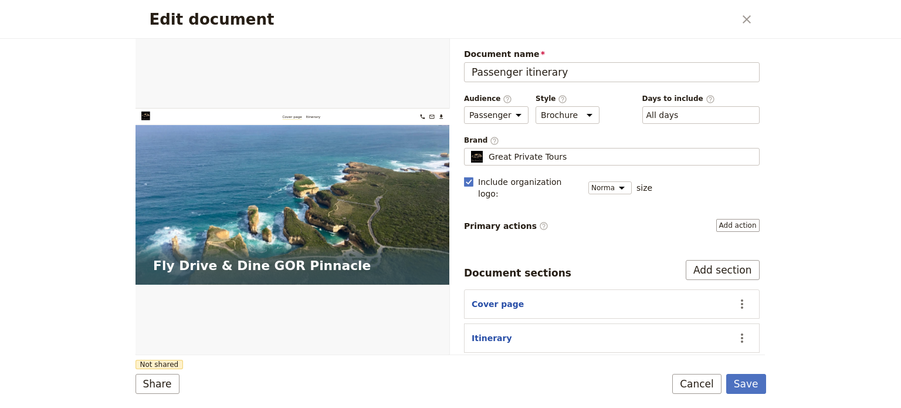
scroll to position [35, 0]
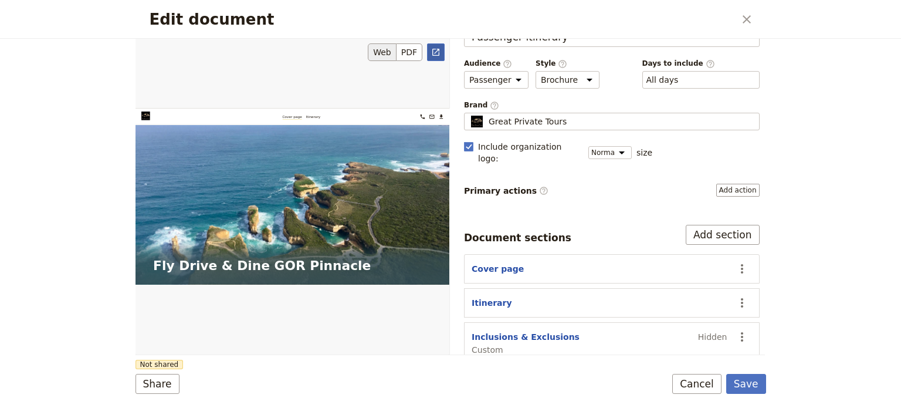
click at [435, 49] on icon "Open full preview" at bounding box center [435, 52] width 9 height 9
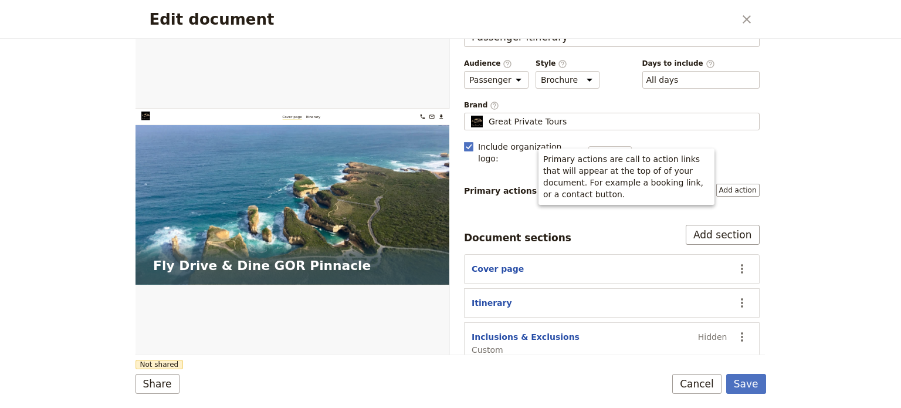
scroll to position [0, 0]
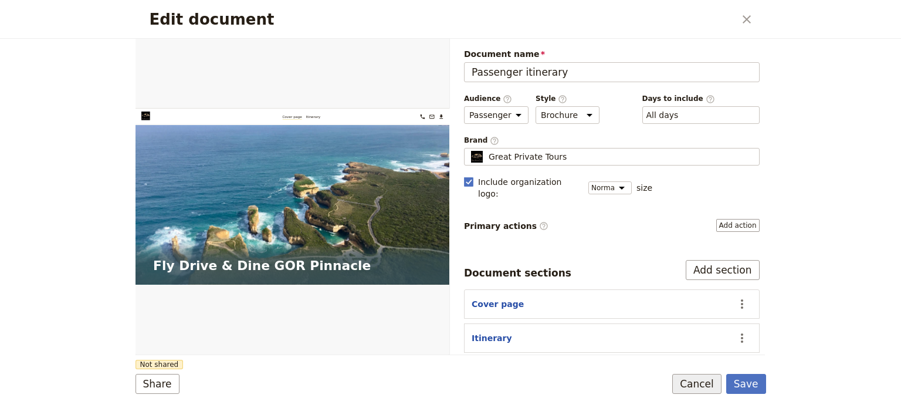
click at [706, 379] on button "Cancel" at bounding box center [697, 384] width 49 height 20
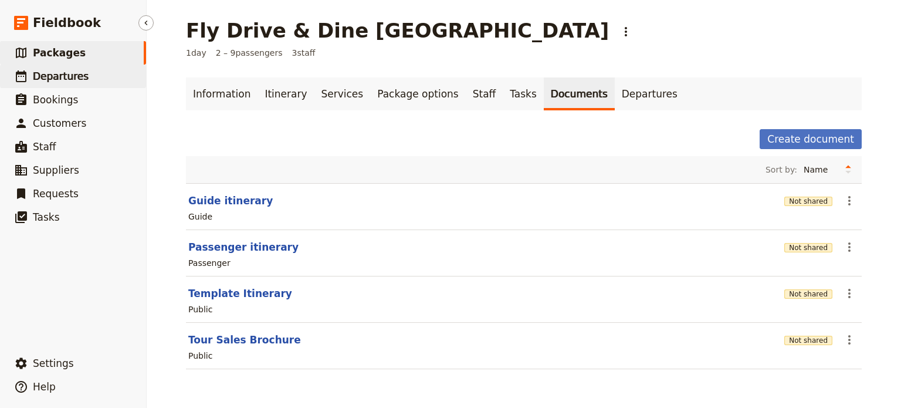
click at [78, 81] on span "Departures" at bounding box center [61, 76] width 56 height 12
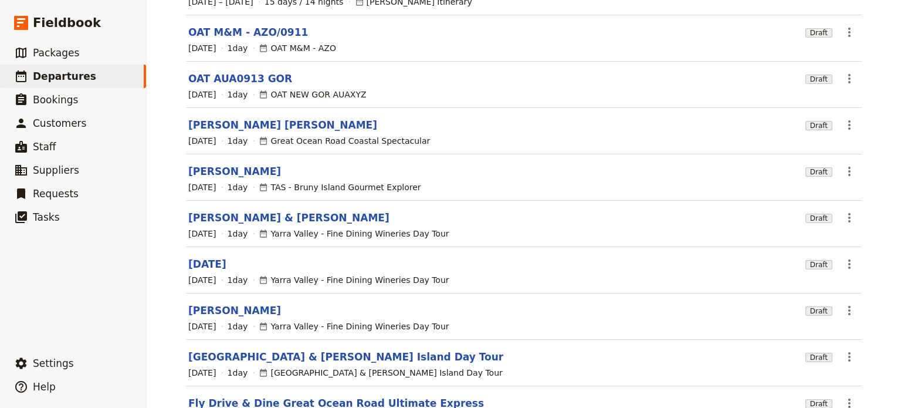
scroll to position [229, 0]
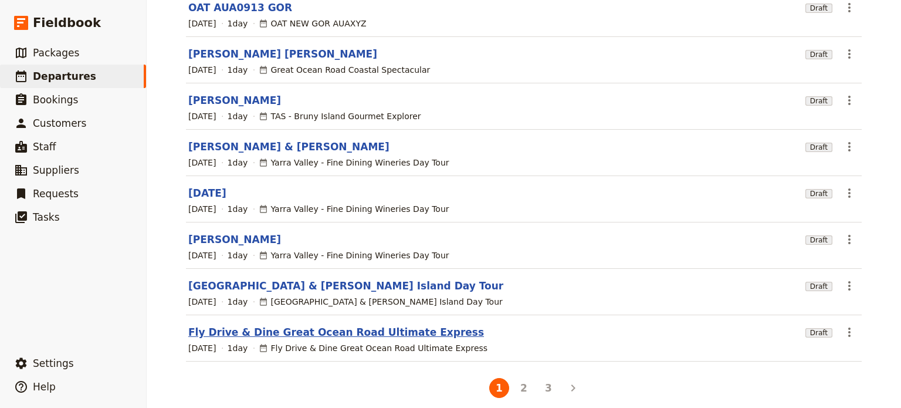
click at [311, 325] on link "Fly Drive & Dine Great Ocean Road Ultimate Express" at bounding box center [336, 332] width 296 height 14
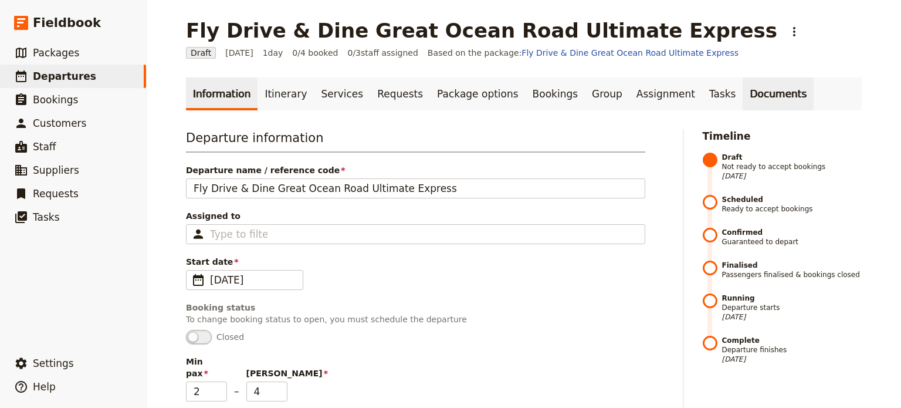
click at [743, 90] on link "Documents" at bounding box center [778, 93] width 71 height 33
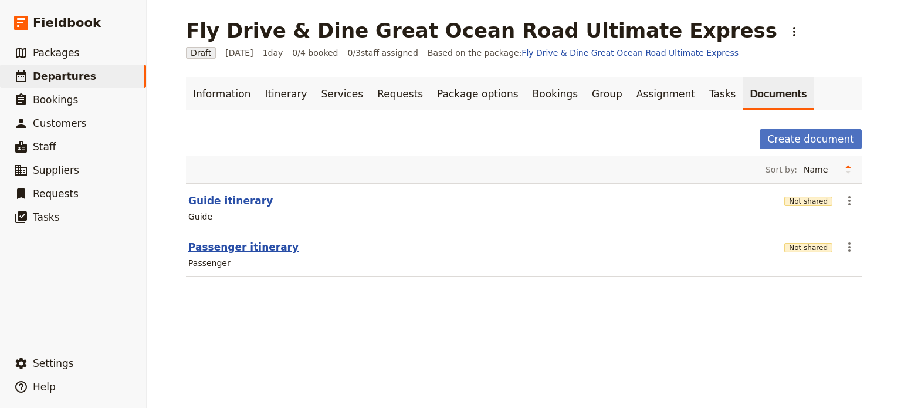
click at [223, 249] on button "Passenger itinerary" at bounding box center [243, 247] width 110 height 14
select select "PASSENGER"
select select "DEFAULT"
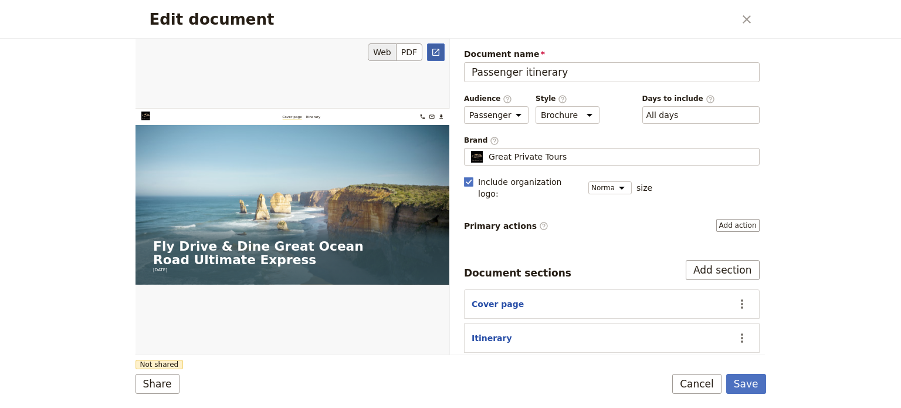
click at [441, 55] on link "​" at bounding box center [436, 52] width 18 height 18
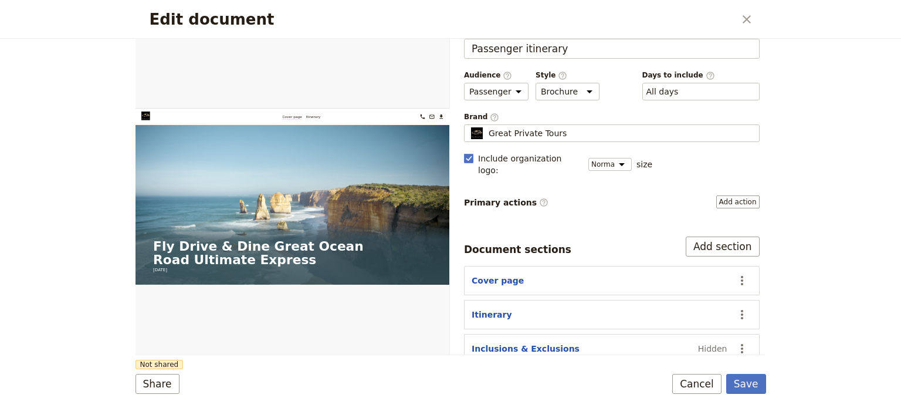
scroll to position [35, 0]
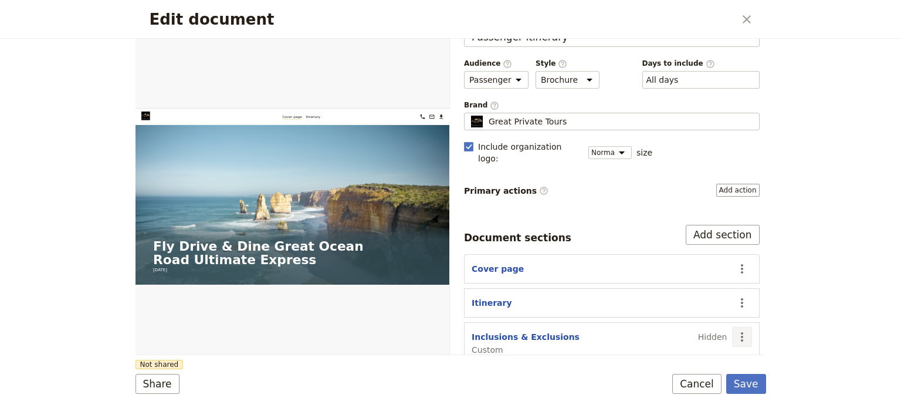
click at [739, 330] on icon "Actions" at bounding box center [742, 337] width 14 height 14
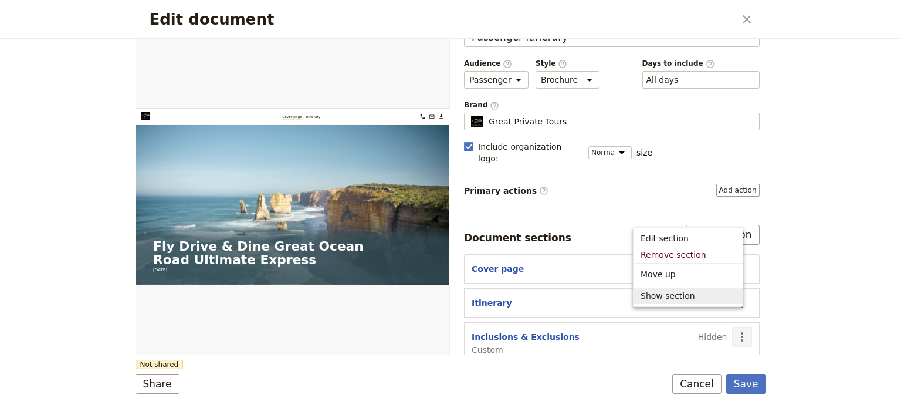
click at [664, 302] on span "Show section" at bounding box center [668, 296] width 55 height 12
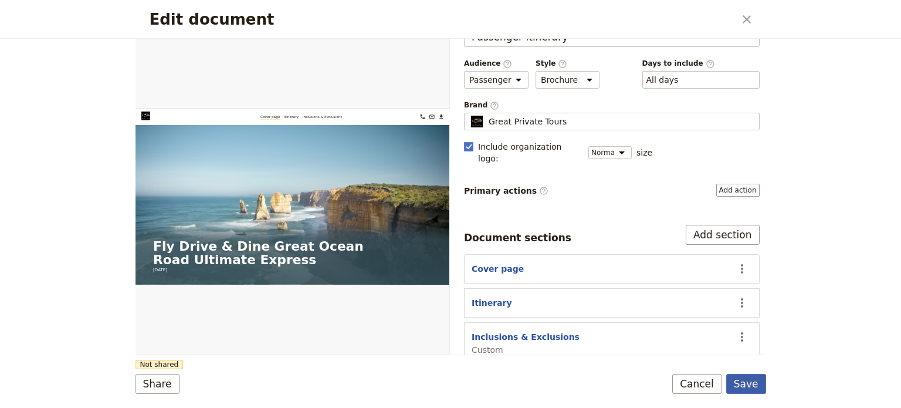
click at [744, 377] on button "Save" at bounding box center [747, 384] width 40 height 20
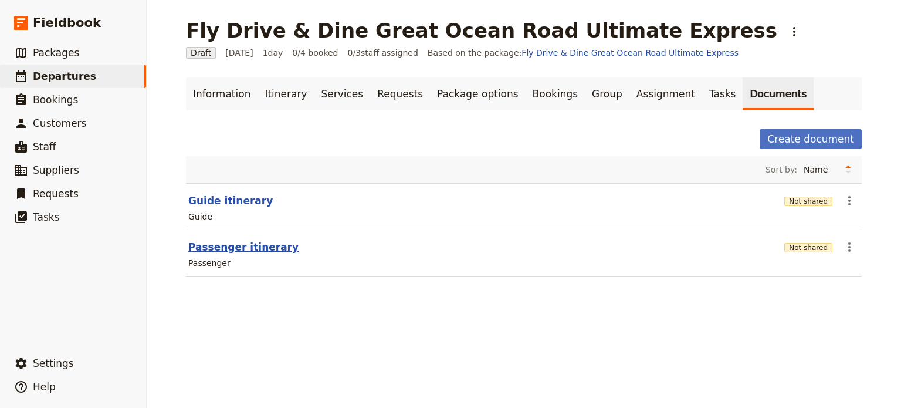
click at [215, 246] on button "Passenger itinerary" at bounding box center [243, 247] width 110 height 14
select select "PASSENGER"
select select "DEFAULT"
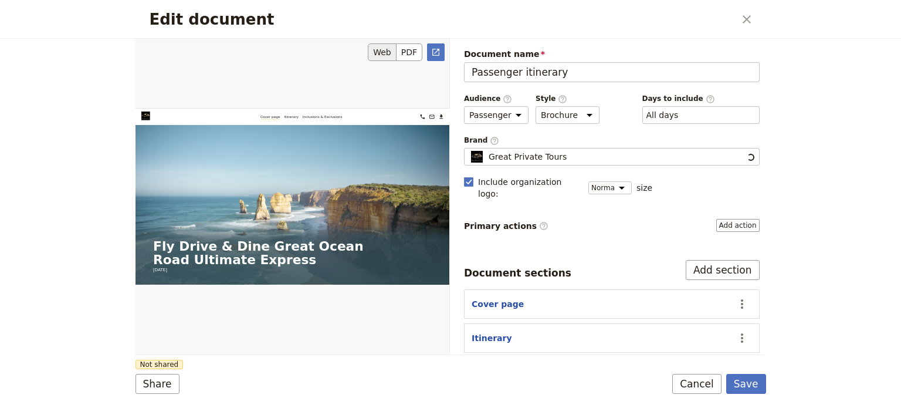
scroll to position [0, 0]
click at [431, 53] on link "​" at bounding box center [436, 52] width 18 height 18
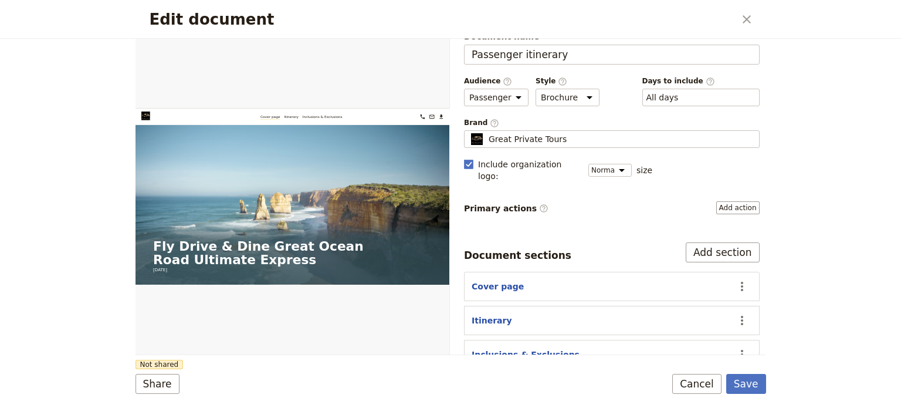
scroll to position [35, 0]
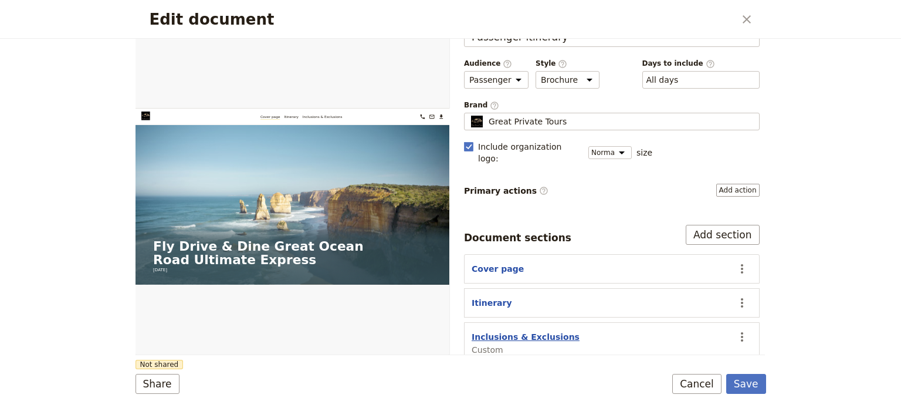
click at [484, 331] on button "Inclusions & Exclusions" at bounding box center [526, 337] width 108 height 12
select select "CUSTOM"
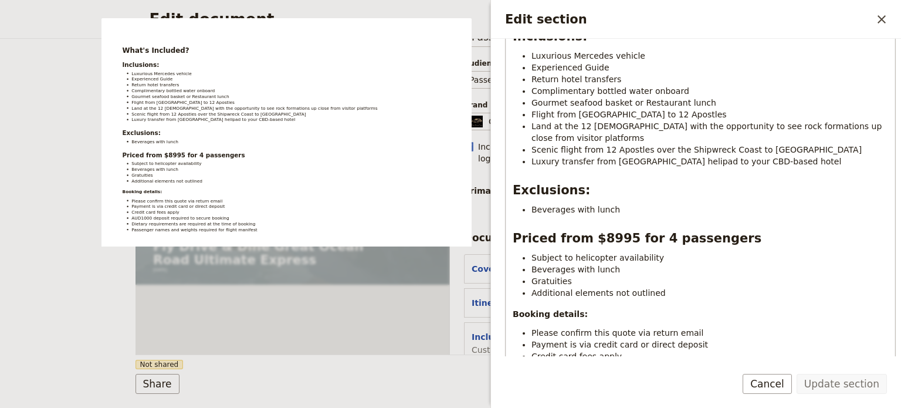
scroll to position [279, 0]
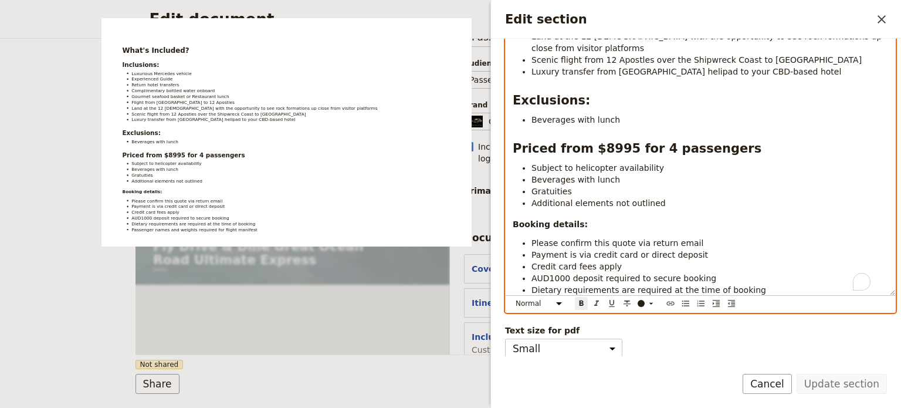
select select "h2"
click at [593, 151] on strong "Priced from $8995 for 4 passengers" at bounding box center [637, 148] width 249 height 14
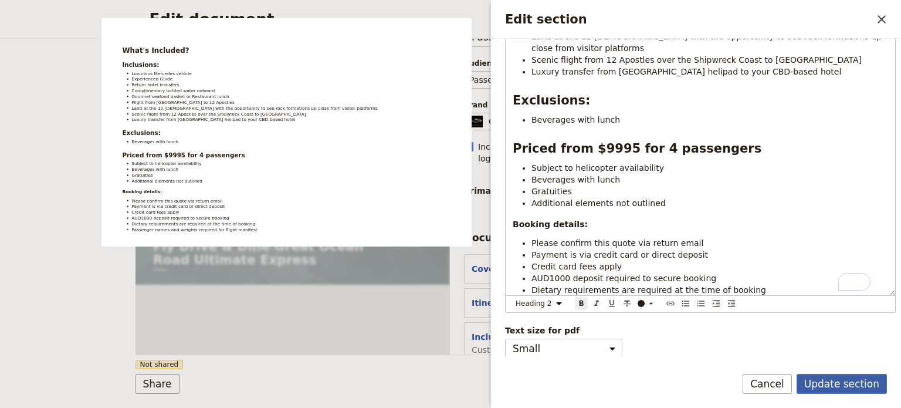
click at [819, 384] on button "Update section" at bounding box center [842, 384] width 90 height 20
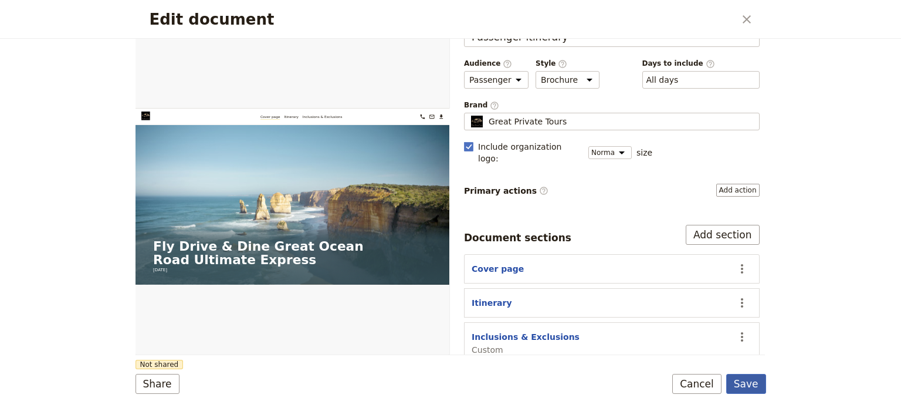
click at [751, 379] on button "Save" at bounding box center [747, 384] width 40 height 20
